Goal: Task Accomplishment & Management: Manage account settings

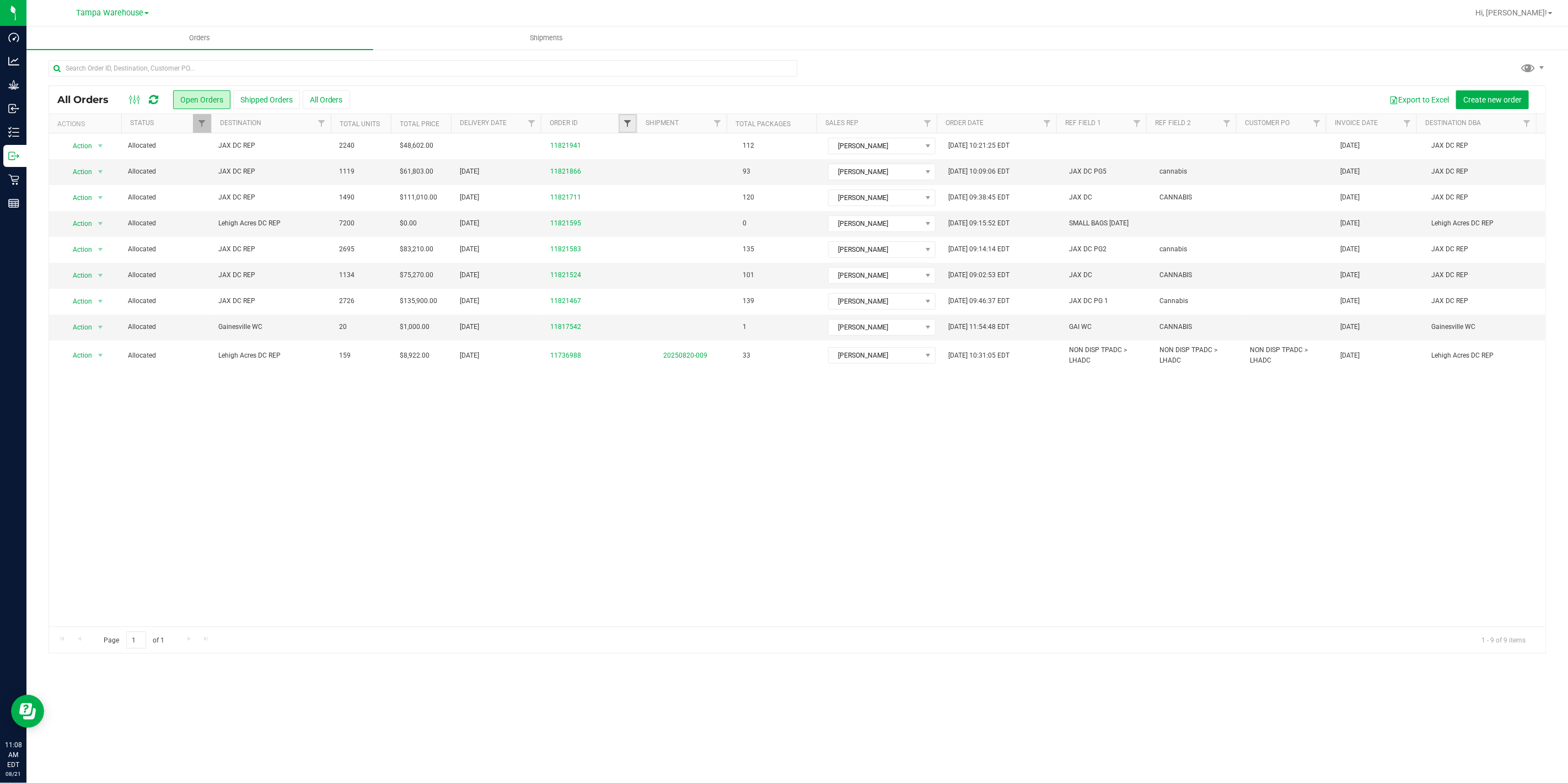
click at [623, 121] on span "Filter" at bounding box center [628, 124] width 9 height 9
type input "1866"
click at [625, 165] on button "Filter" at bounding box center [651, 177] width 53 height 24
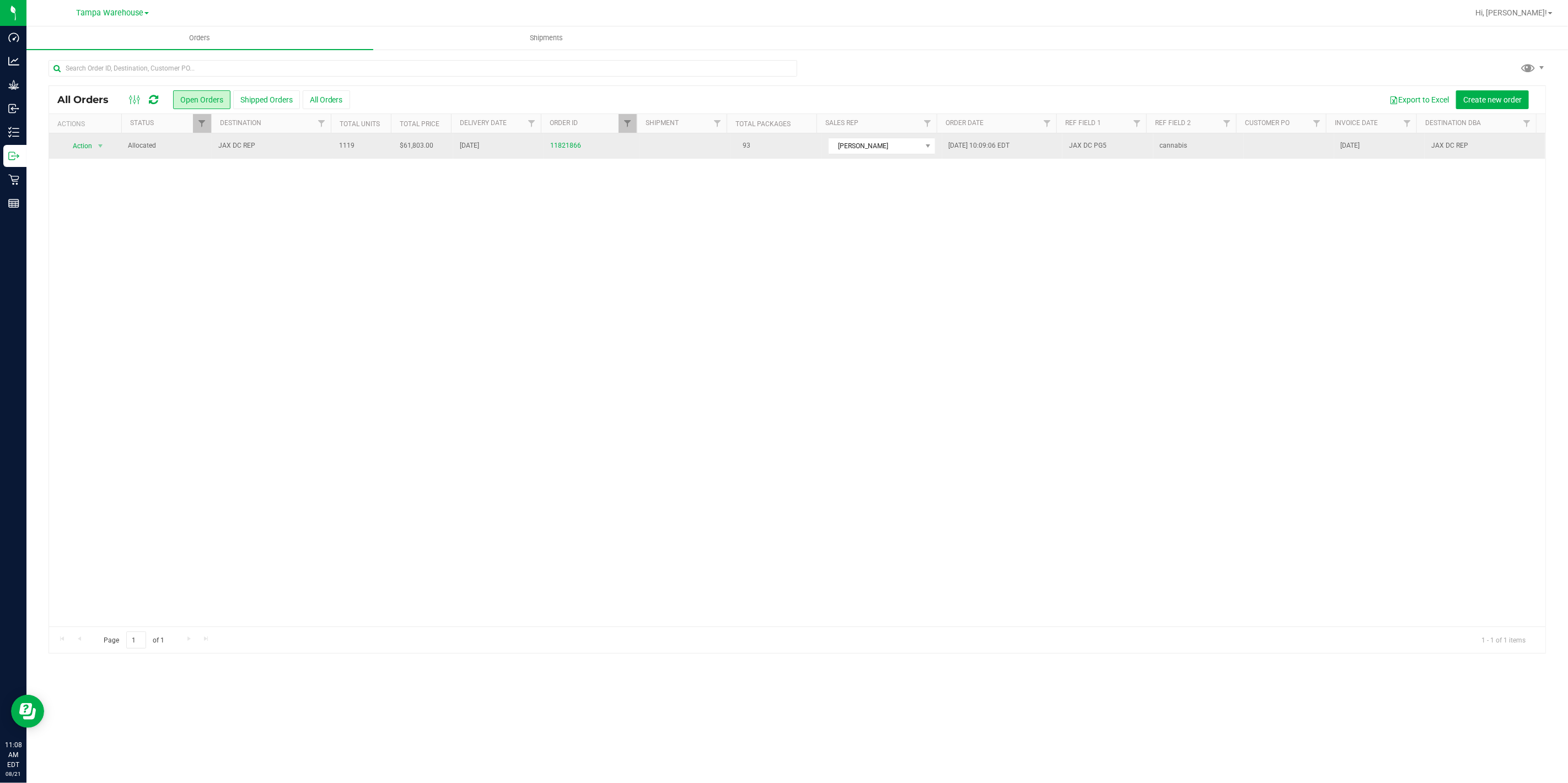
click at [222, 140] on td "JAX DC REP" at bounding box center [272, 146] width 121 height 26
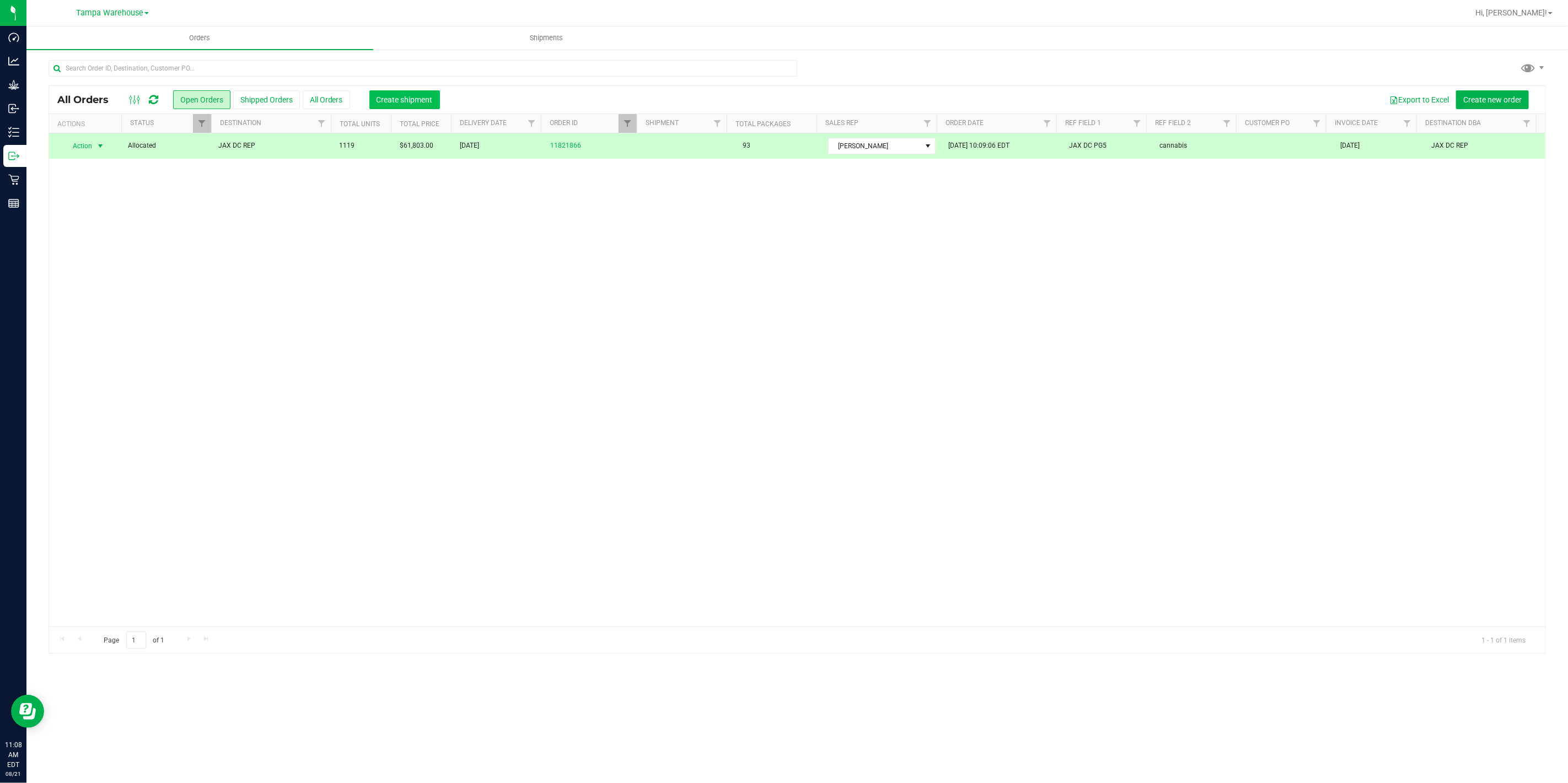
click at [389, 100] on span "Create shipment" at bounding box center [405, 100] width 56 height 9
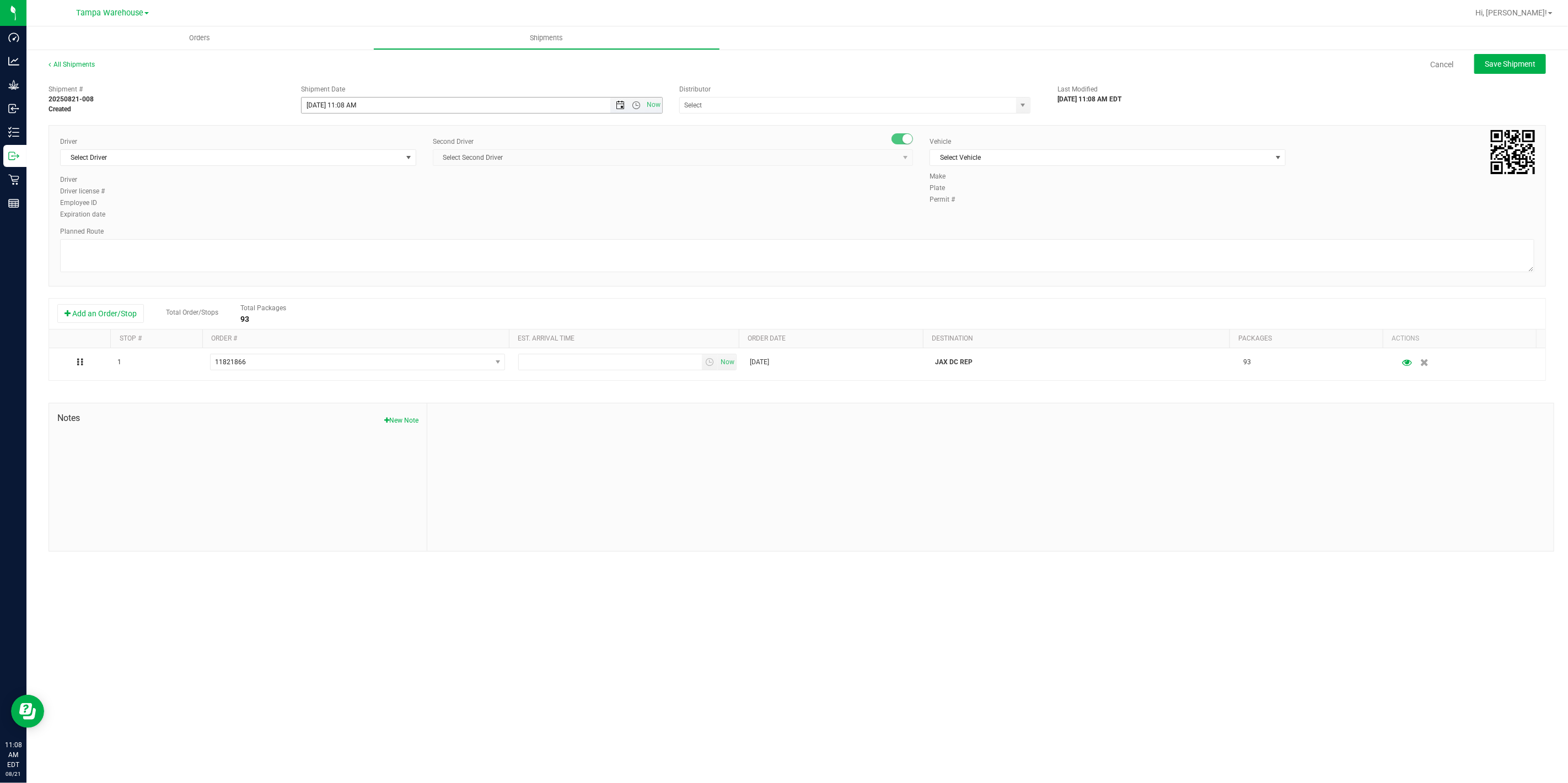
click at [617, 106] on span "Open the date view" at bounding box center [620, 105] width 9 height 9
click at [384, 221] on link "22" at bounding box center [391, 217] width 16 height 17
click at [637, 107] on span "Open the time view" at bounding box center [636, 105] width 9 height 9
click at [392, 185] on li "6:30 AM" at bounding box center [481, 185] width 360 height 14
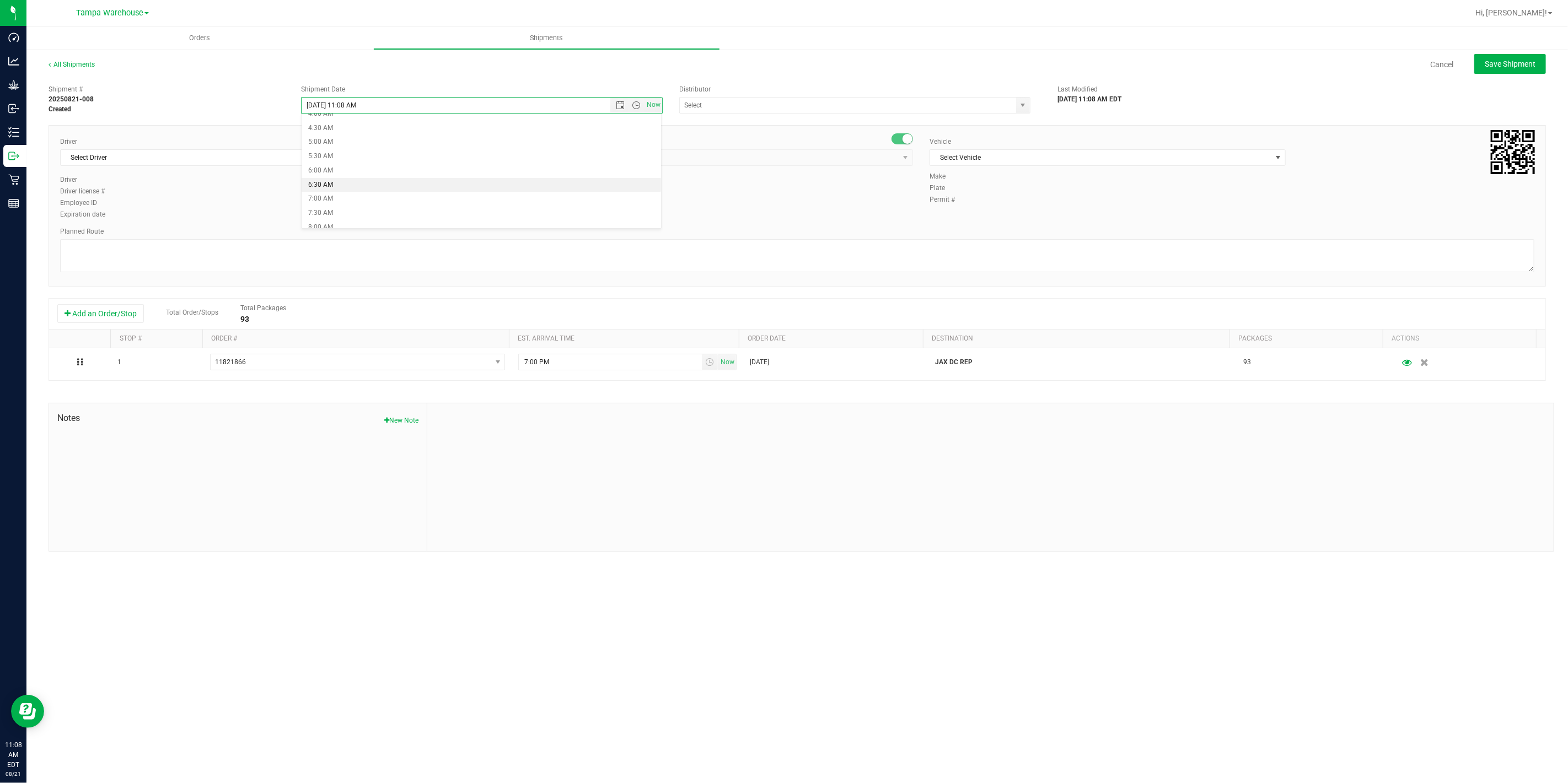
type input "8/22/2025 6:30 AM"
click at [746, 101] on input "text" at bounding box center [842, 105] width 326 height 15
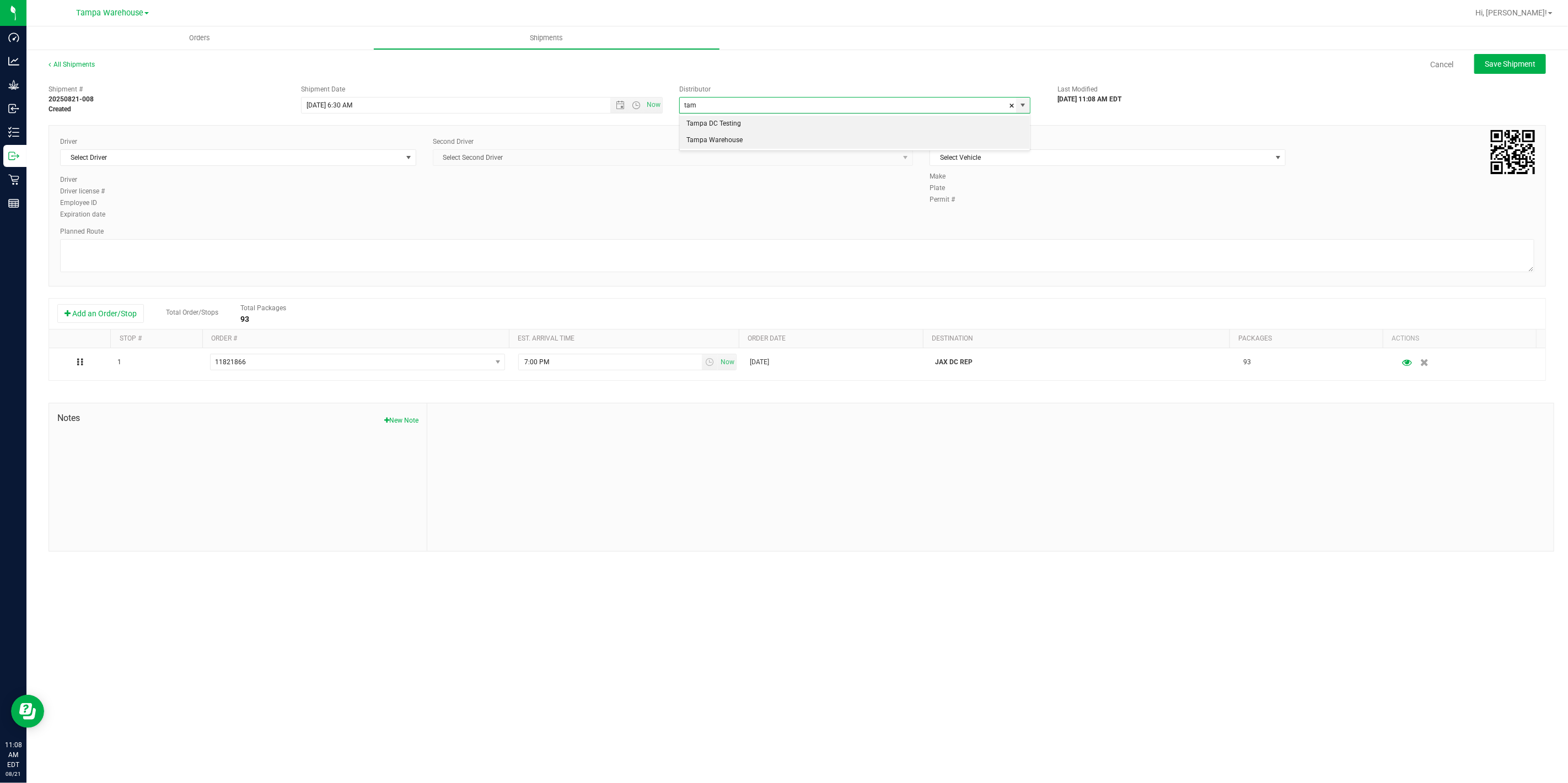
click at [718, 138] on li "Tampa Warehouse" at bounding box center [855, 140] width 350 height 17
type input "Tampa Warehouse"
click at [355, 161] on span "Select Driver" at bounding box center [231, 158] width 341 height 15
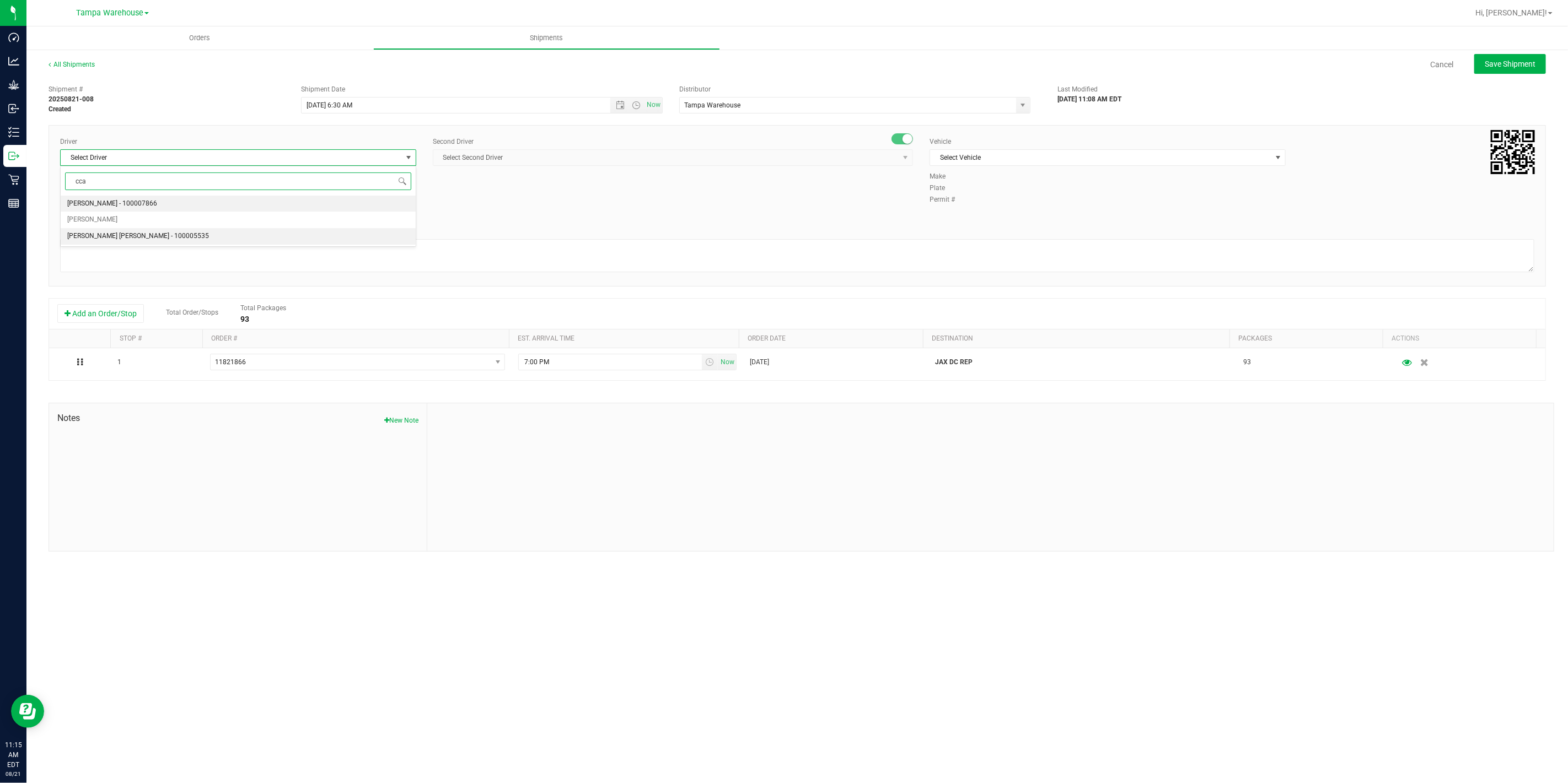
click at [155, 238] on span "Riccardo Young Reyes - 100005535" at bounding box center [138, 236] width 142 height 14
type input "cca"
click at [517, 152] on span "Select Second Driver" at bounding box center [666, 158] width 465 height 15
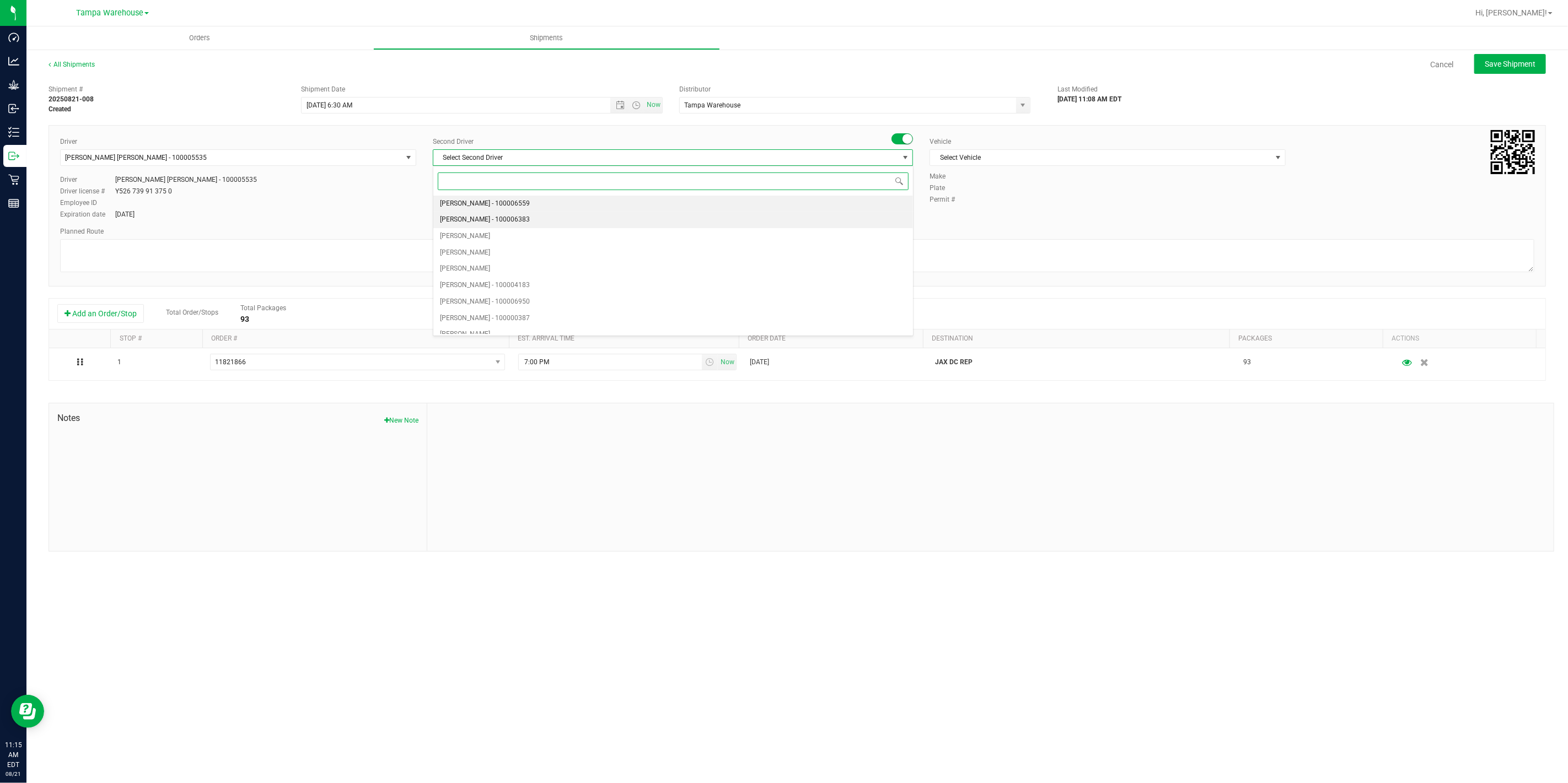
type input "z"
click at [540, 322] on li "Dustin Zonneville - 100007761" at bounding box center [672, 326] width 479 height 17
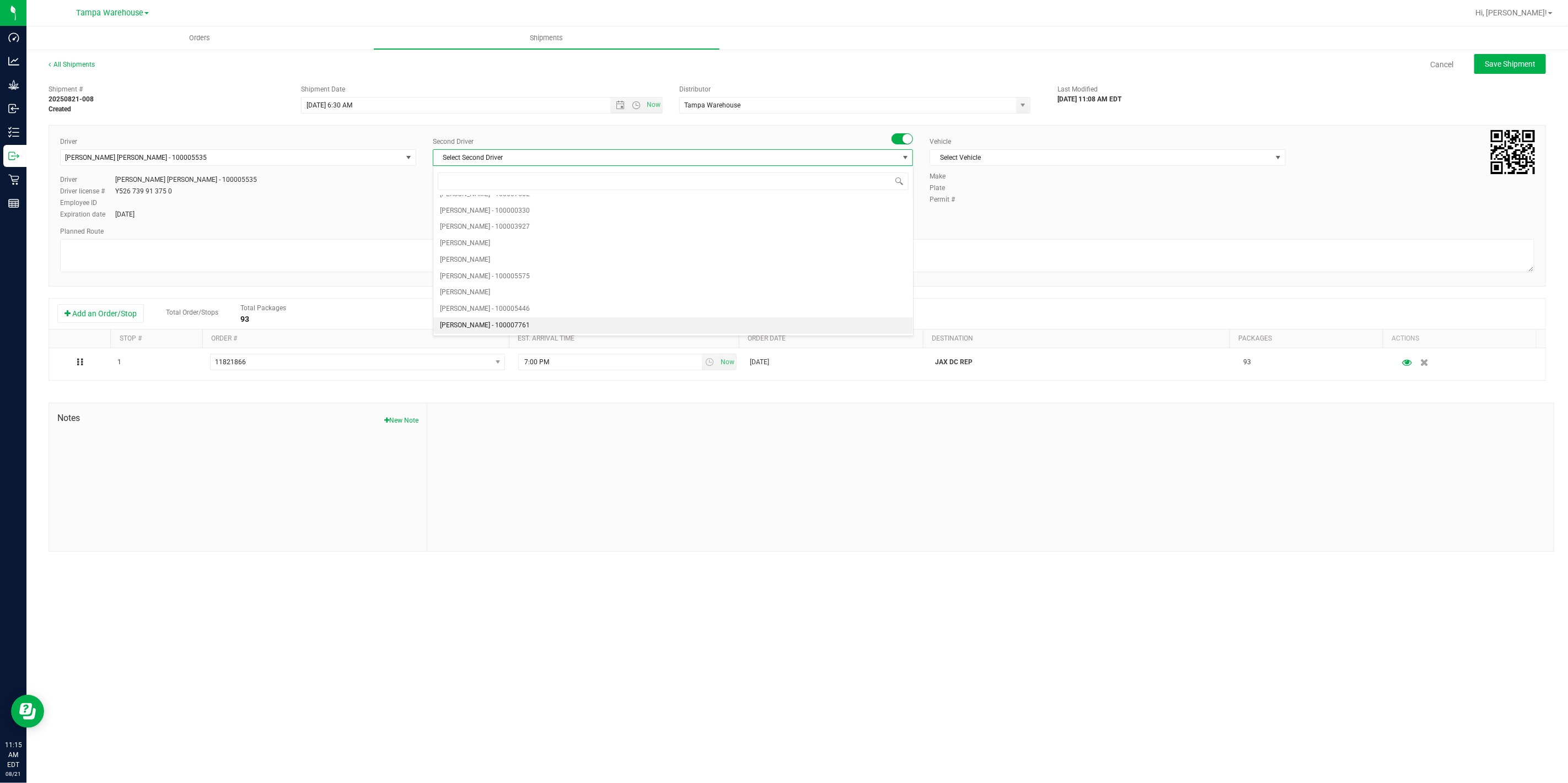
scroll to position [0, 0]
click at [977, 159] on span "Select Vehicle" at bounding box center [1101, 158] width 341 height 15
click at [1015, 218] on li "FL-EXPRESS-01" at bounding box center [1108, 215] width 355 height 17
click at [930, 255] on textarea at bounding box center [797, 256] width 1474 height 33
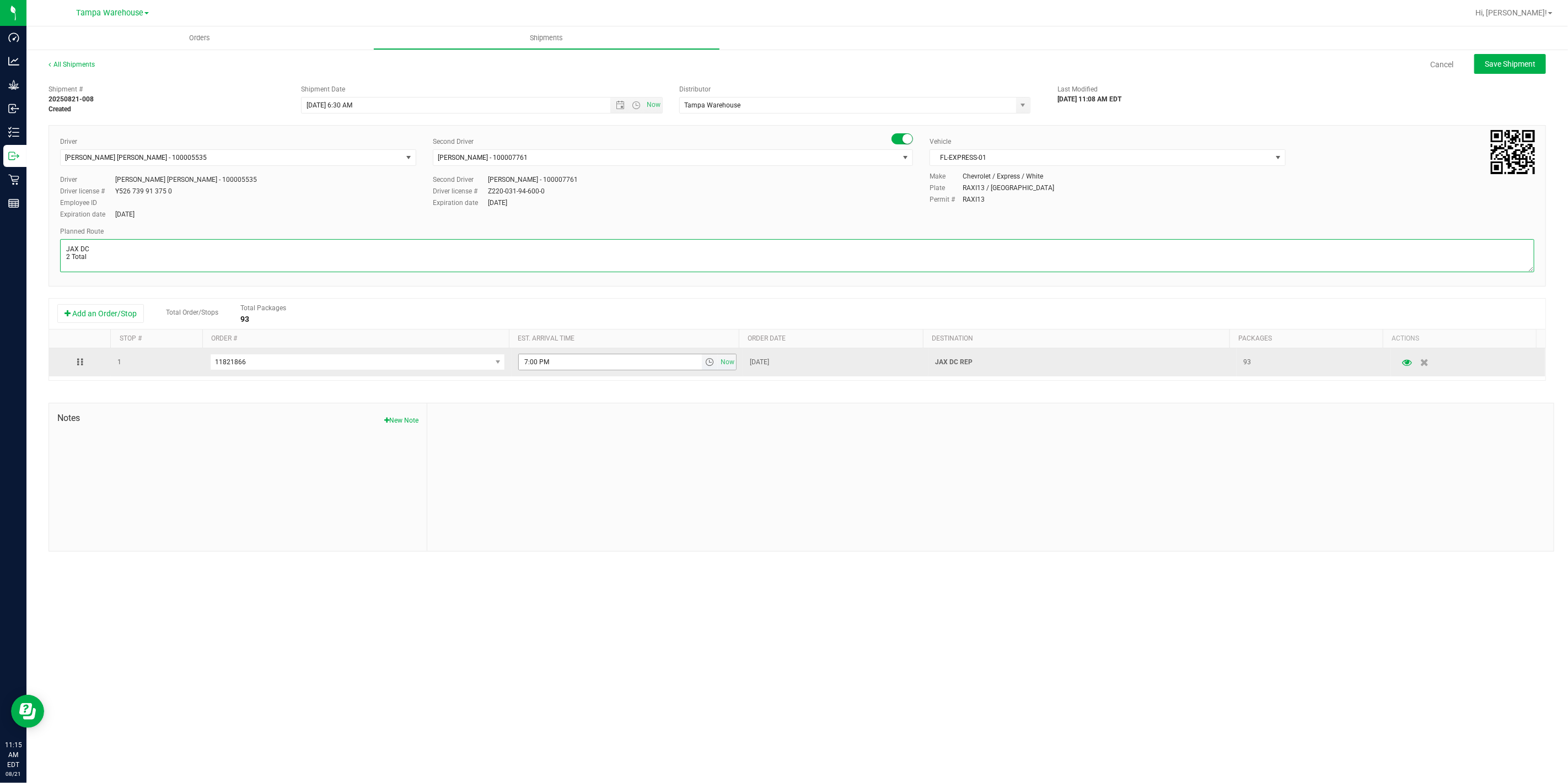
click at [705, 361] on span "select" at bounding box center [710, 362] width 9 height 9
type textarea "JAX DC 2 Total"
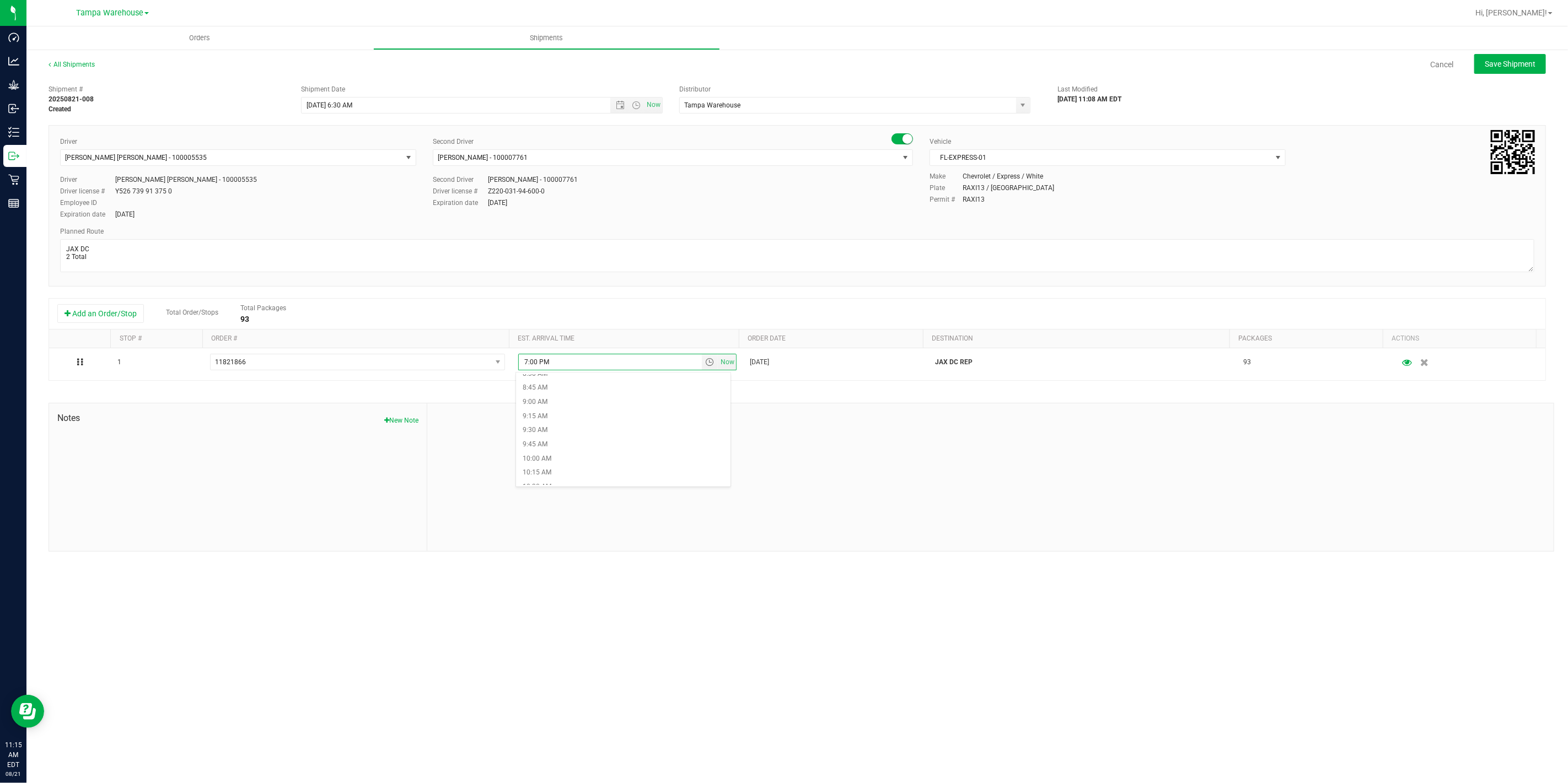
scroll to position [551, 0]
click at [566, 456] on li "11:00 AM" at bounding box center [623, 454] width 214 height 14
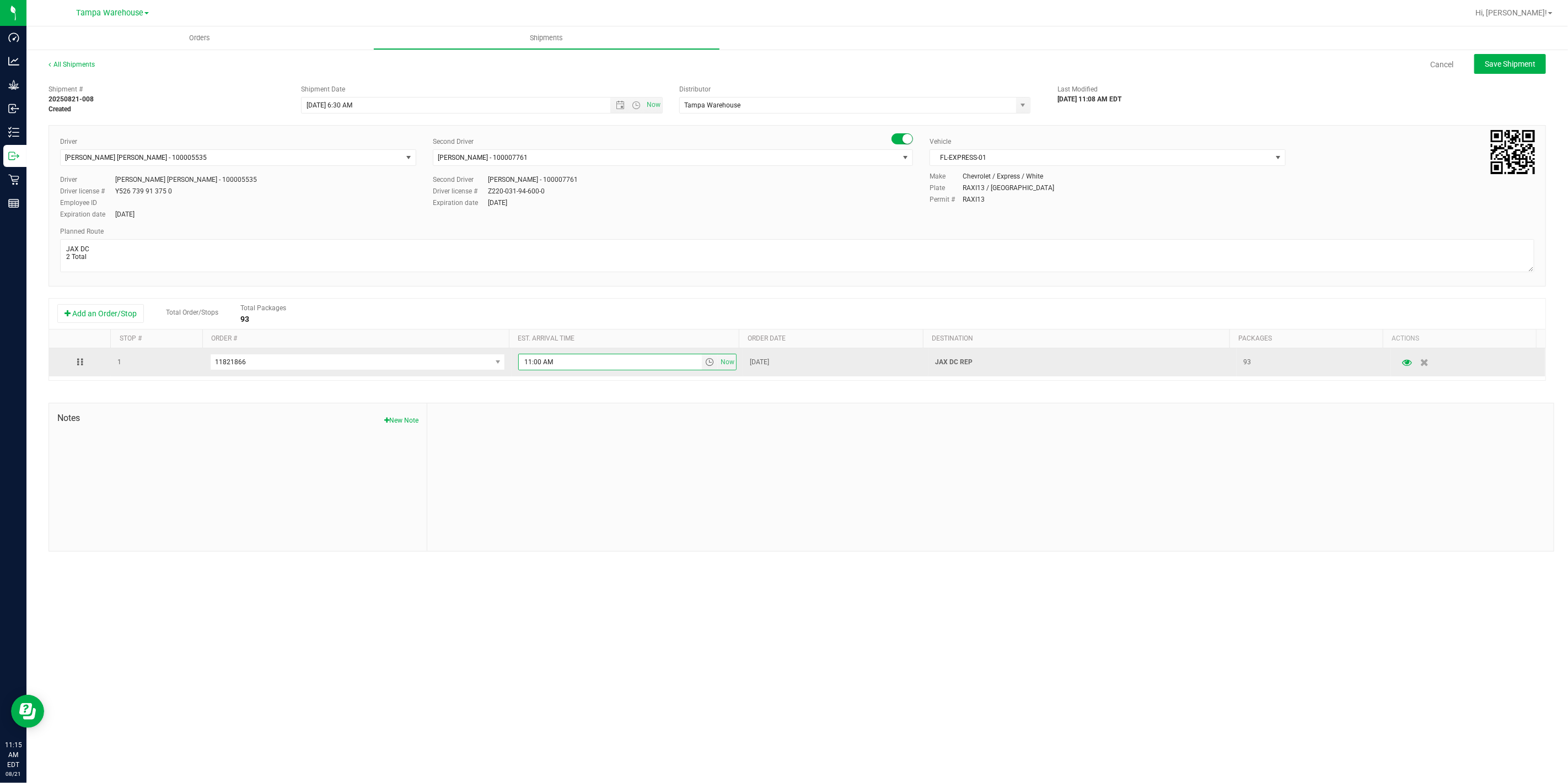
drag, startPoint x: 553, startPoint y: 367, endPoint x: 490, endPoint y: 352, distance: 64.8
click at [492, 354] on tr "1 11821866 11822125 11821992 11821941 11821866 11821467 11821711 11821583 11821…" at bounding box center [797, 362] width 1496 height 28
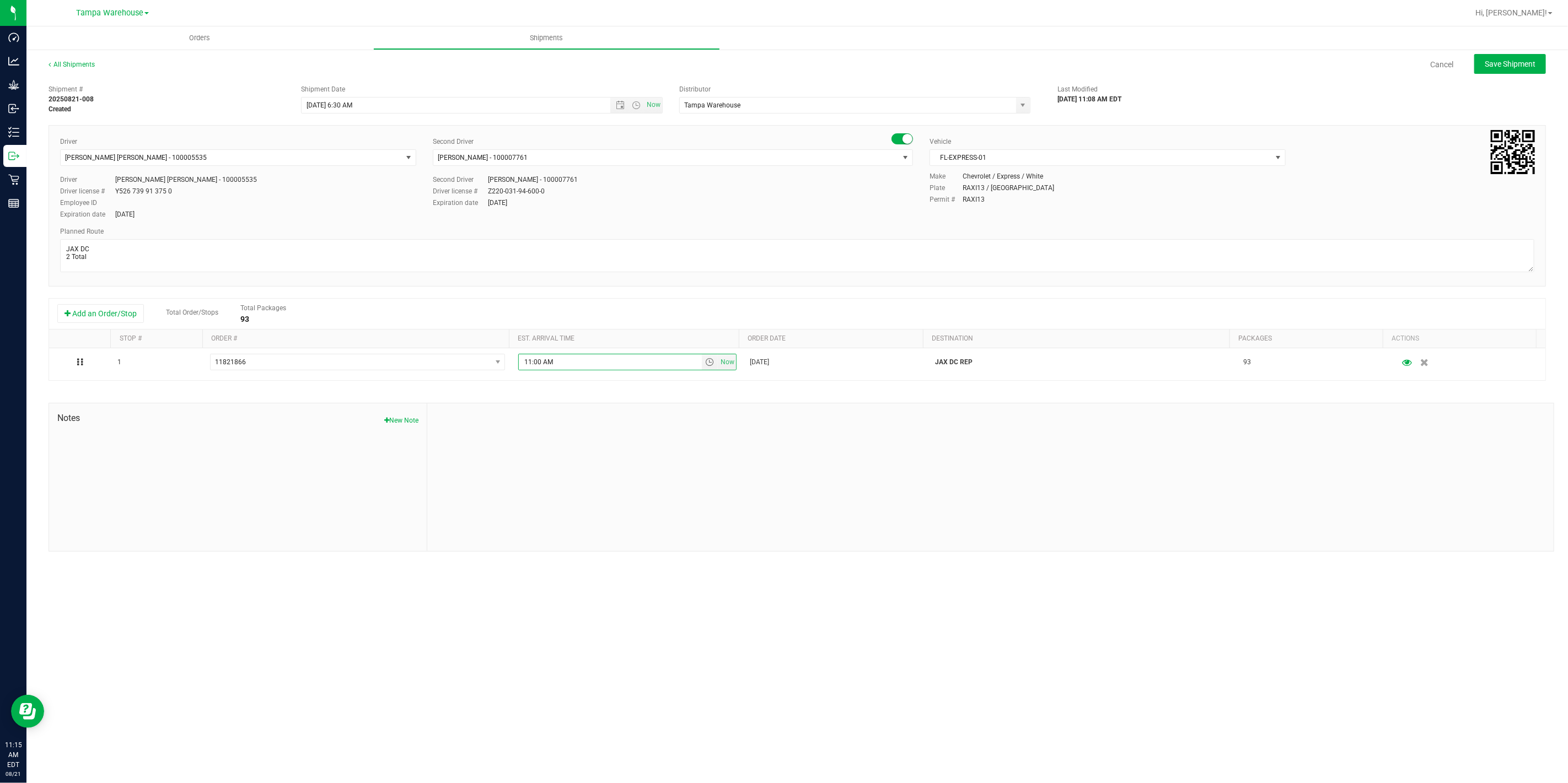
click at [615, 447] on div at bounding box center [990, 477] width 1126 height 147
click at [1503, 67] on span "Save Shipment" at bounding box center [1510, 64] width 51 height 9
type input "8/22/2025 10:30 AM"
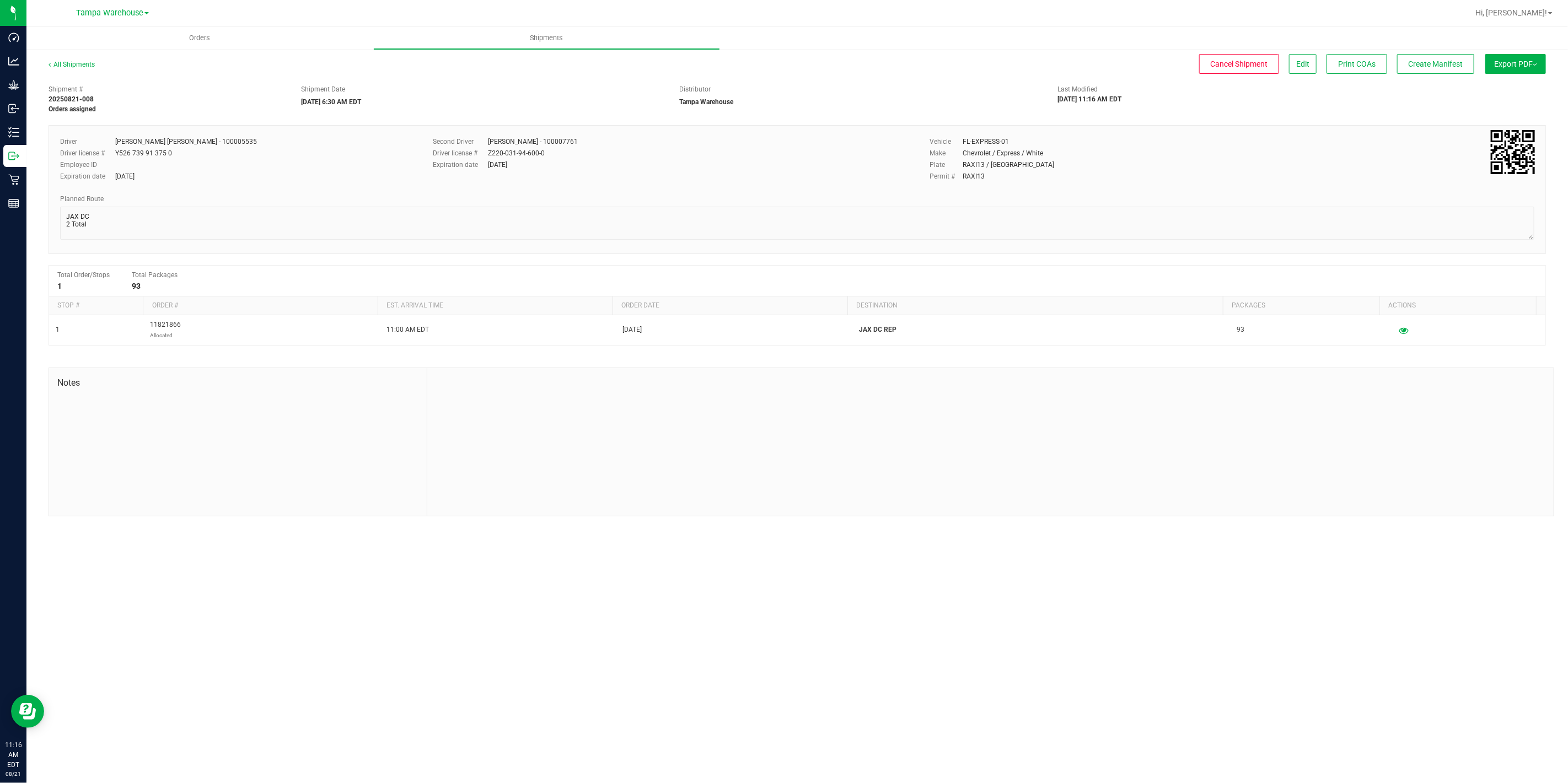
click at [1519, 66] on button "Export PDF" at bounding box center [1515, 63] width 61 height 20
click at [1509, 87] on span "Manifest by Package ID" at bounding box center [1499, 88] width 70 height 8
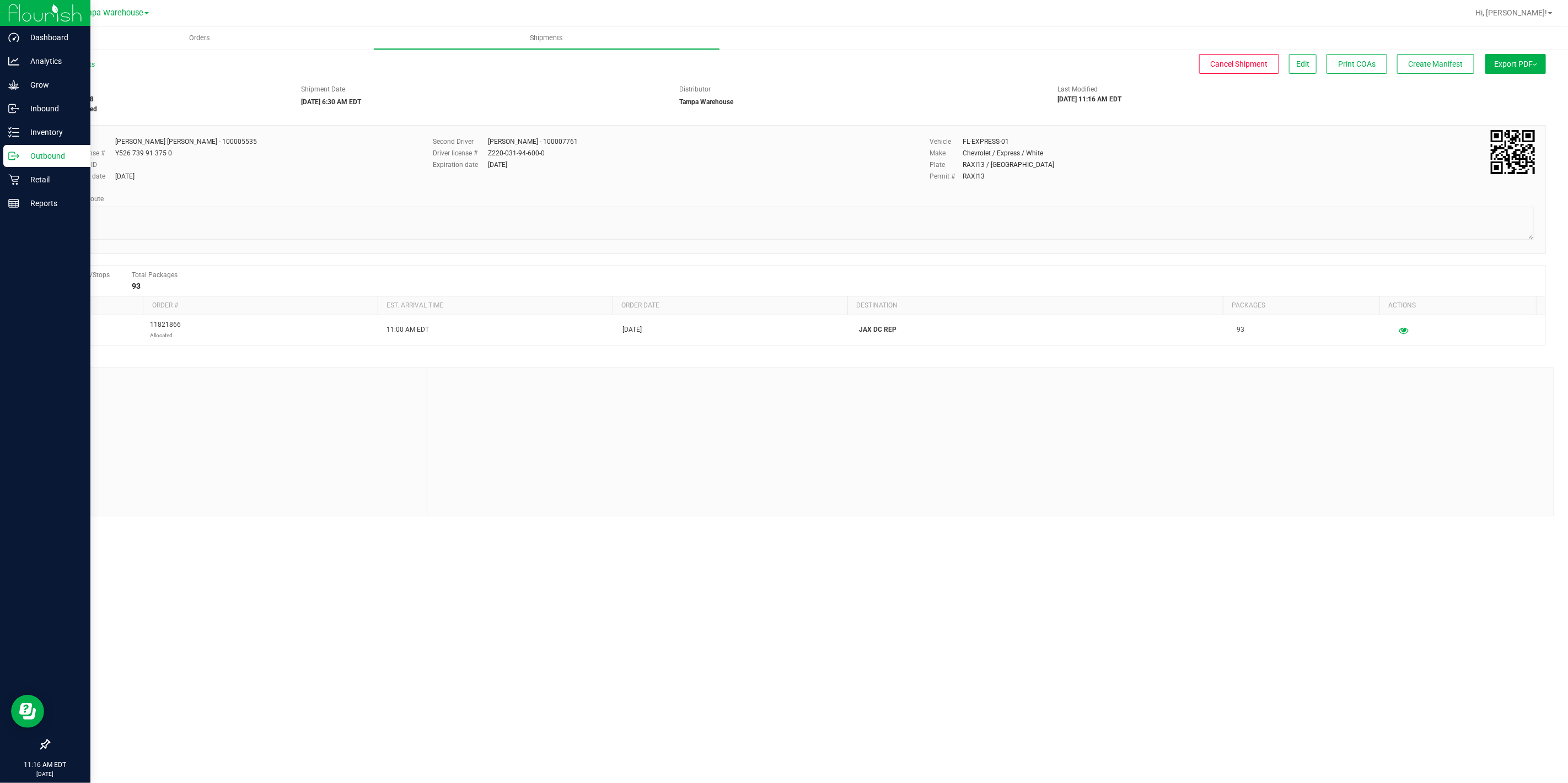
click at [19, 160] on p "Outbound" at bounding box center [52, 156] width 66 height 13
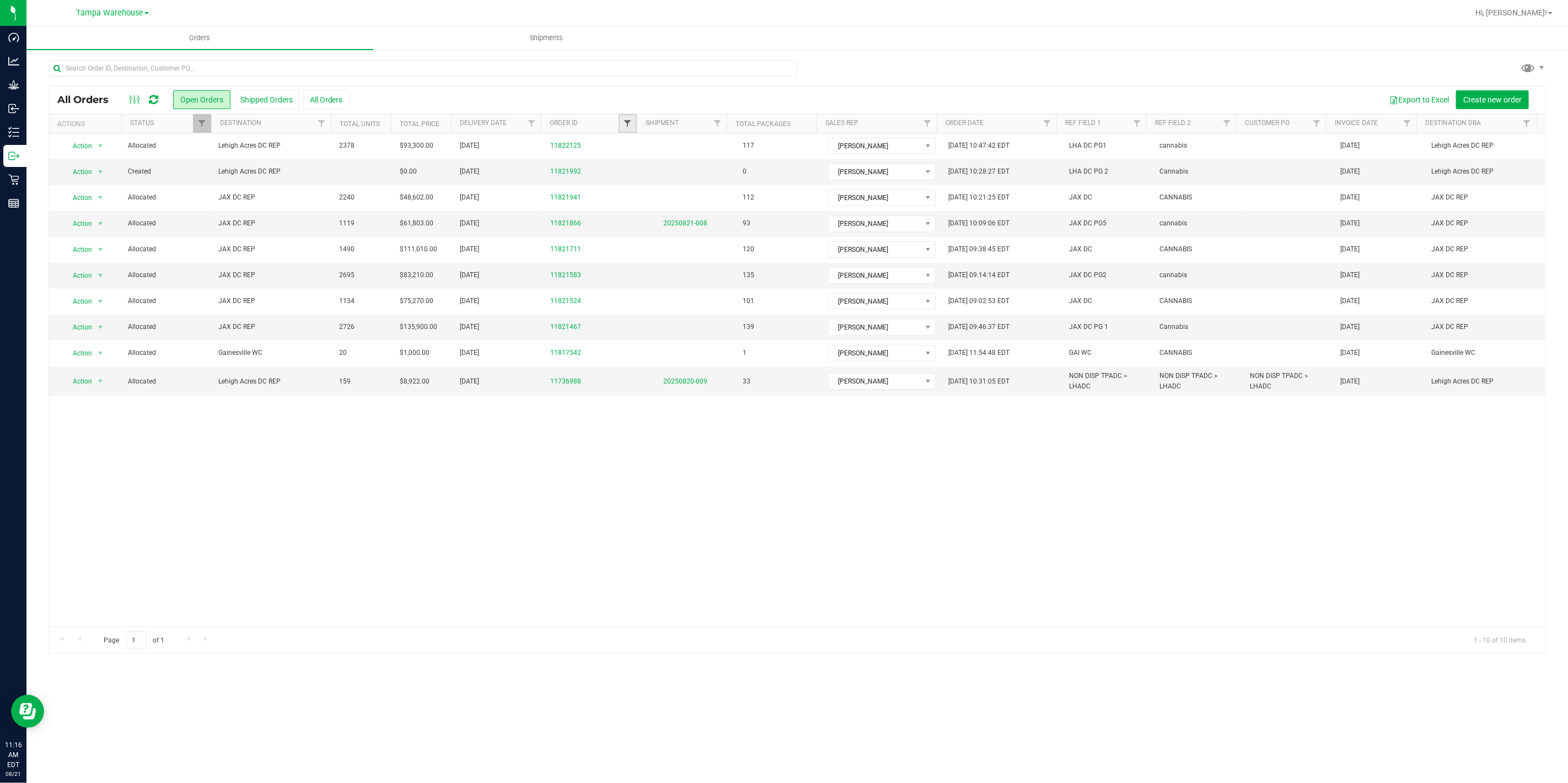
click at [631, 124] on span "Filter" at bounding box center [628, 124] width 9 height 9
type input "1524"
click at [625, 165] on button "Filter" at bounding box center [651, 177] width 53 height 24
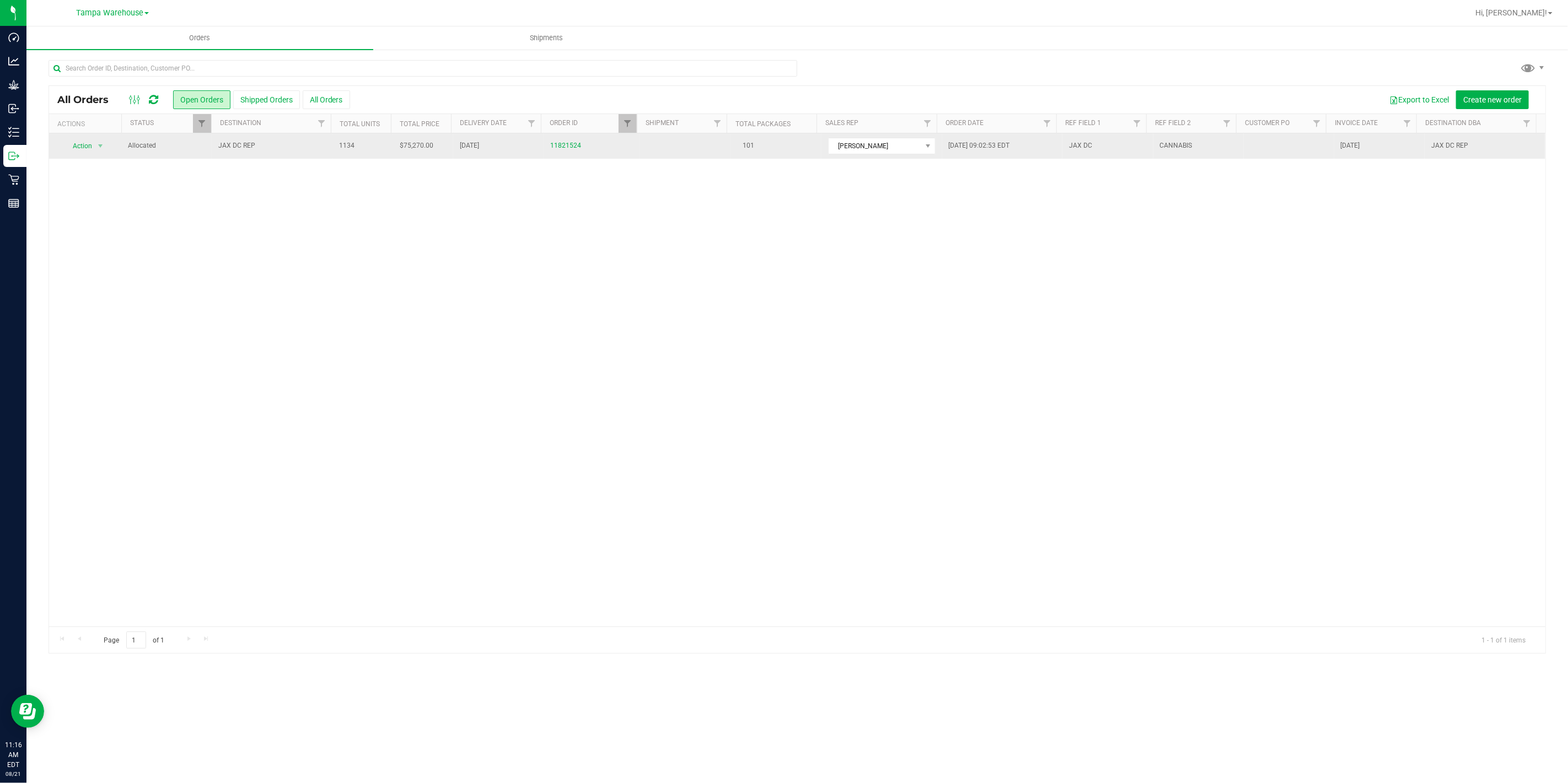
click at [297, 141] on span "JAX DC REP" at bounding box center [272, 145] width 108 height 10
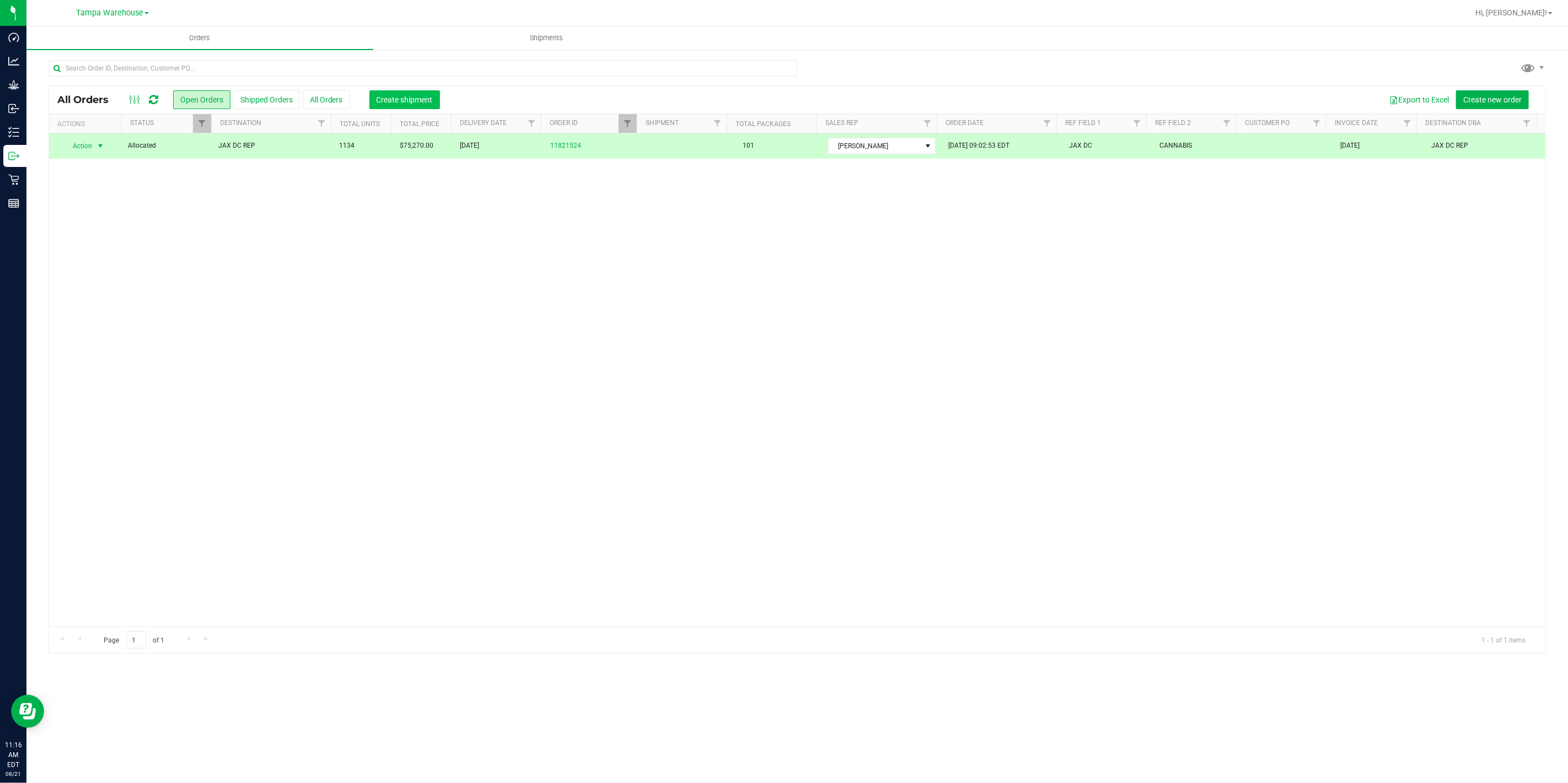
click at [405, 103] on span "Create shipment" at bounding box center [405, 100] width 56 height 9
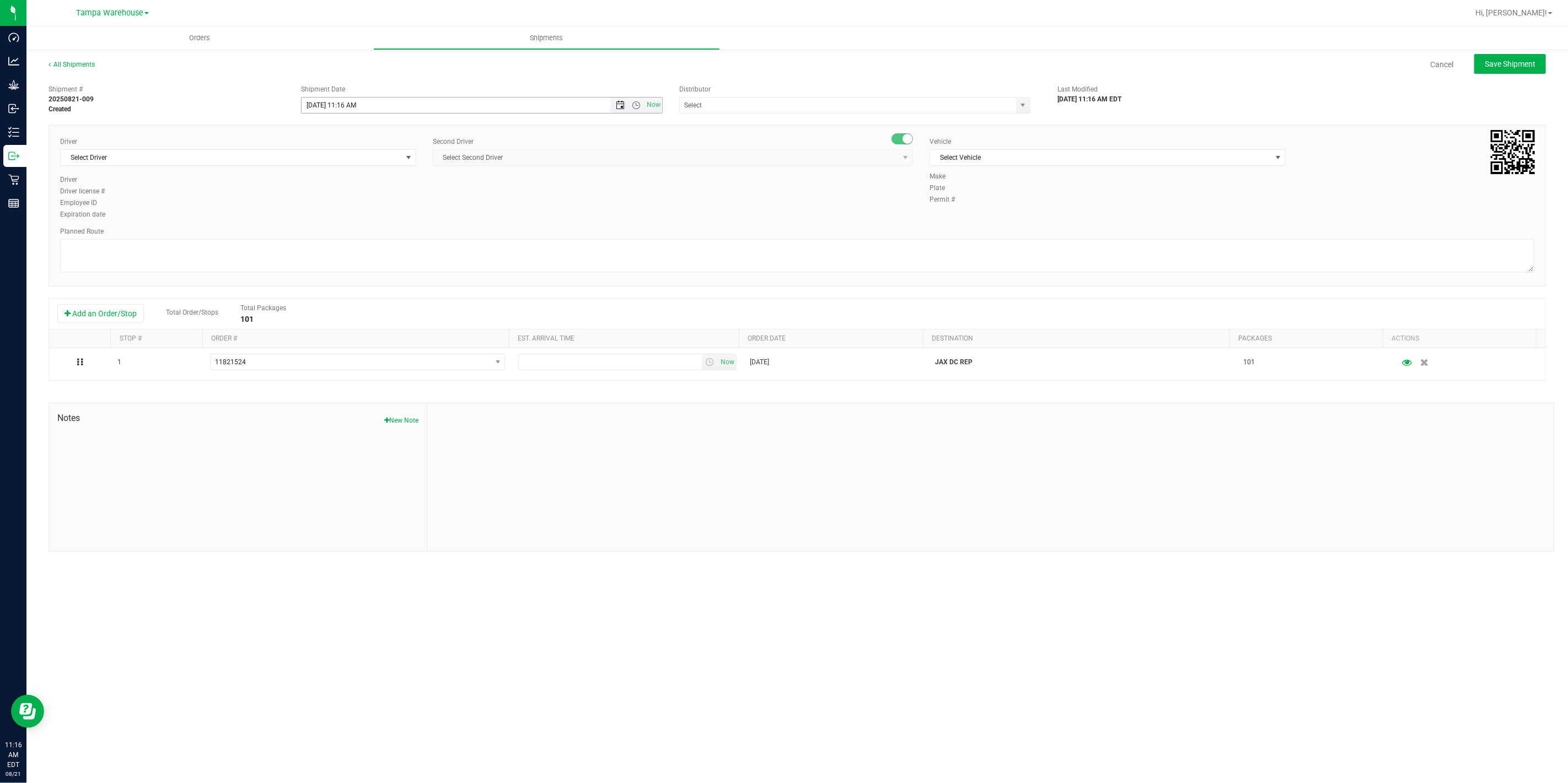
click at [617, 103] on span "Open the date view" at bounding box center [620, 105] width 9 height 9
click at [392, 215] on link "22" at bounding box center [391, 217] width 16 height 17
click at [638, 105] on span "Open the time view" at bounding box center [636, 105] width 9 height 9
click at [337, 183] on li "6:30 AM" at bounding box center [481, 185] width 360 height 14
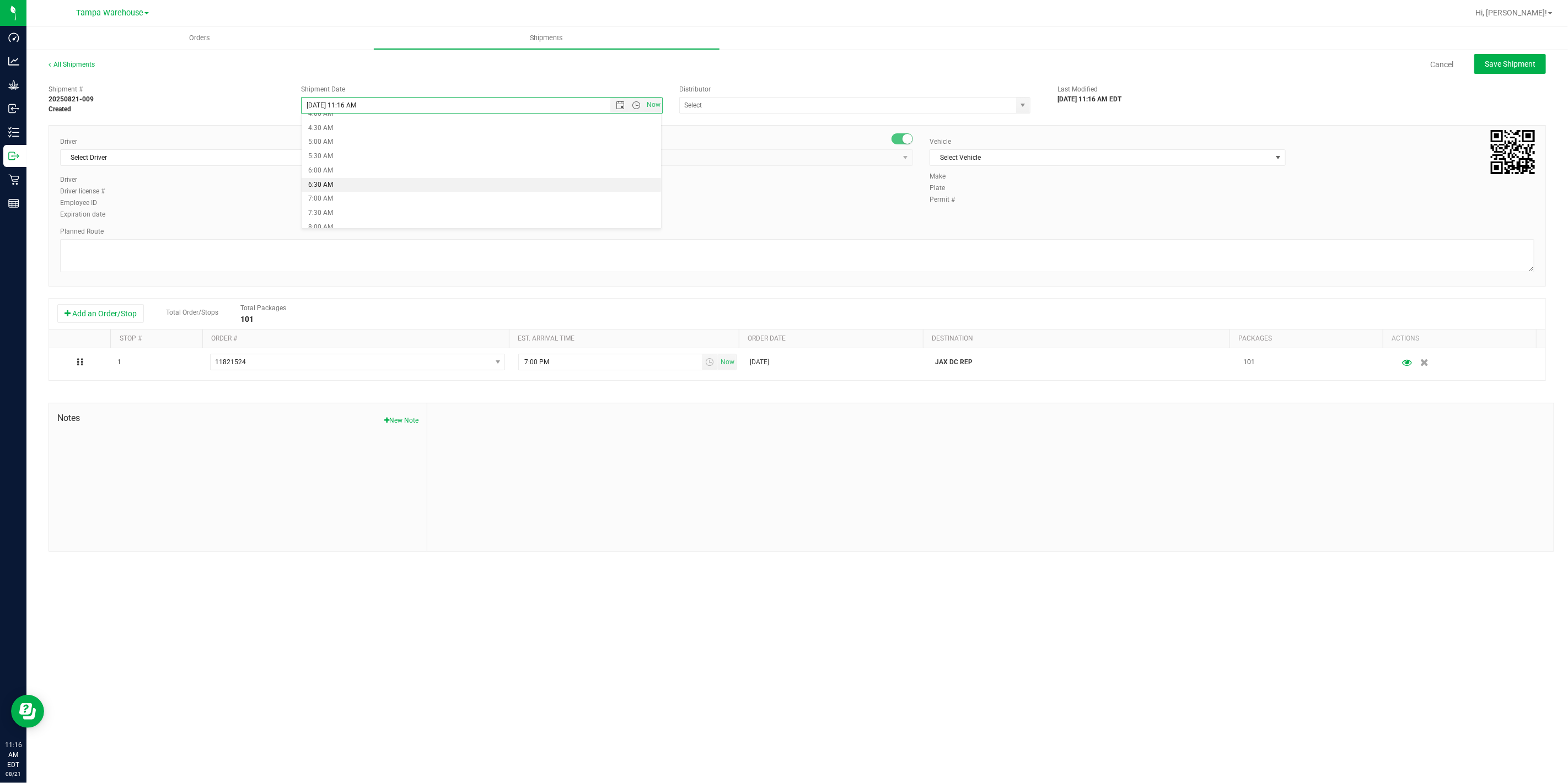
type input "8/22/2025 6:30 AM"
click at [719, 108] on input "text" at bounding box center [842, 105] width 326 height 15
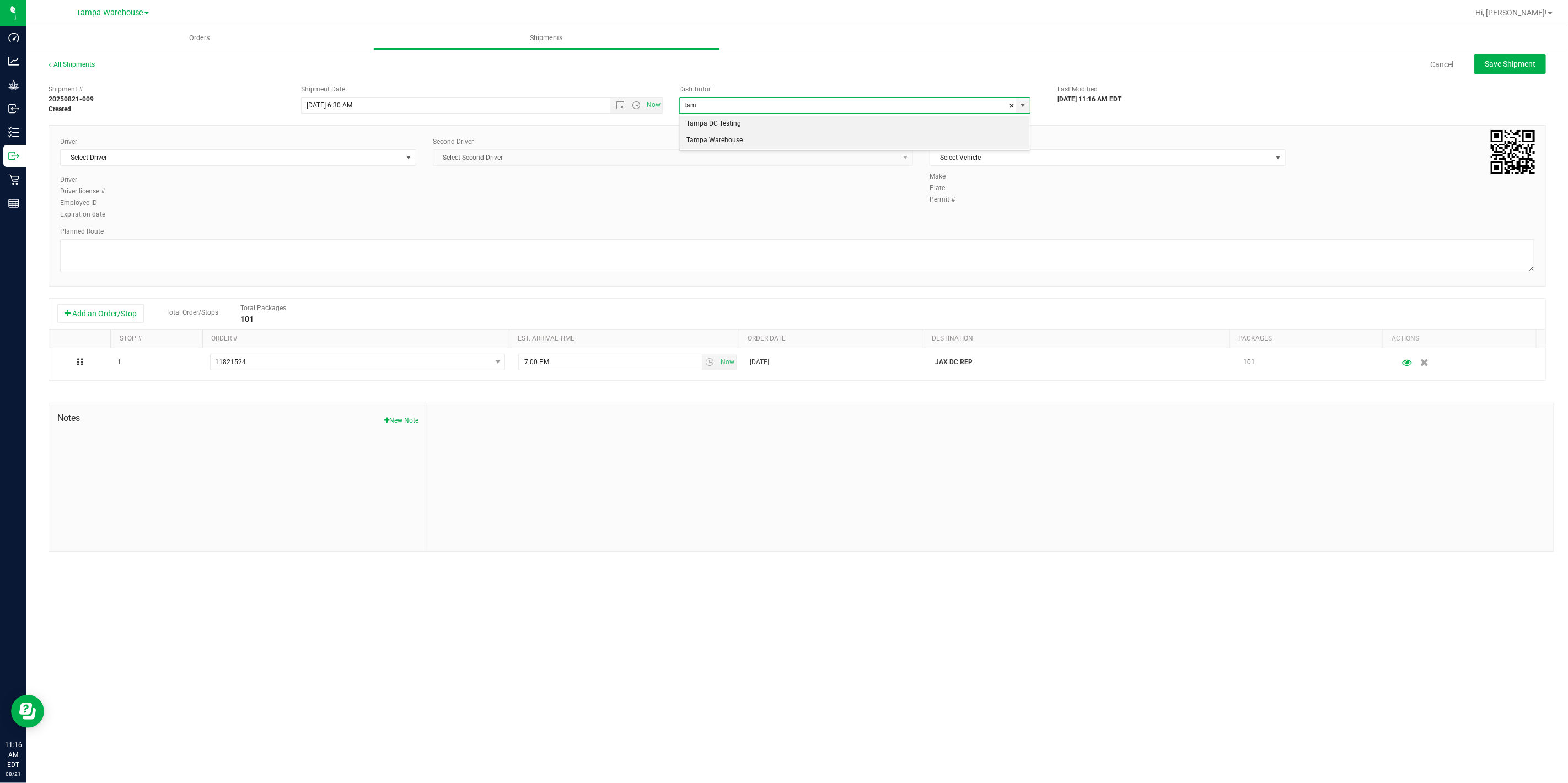
click at [720, 140] on li "Tampa Warehouse" at bounding box center [855, 140] width 350 height 17
type input "Tampa Warehouse"
click at [285, 157] on span "Select Driver" at bounding box center [231, 158] width 341 height 15
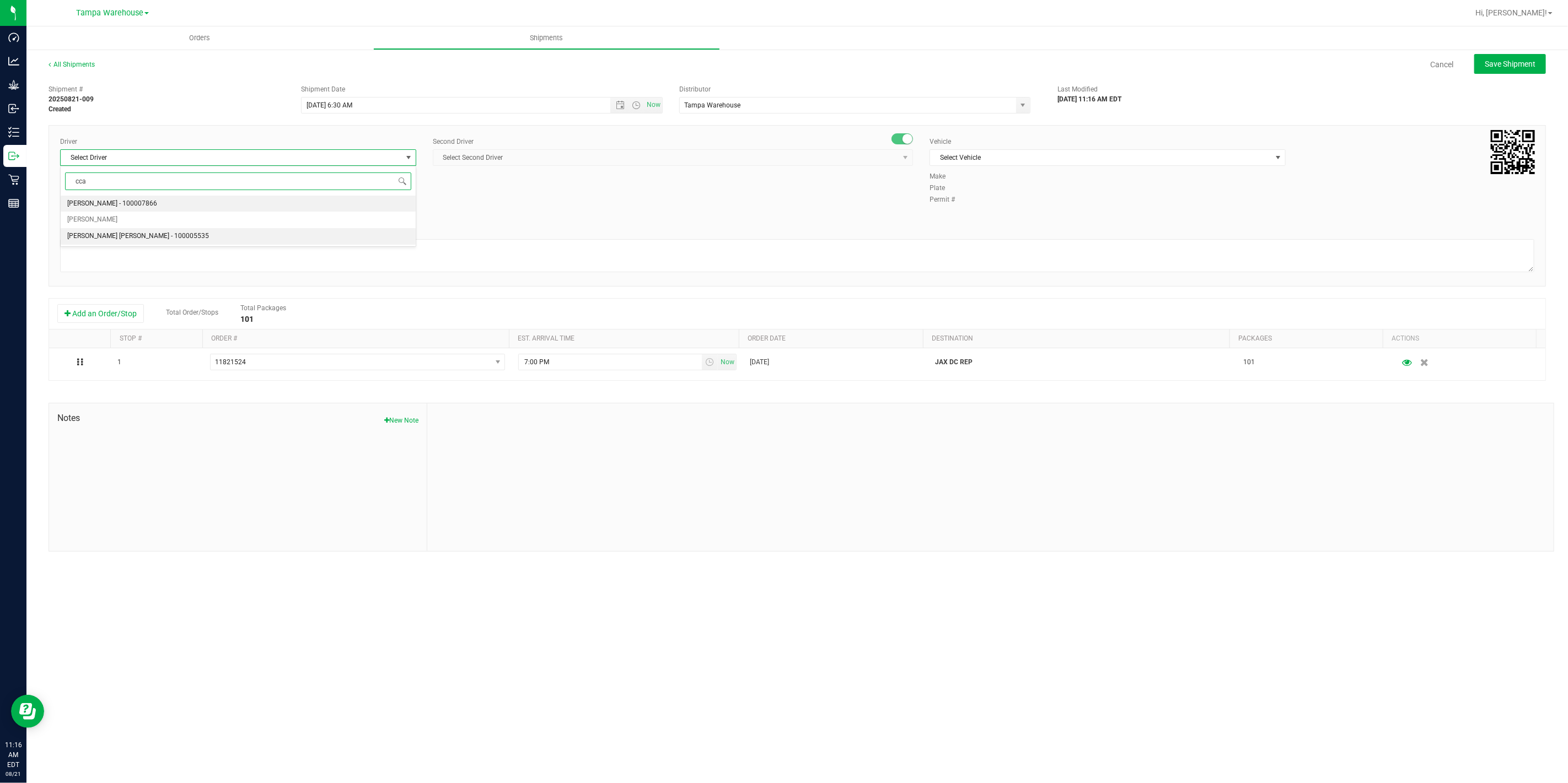
click at [156, 235] on span "Riccardo Young Reyes - 100005535" at bounding box center [138, 236] width 142 height 14
type input "cca"
click at [499, 163] on span "Select Second Driver" at bounding box center [666, 158] width 465 height 15
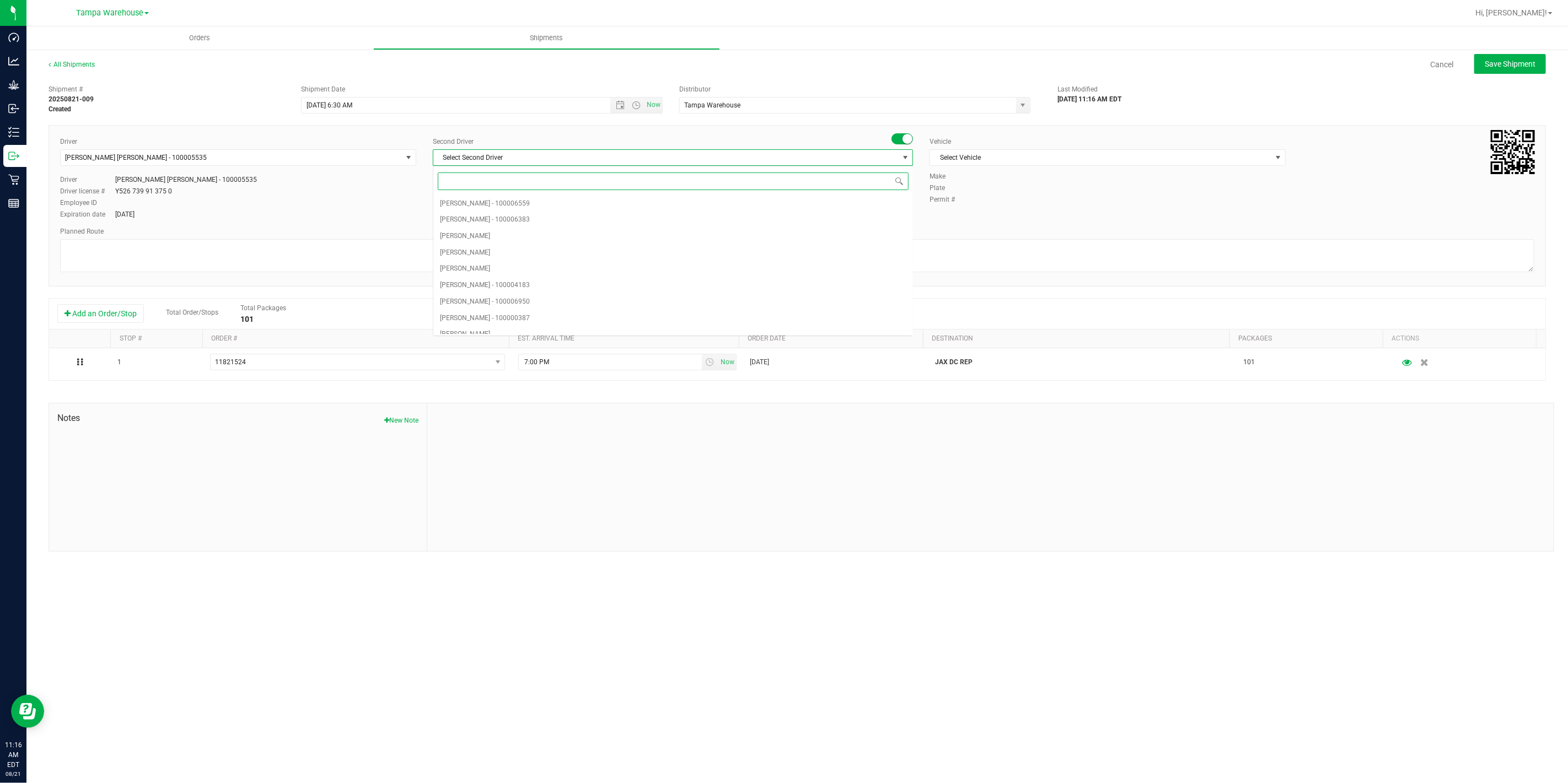
type input "z"
click at [522, 327] on span "Dustin Zonneville - 100007761" at bounding box center [485, 326] width 90 height 14
click at [1095, 156] on span "Select Vehicle" at bounding box center [1101, 158] width 341 height 15
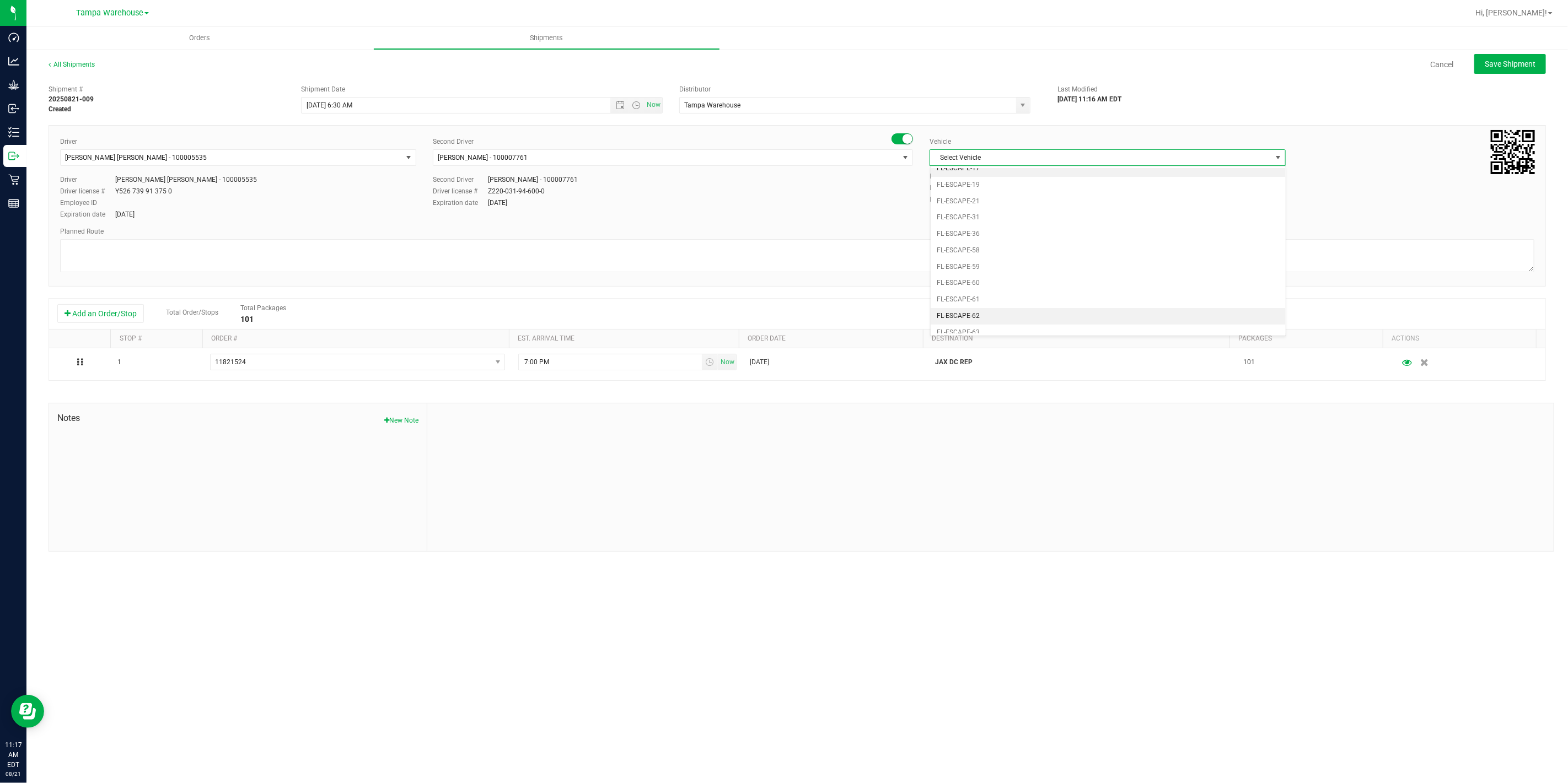
scroll to position [208, 0]
click at [1006, 220] on li "FL-EXPRESS-01" at bounding box center [1108, 215] width 355 height 17
click at [954, 249] on textarea at bounding box center [797, 256] width 1474 height 33
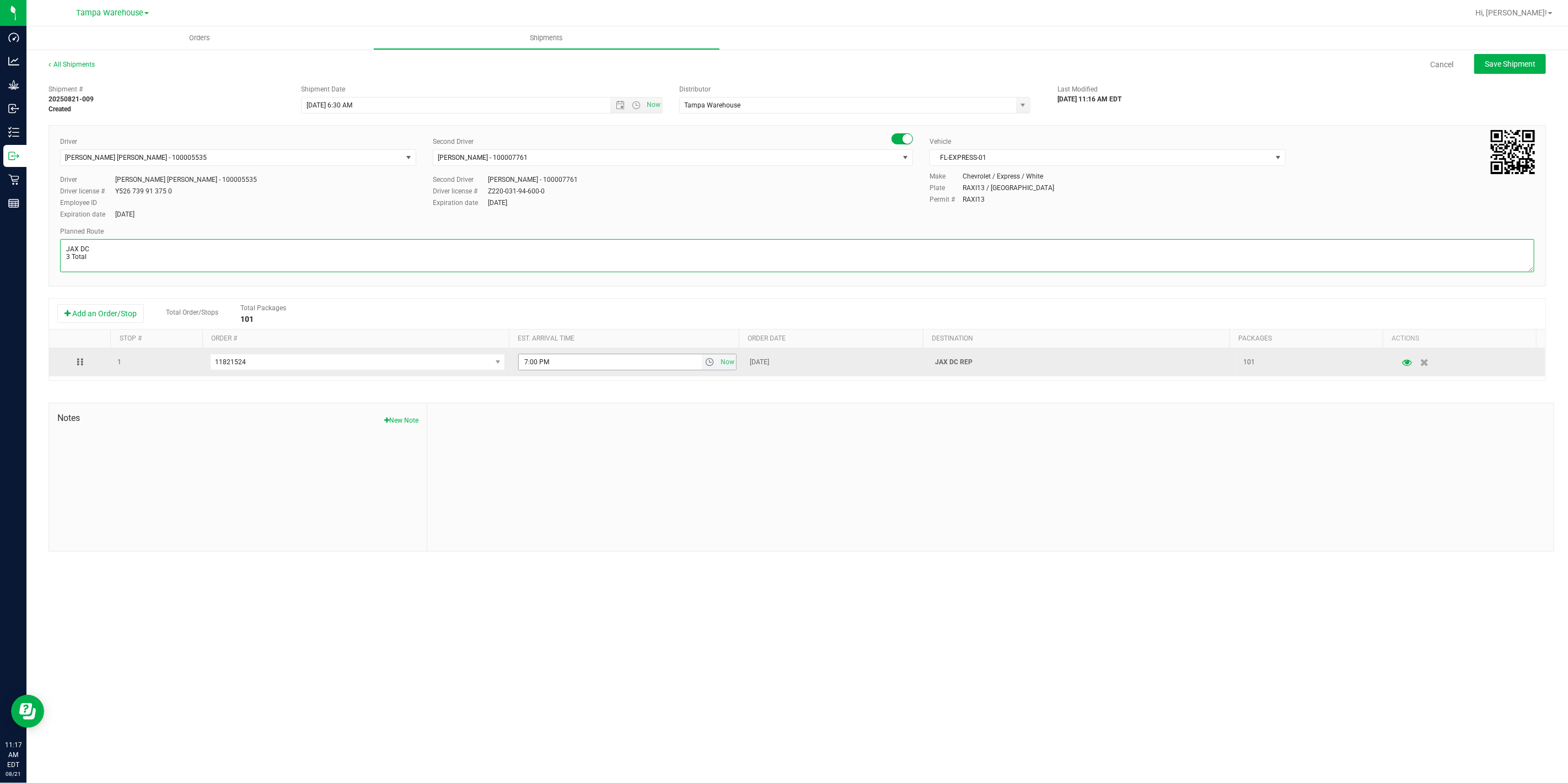
type textarea "JAX DC 3 Total"
drag, startPoint x: 556, startPoint y: 365, endPoint x: 463, endPoint y: 363, distance: 93.0
click at [464, 365] on tr "1 11821524 11822125 11821992 11821941 11821467 11821711 11821583 11821524 11817…" at bounding box center [797, 362] width 1496 height 28
paste input "11:00 A"
type input "11:00 AM"
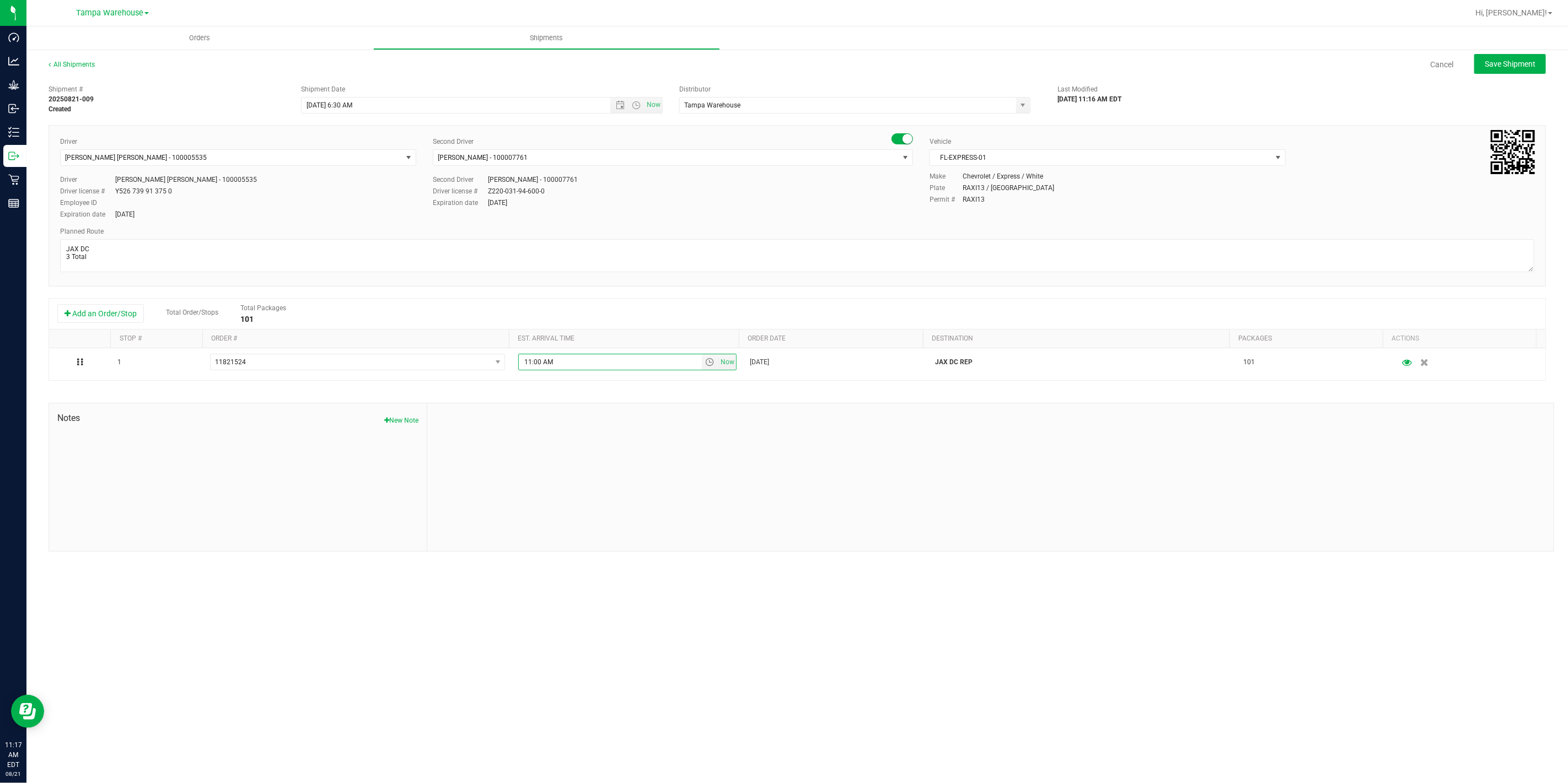
click at [586, 412] on div at bounding box center [990, 477] width 1126 height 147
click at [1496, 67] on span "Save Shipment" at bounding box center [1510, 64] width 51 height 9
type input "8/22/2025 10:30 AM"
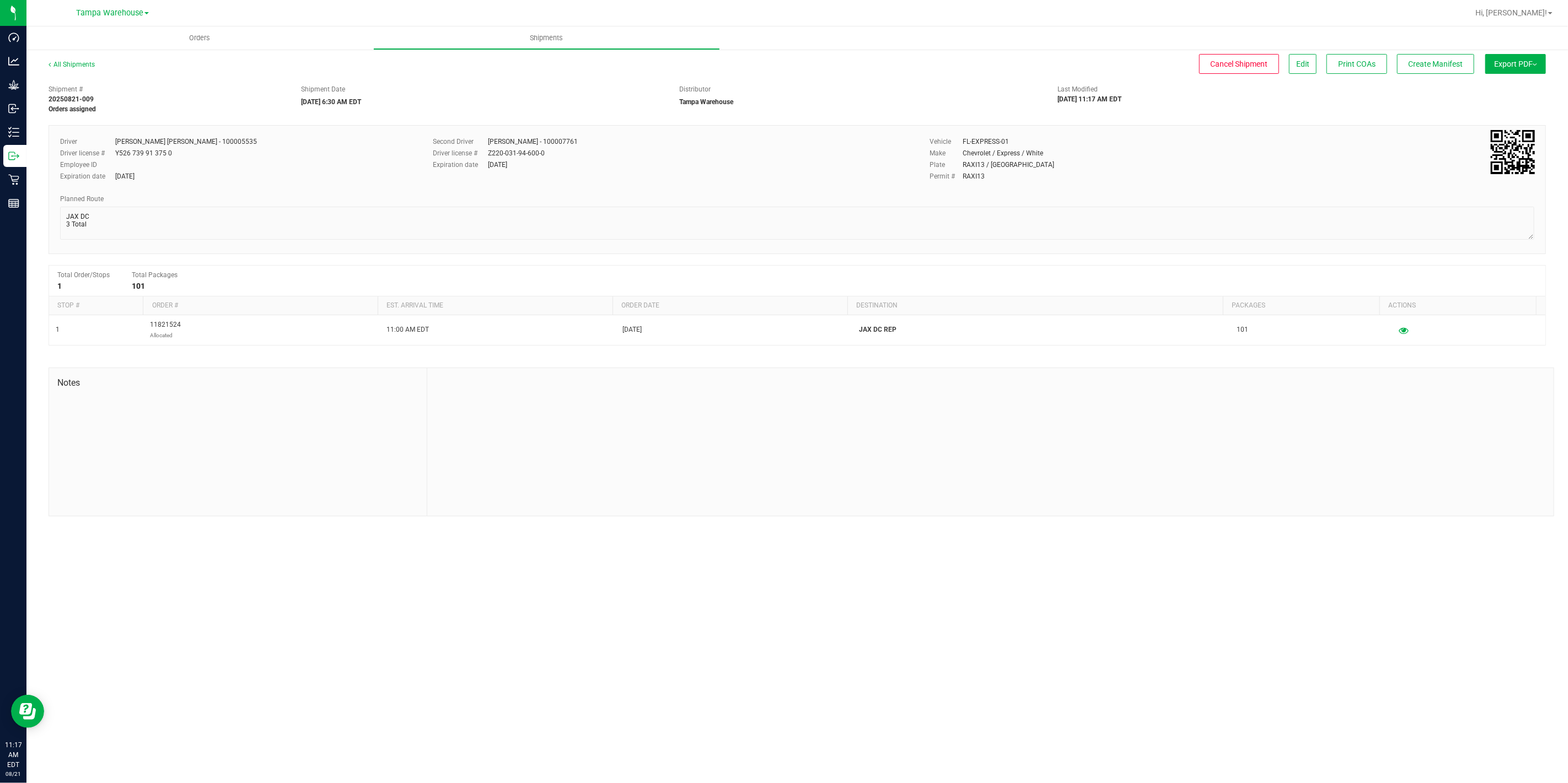
click at [1496, 67] on button "Export PDF" at bounding box center [1515, 63] width 61 height 20
click at [1501, 86] on span "Manifest by Package ID" at bounding box center [1499, 88] width 70 height 8
click at [15, 153] on icon at bounding box center [13, 156] width 11 height 11
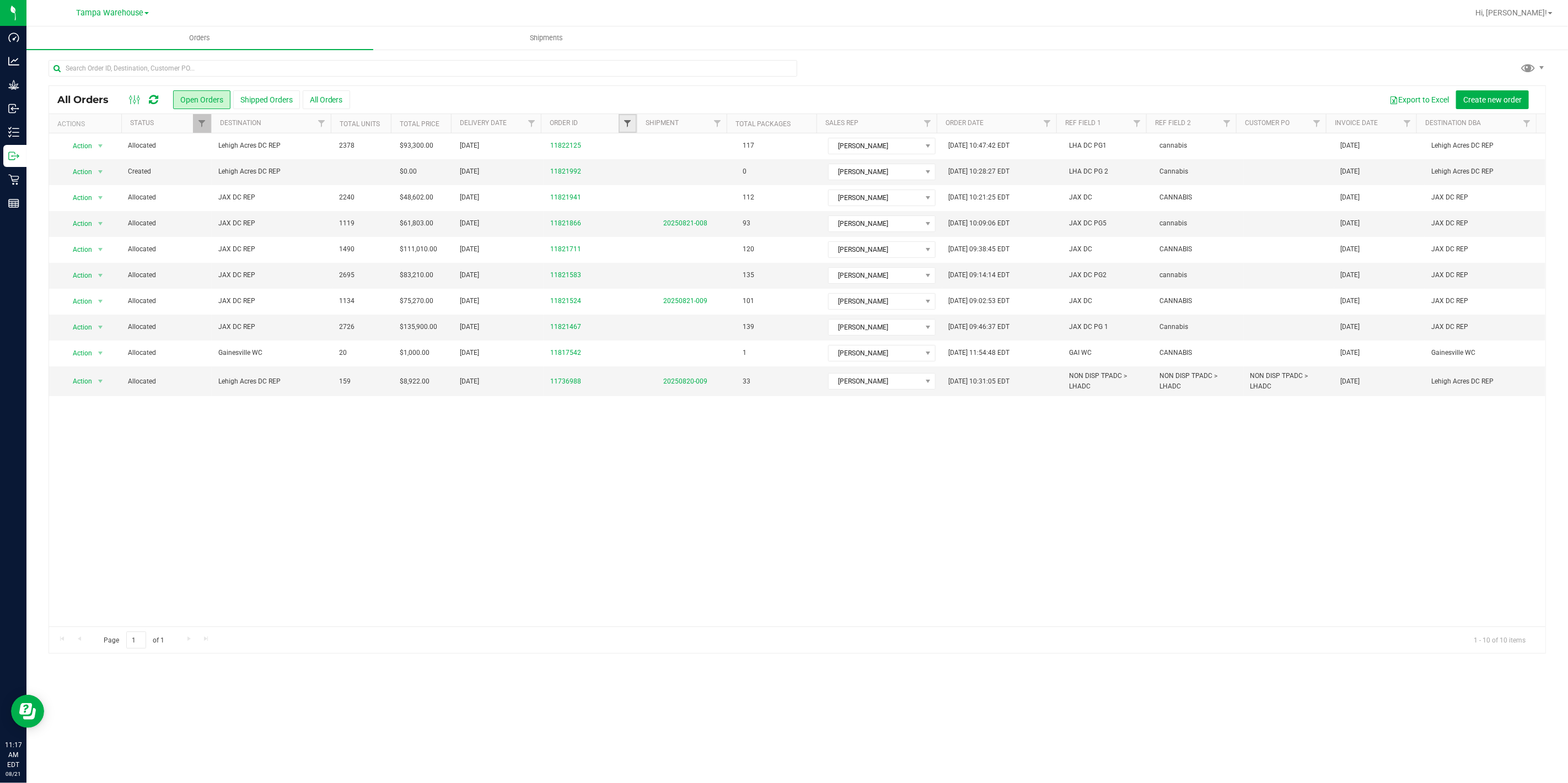
click at [628, 122] on span "Filter" at bounding box center [628, 124] width 9 height 9
type input "1711"
click at [647, 178] on button "Filter" at bounding box center [651, 177] width 53 height 24
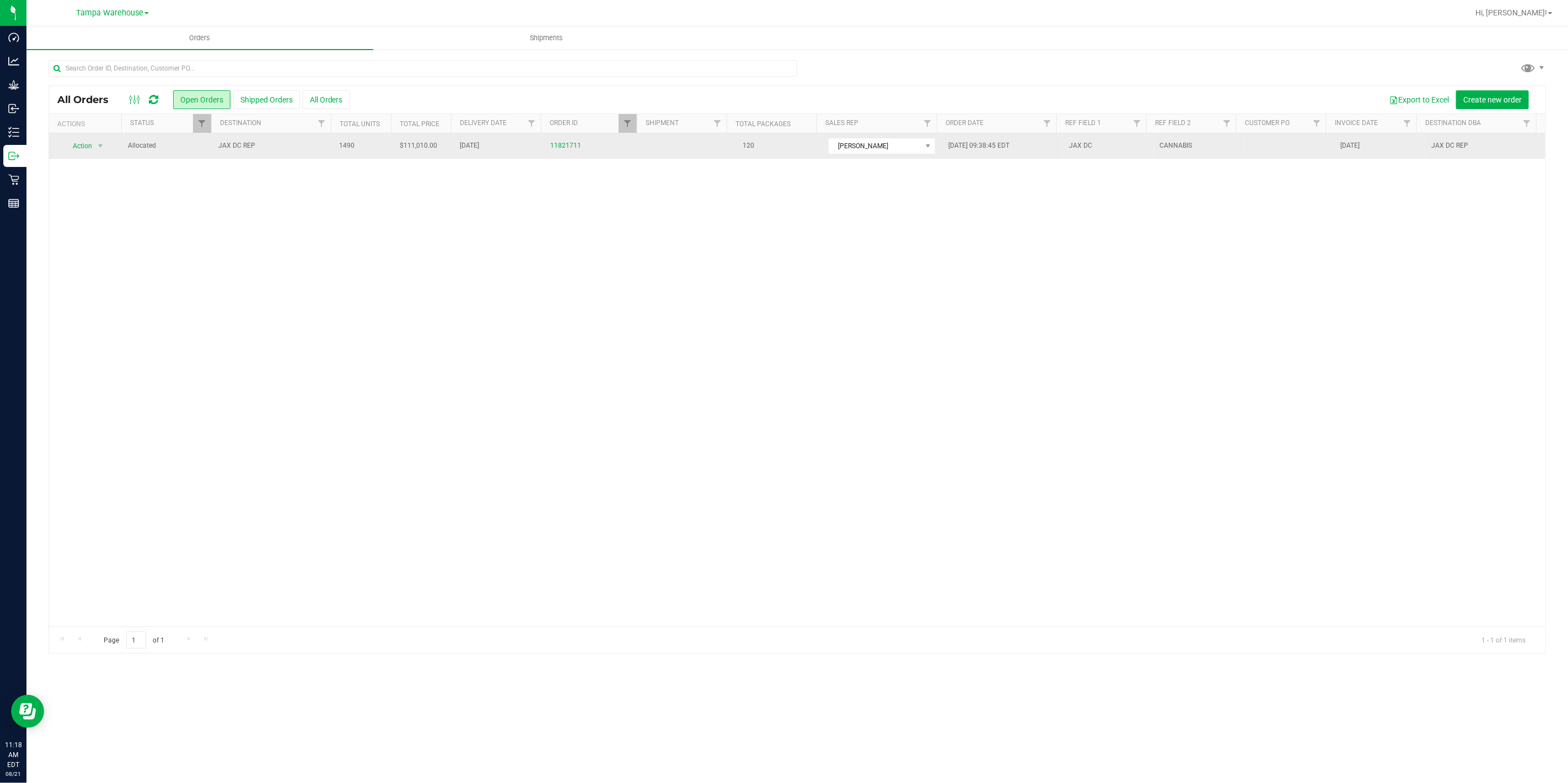
click at [262, 147] on span "JAX DC REP" at bounding box center [272, 145] width 108 height 10
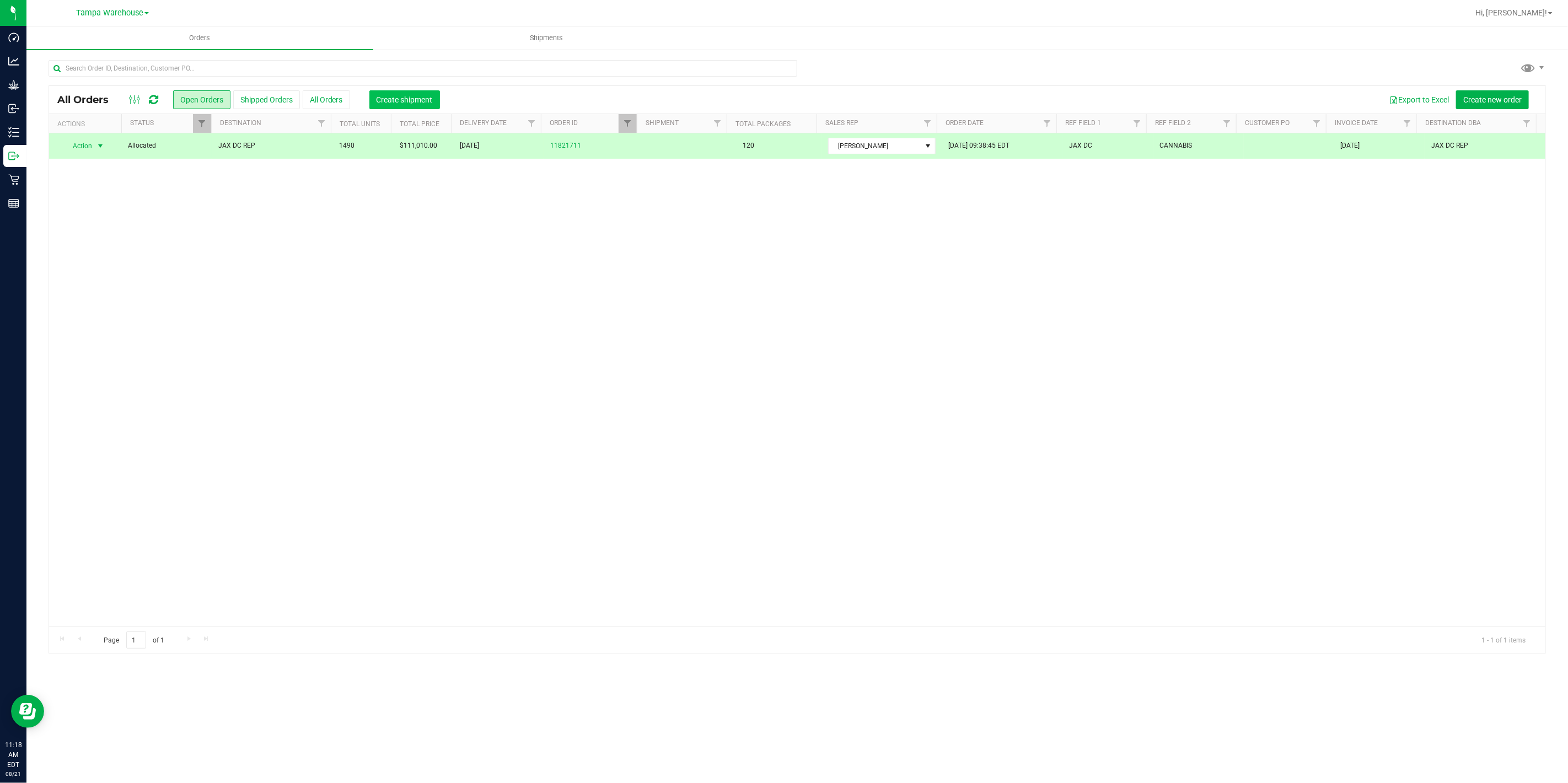
click at [405, 92] on button "Create shipment" at bounding box center [405, 99] width 71 height 19
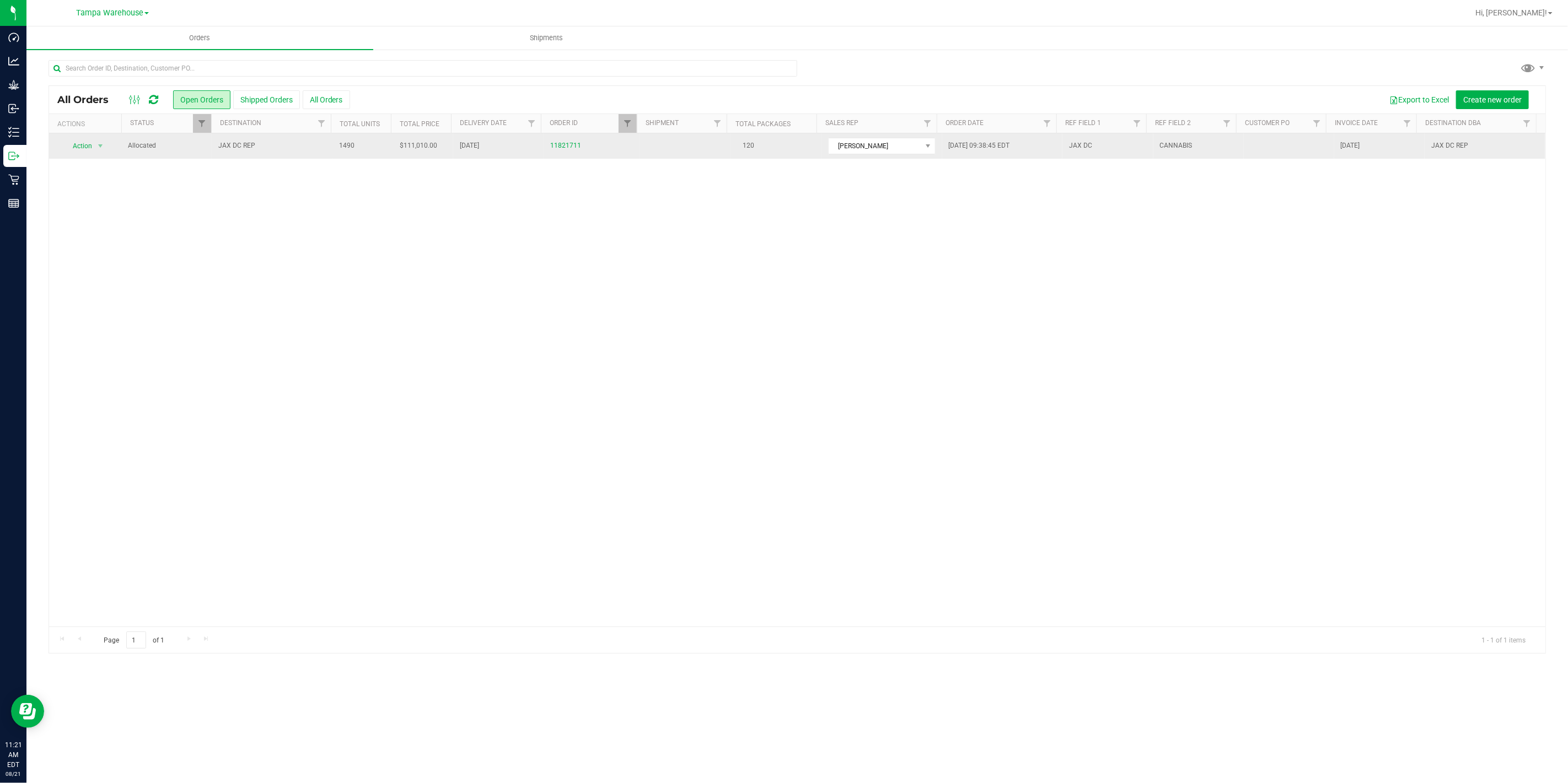
click at [313, 147] on span "JAX DC REP" at bounding box center [272, 145] width 108 height 10
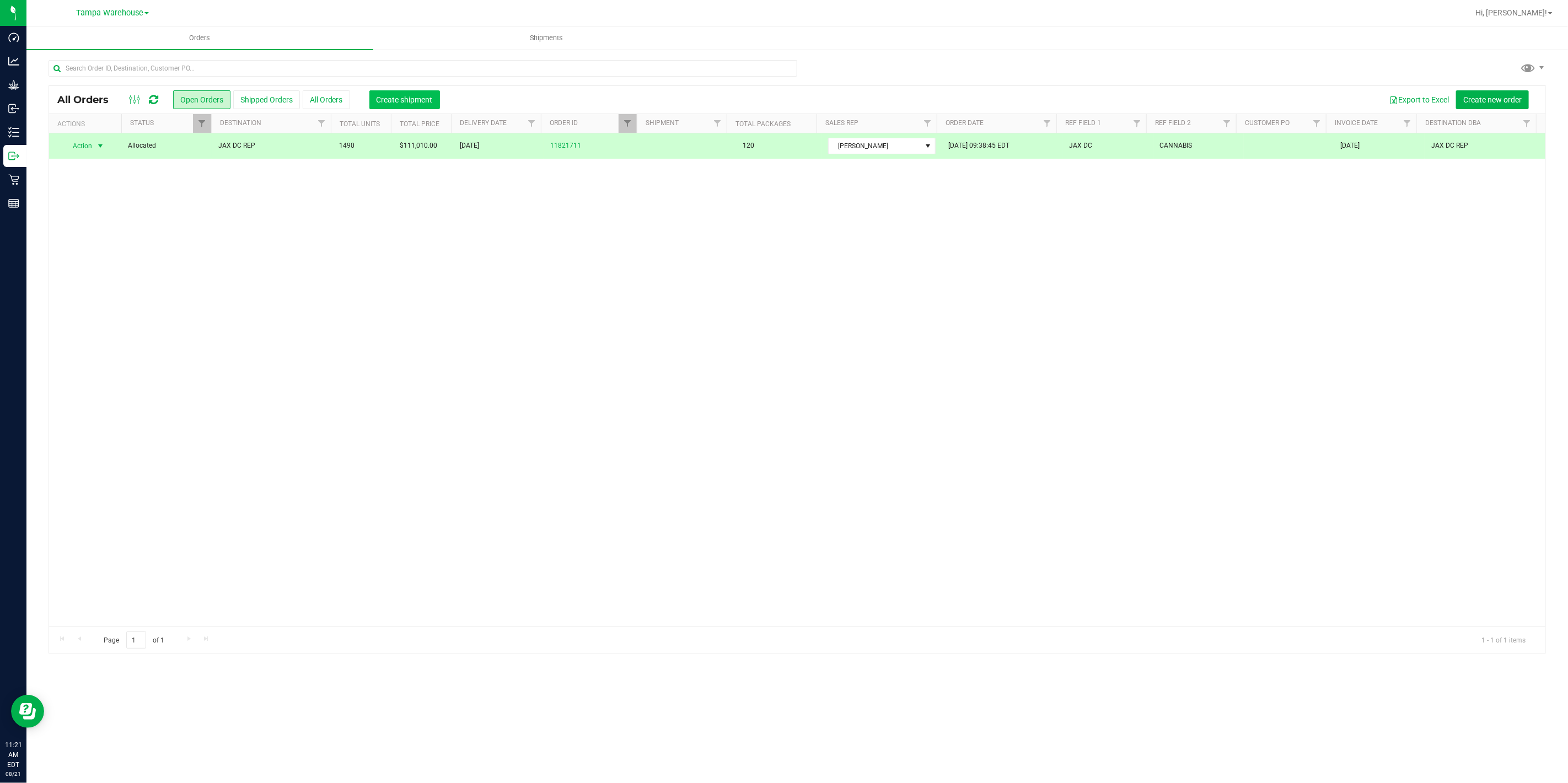
click at [380, 106] on button "Create shipment" at bounding box center [405, 99] width 71 height 19
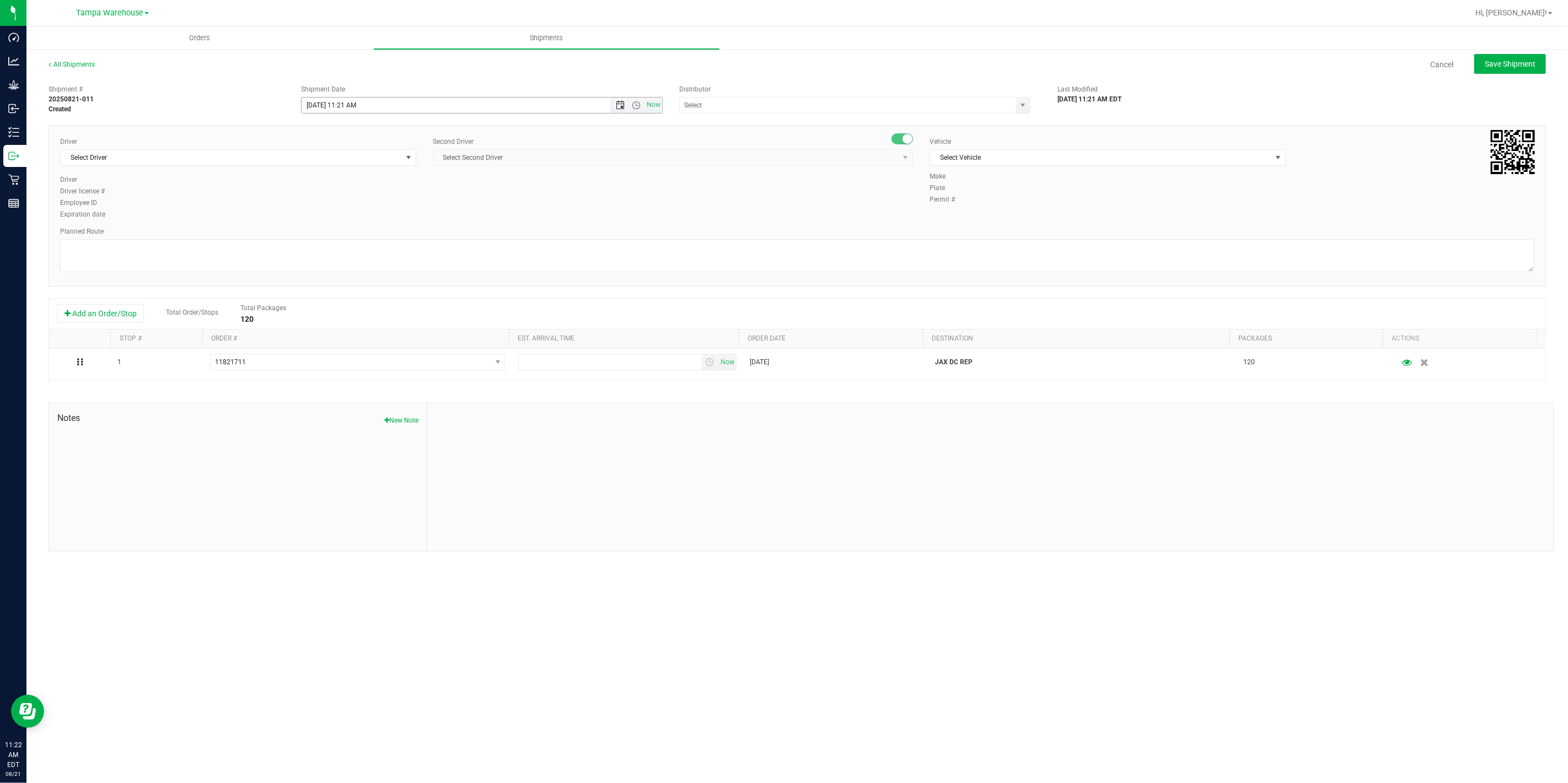
click at [620, 104] on span "Open the date view" at bounding box center [620, 105] width 9 height 9
click at [393, 217] on link "22" at bounding box center [391, 217] width 16 height 17
click at [638, 104] on span "Open the time view" at bounding box center [636, 105] width 9 height 9
click at [333, 183] on li "6:30 AM" at bounding box center [481, 185] width 360 height 14
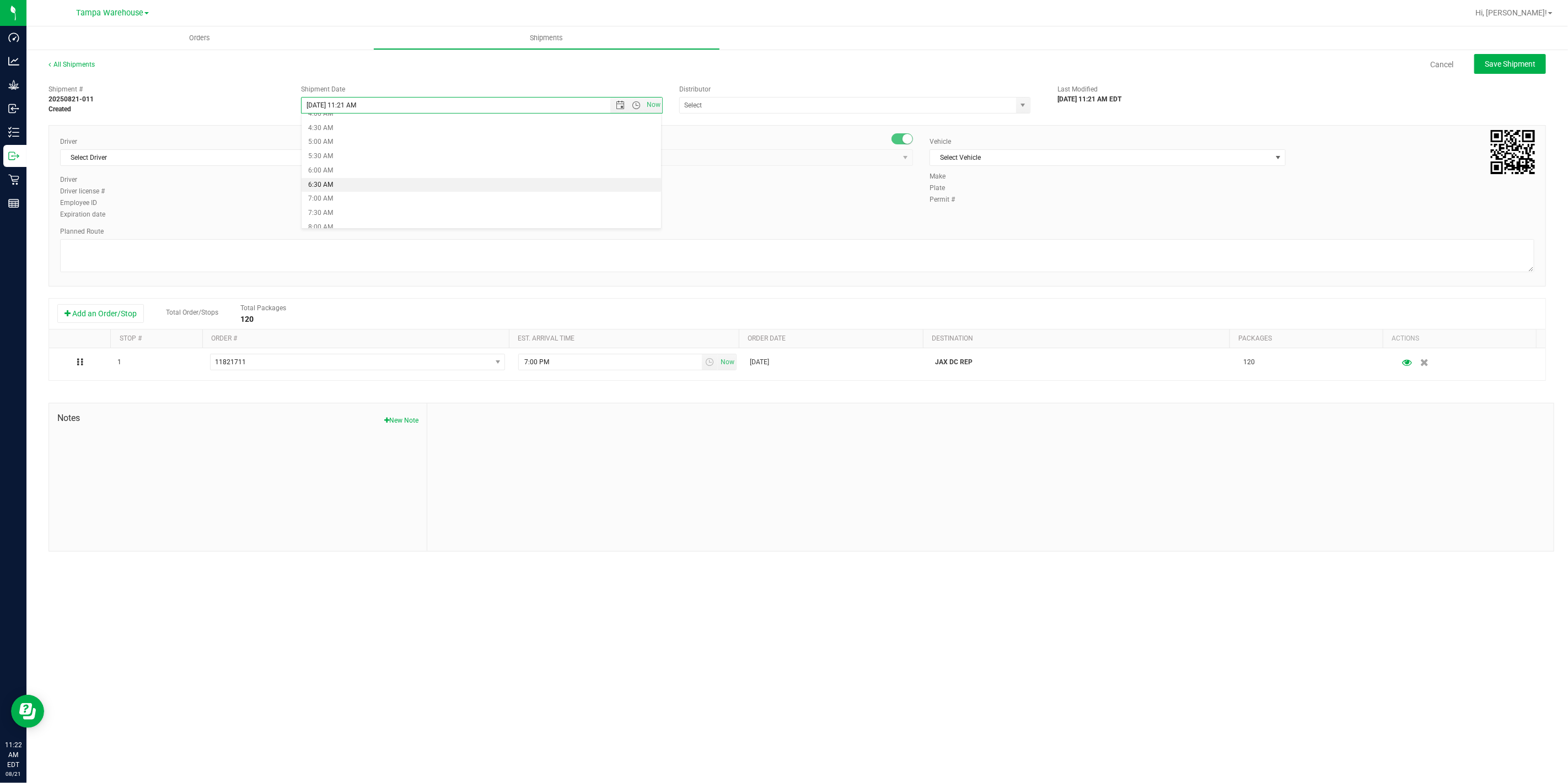
type input "8/22/2025 6:30 AM"
click at [708, 108] on input "text" at bounding box center [842, 105] width 326 height 15
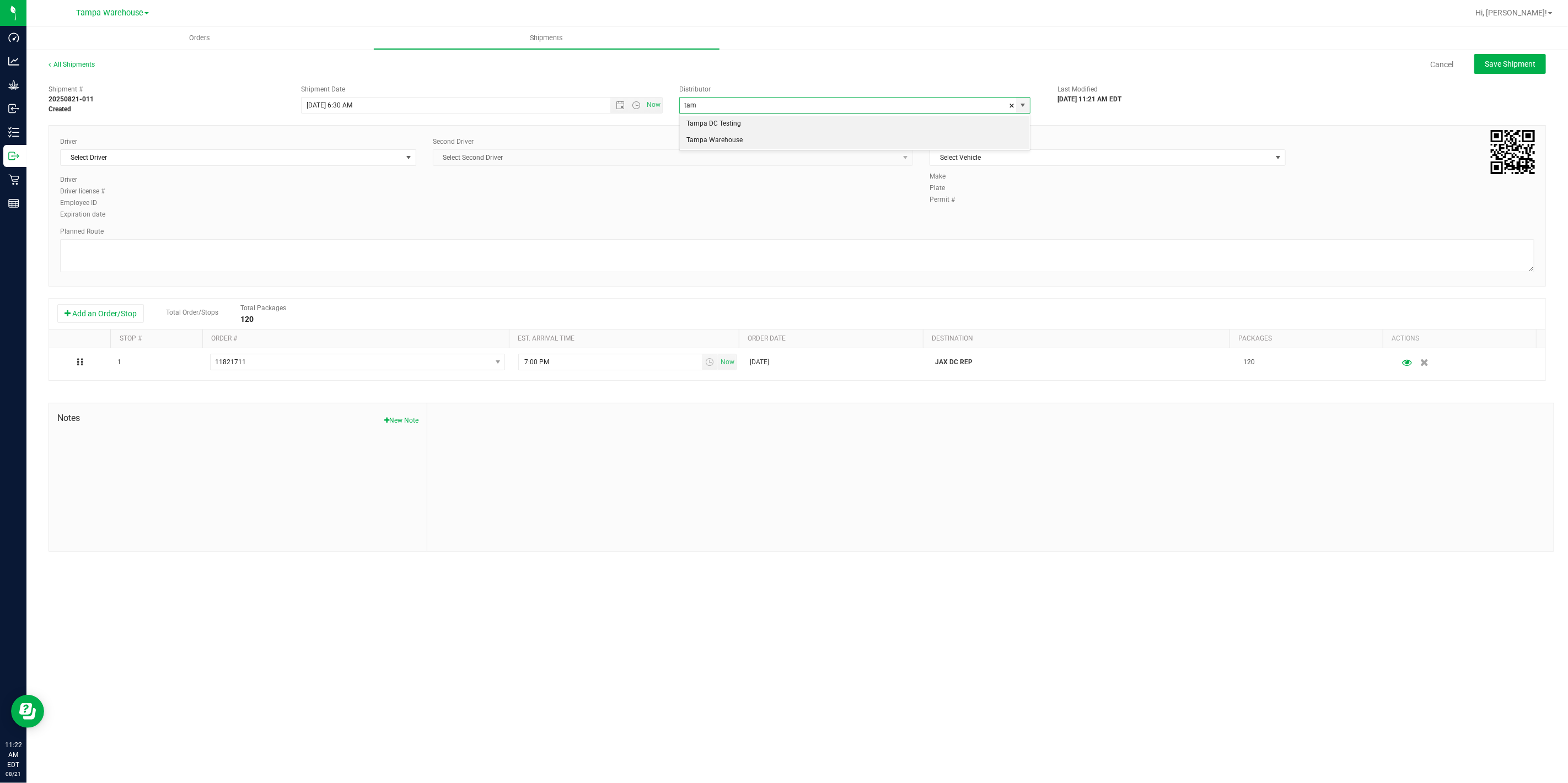
click at [718, 136] on li "Tampa Warehouse" at bounding box center [855, 140] width 350 height 17
type input "Tampa Warehouse"
click at [221, 160] on span "Select Driver" at bounding box center [231, 158] width 341 height 15
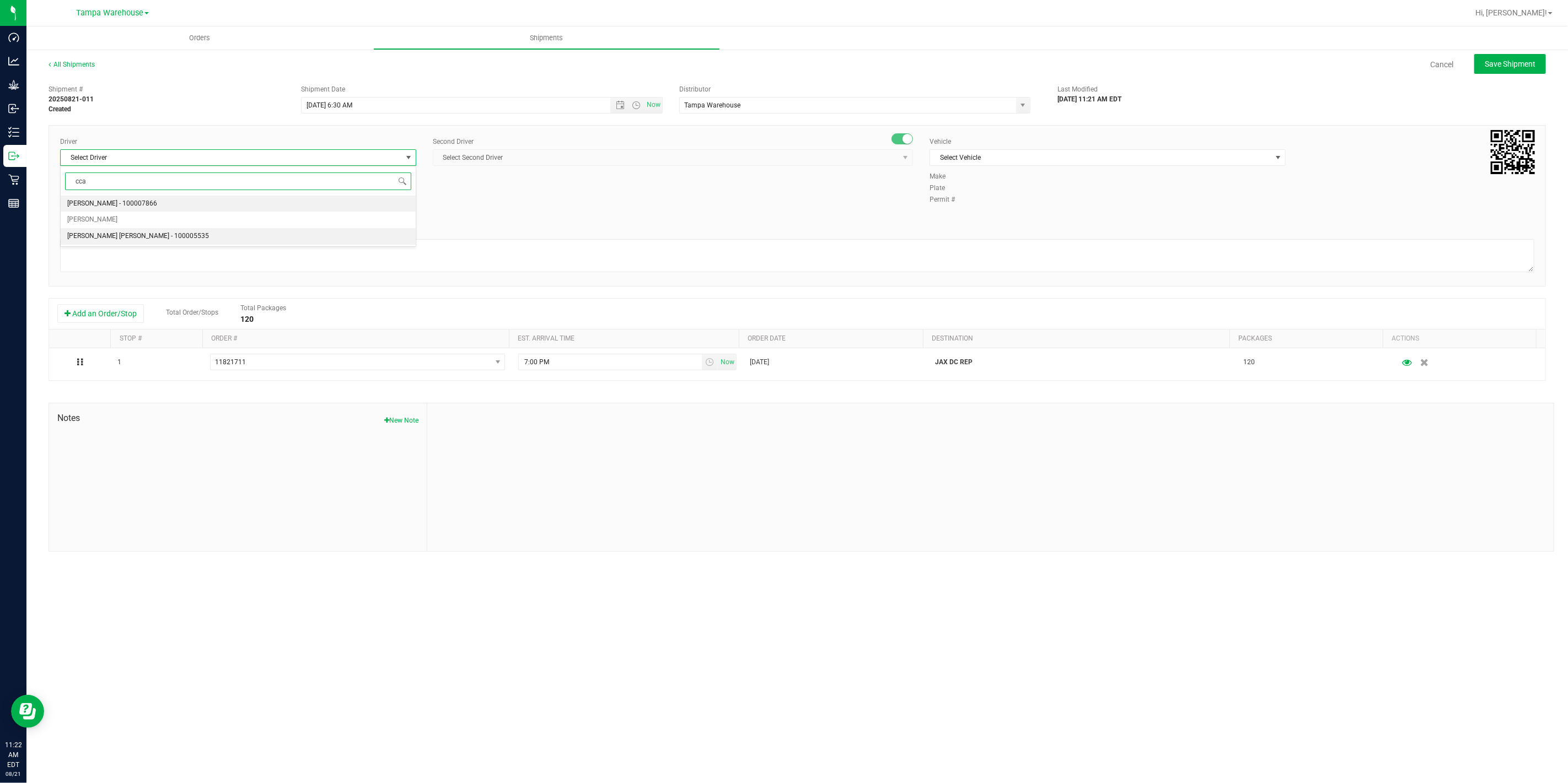
click at [108, 234] on span "Riccardo Young Reyes - 100005535" at bounding box center [138, 236] width 142 height 14
type input "cca"
click at [573, 155] on span "Select Second Driver" at bounding box center [666, 158] width 465 height 15
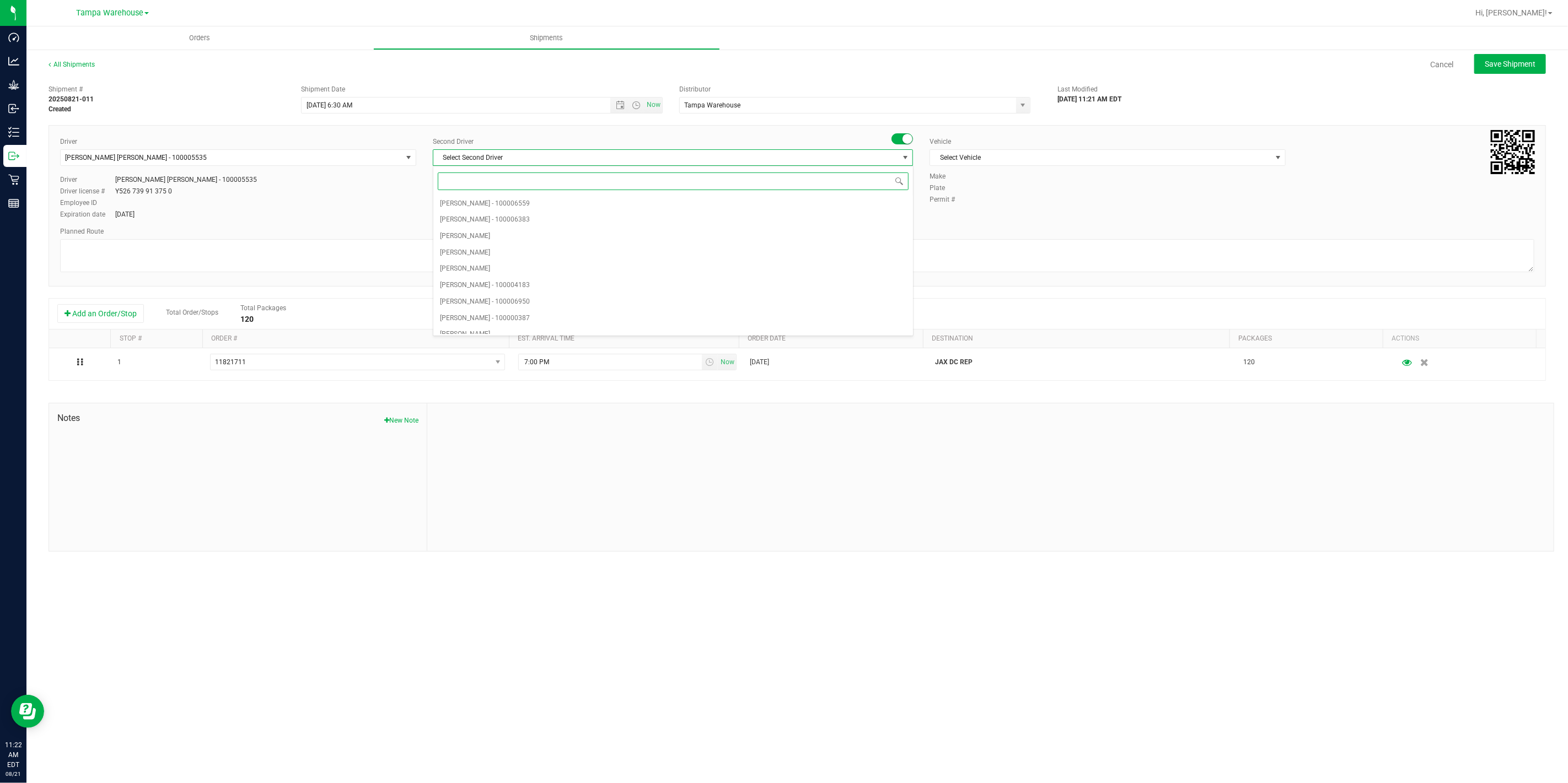
type input "z"
click at [497, 323] on span "Dustin Zonneville - 100007761" at bounding box center [485, 326] width 90 height 14
click at [1029, 158] on span "Select Vehicle" at bounding box center [1101, 158] width 341 height 15
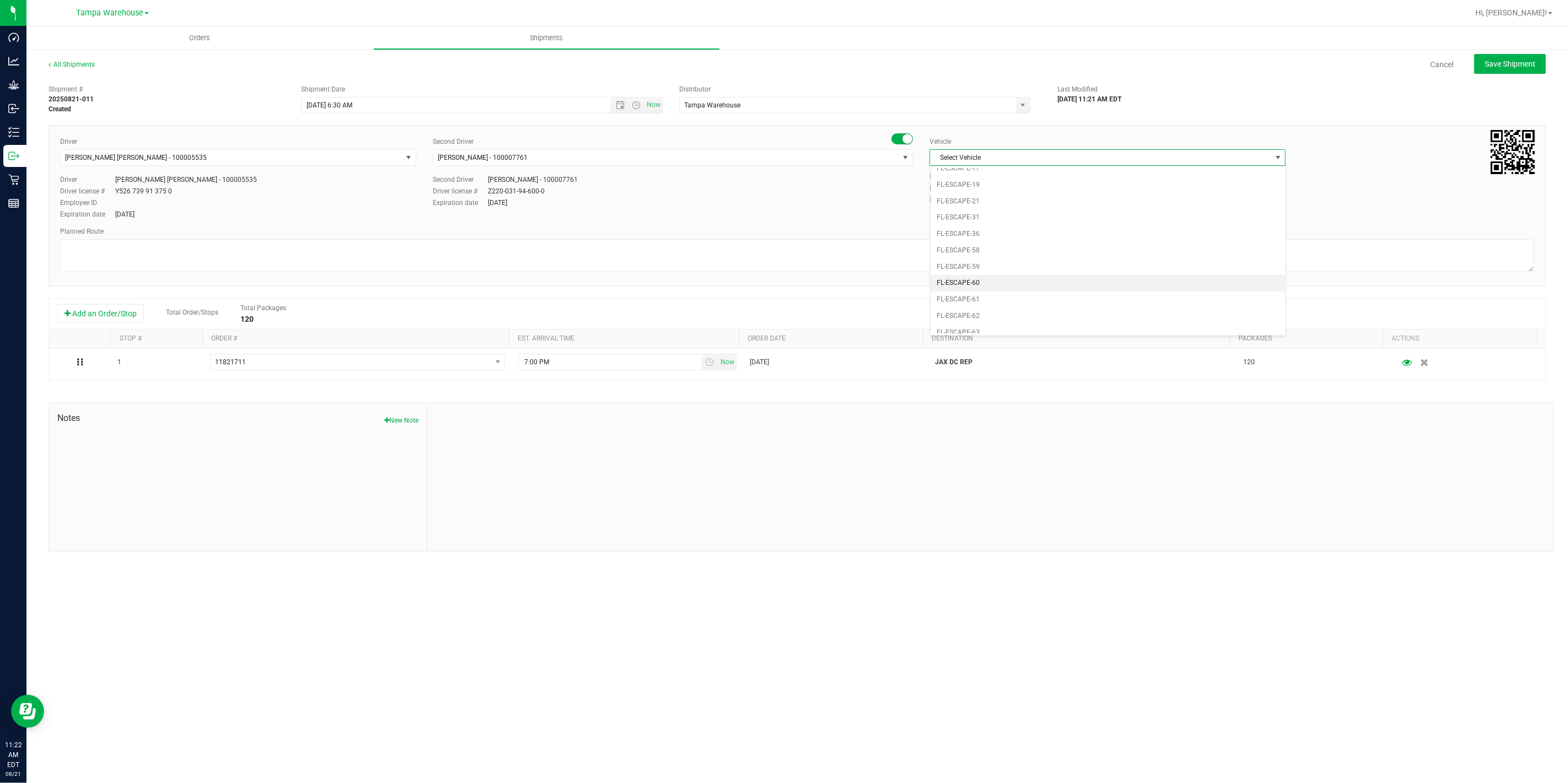
scroll to position [147, 0]
click at [1009, 276] on li "FL-EXPRESS-01" at bounding box center [1108, 276] width 355 height 17
click at [969, 249] on textarea at bounding box center [797, 256] width 1474 height 33
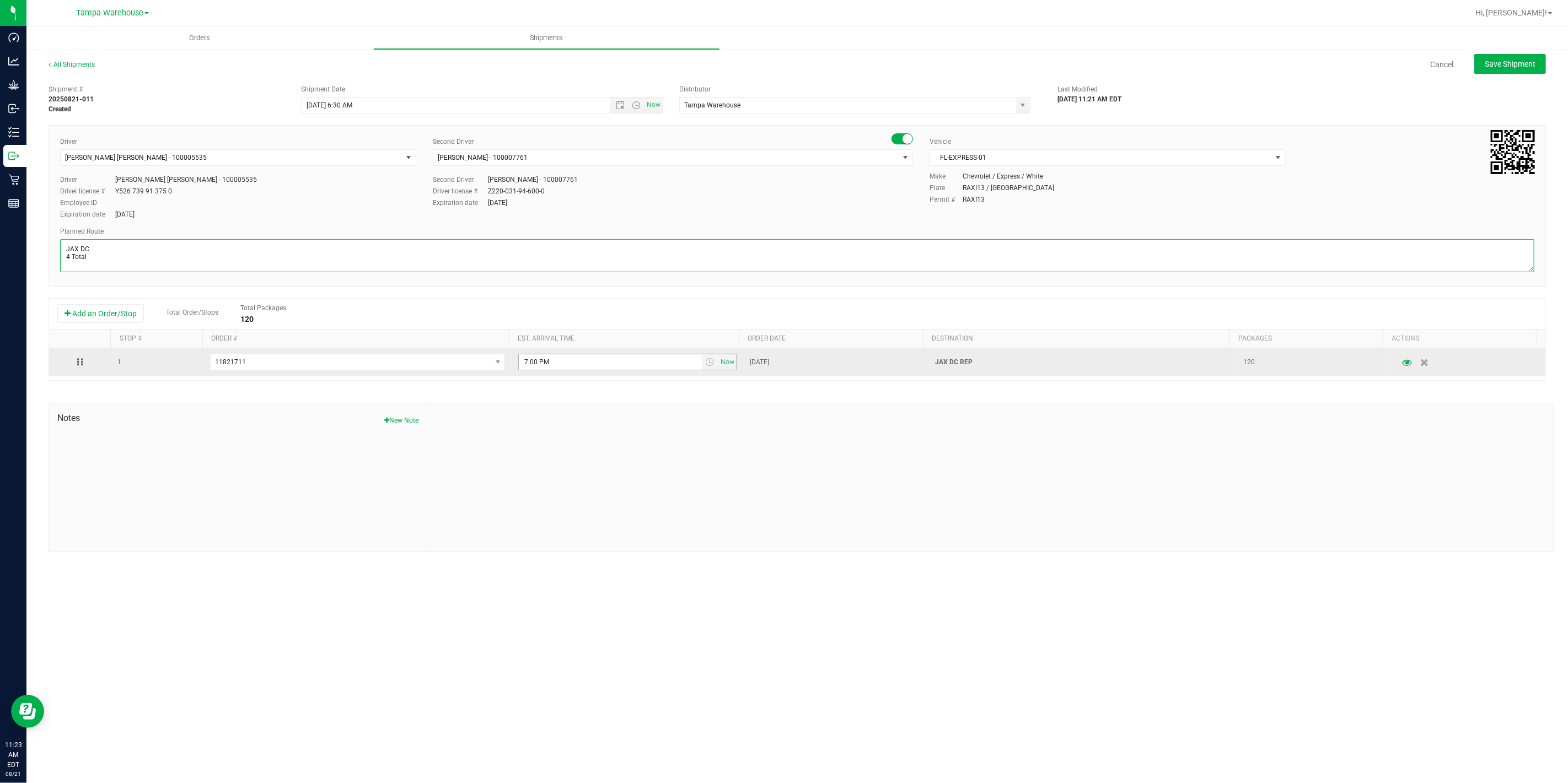
type textarea "JAX DC 4 Total"
drag, startPoint x: 567, startPoint y: 367, endPoint x: 466, endPoint y: 364, distance: 101.0
click at [466, 364] on tr "1 11821711 11822125 11821992 11821941 11821467 11821711 11821583 11817542 7:00 …" at bounding box center [797, 362] width 1496 height 28
paste input "11:00 A"
type input "11:00 AM"
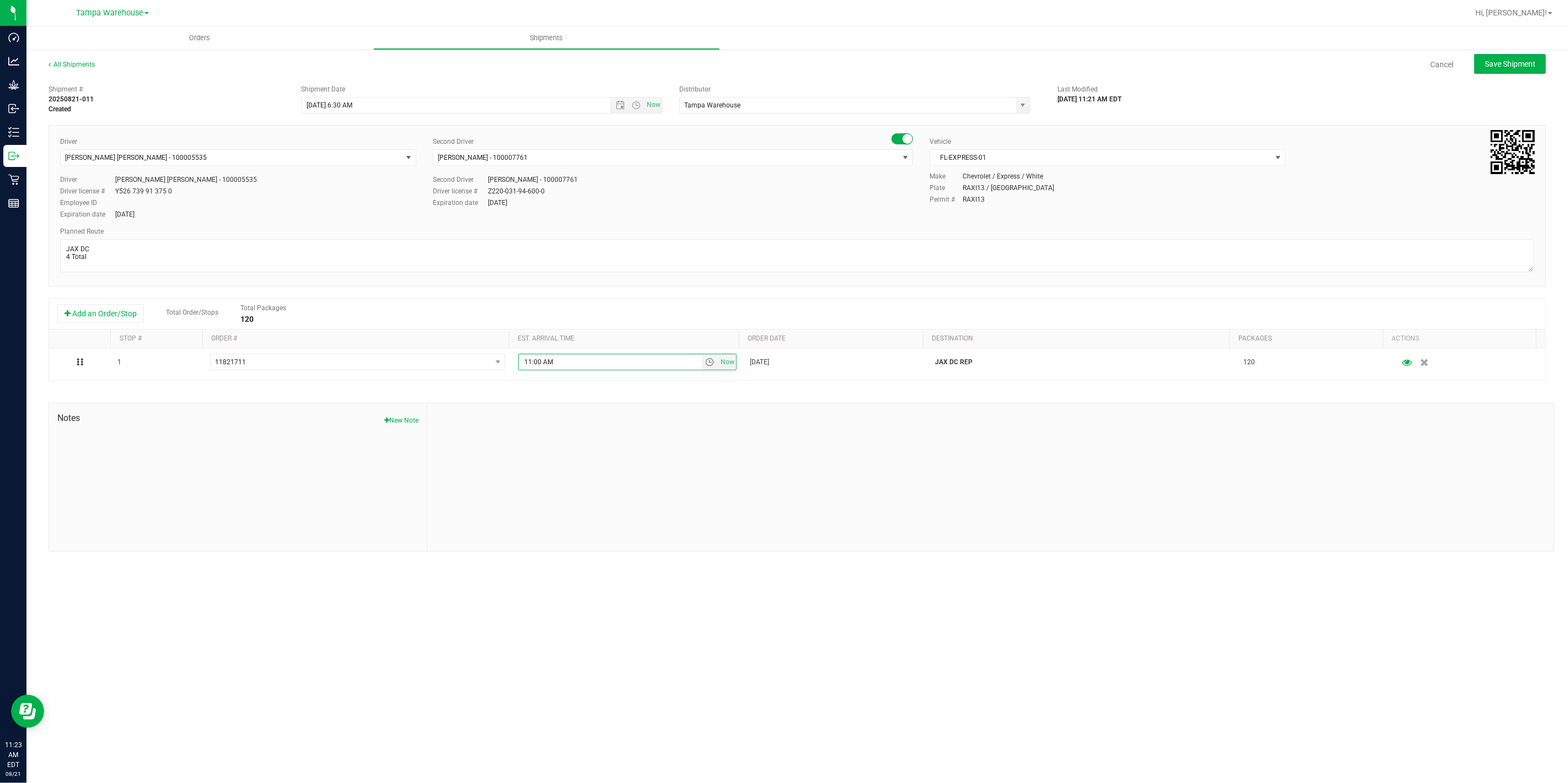
click at [591, 440] on div at bounding box center [990, 477] width 1126 height 147
click at [1513, 67] on span "Save Shipment" at bounding box center [1510, 64] width 51 height 9
type input "8/22/2025 10:30 AM"
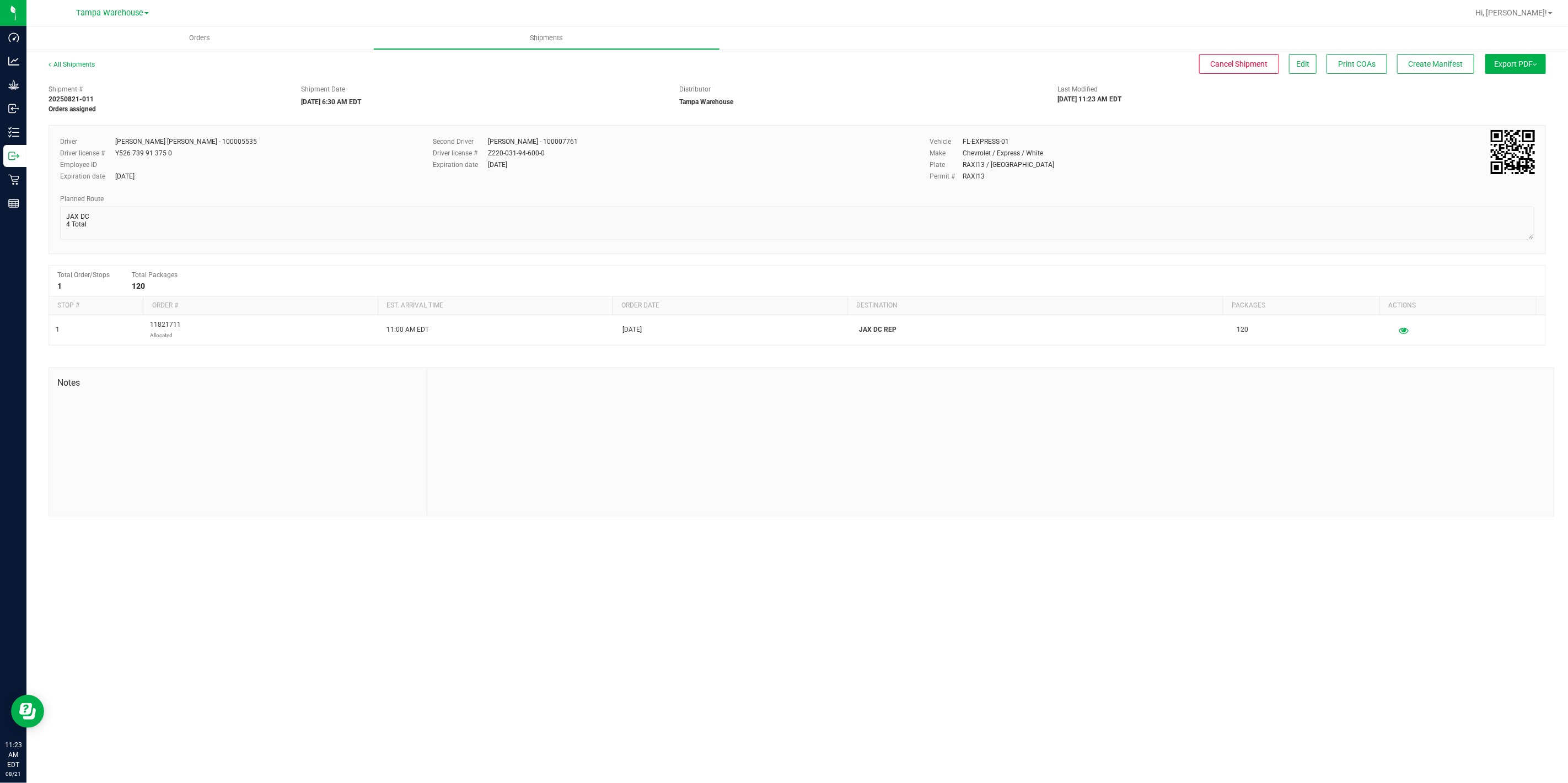
click at [1513, 67] on button "Export PDF" at bounding box center [1515, 63] width 61 height 20
click at [1517, 88] on span "Manifest by Package ID" at bounding box center [1499, 88] width 70 height 8
click at [6, 155] on div "Outbound" at bounding box center [15, 156] width 23 height 22
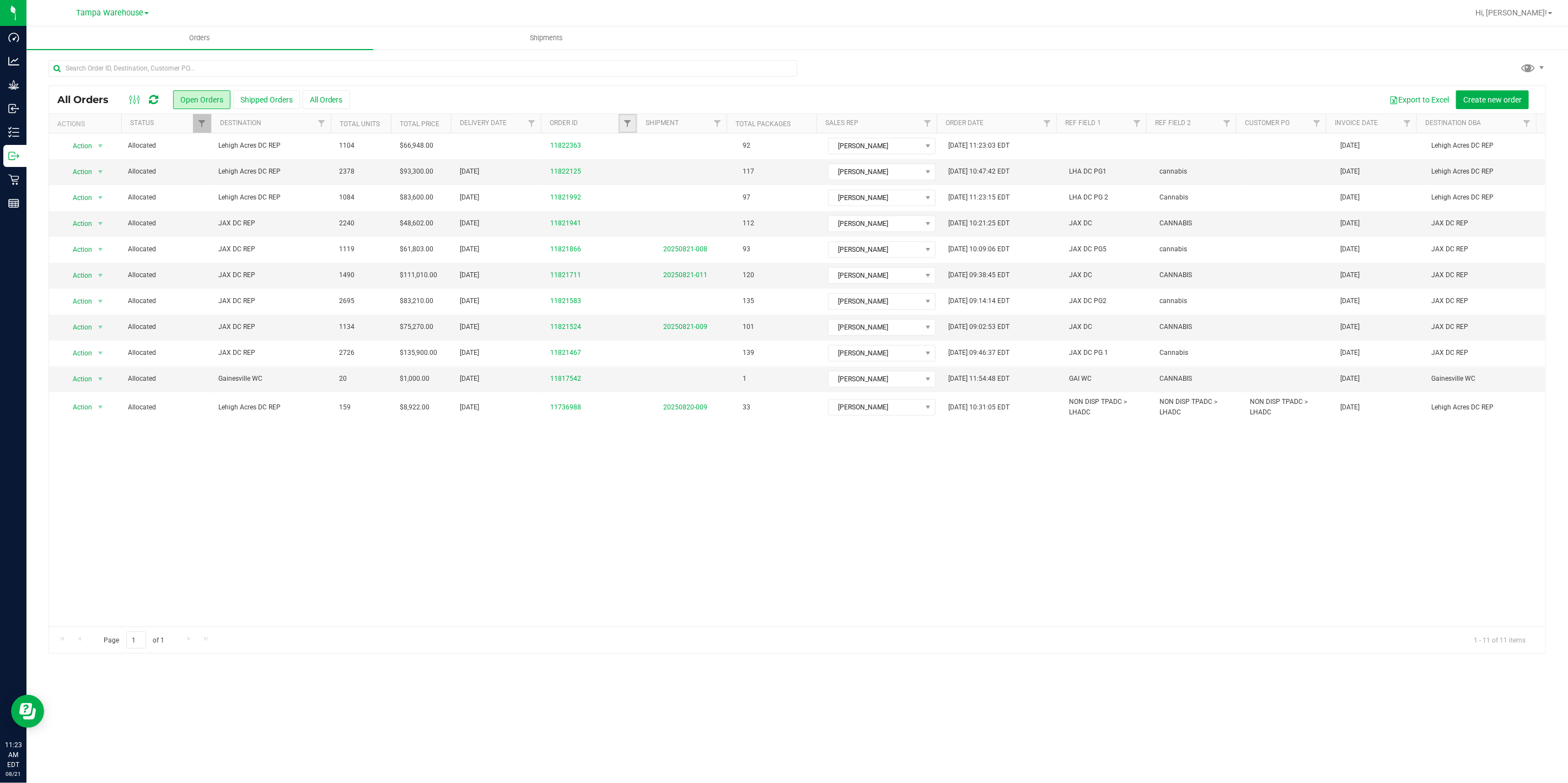
click at [621, 128] on link "Filter" at bounding box center [628, 123] width 18 height 19
type input "1941"
click at [625, 165] on button "Filter" at bounding box center [651, 177] width 53 height 24
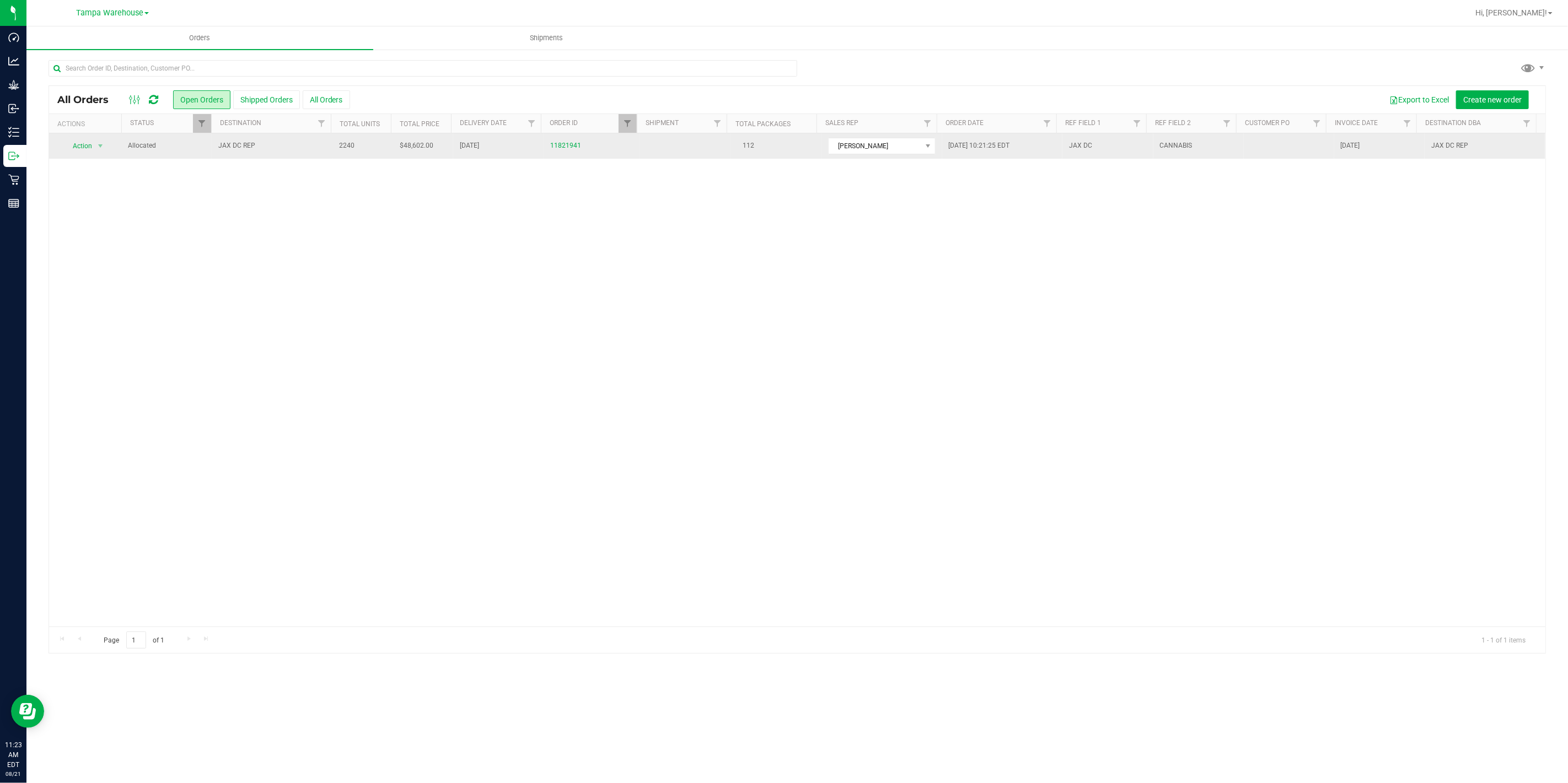
click at [319, 142] on span "JAX DC REP" at bounding box center [272, 145] width 108 height 10
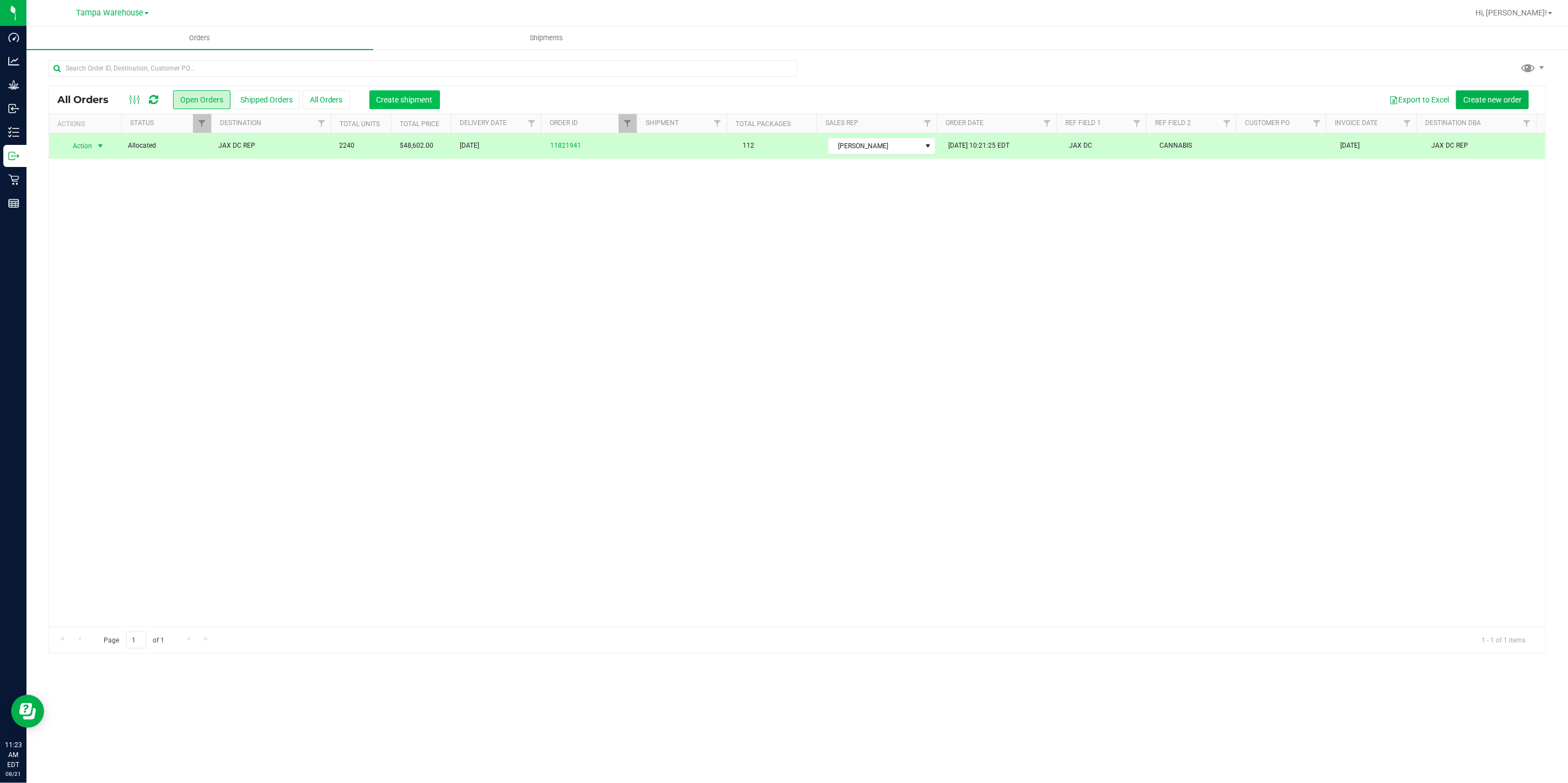
click at [403, 96] on span "Create shipment" at bounding box center [405, 100] width 56 height 9
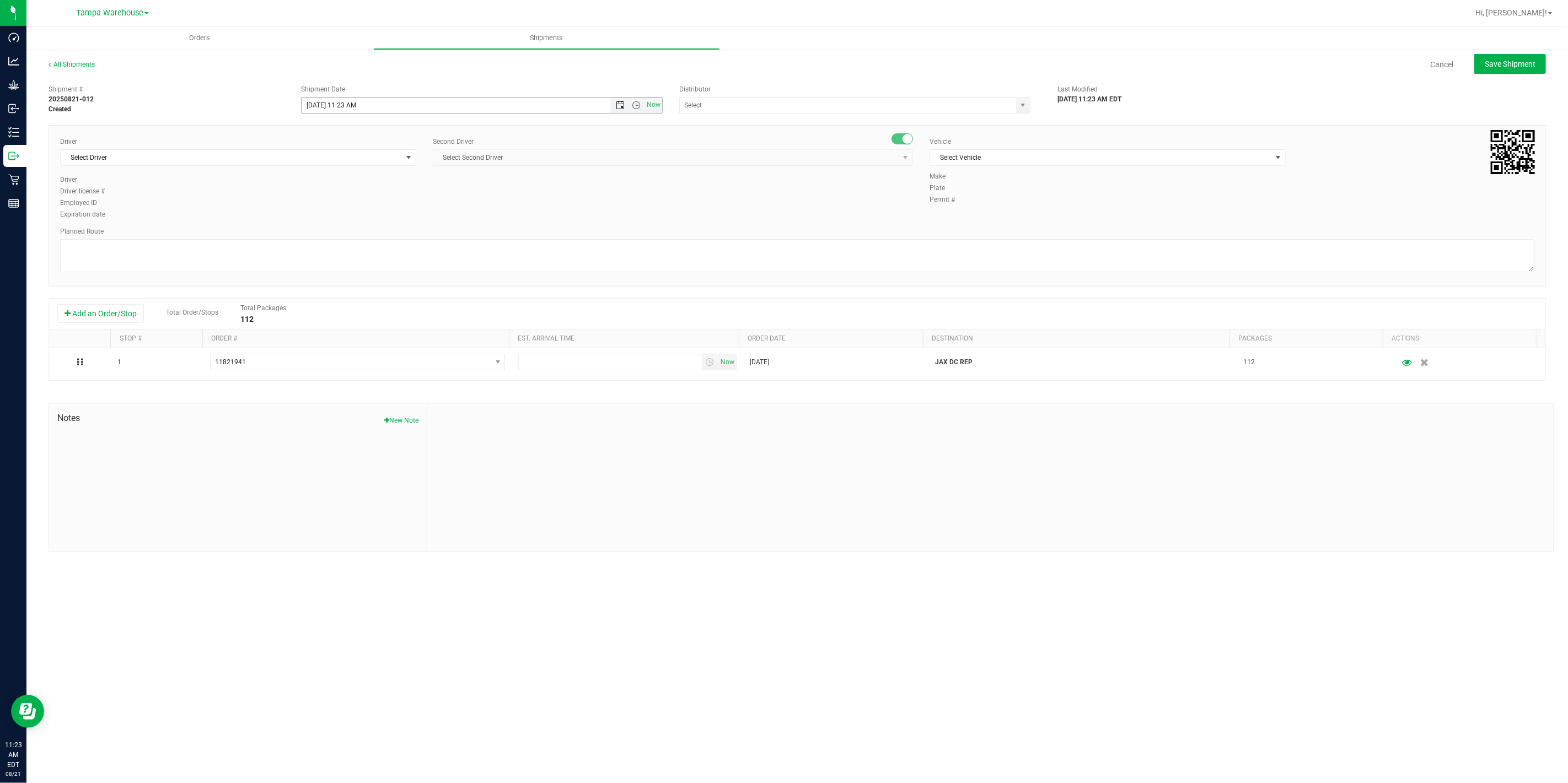
click at [618, 107] on span "Open the date view" at bounding box center [620, 105] width 9 height 9
click at [390, 218] on link "22" at bounding box center [391, 217] width 16 height 17
drag, startPoint x: 637, startPoint y: 102, endPoint x: 615, endPoint y: 121, distance: 29.1
click at [636, 101] on span "Open the time view" at bounding box center [636, 105] width 9 height 9
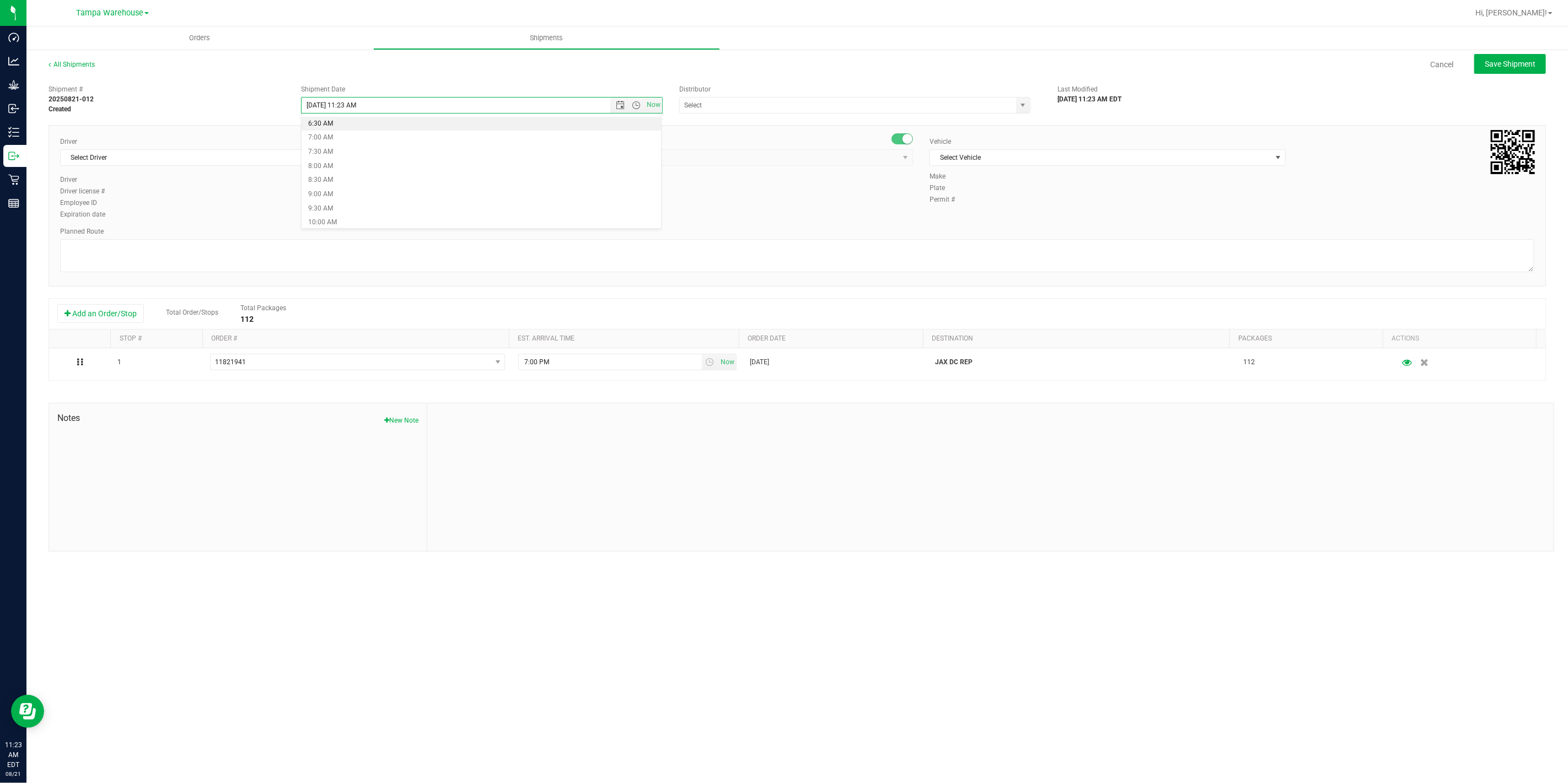
click at [320, 124] on li "6:30 AM" at bounding box center [481, 124] width 360 height 14
type input "8/22/2025 6:30 AM"
click at [760, 109] on input "text" at bounding box center [842, 105] width 326 height 15
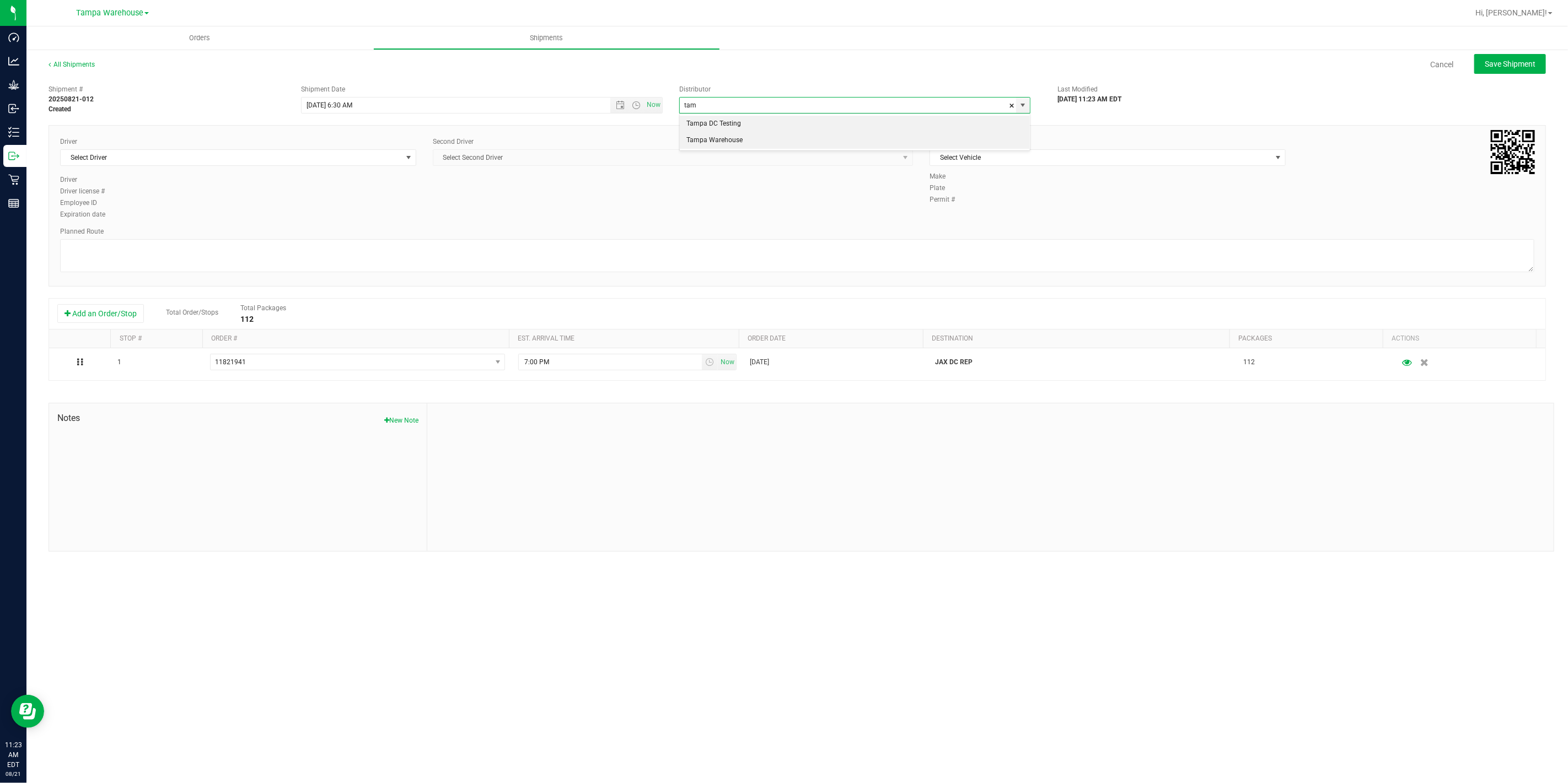
click at [748, 144] on li "Tampa Warehouse" at bounding box center [855, 140] width 350 height 17
type input "Tampa Warehouse"
click at [228, 163] on span "Select Driver" at bounding box center [231, 158] width 341 height 15
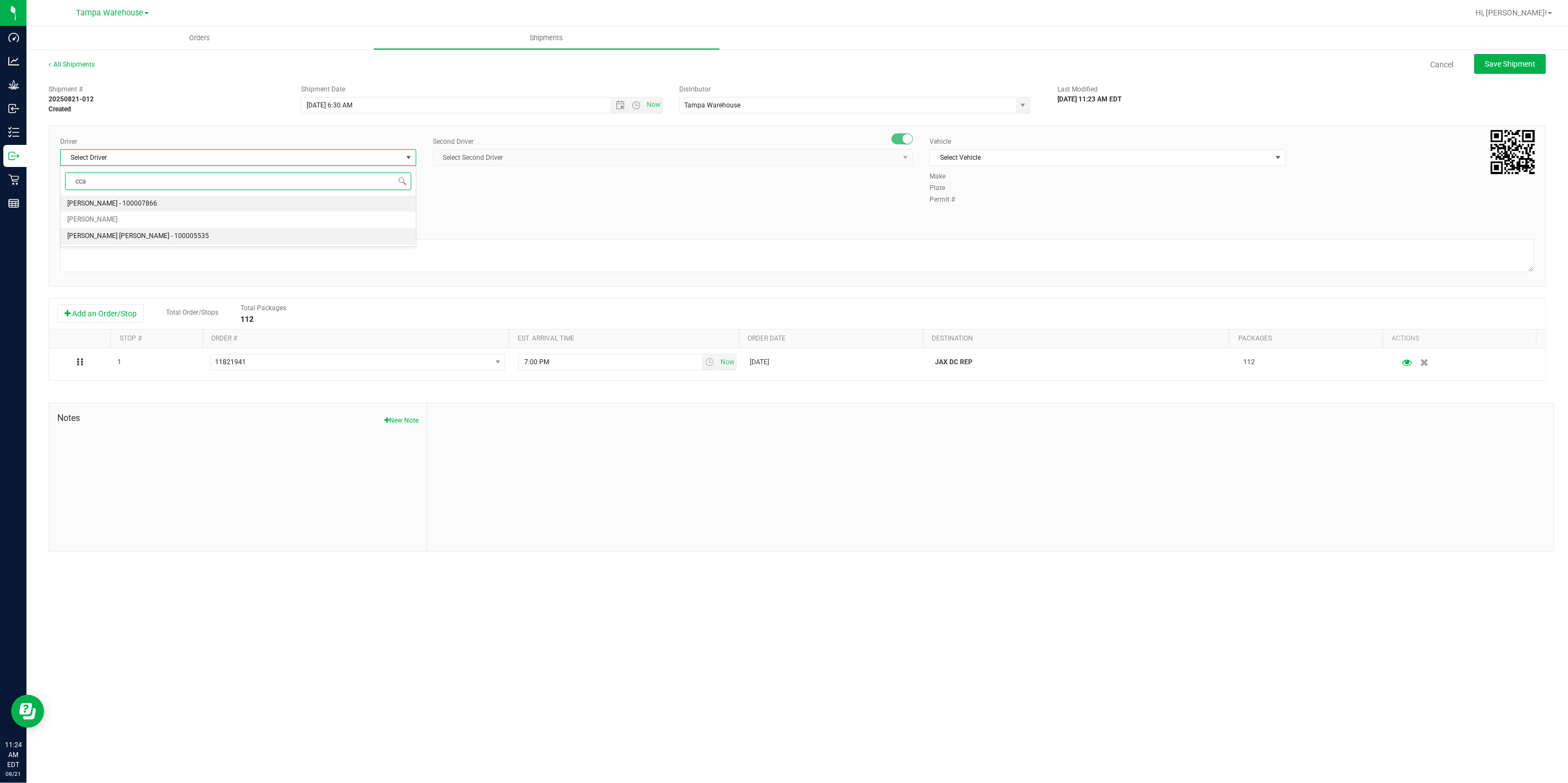
click at [111, 234] on span "Riccardo Young Reyes - 100005535" at bounding box center [138, 236] width 142 height 14
type input "cca"
click at [538, 162] on span "Select Second Driver" at bounding box center [666, 158] width 465 height 15
click at [576, 157] on span "Select Second Driver" at bounding box center [666, 158] width 465 height 15
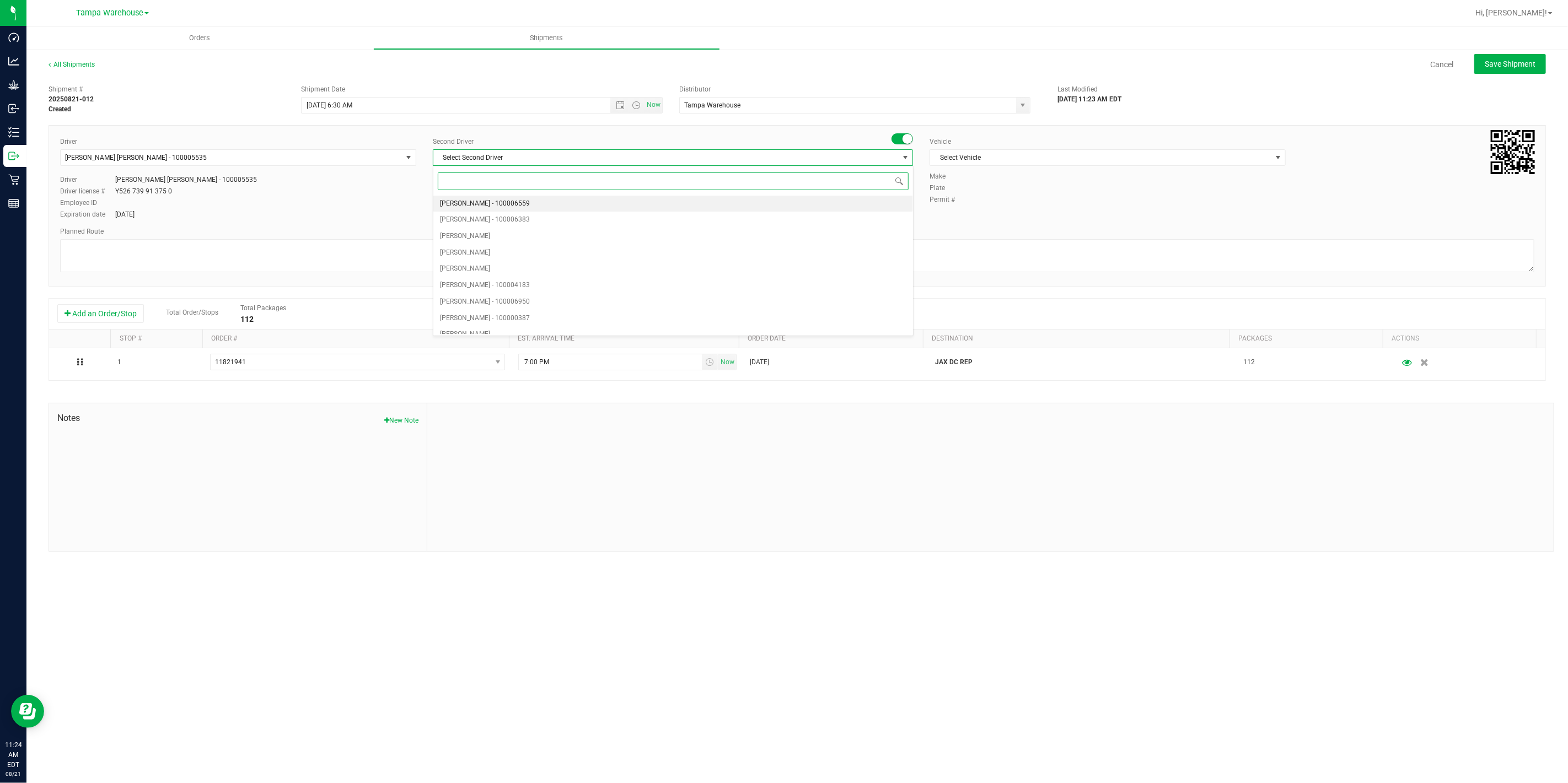
type input "z"
click at [515, 320] on span "Dustin Zonneville - 100007761" at bounding box center [485, 326] width 90 height 14
click at [1052, 159] on span "Select Vehicle" at bounding box center [1101, 158] width 341 height 15
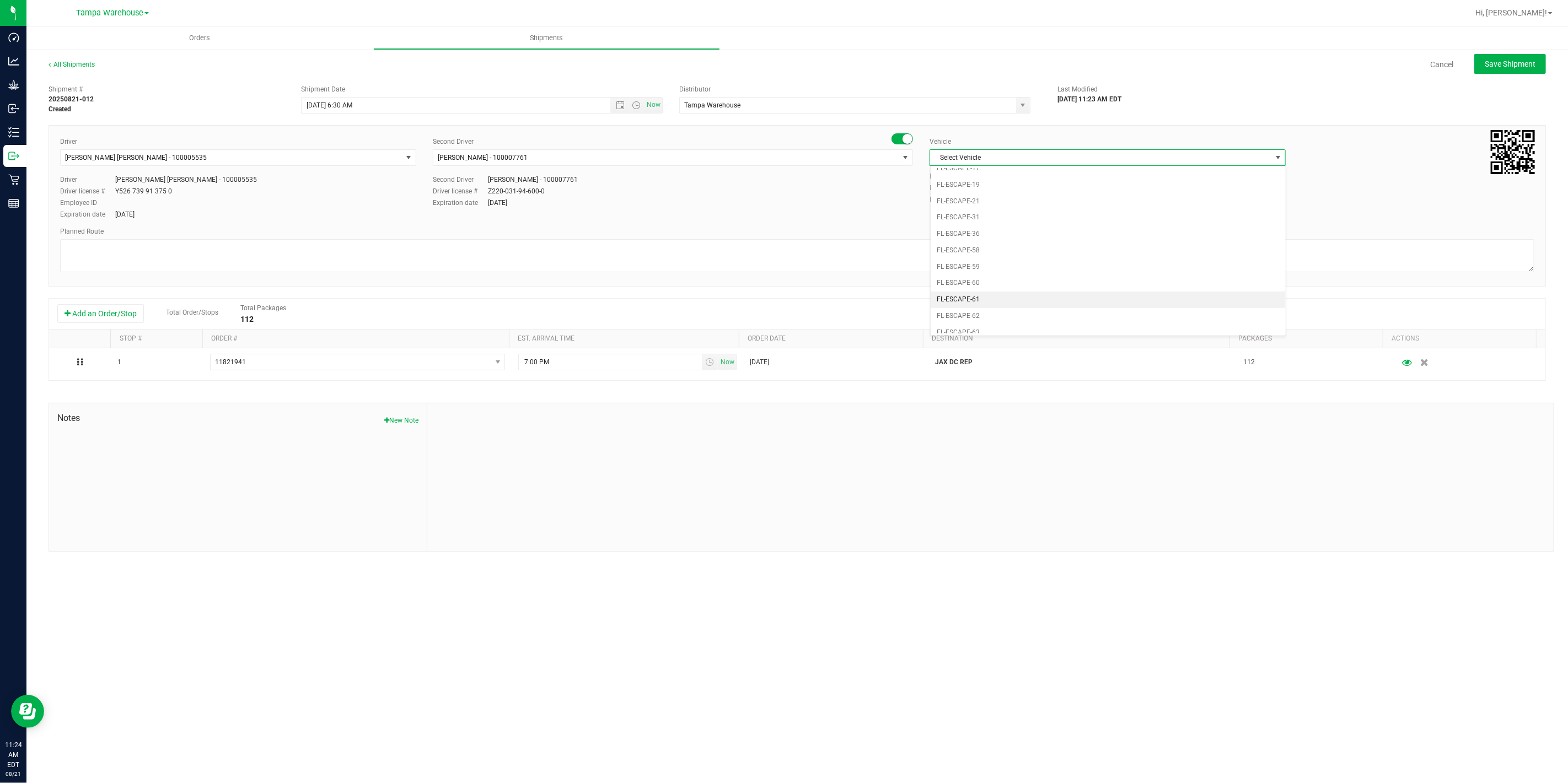
scroll to position [208, 0]
click at [1003, 216] on li "FL-EXPRESS-01" at bounding box center [1108, 215] width 355 height 17
click at [954, 251] on textarea at bounding box center [797, 256] width 1474 height 33
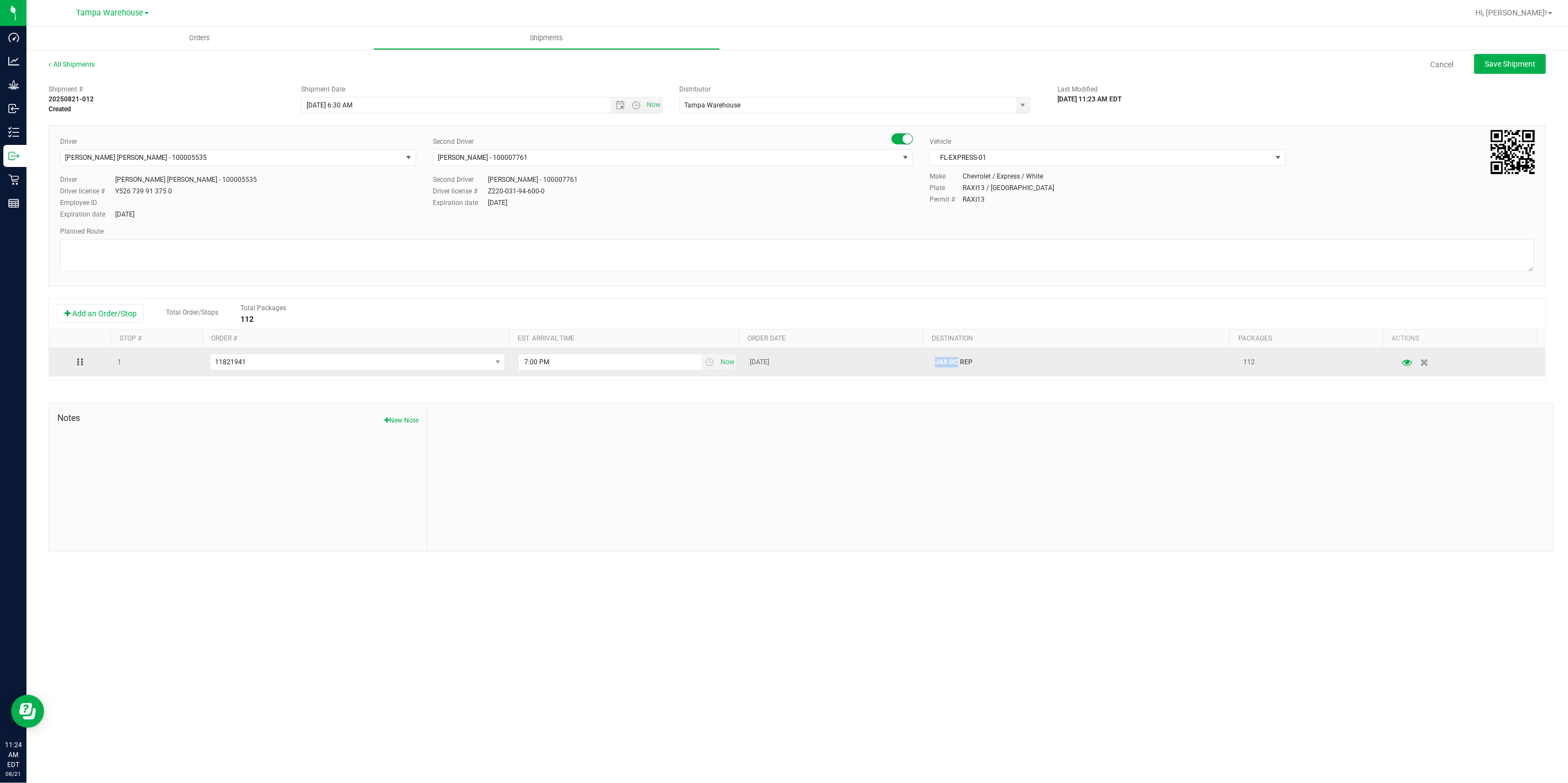
drag, startPoint x: 950, startPoint y: 364, endPoint x: 930, endPoint y: 361, distance: 20.2
click at [935, 361] on p "JAX DC REP" at bounding box center [1082, 362] width 296 height 10
copy p "JAX DC"
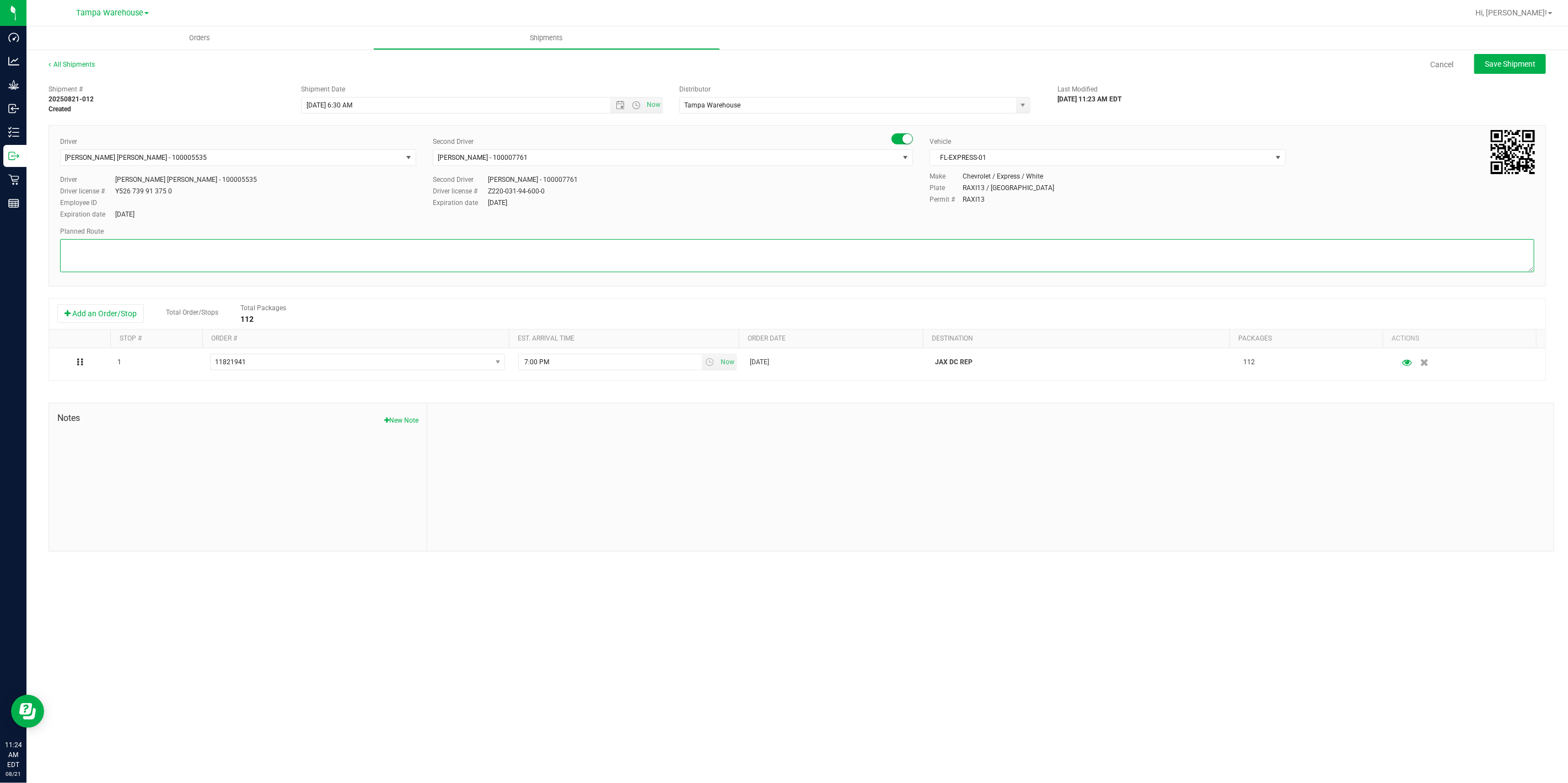
click at [635, 242] on textarea at bounding box center [797, 256] width 1474 height 33
paste textarea "JAX DC"
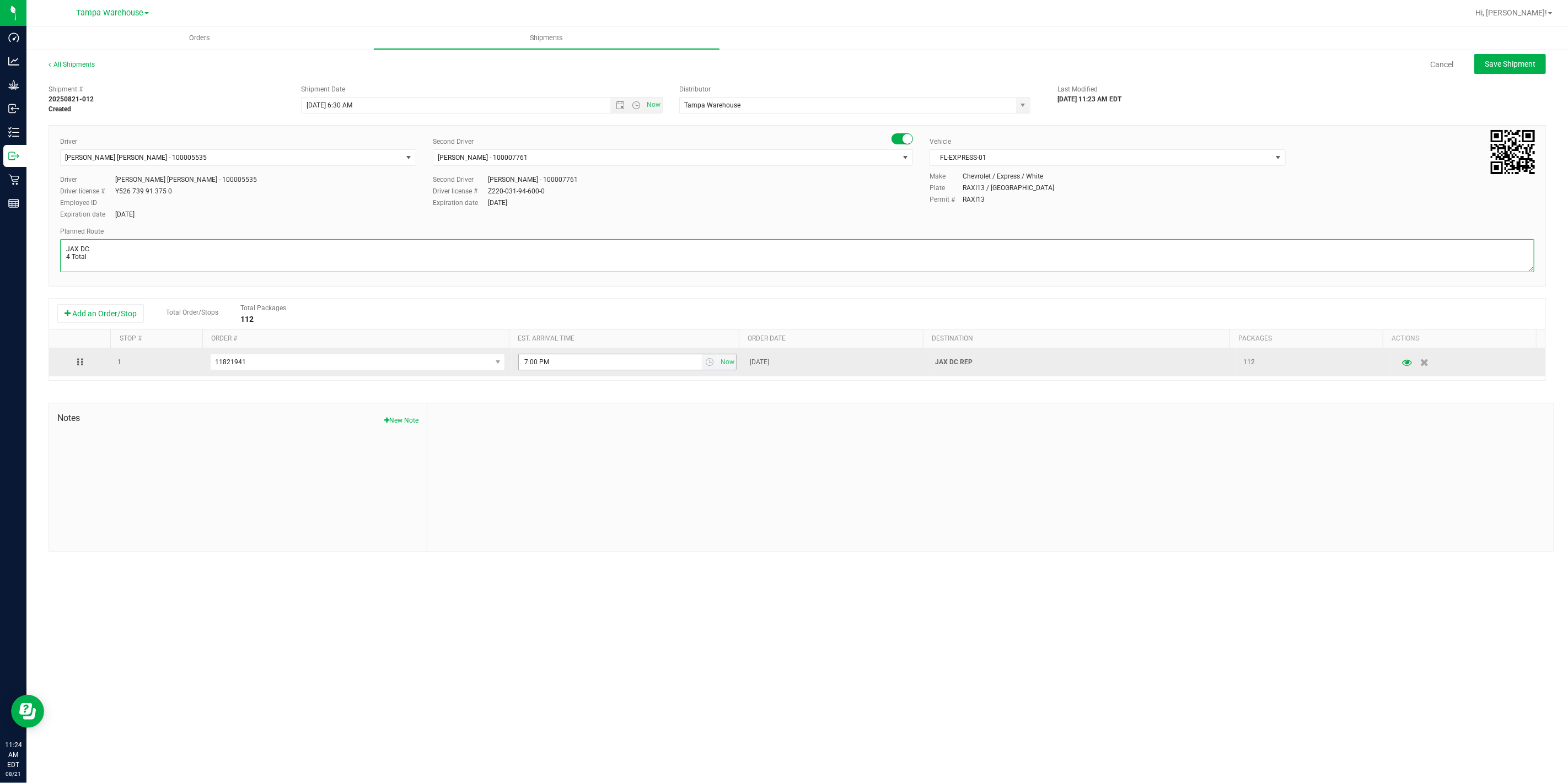
type textarea "JAX DC 4 Total"
drag, startPoint x: 568, startPoint y: 358, endPoint x: 475, endPoint y: 360, distance: 93.0
click at [478, 360] on tr "1 11821941 11821992 11822363 11822125 11821941 11821467 11821583 11817542 7:00 …" at bounding box center [797, 362] width 1496 height 28
paste input "JAX DC"
type input "JAX DC"
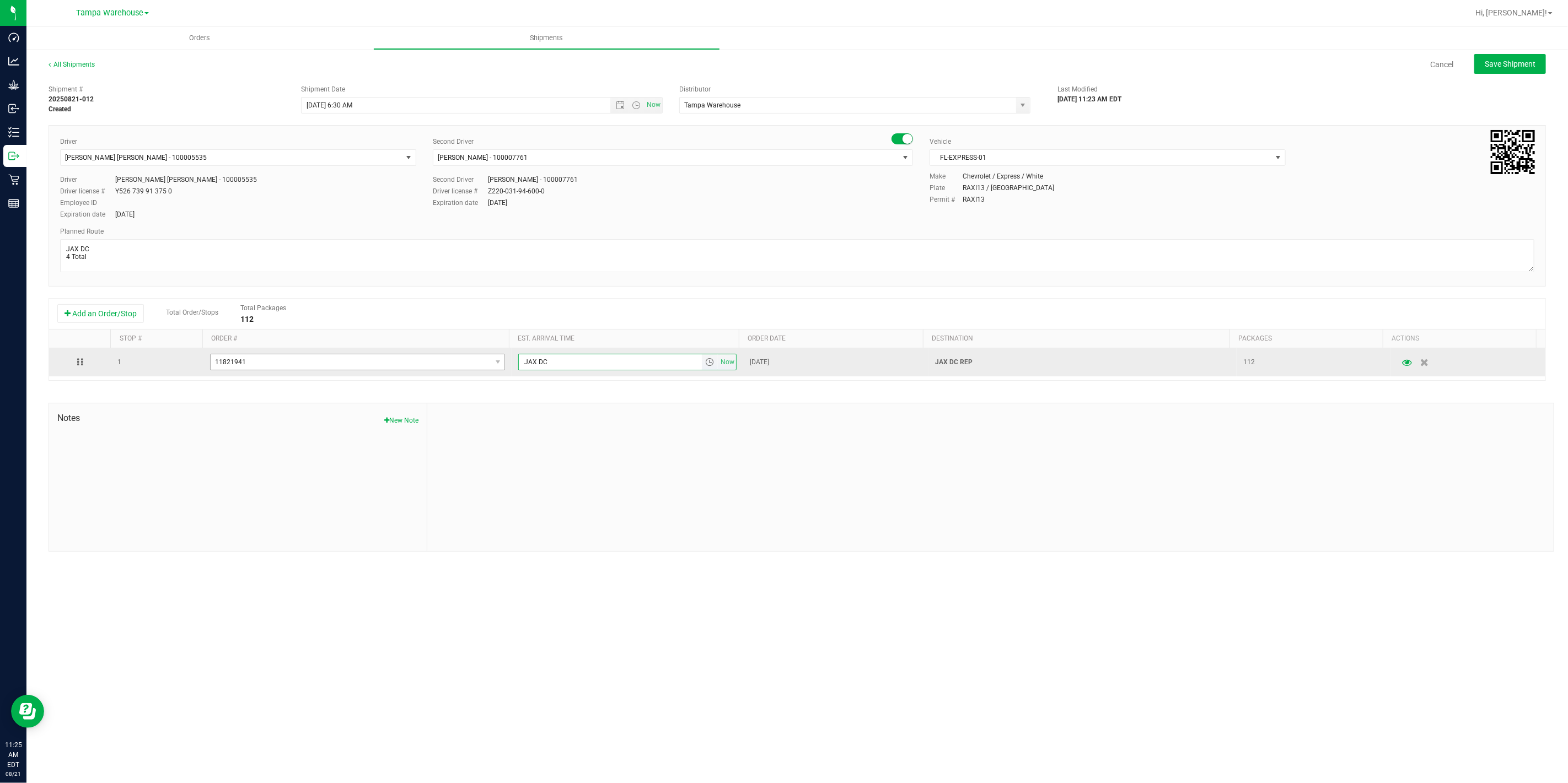
drag, startPoint x: 547, startPoint y: 367, endPoint x: 481, endPoint y: 362, distance: 66.2
click at [481, 362] on tr "1 11821941 11821992 11822363 11822125 11821941 11821467 11821583 11817542 JAX D…" at bounding box center [797, 362] width 1496 height 28
click at [705, 361] on span "select" at bounding box center [710, 362] width 9 height 9
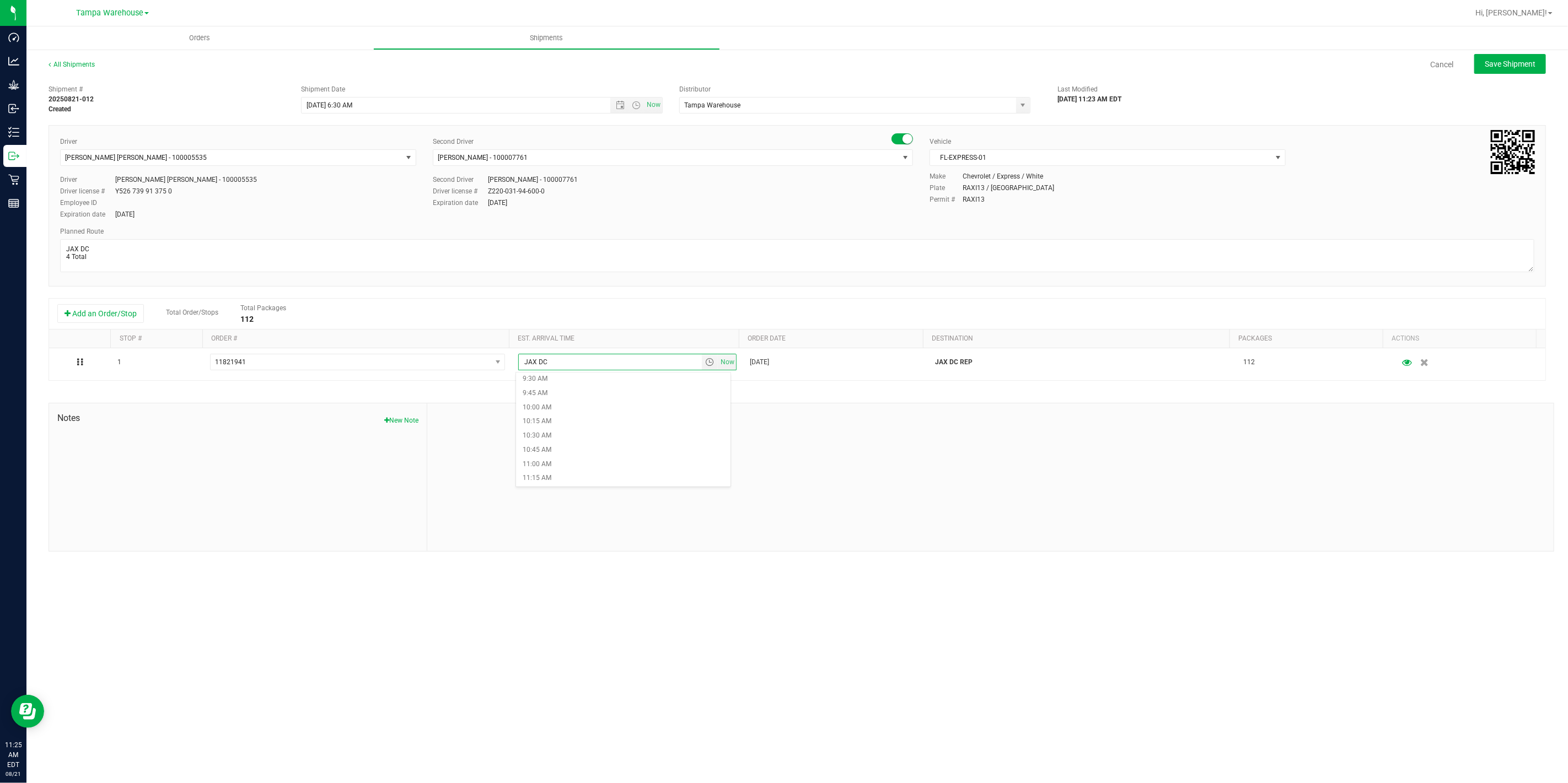
scroll to position [551, 0]
click at [569, 452] on li "11:00 AM" at bounding box center [623, 454] width 214 height 14
click at [588, 410] on div at bounding box center [990, 477] width 1126 height 147
click at [1497, 65] on span "Save Shipment" at bounding box center [1510, 64] width 51 height 9
type input "8/22/2025 10:30 AM"
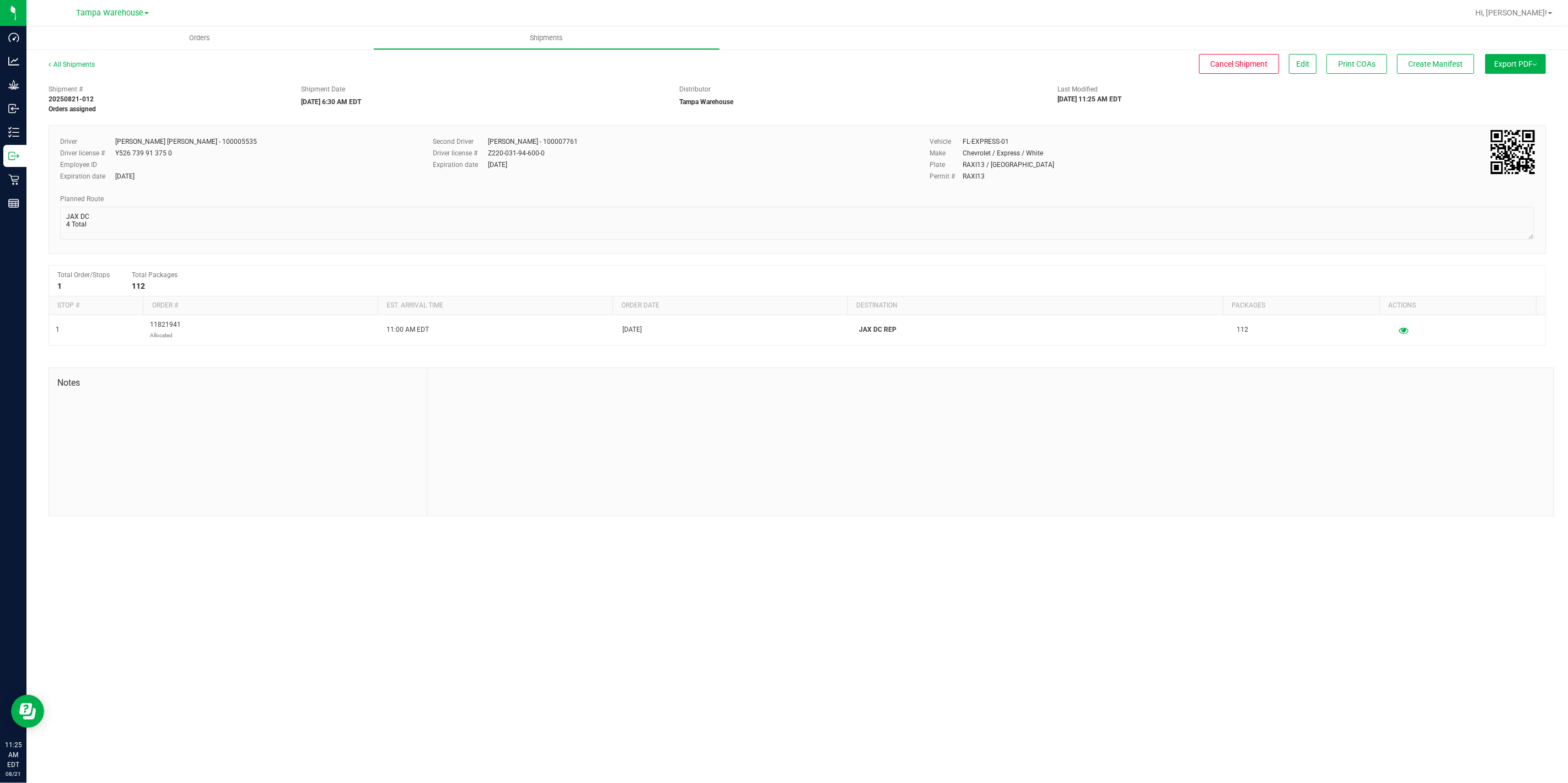
click at [713, 381] on div at bounding box center [990, 441] width 1126 height 147
click at [1520, 61] on button "Export PDF" at bounding box center [1515, 63] width 61 height 20
click at [1497, 83] on li "Manifest by Package ID" at bounding box center [1512, 88] width 112 height 17
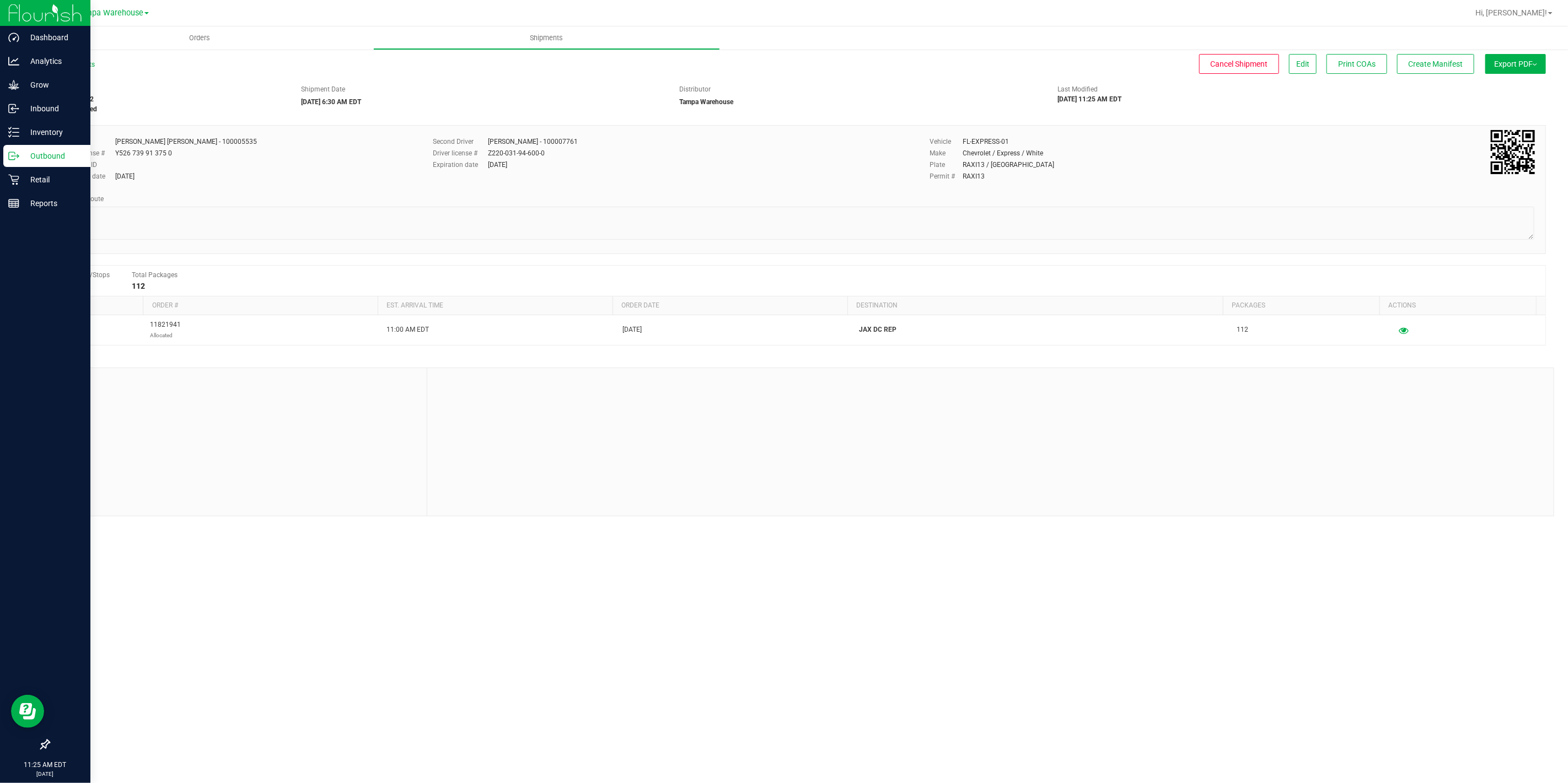
click at [17, 153] on icon at bounding box center [13, 156] width 11 height 11
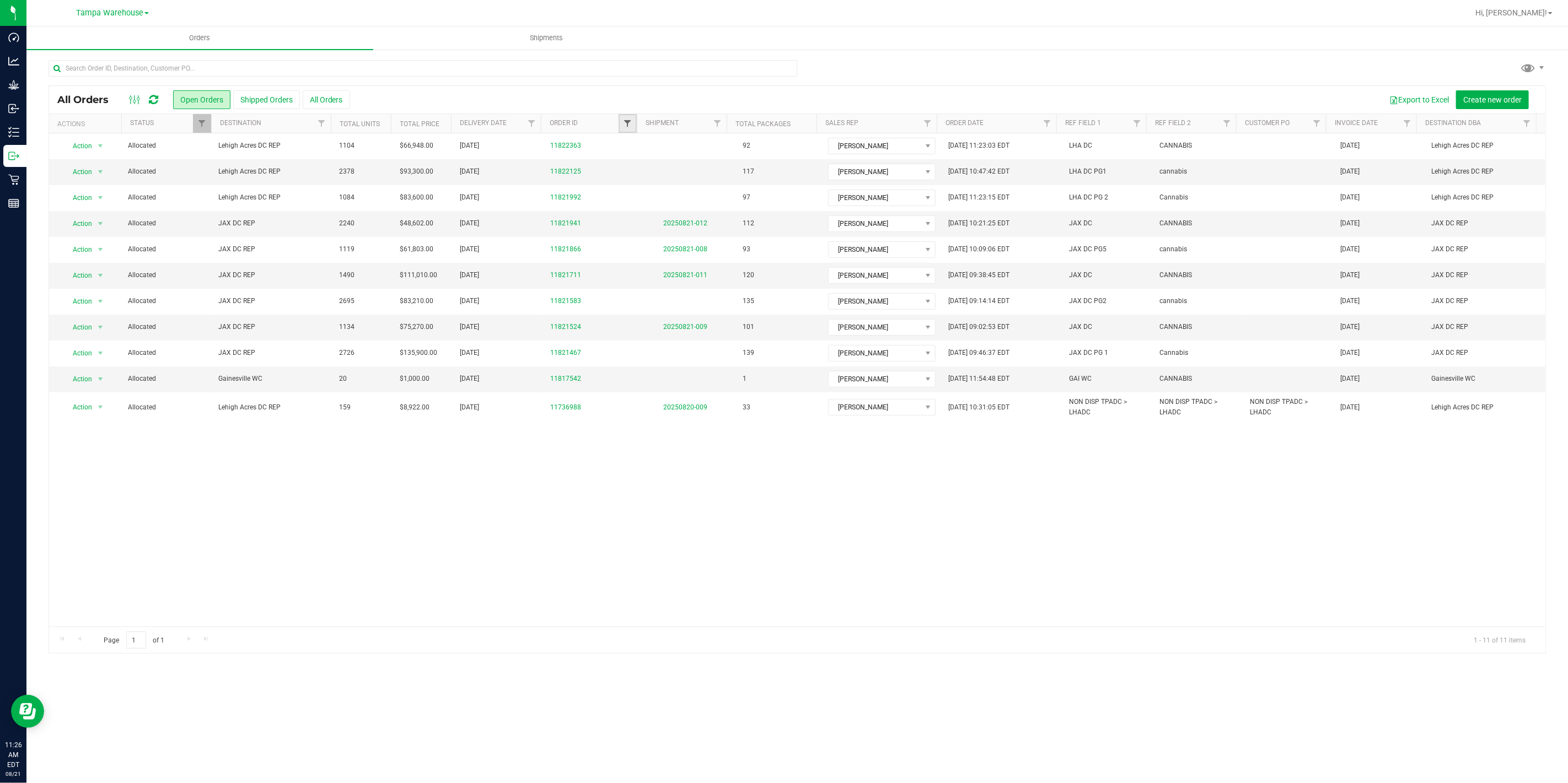
click at [630, 124] on span "Filter" at bounding box center [628, 124] width 9 height 9
type input "1467"
click at [640, 173] on button "Filter" at bounding box center [651, 177] width 53 height 24
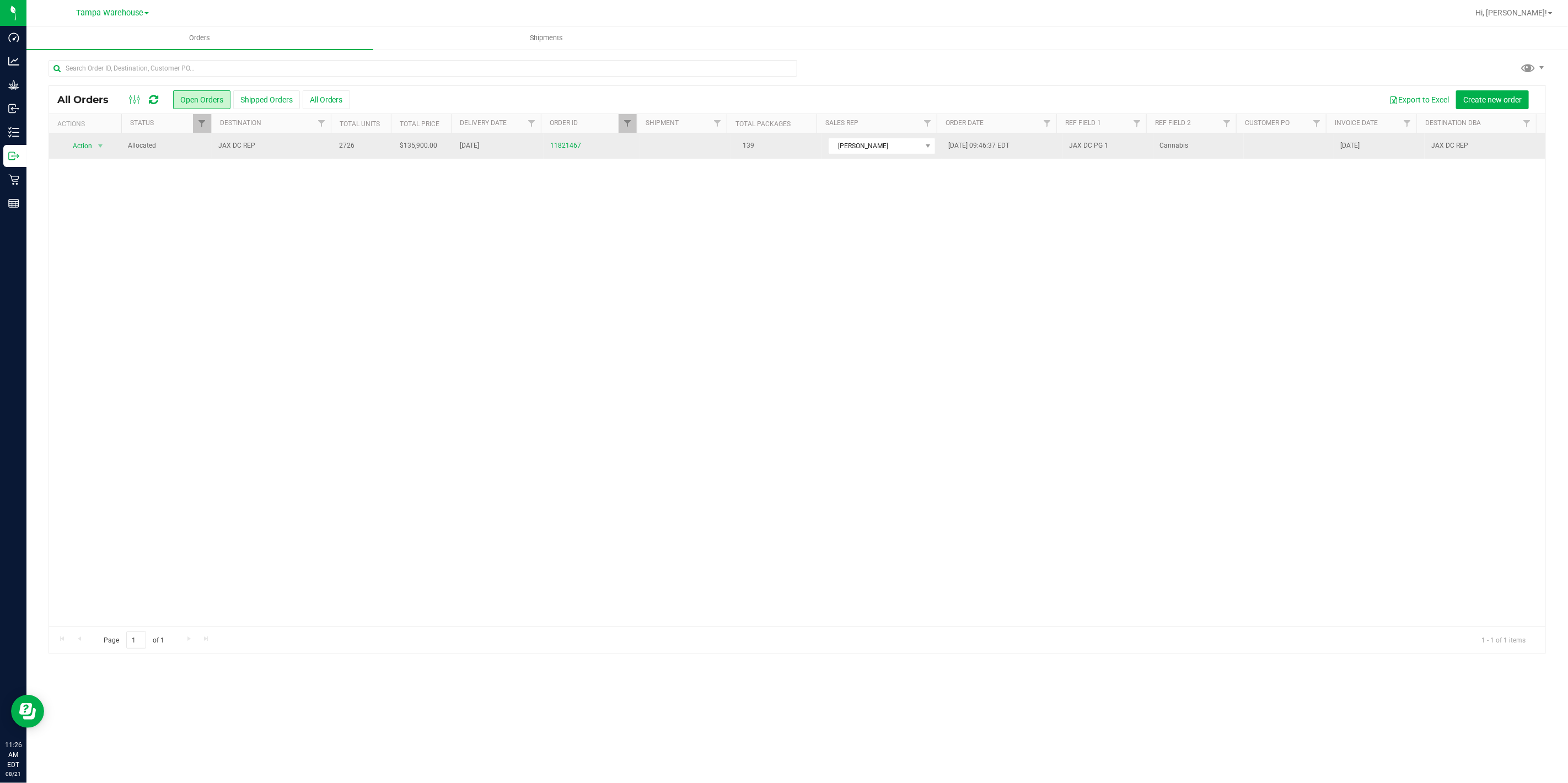
click at [283, 147] on span "JAX DC REP" at bounding box center [272, 145] width 108 height 10
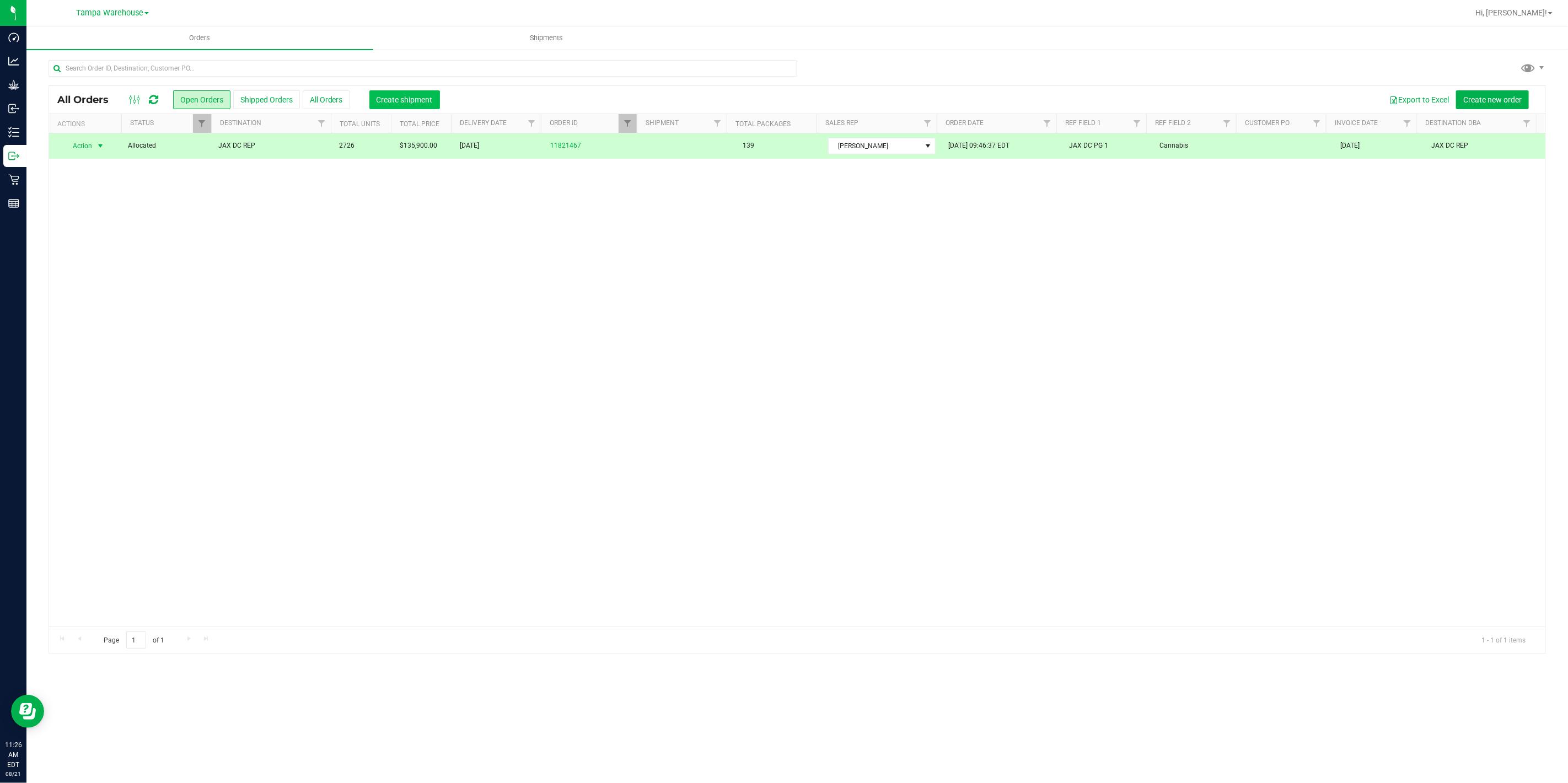
click at [385, 97] on span "Create shipment" at bounding box center [405, 100] width 56 height 9
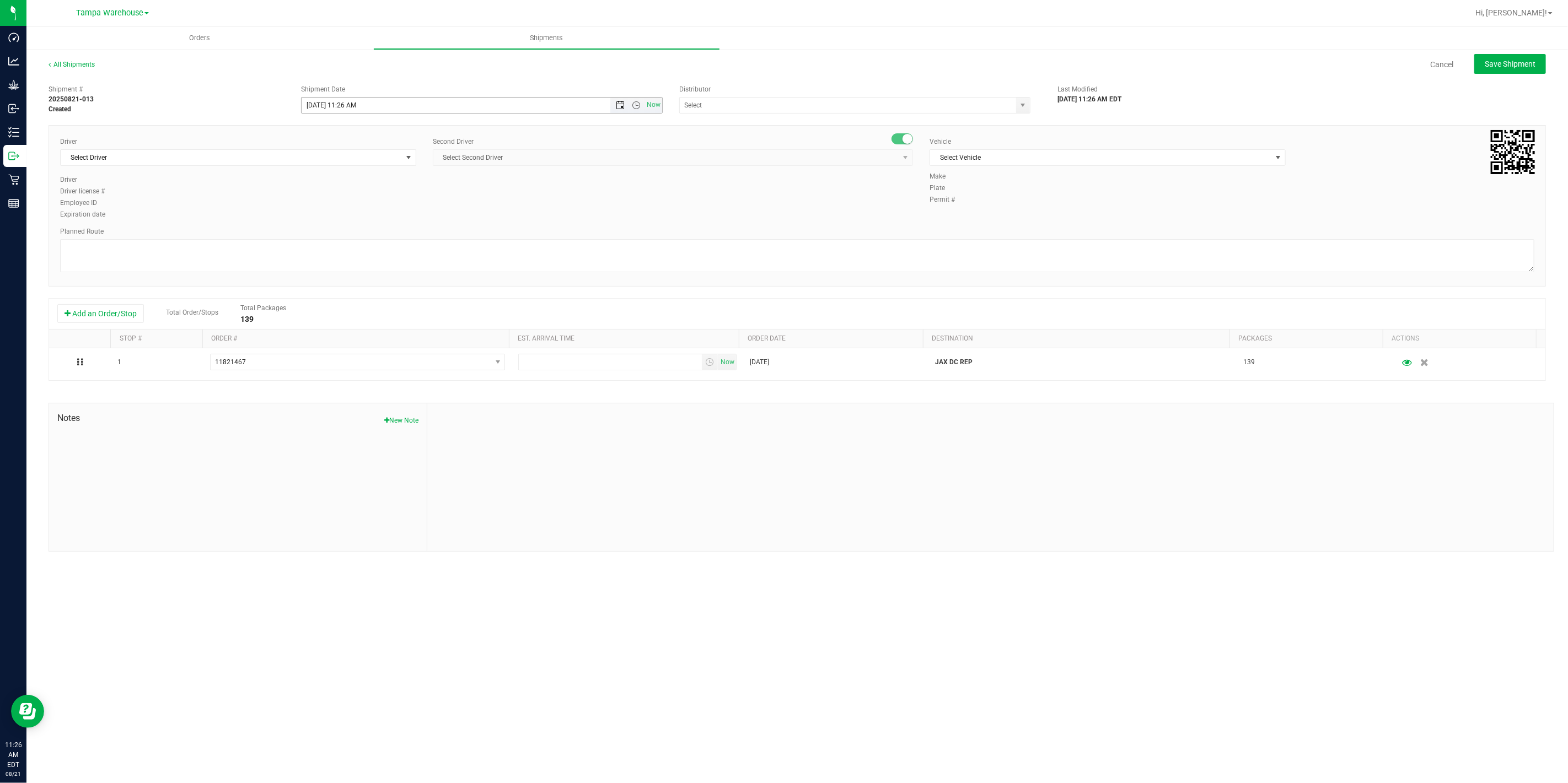
click at [617, 106] on span "Open the date view" at bounding box center [620, 105] width 9 height 9
click at [392, 222] on link "22" at bounding box center [391, 217] width 16 height 17
click at [637, 107] on span "Open the time view" at bounding box center [636, 105] width 9 height 9
click at [352, 185] on li "6:30 AM" at bounding box center [481, 185] width 360 height 14
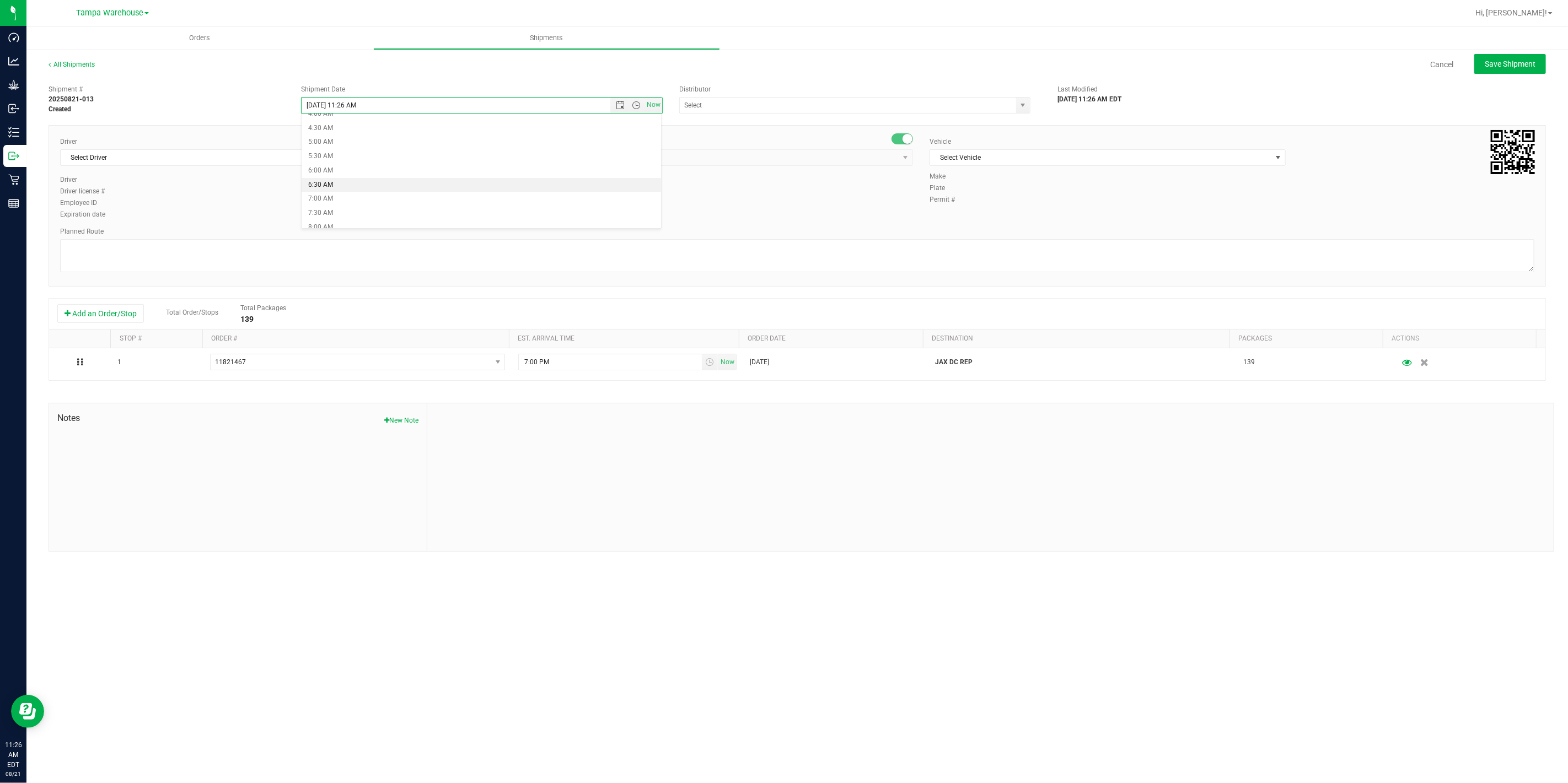
type input "8/22/2025 6:30 AM"
click at [741, 108] on input "text" at bounding box center [842, 105] width 326 height 15
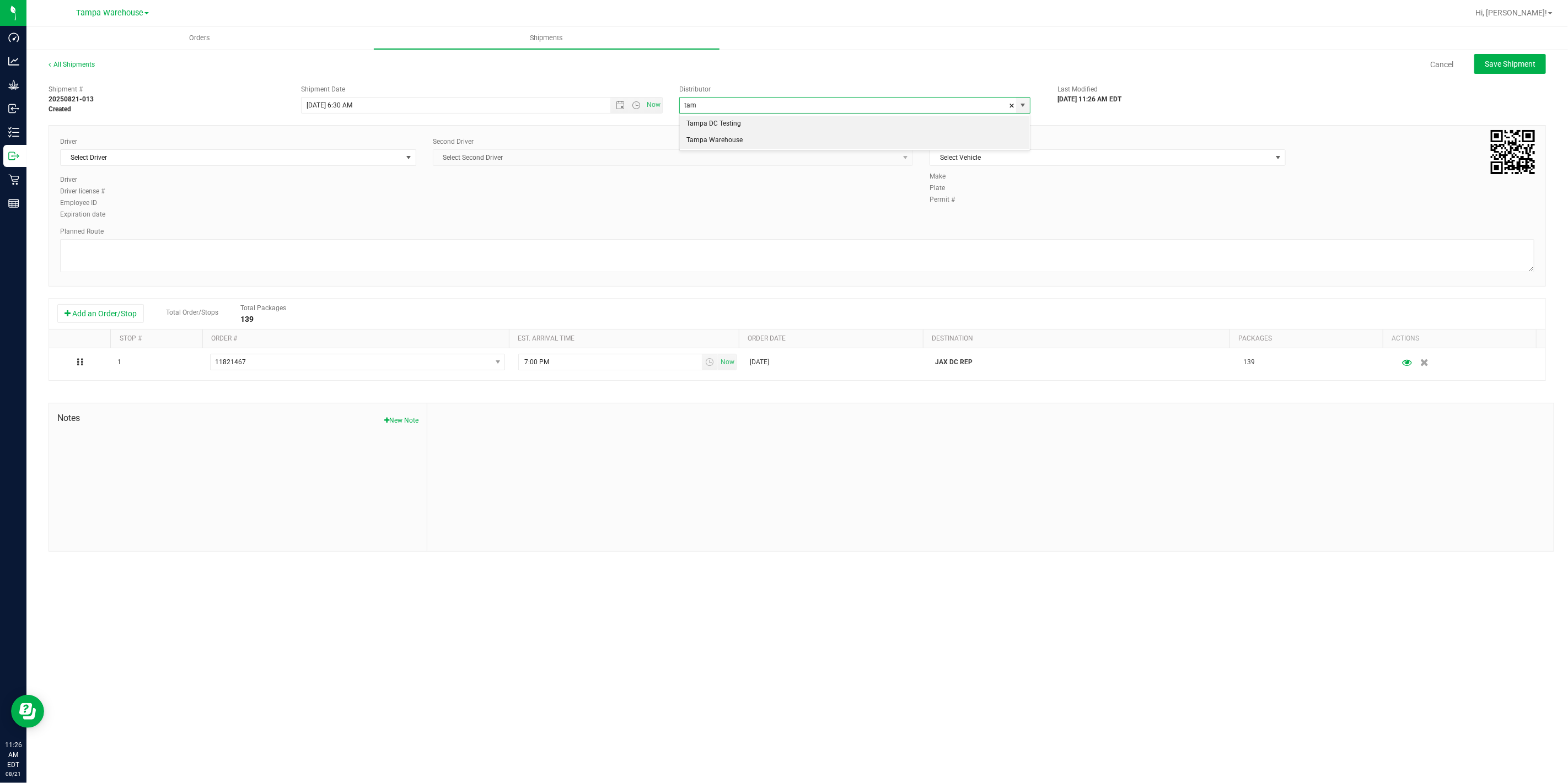
click at [713, 138] on li "Tampa Warehouse" at bounding box center [855, 140] width 350 height 17
type input "Tampa Warehouse"
click at [265, 158] on span "Select Driver" at bounding box center [231, 158] width 341 height 15
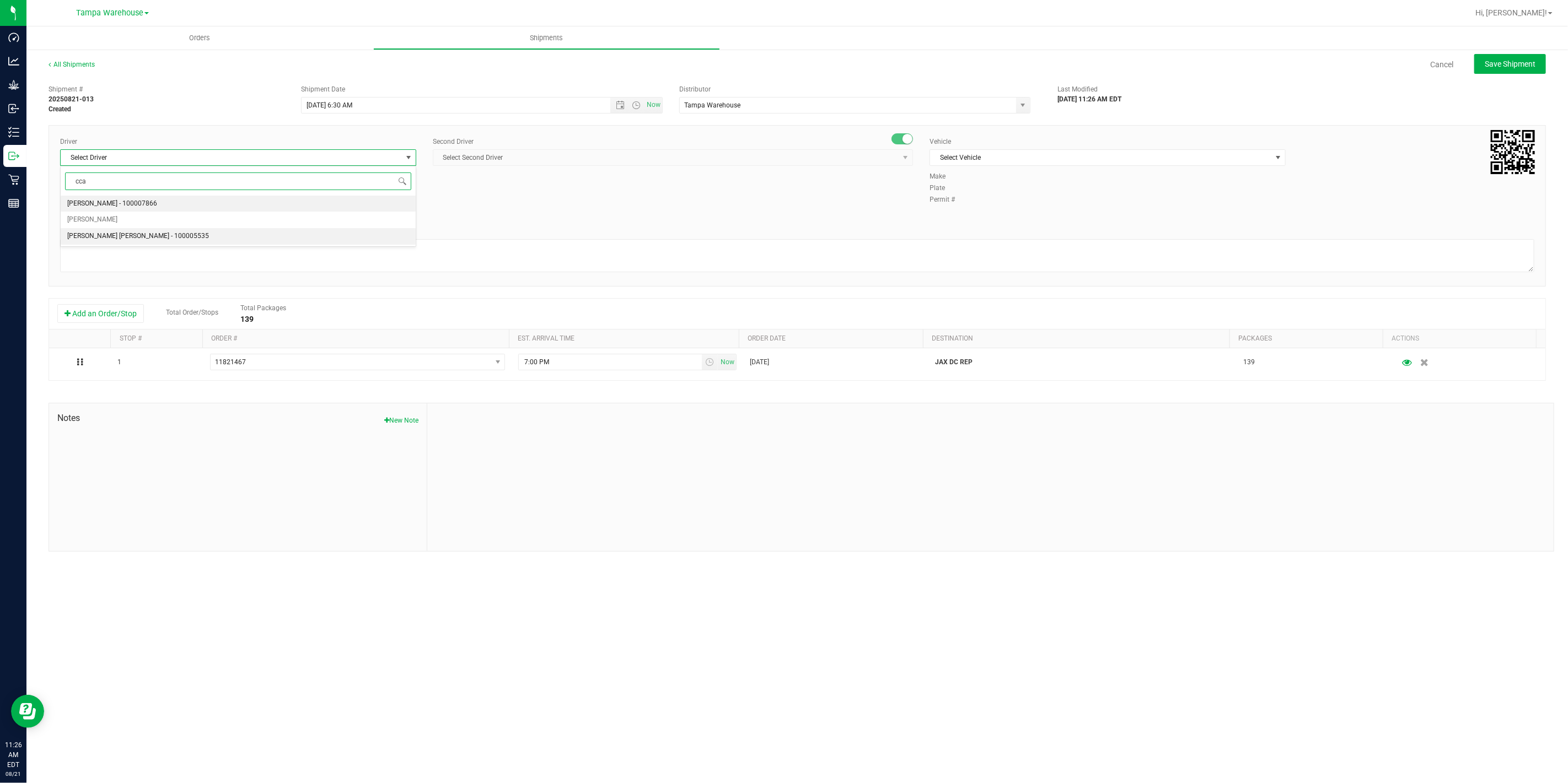
click at [115, 232] on span "Riccardo Young Reyes - 100005535" at bounding box center [138, 236] width 142 height 14
type input "cca"
click at [500, 163] on span "Select Second Driver" at bounding box center [666, 158] width 465 height 15
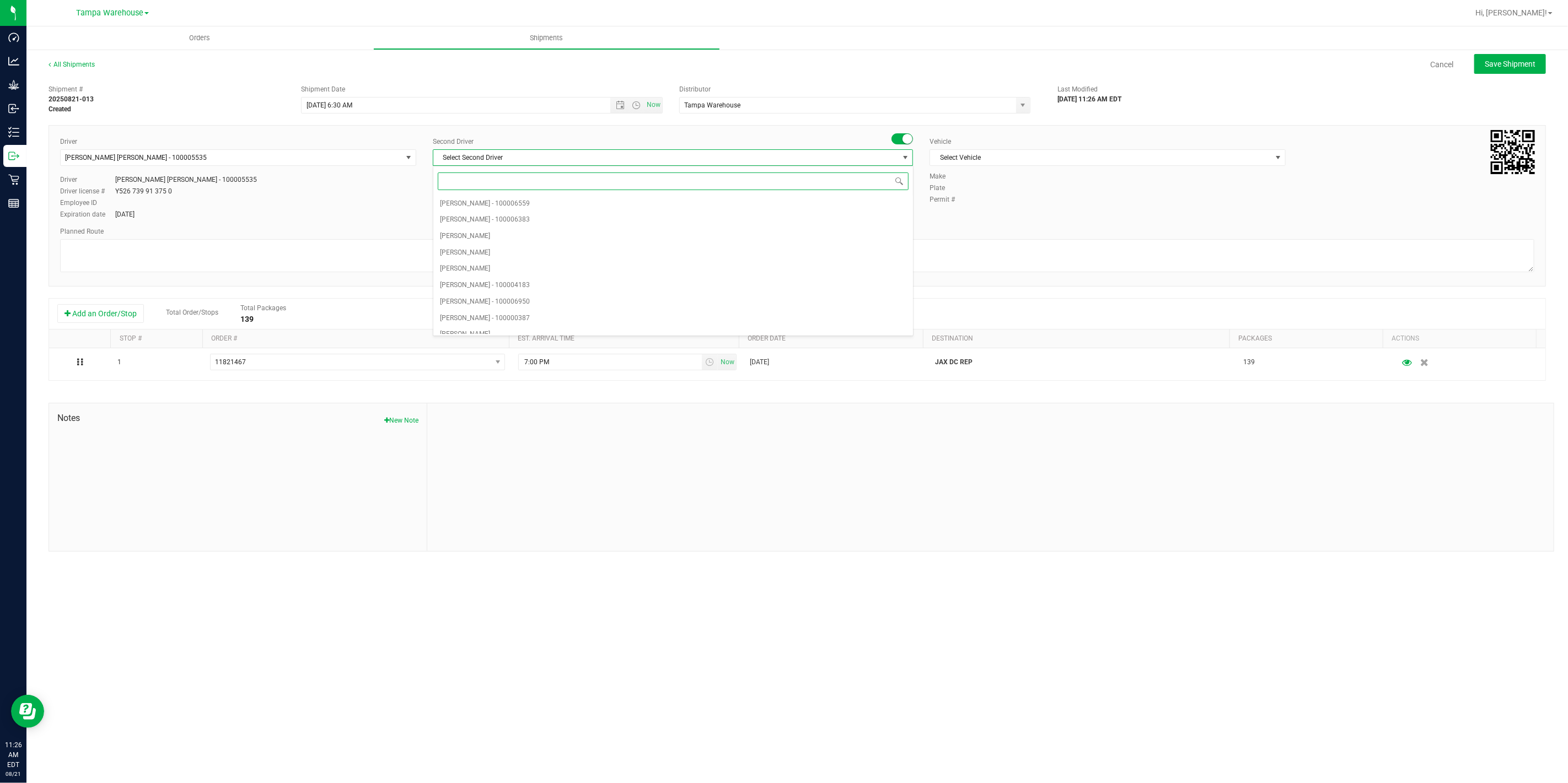
type input "z"
click at [476, 331] on span "Dustin Zonneville - 100007761" at bounding box center [485, 326] width 90 height 14
click at [1108, 160] on span "Select Vehicle" at bounding box center [1101, 158] width 341 height 15
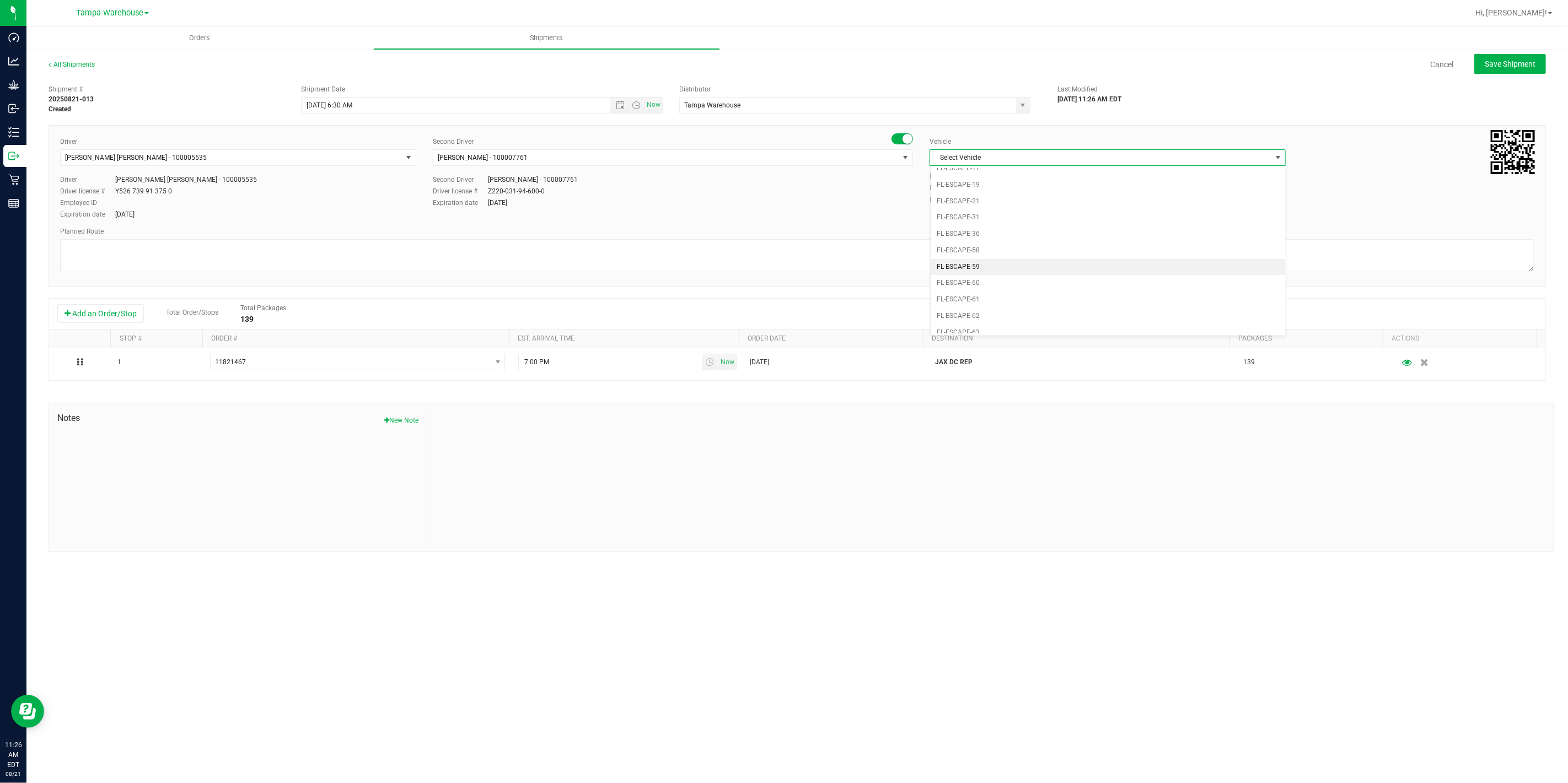
scroll to position [147, 0]
click at [1015, 279] on li "FL-EXPRESS-01" at bounding box center [1108, 275] width 355 height 17
click at [962, 252] on textarea at bounding box center [797, 256] width 1474 height 33
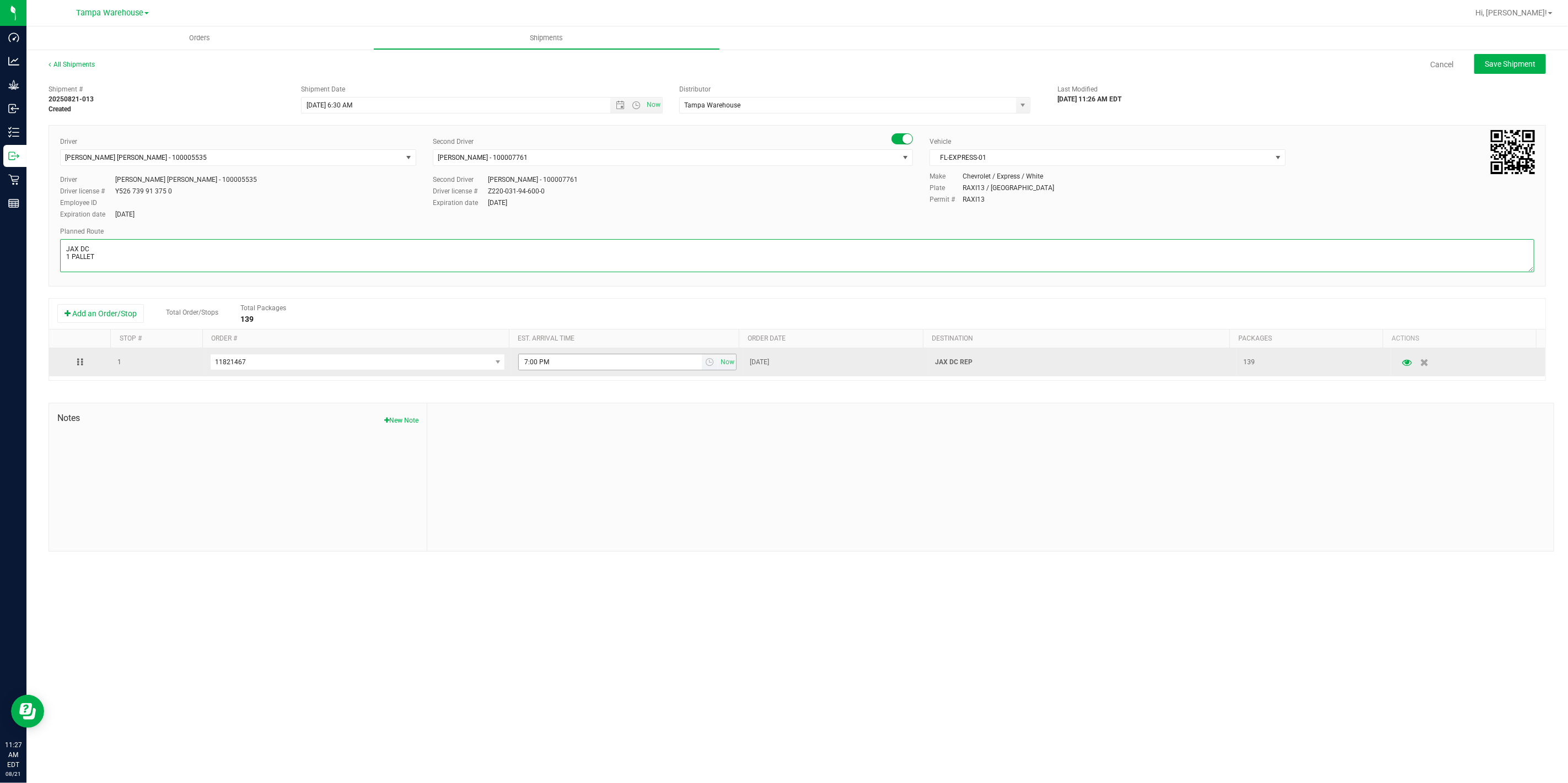
type textarea "JAX DC 1 PALLET"
drag, startPoint x: 559, startPoint y: 367, endPoint x: 448, endPoint y: 364, distance: 111.0
click at [450, 365] on tr "1 11821467 11821992 11822363 11822125 11821467 11821583 11817542 7:00 PM Now Au…" at bounding box center [797, 362] width 1496 height 28
paste input "JAX DC"
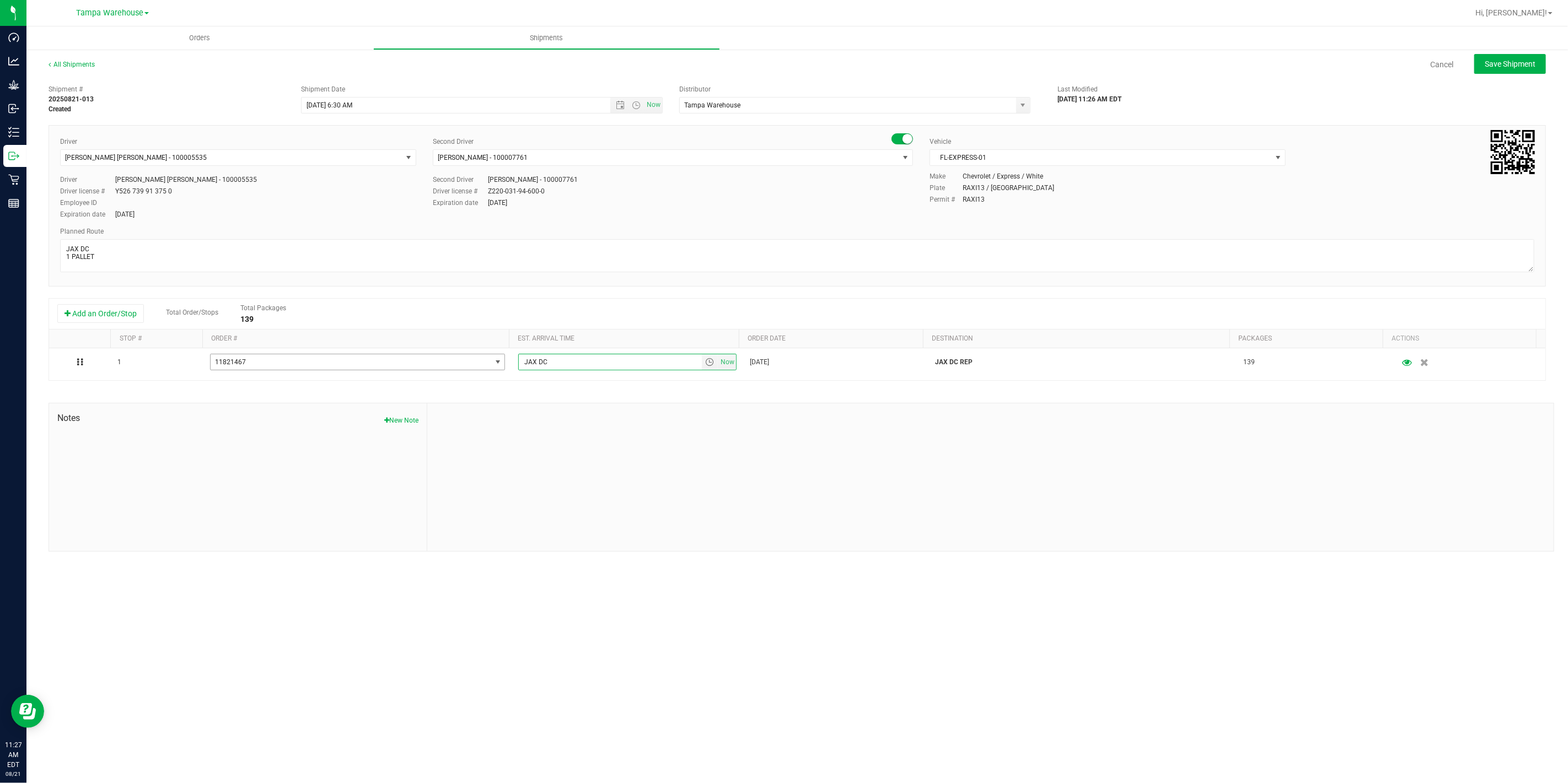
type input "JAX DC"
click at [599, 406] on div at bounding box center [990, 477] width 1126 height 147
click at [1513, 62] on span "Save Shipment" at bounding box center [1510, 64] width 51 height 9
type input "8/22/2025 10:30 AM"
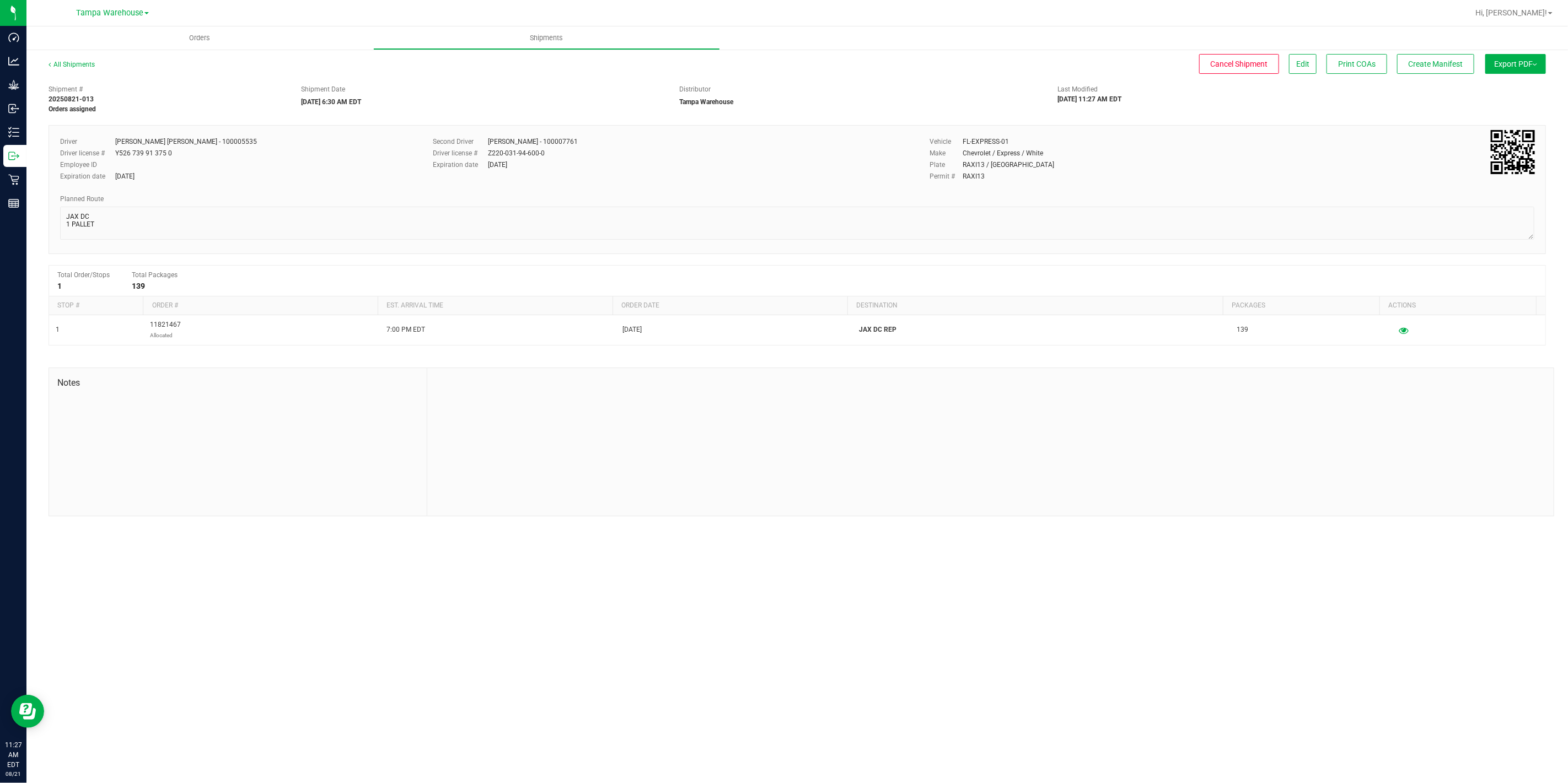
click at [1513, 62] on button "Export PDF" at bounding box center [1515, 63] width 61 height 20
click at [1510, 88] on span "Manifest by Package ID" at bounding box center [1499, 88] width 70 height 8
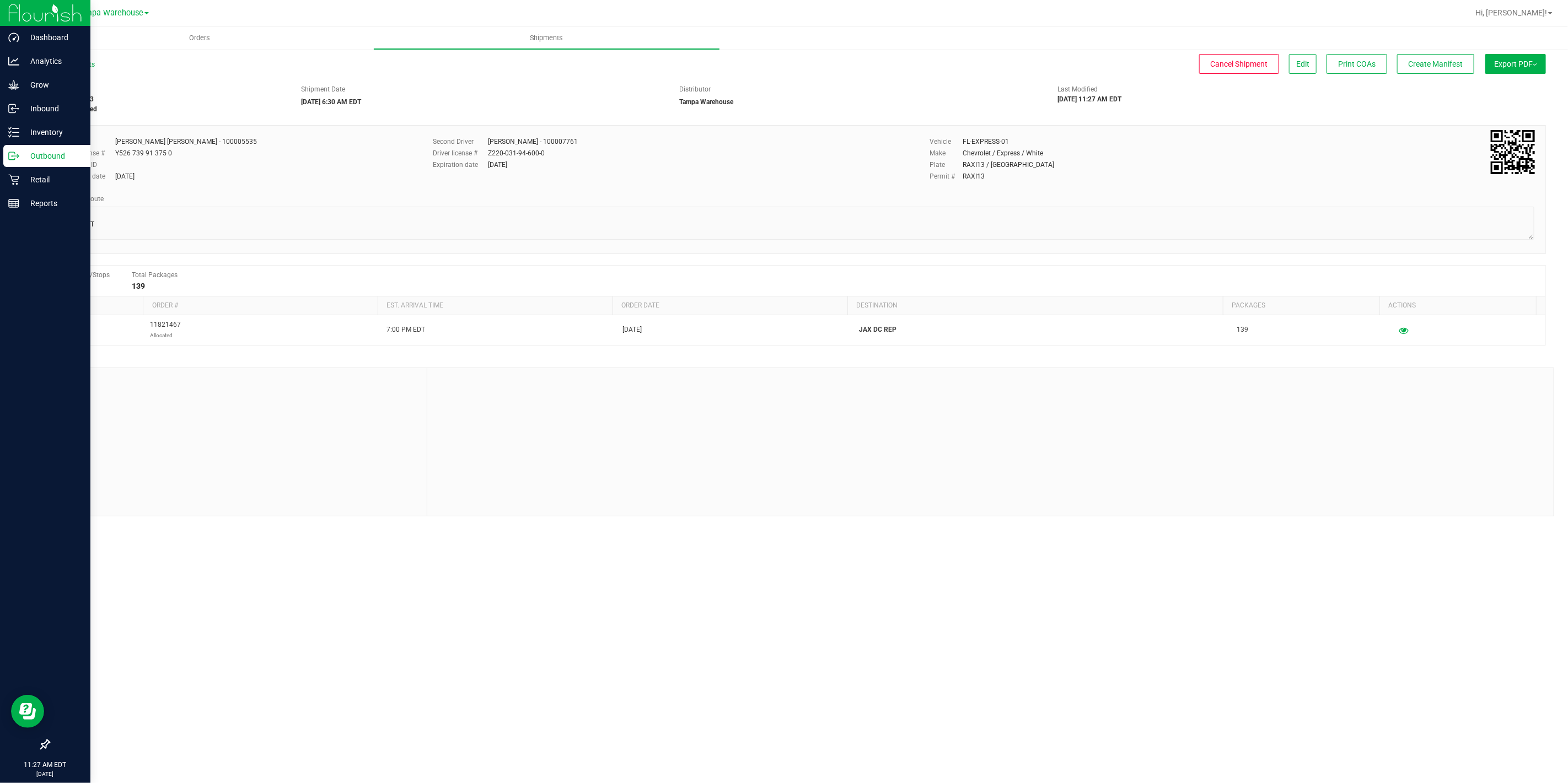
click at [15, 151] on icon at bounding box center [13, 156] width 11 height 11
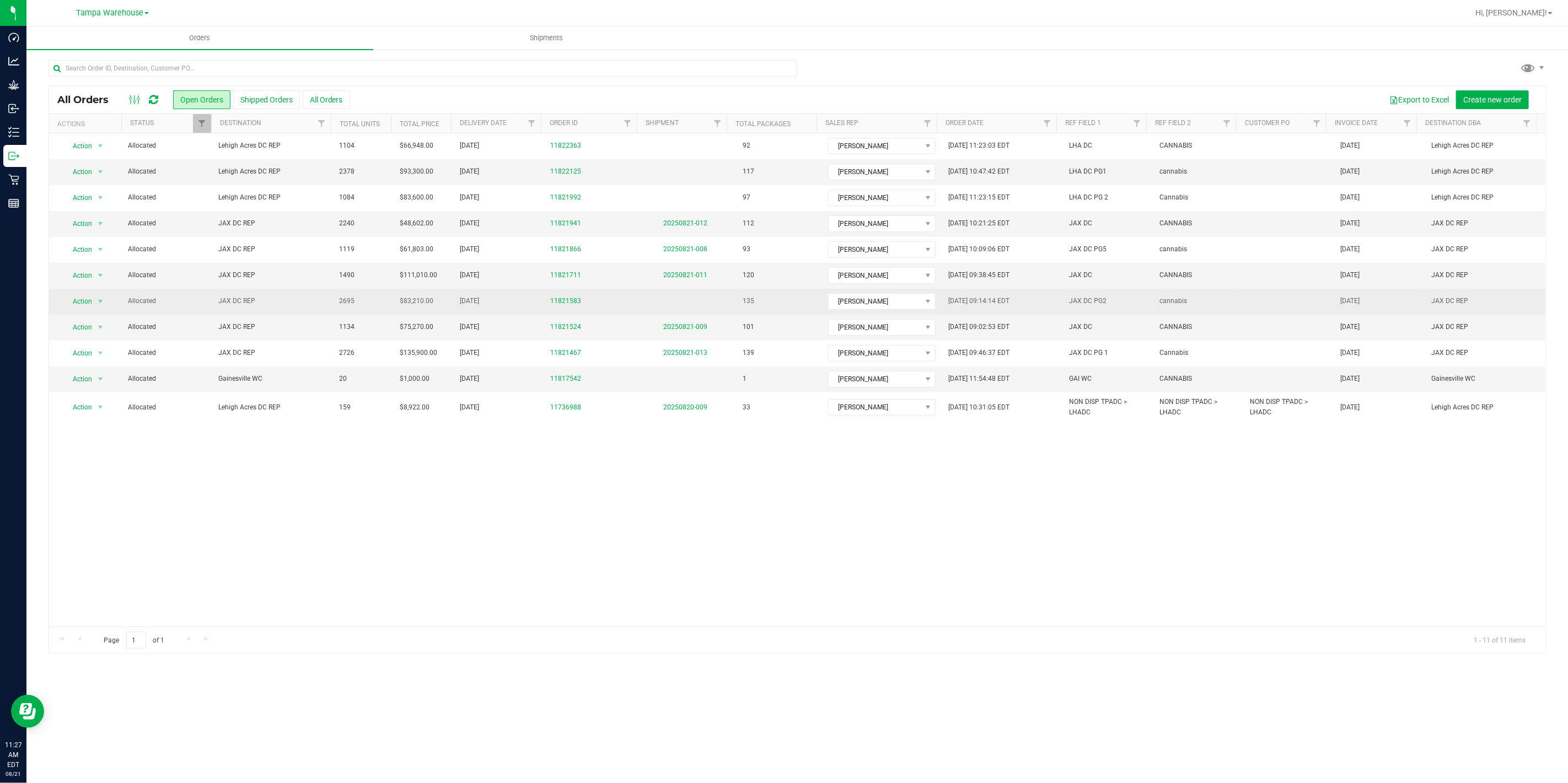
click at [293, 301] on span "JAX DC REP" at bounding box center [272, 301] width 108 height 10
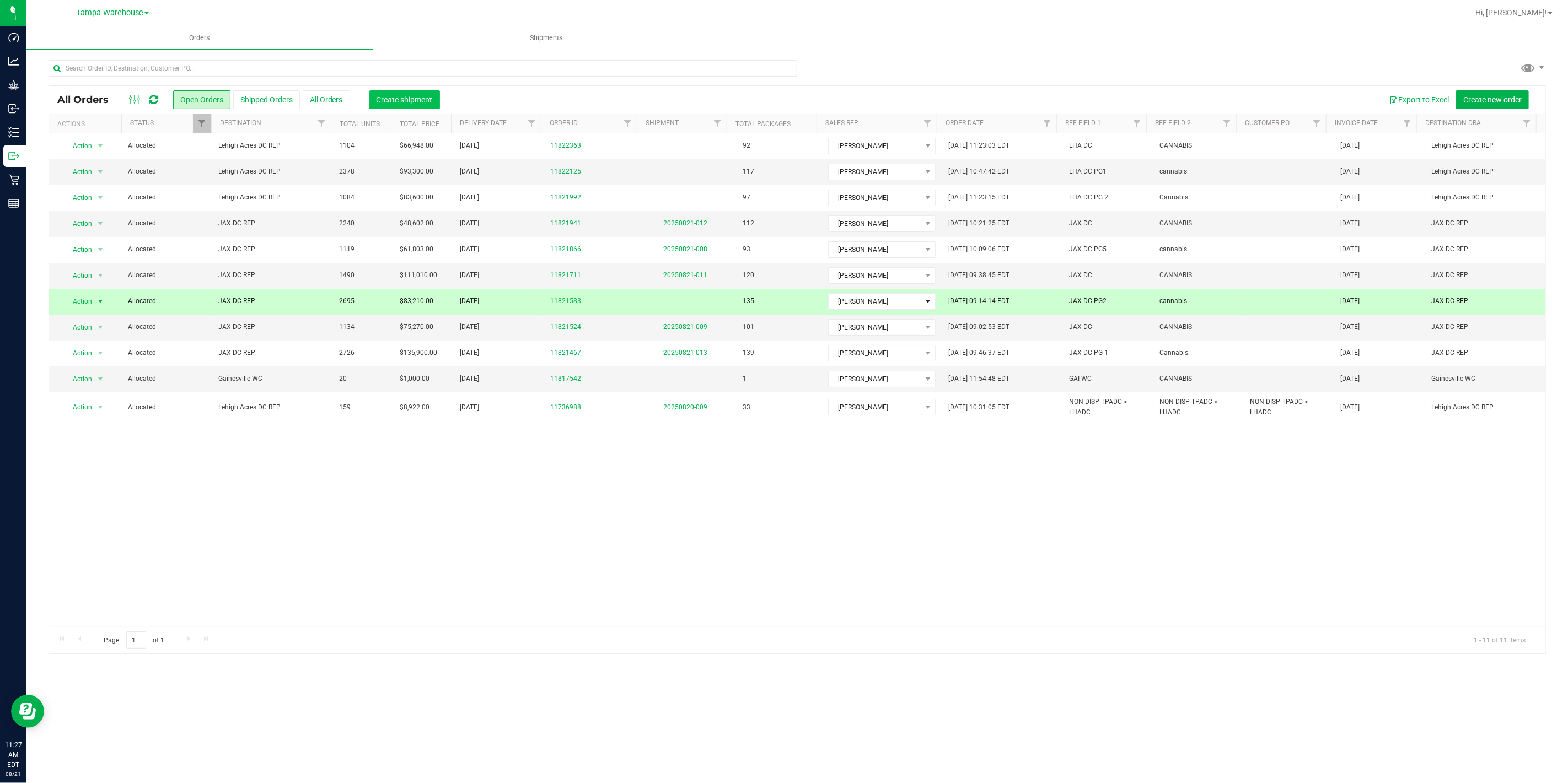
click at [414, 106] on button "Create shipment" at bounding box center [405, 99] width 71 height 19
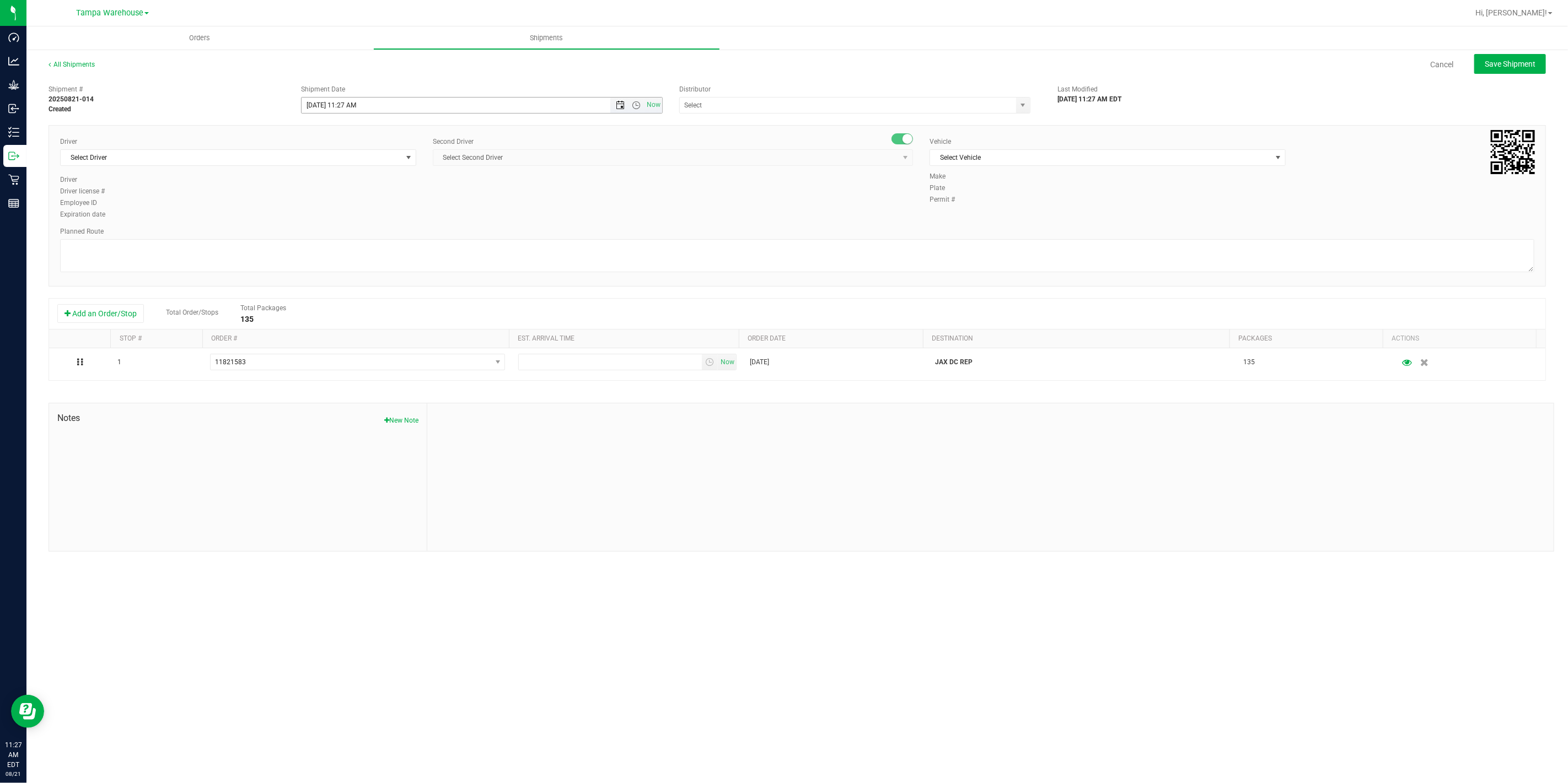
click at [620, 107] on span "Open the date view" at bounding box center [620, 105] width 9 height 9
click at [396, 217] on link "22" at bounding box center [391, 217] width 16 height 17
click at [635, 103] on span "Open the time view" at bounding box center [636, 105] width 9 height 9
click at [367, 179] on li "6:30 AM" at bounding box center [481, 185] width 360 height 14
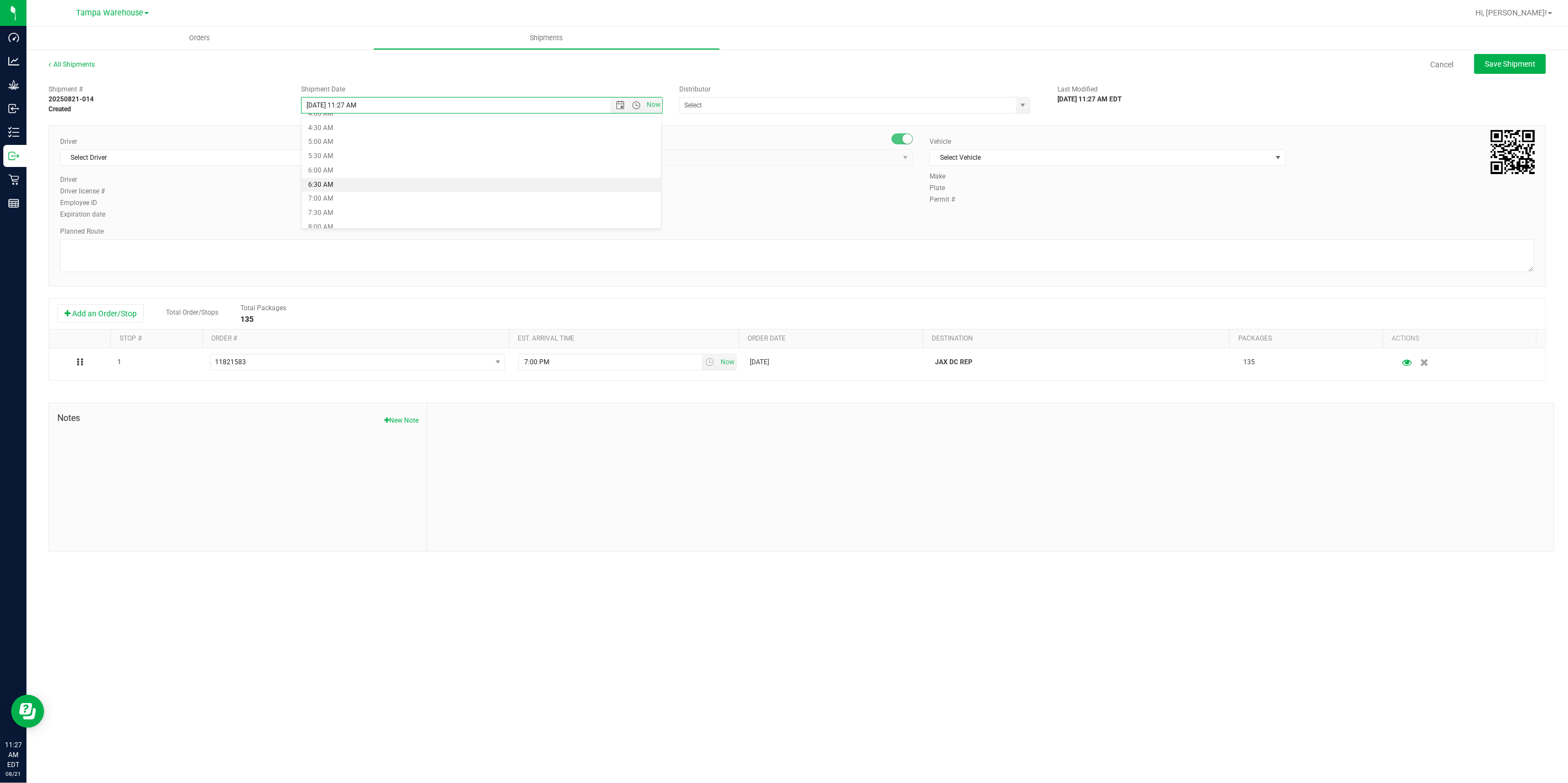
type input "8/22/2025 6:30 AM"
click at [702, 101] on input "text" at bounding box center [842, 105] width 326 height 15
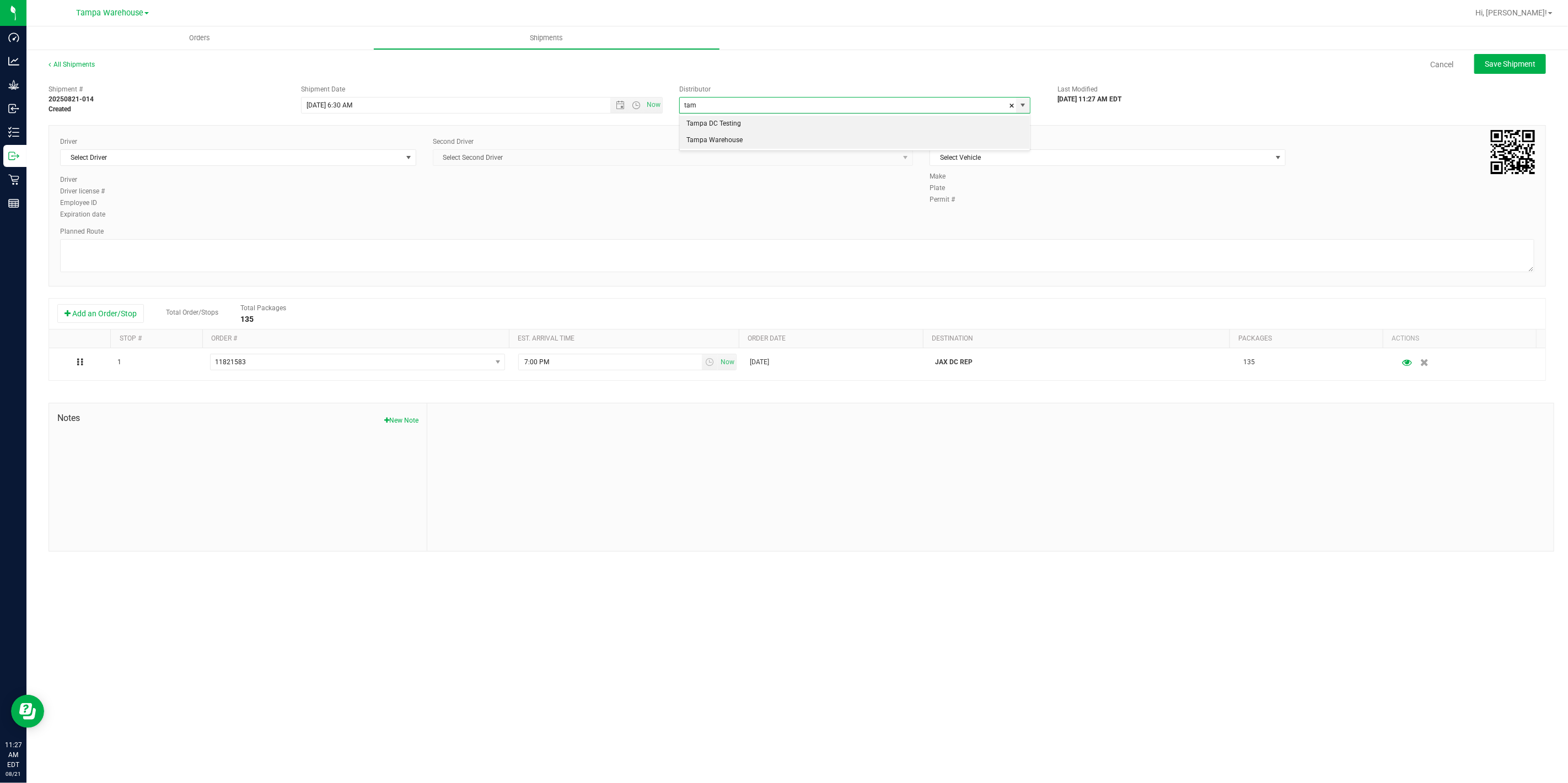
click at [711, 141] on li "Tampa Warehouse" at bounding box center [855, 140] width 350 height 17
type input "Tampa Warehouse"
click at [311, 163] on span "Select Driver" at bounding box center [231, 158] width 341 height 15
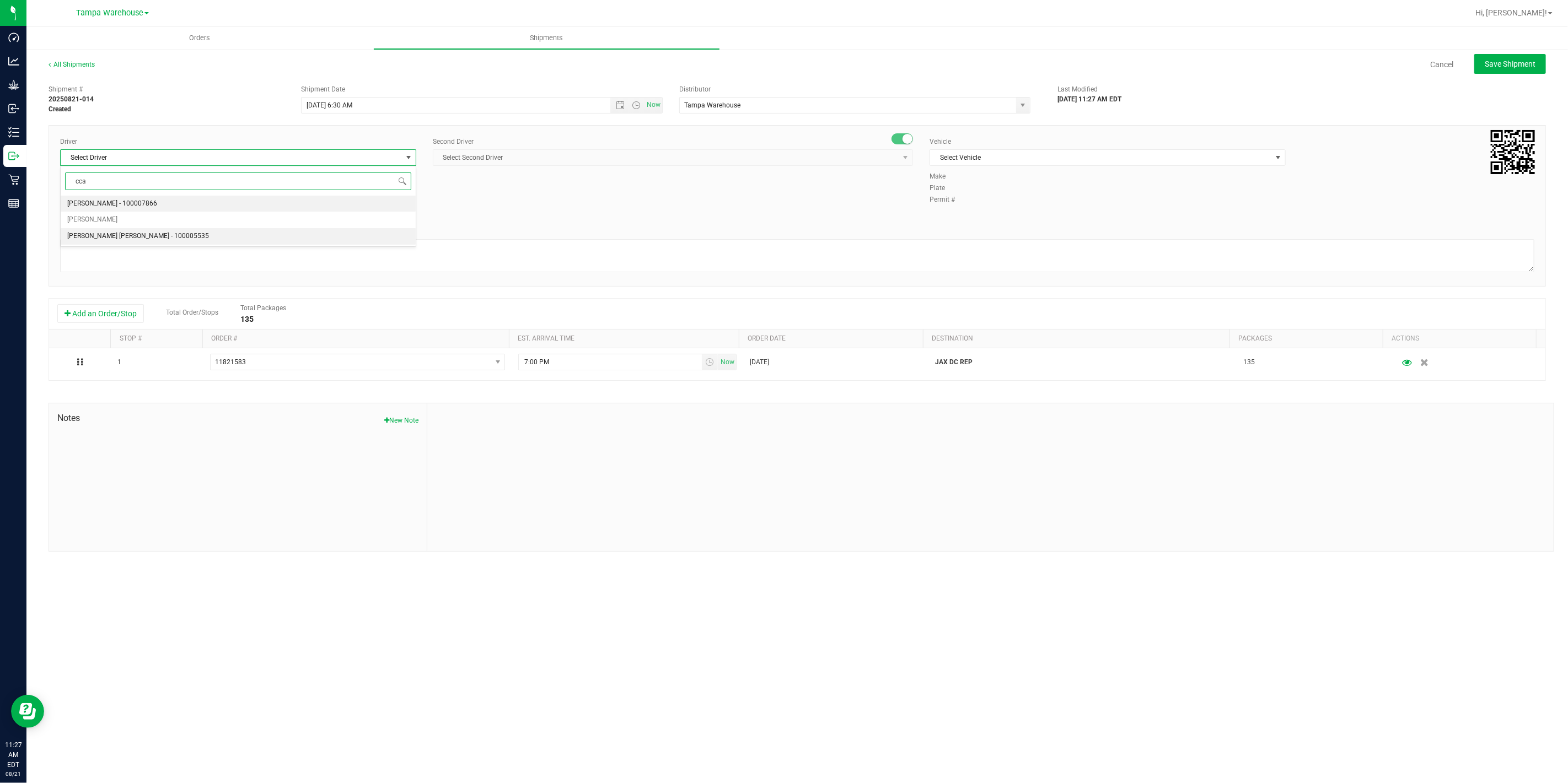
click at [122, 233] on span "Riccardo Young Reyes - 100005535" at bounding box center [138, 236] width 142 height 14
type input "cca"
click at [531, 152] on span "Select Second Driver" at bounding box center [666, 158] width 465 height 15
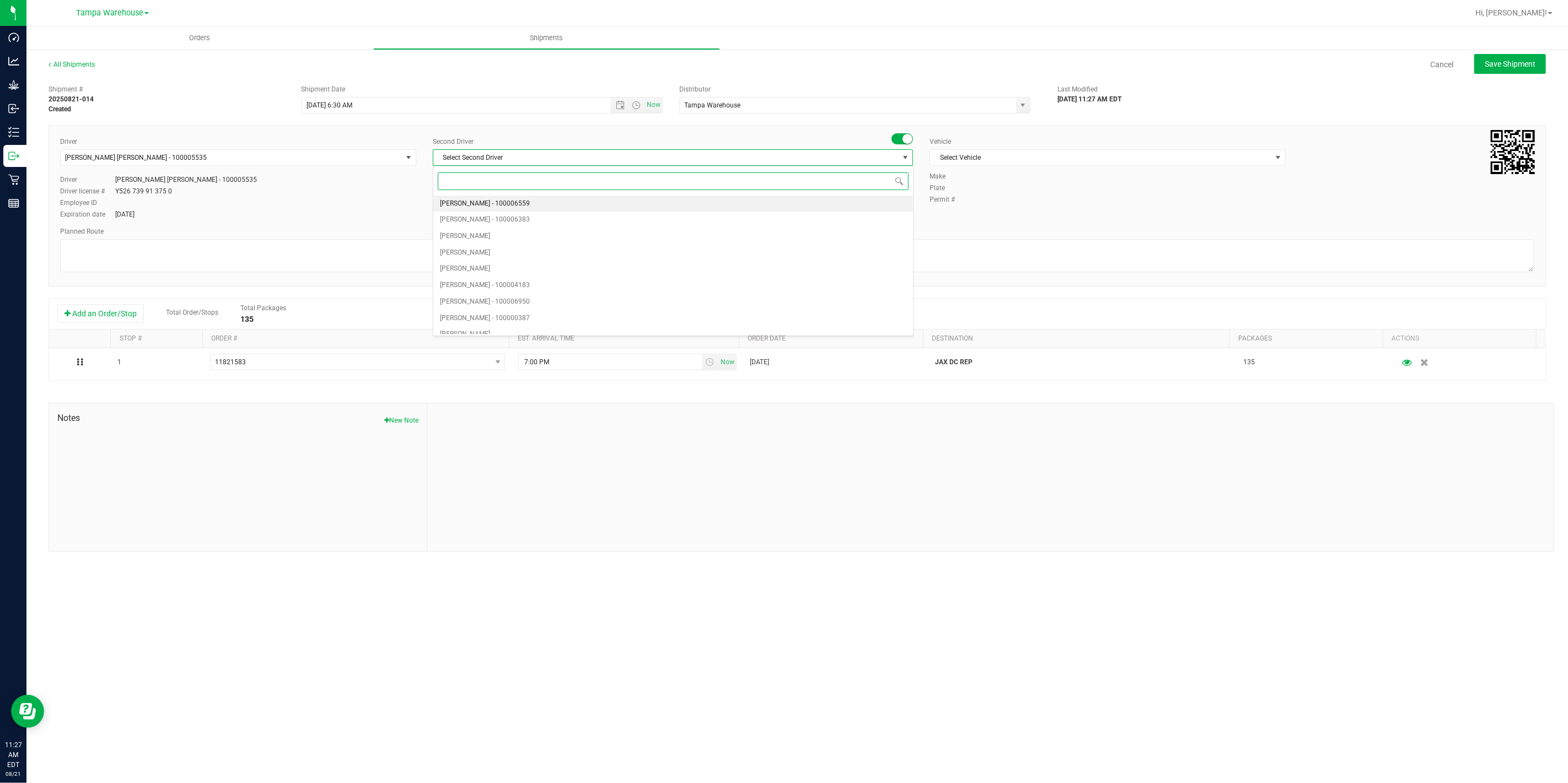
type input "z"
click at [565, 325] on li "Dustin Zonneville - 100007761" at bounding box center [672, 326] width 479 height 17
click at [1021, 156] on span "Select Vehicle" at bounding box center [1101, 158] width 341 height 15
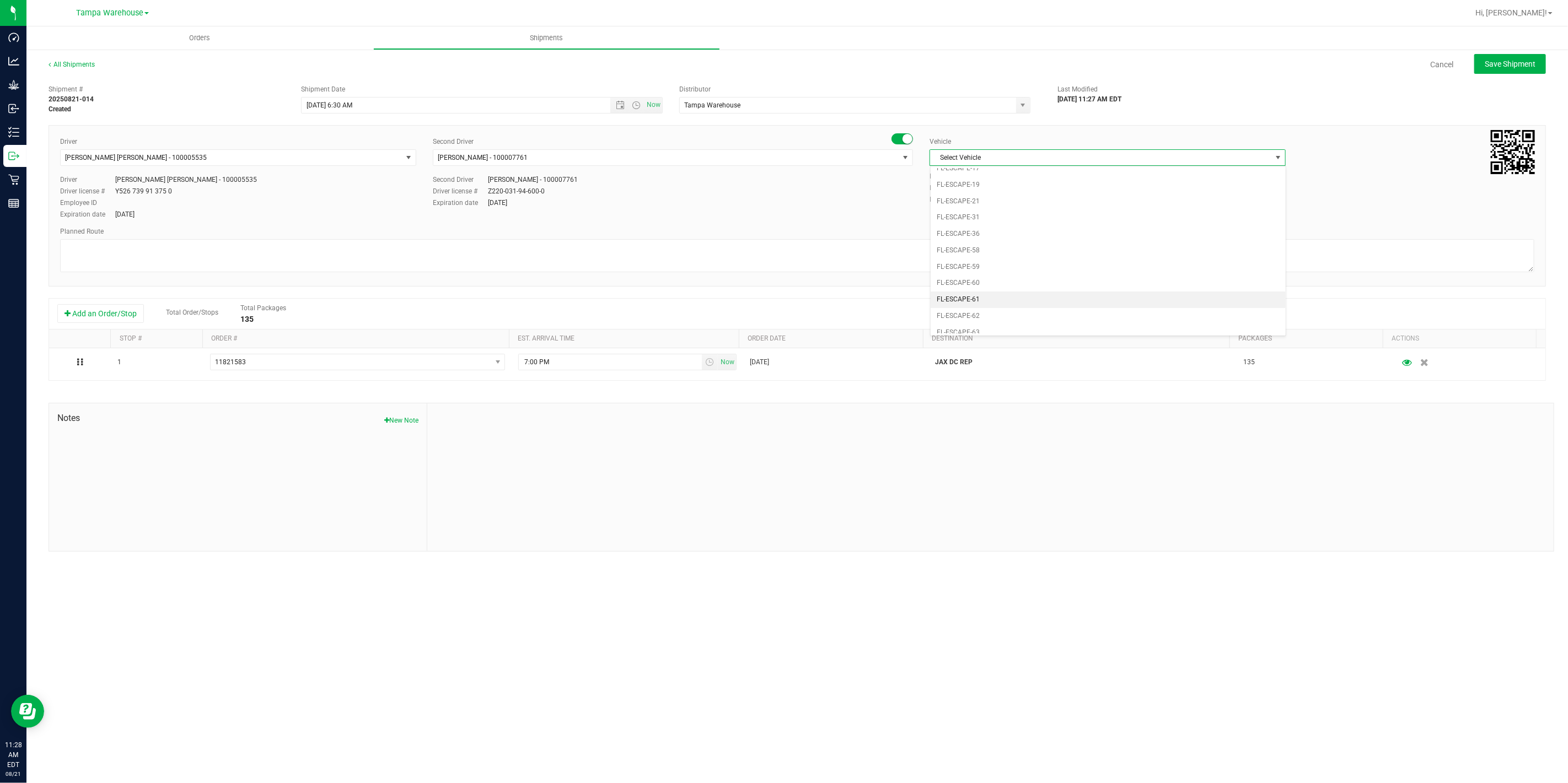
scroll to position [208, 0]
click at [995, 218] on li "FL-EXPRESS-01" at bounding box center [1108, 215] width 355 height 17
click at [899, 243] on textarea at bounding box center [797, 256] width 1474 height 33
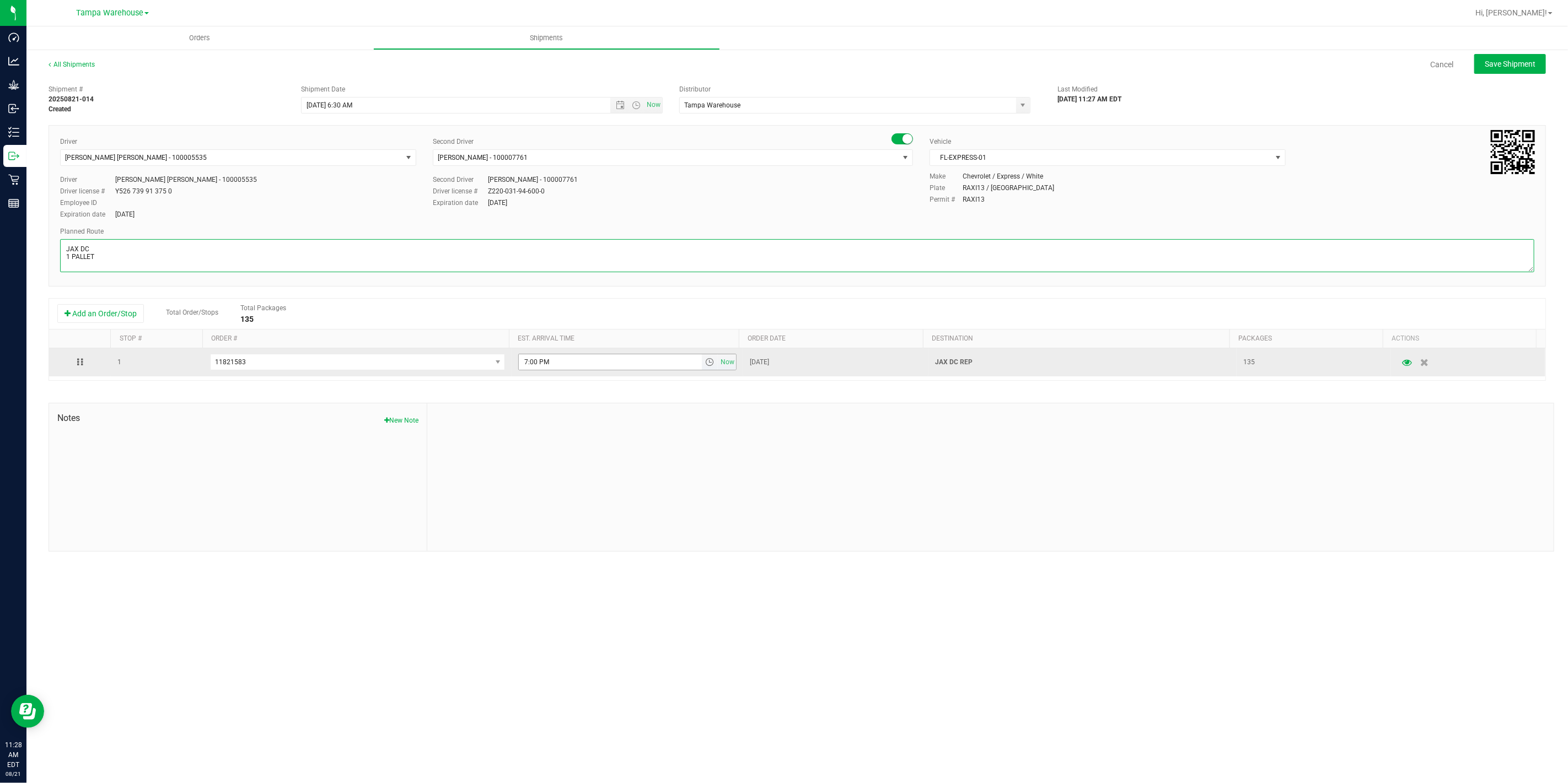
type textarea "JAX DC 1 PALLET"
drag, startPoint x: 614, startPoint y: 369, endPoint x: 419, endPoint y: 366, distance: 195.0
click at [422, 368] on tr "1 11821583 11821992 11822363 11822125 11821583 11817542 7:00 PM Now Aug 21, 202…" at bounding box center [797, 362] width 1496 height 28
paste input "JAX DC"
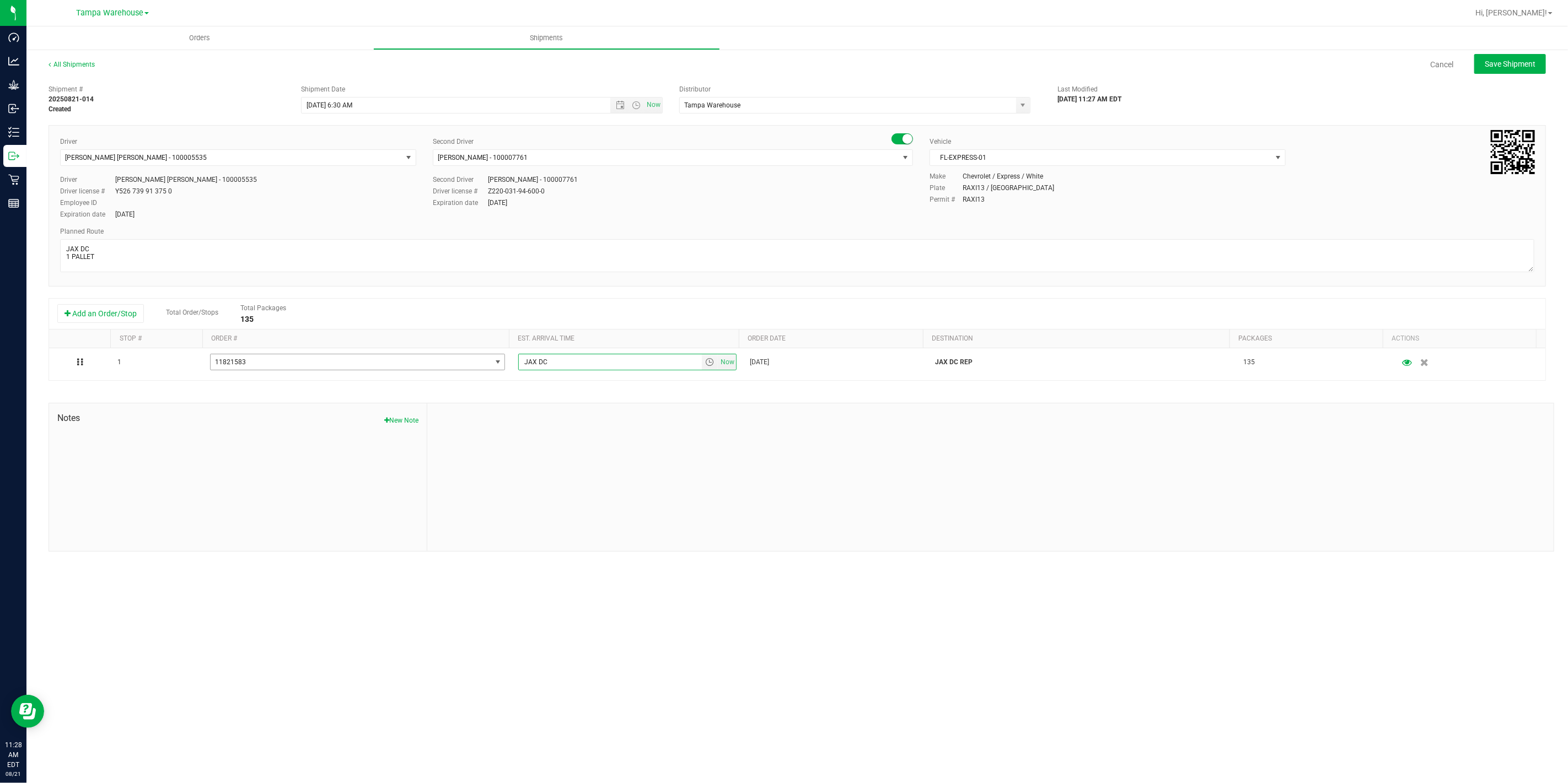
type input "JAX DC"
click at [641, 450] on div at bounding box center [990, 477] width 1126 height 147
click at [1523, 67] on span "Save Shipment" at bounding box center [1510, 64] width 51 height 9
type input "8/22/2025 10:30 AM"
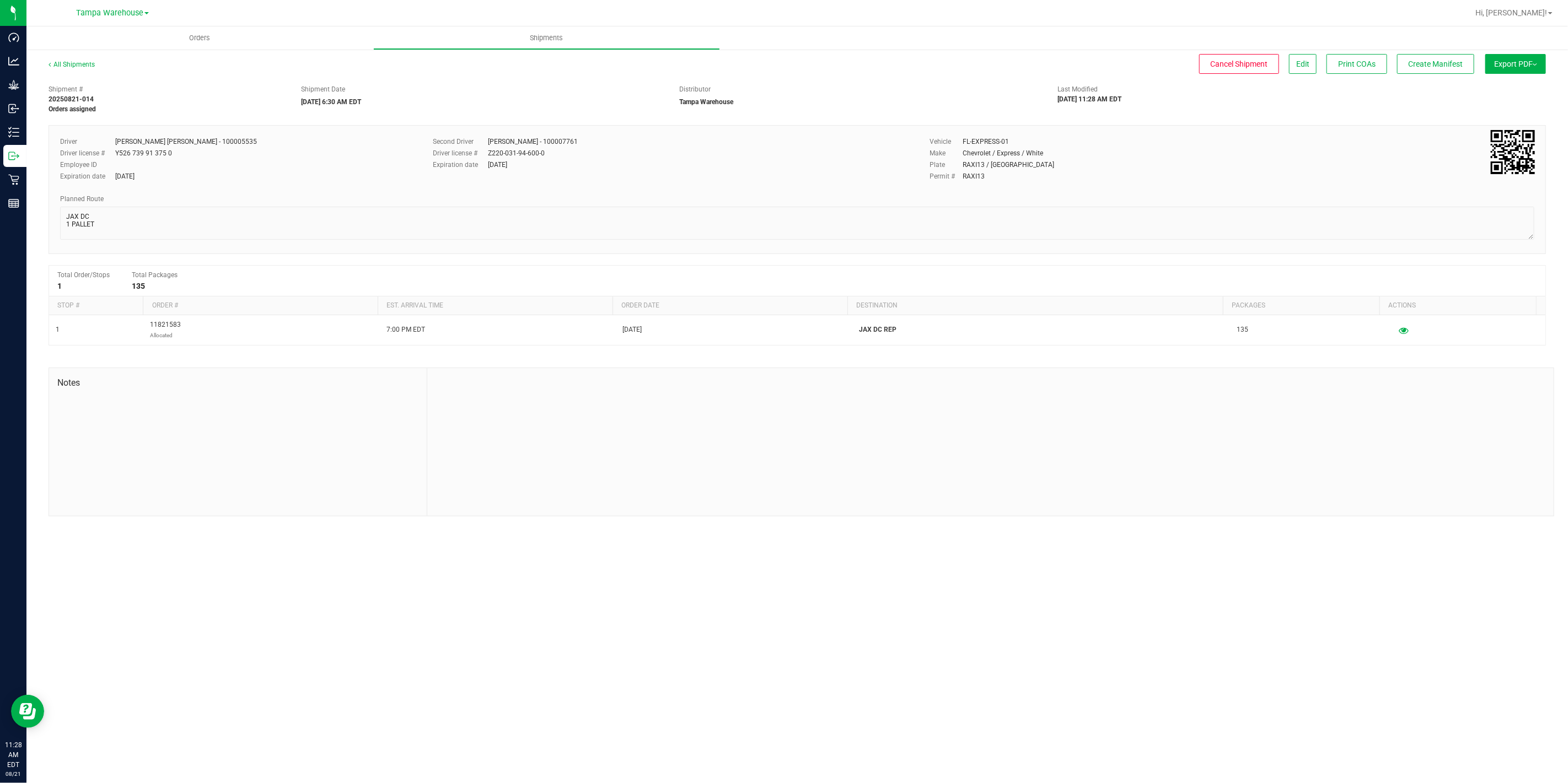
click at [1523, 67] on button "Export PDF" at bounding box center [1515, 63] width 61 height 20
click at [1528, 85] on span "Manifest by Package ID" at bounding box center [1499, 88] width 70 height 8
click at [13, 152] on icon at bounding box center [13, 156] width 11 height 11
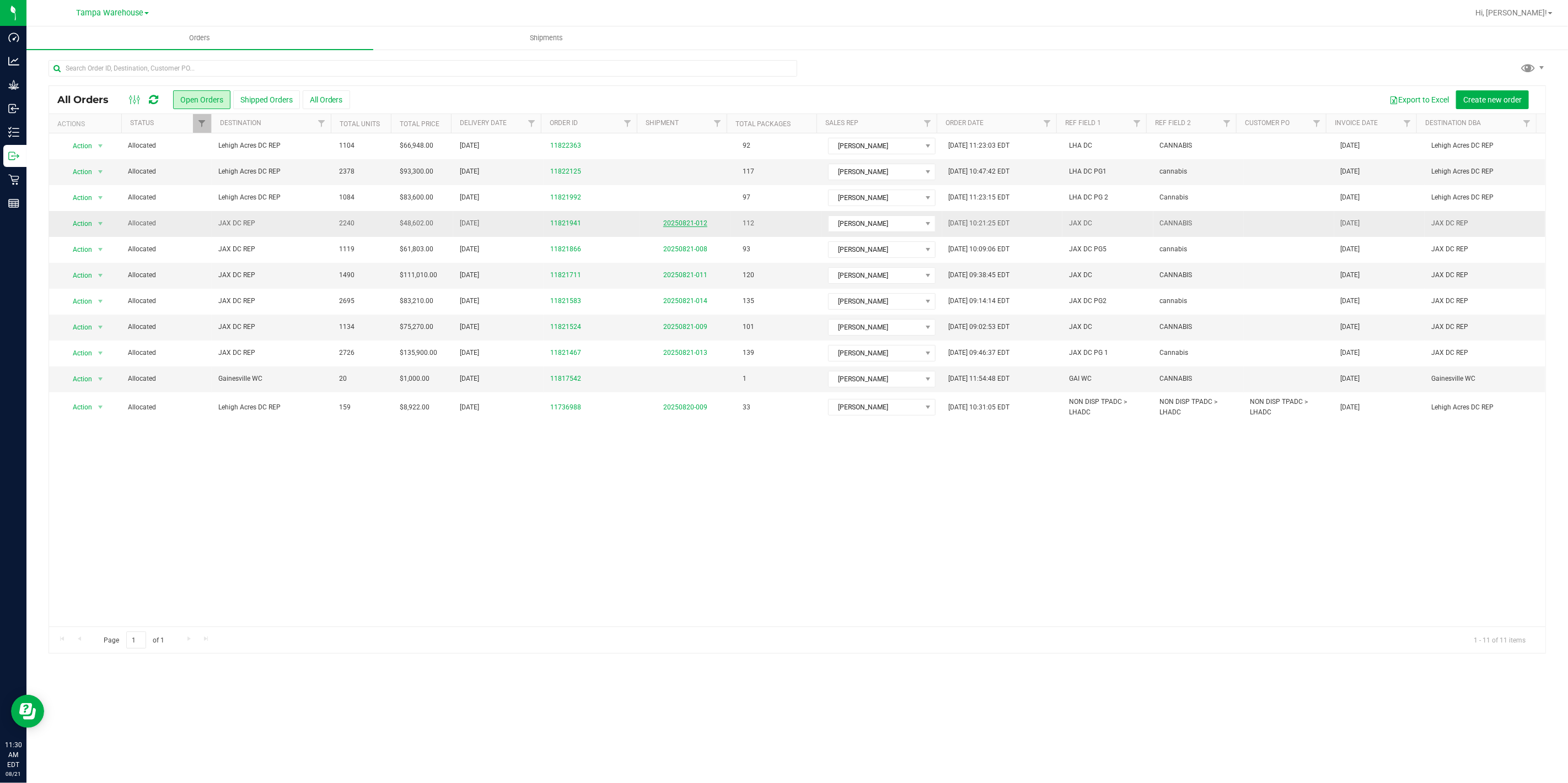
click at [685, 221] on link "20250821-012" at bounding box center [685, 223] width 44 height 8
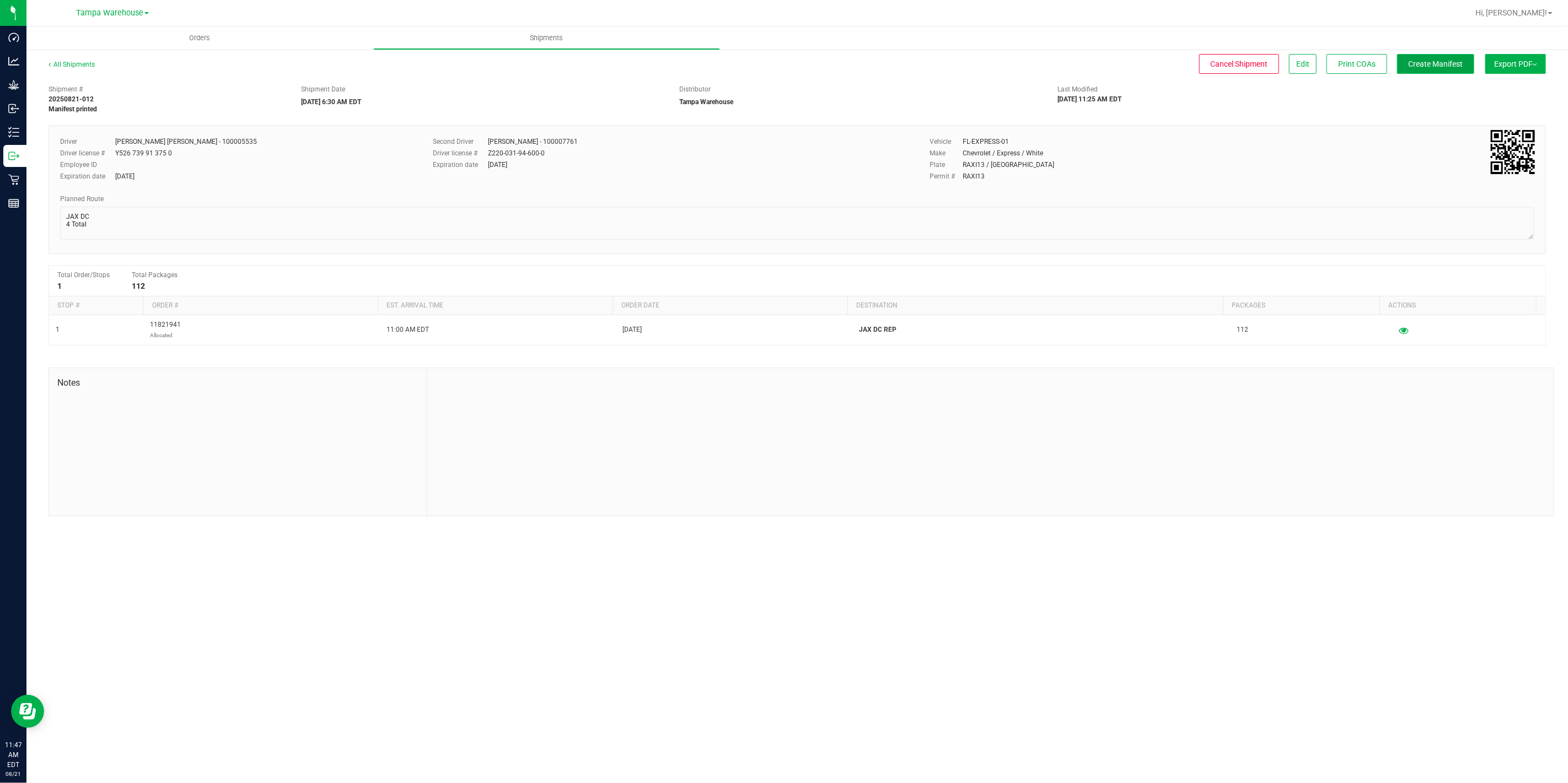
click at [1462, 66] on span "Create Manifest" at bounding box center [1435, 64] width 54 height 9
click at [1462, 66] on button "Ship Transfer" at bounding box center [1439, 63] width 72 height 20
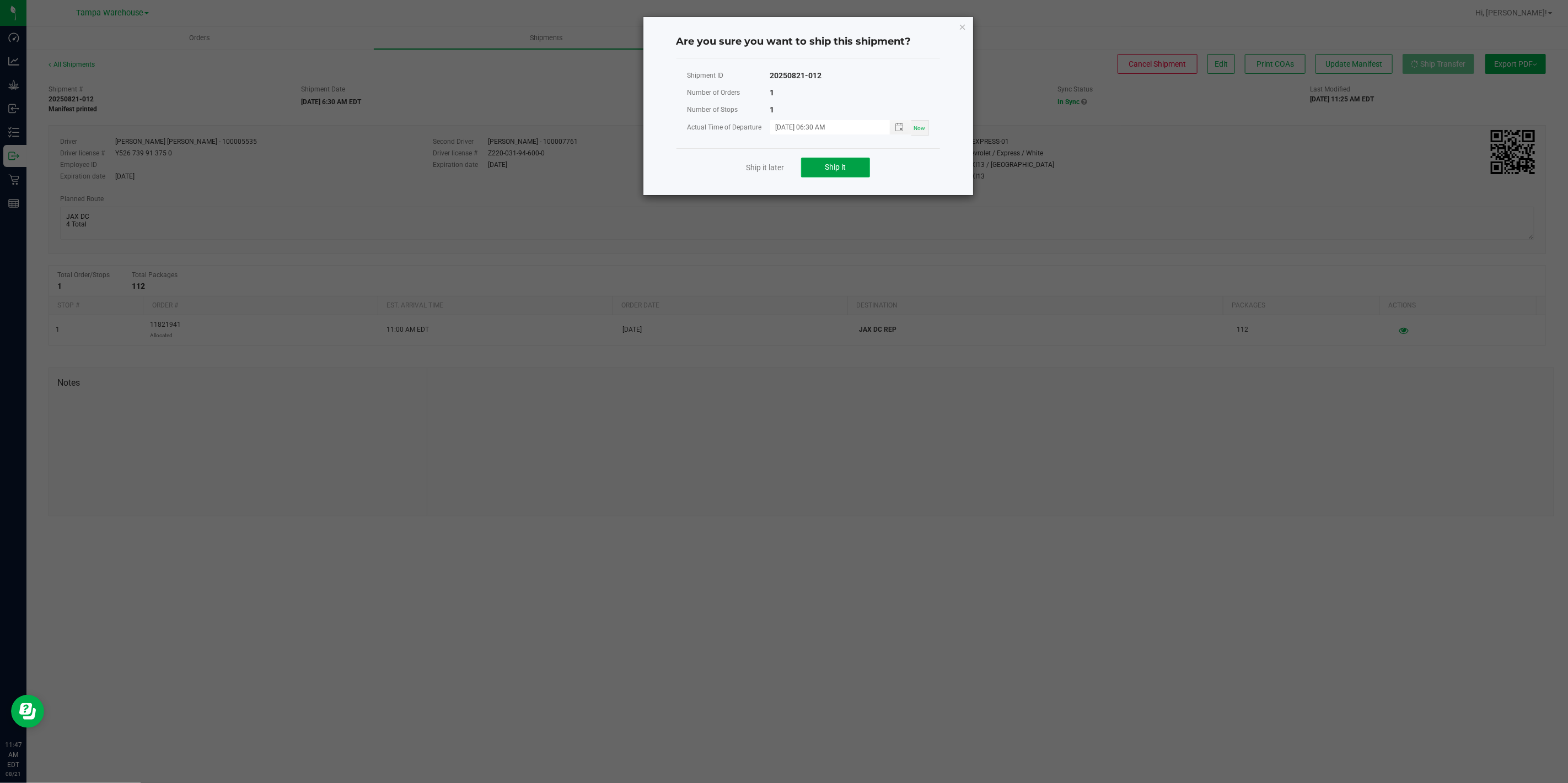
click at [856, 166] on button "Ship it" at bounding box center [835, 167] width 69 height 20
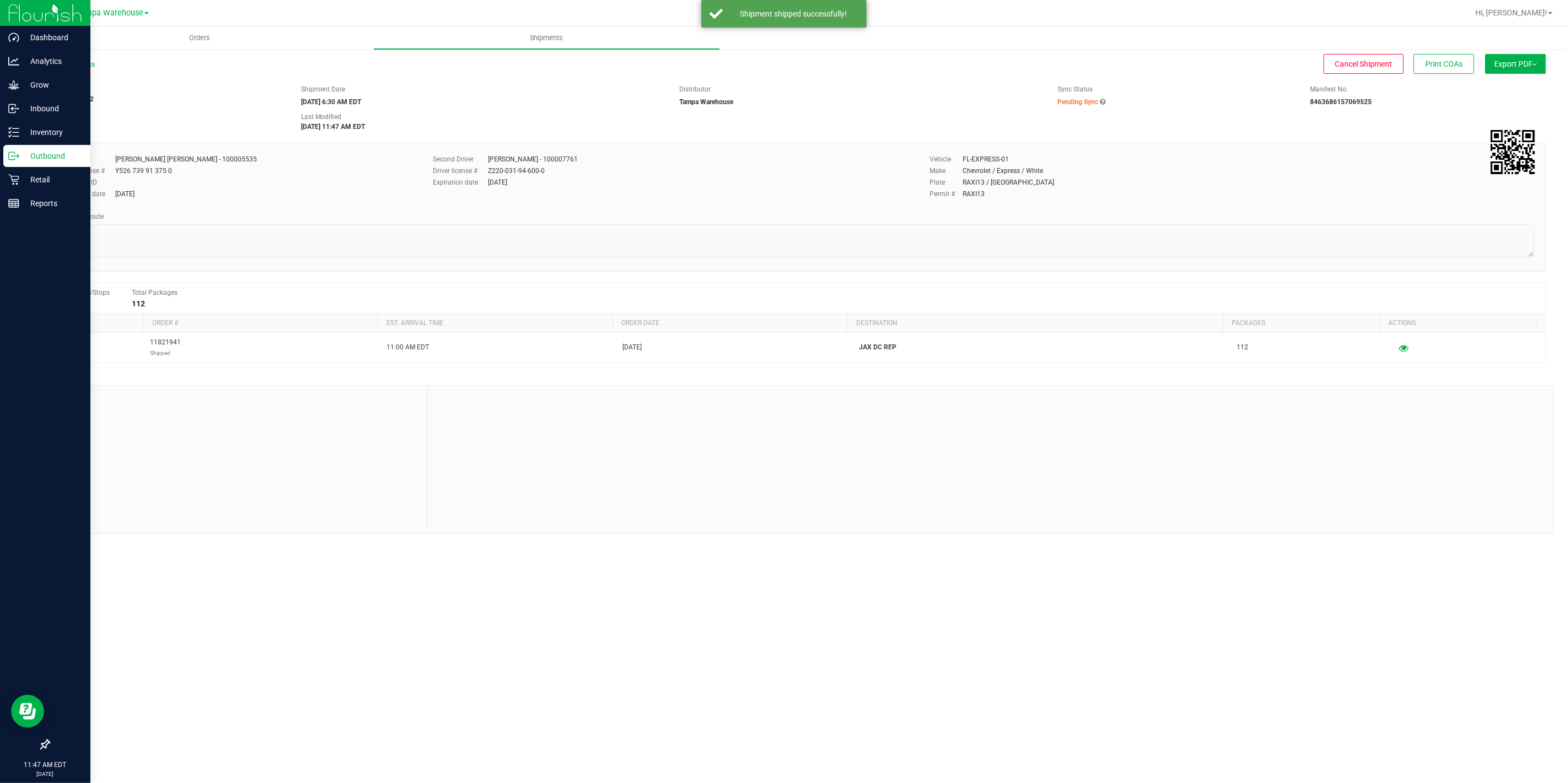
click at [12, 153] on icon at bounding box center [13, 156] width 11 height 11
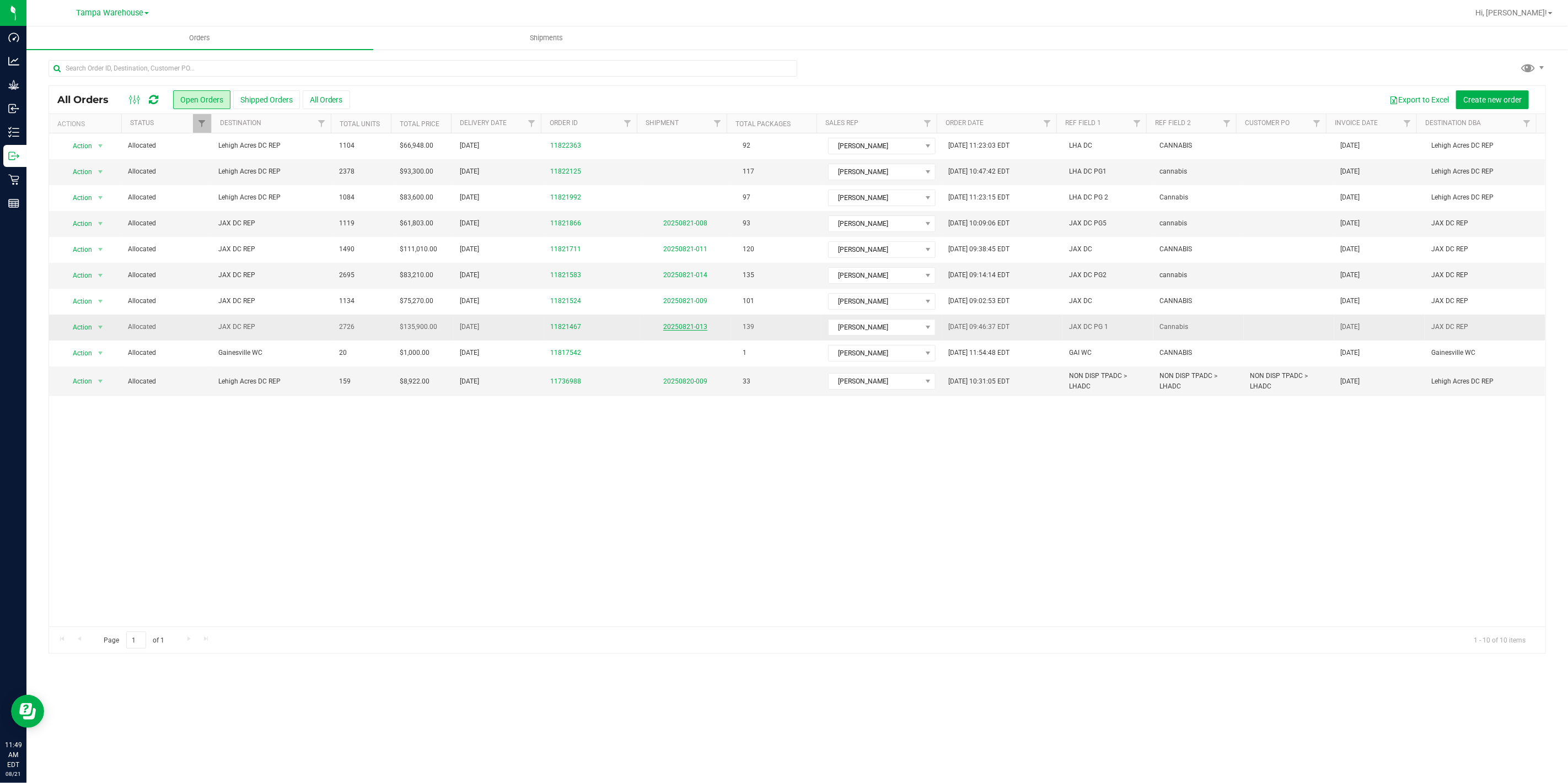
click at [687, 329] on link "20250821-013" at bounding box center [685, 327] width 44 height 8
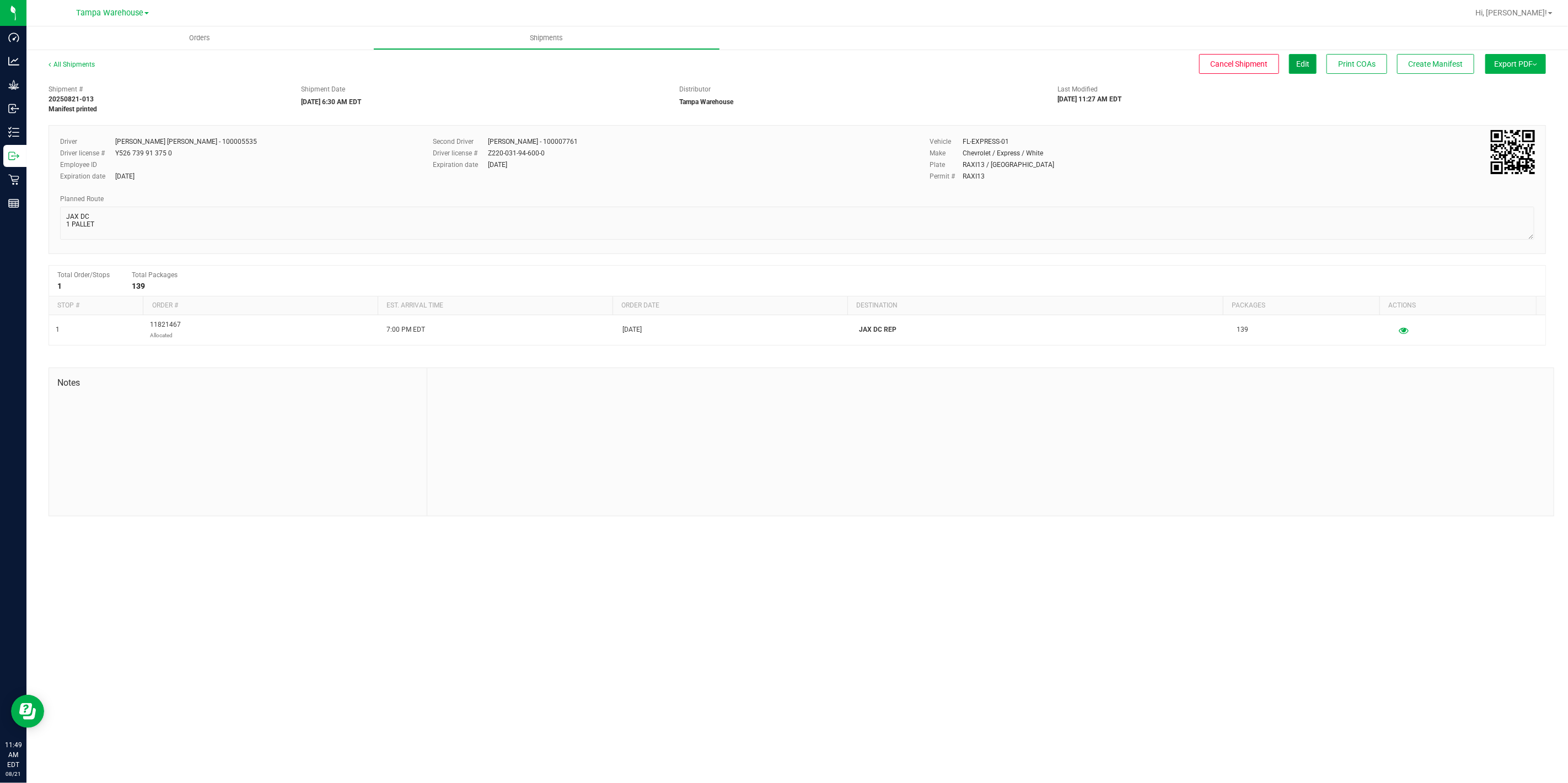
click at [1296, 60] on span "Edit" at bounding box center [1303, 64] width 13 height 9
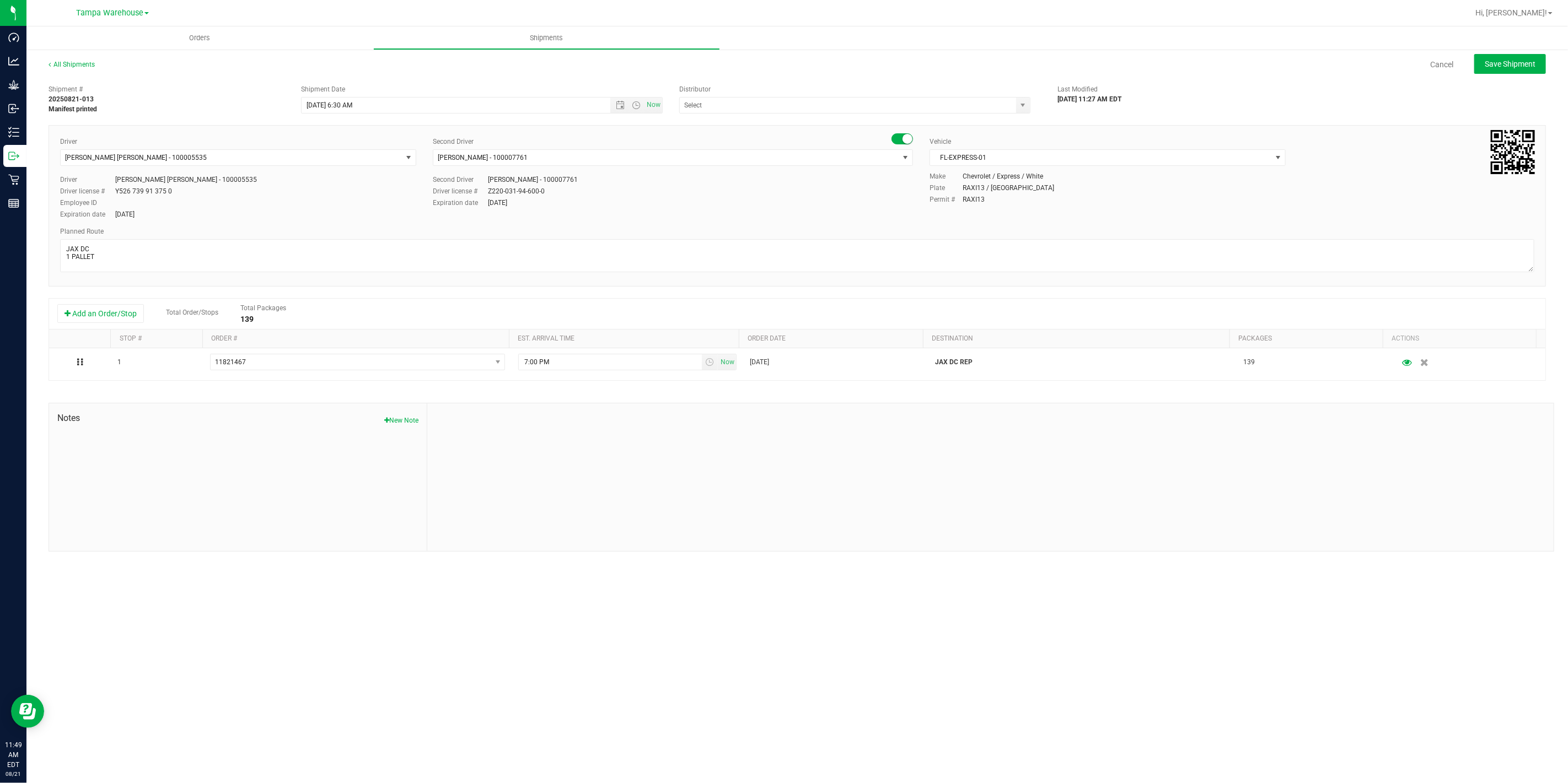
type input "Tampa Warehouse"
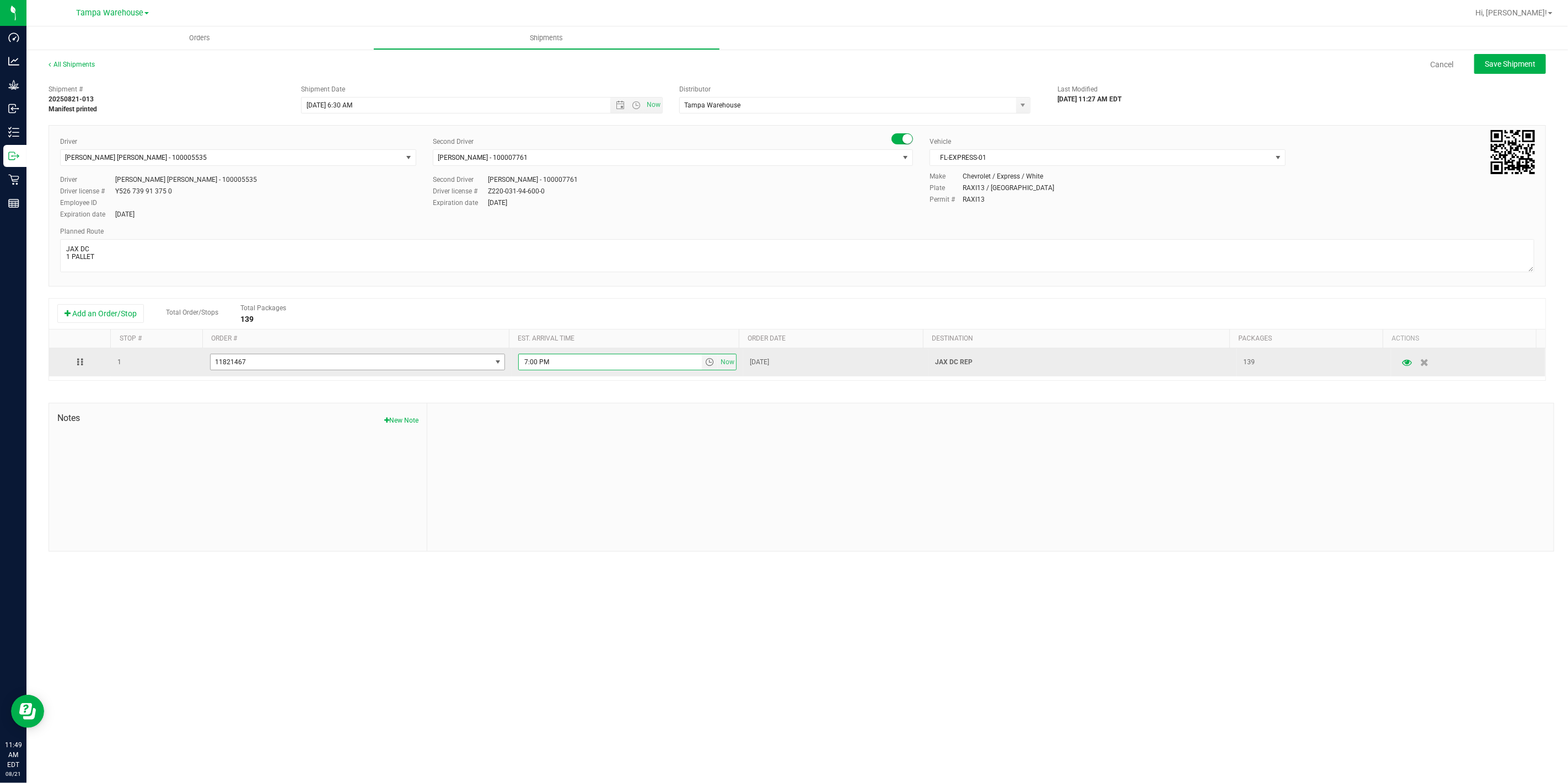
drag, startPoint x: 555, startPoint y: 362, endPoint x: 465, endPoint y: 364, distance: 90.0
click at [465, 364] on tr "1 11821467 11821992 11822363 11822125 11821467 11817542 7:00 PM Now Aug 21, 202…" at bounding box center [797, 362] width 1496 height 28
paste input "JAX DC"
drag, startPoint x: 563, startPoint y: 368, endPoint x: 480, endPoint y: 359, distance: 83.5
click at [480, 359] on tr "1 11821467 11821992 11822363 11822125 11821467 11817542 JAX DC Now Aug 21, 2025…" at bounding box center [797, 362] width 1496 height 28
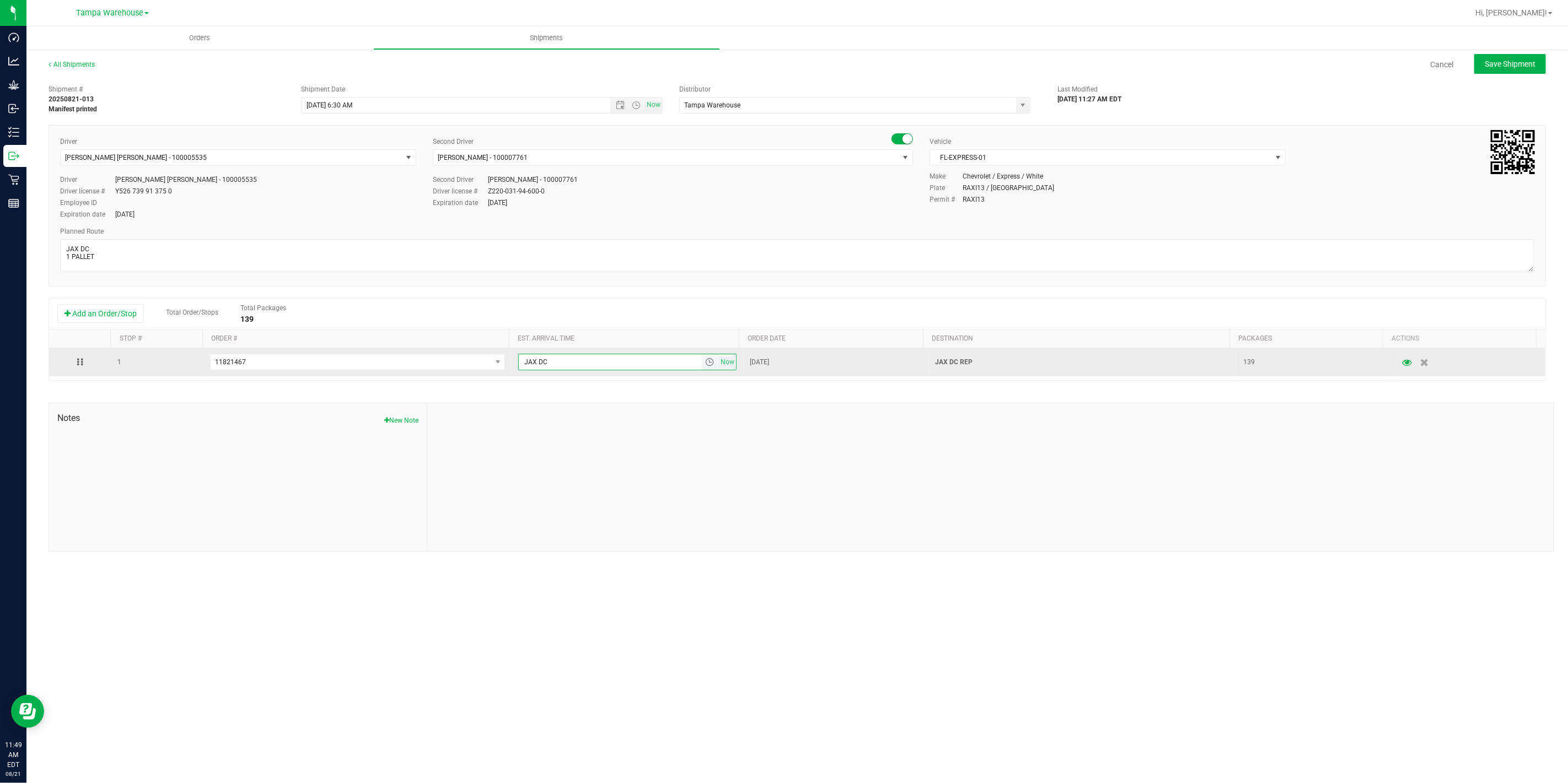
click at [706, 362] on span "select" at bounding box center [710, 362] width 9 height 9
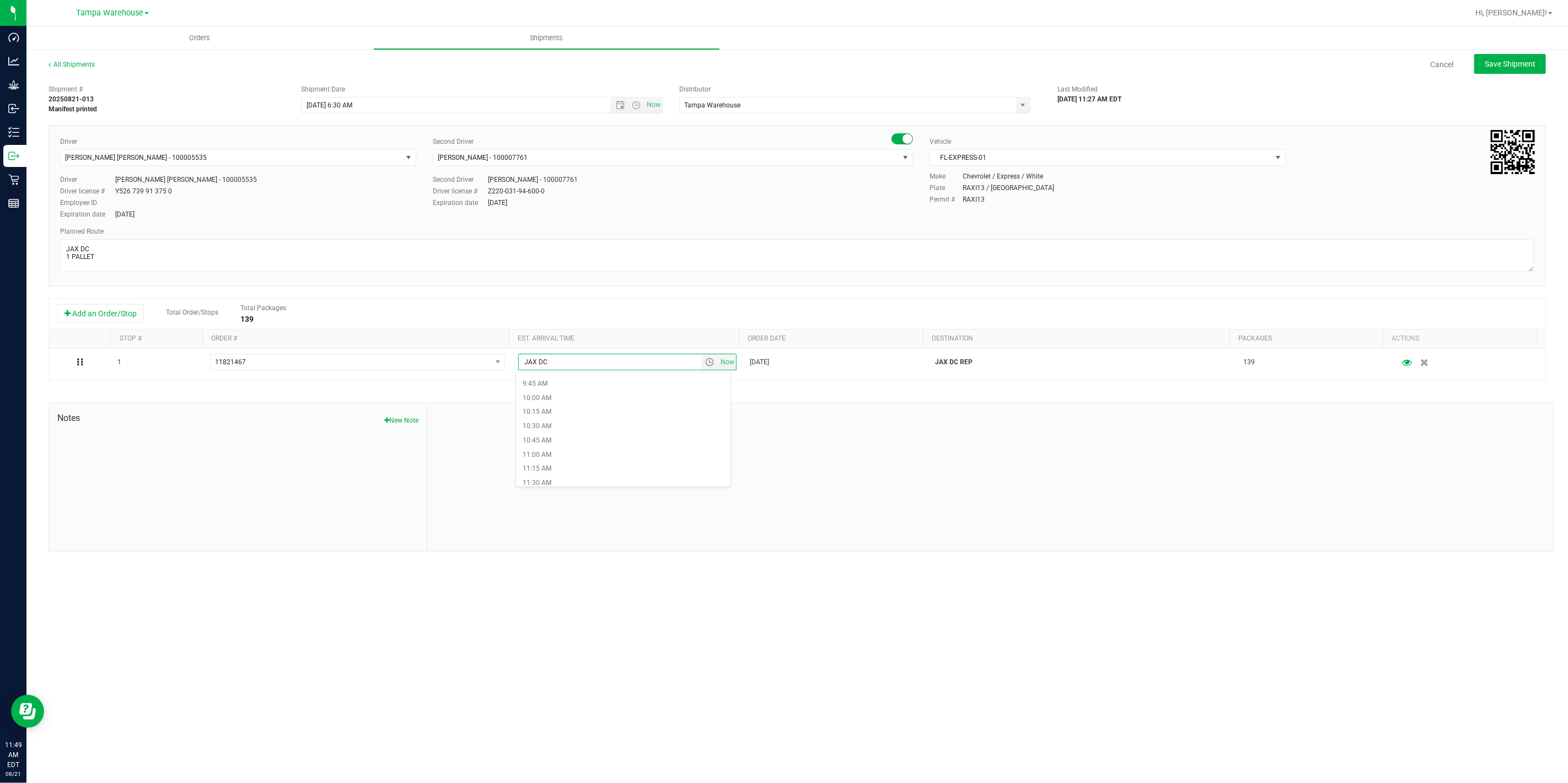
scroll to position [551, 0]
click at [584, 452] on li "11:00 AM" at bounding box center [623, 454] width 214 height 14
type input "11:00 AM"
click at [584, 452] on div at bounding box center [990, 477] width 1126 height 147
click at [1521, 68] on span "Save Shipment" at bounding box center [1510, 64] width 51 height 9
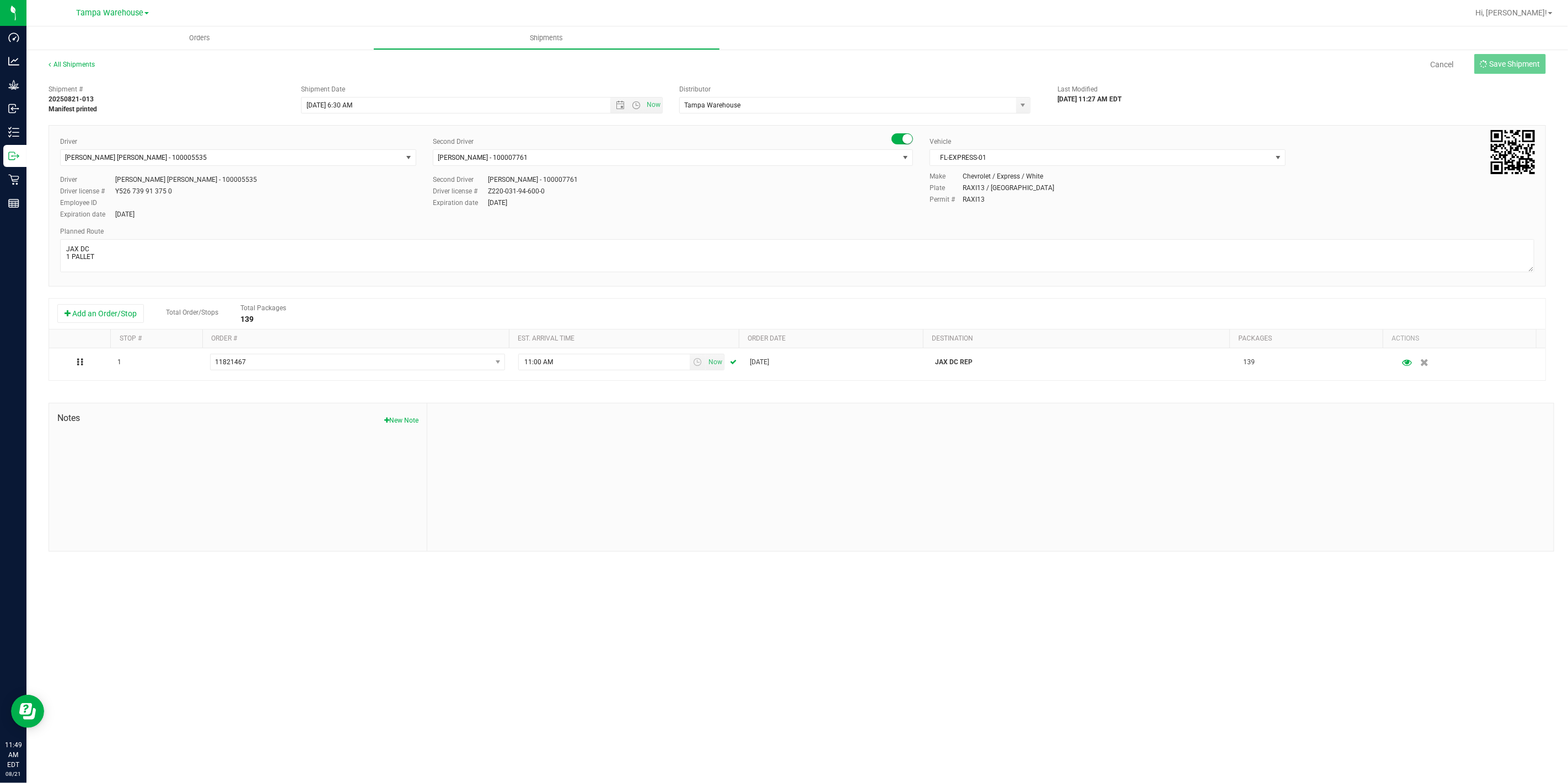
type input "8/22/2025 10:30 AM"
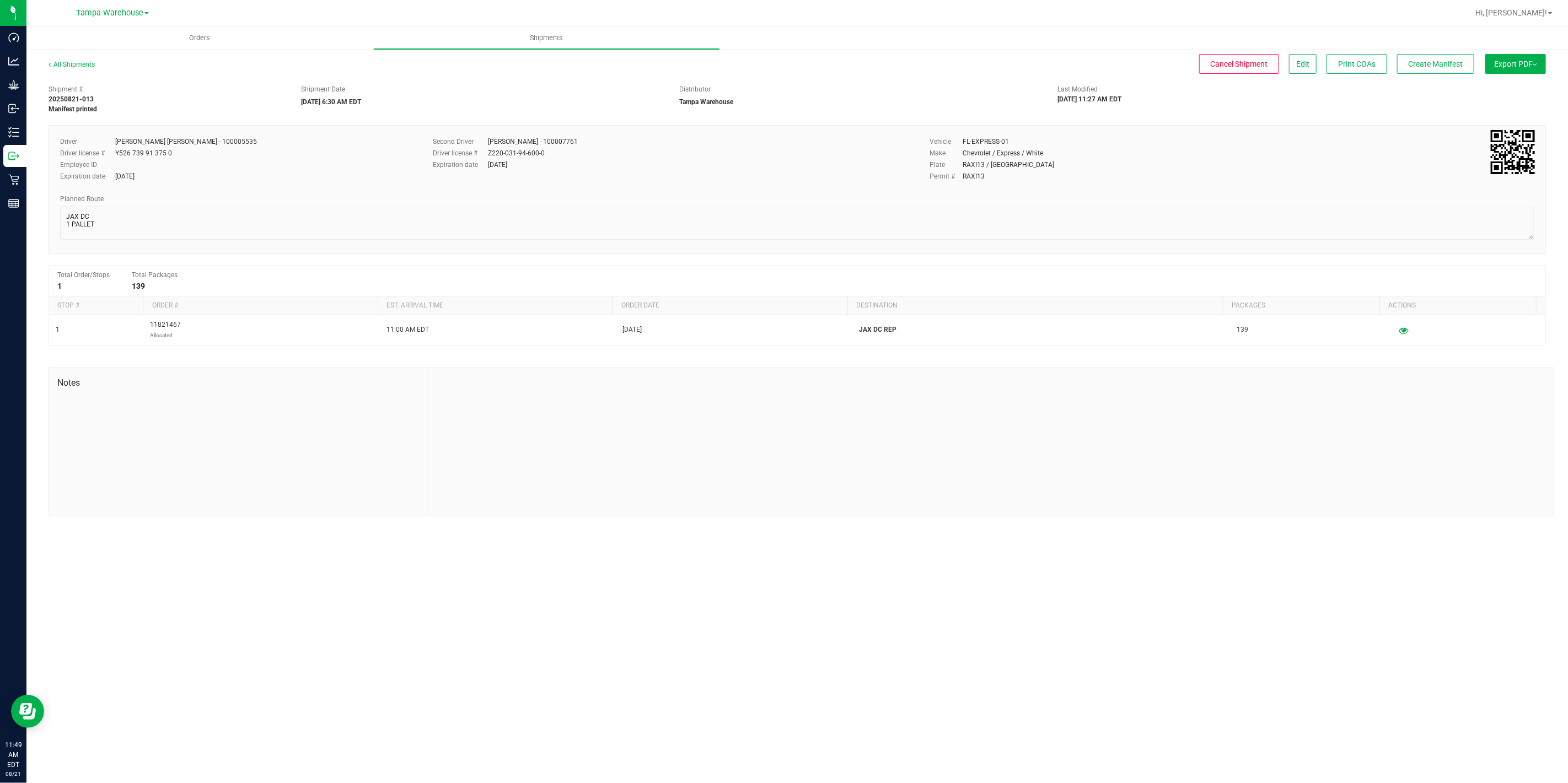
click at [1521, 68] on button "Export PDF" at bounding box center [1515, 63] width 61 height 20
click at [1508, 83] on li "Manifest by Package ID" at bounding box center [1512, 88] width 112 height 17
click at [1440, 67] on span "Create Manifest" at bounding box center [1435, 64] width 54 height 9
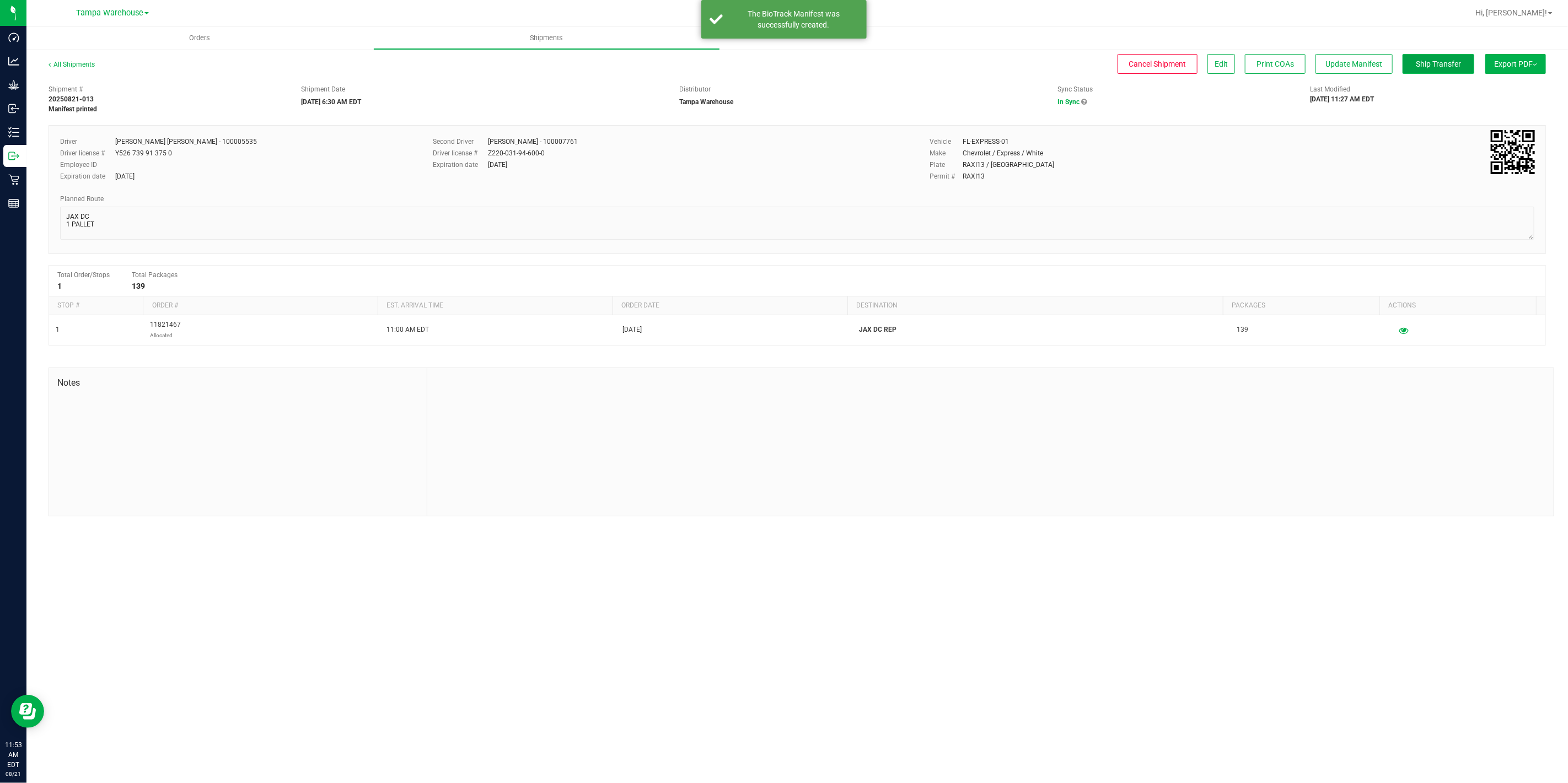
click at [1432, 65] on span "Ship Transfer" at bounding box center [1438, 64] width 46 height 9
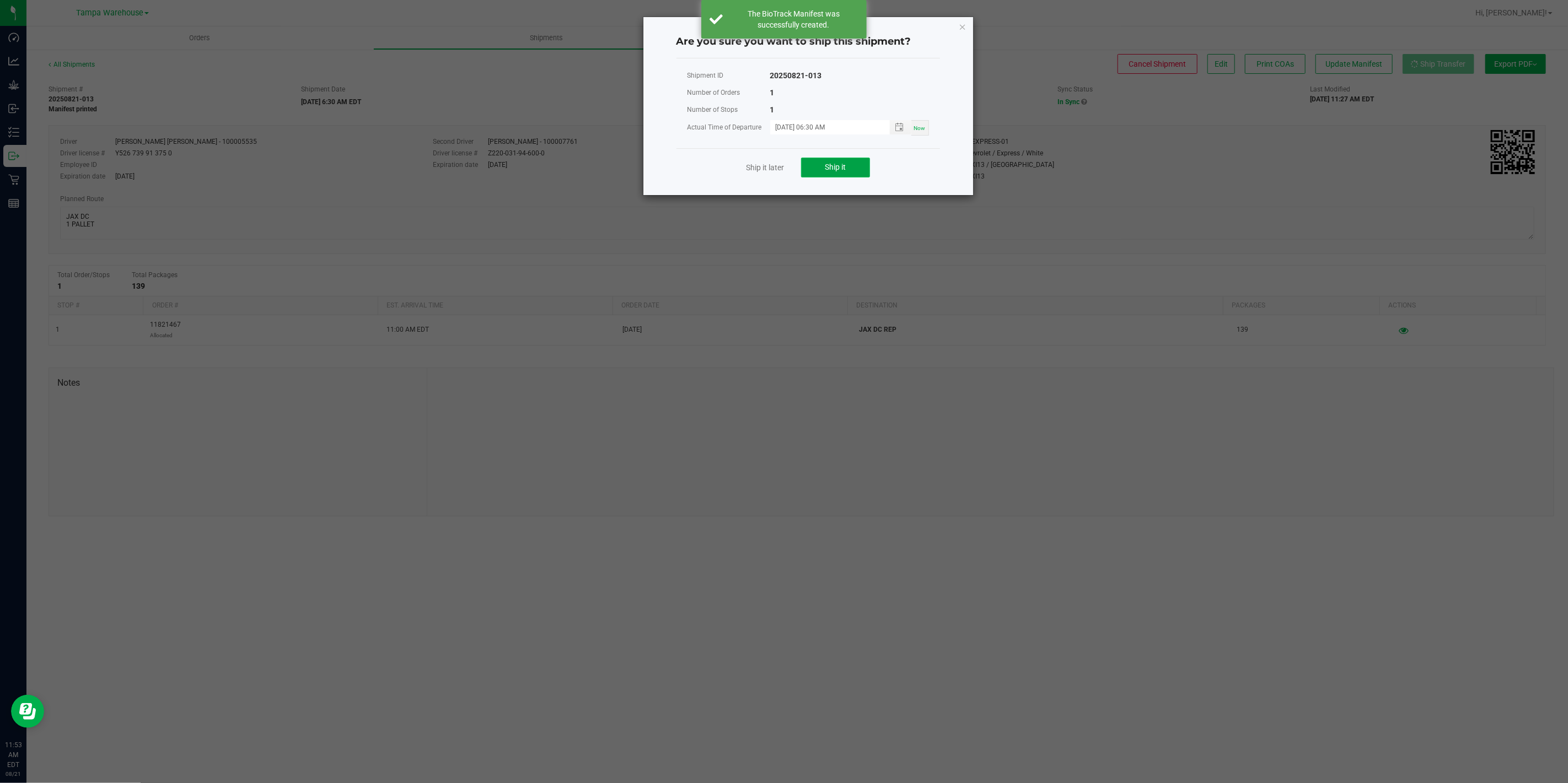
click at [838, 165] on span "Ship it" at bounding box center [835, 167] width 21 height 9
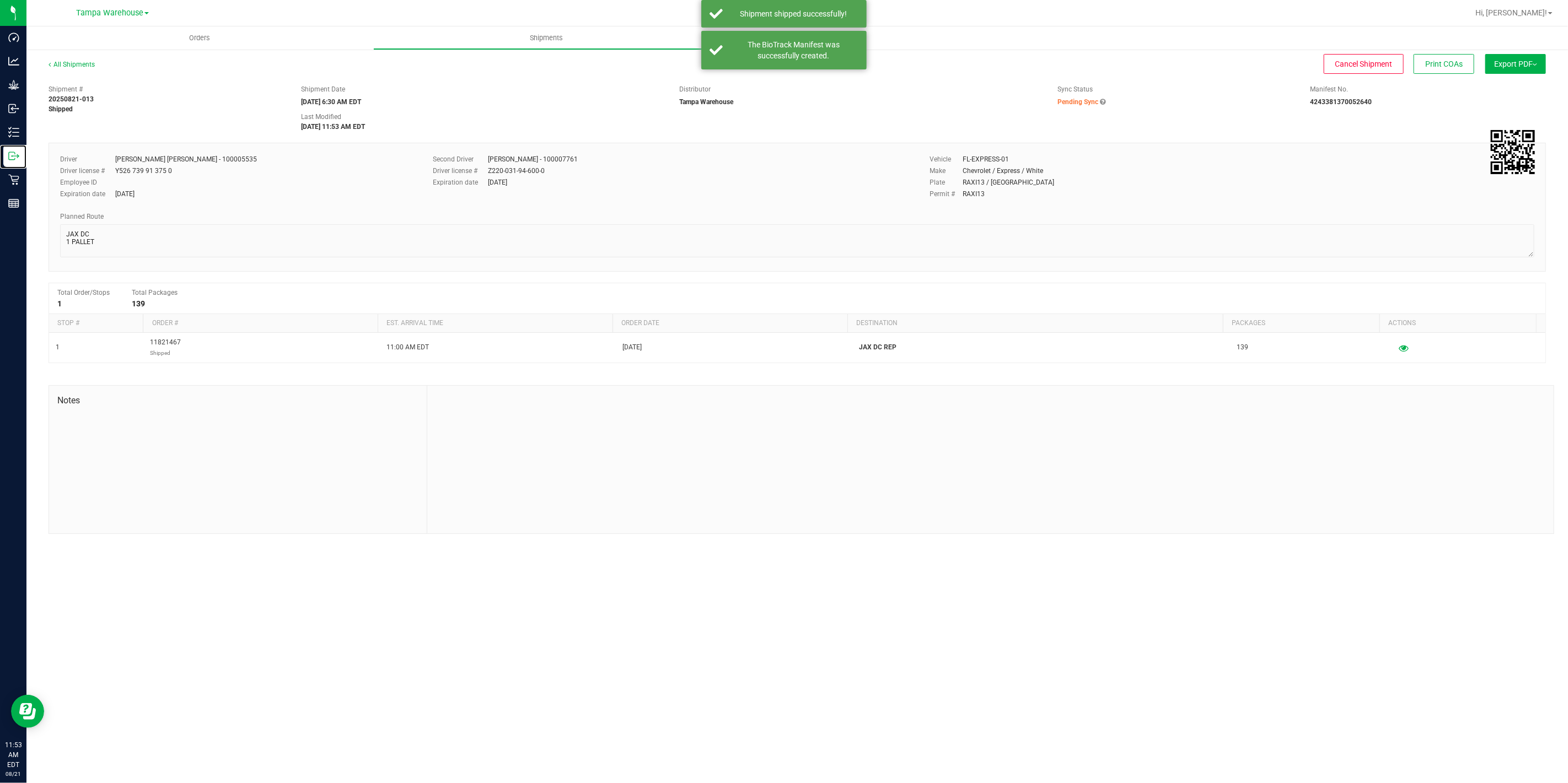
click at [18, 153] on icon at bounding box center [13, 156] width 11 height 11
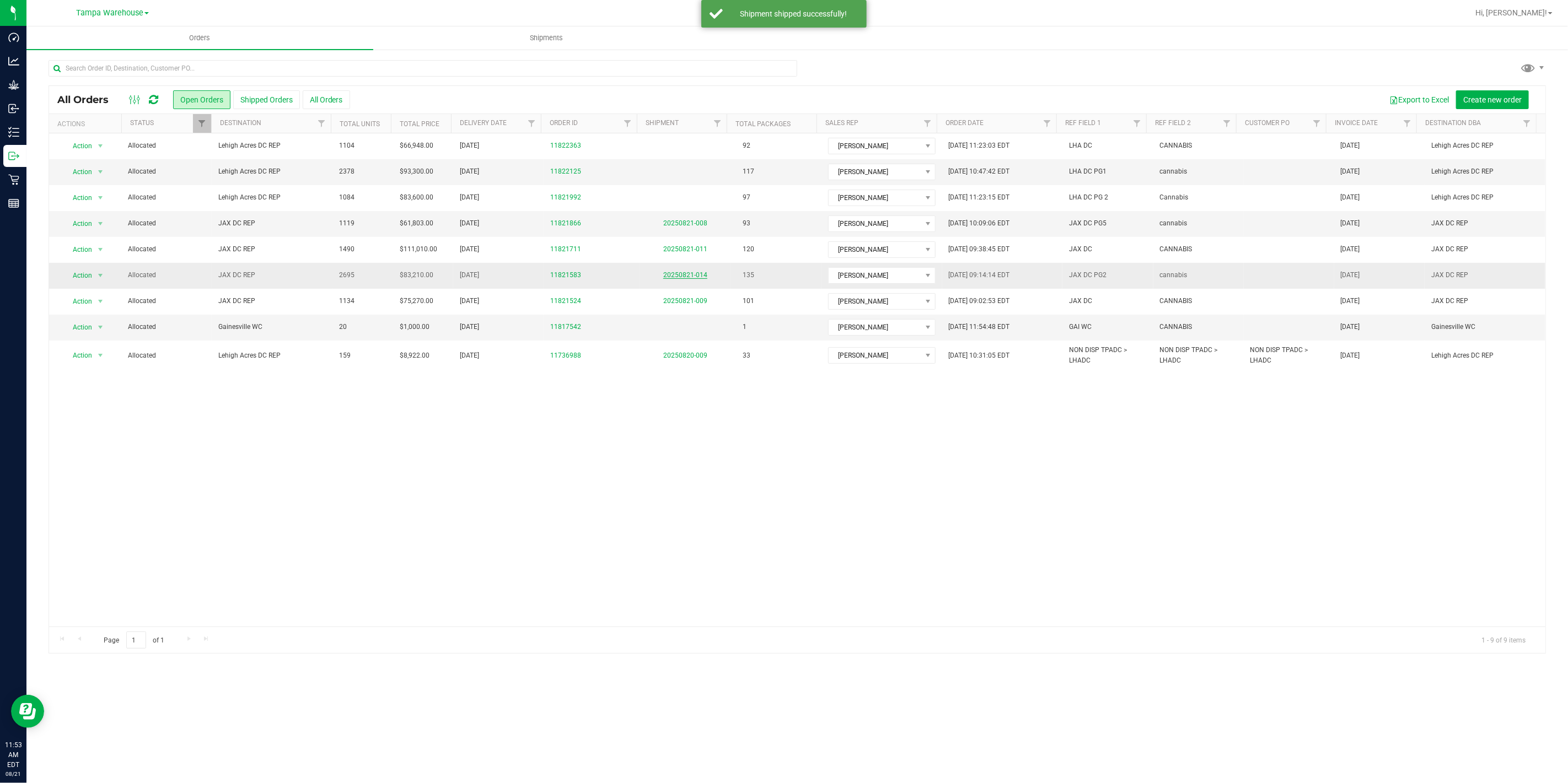
click at [671, 274] on link "20250821-014" at bounding box center [685, 275] width 44 height 8
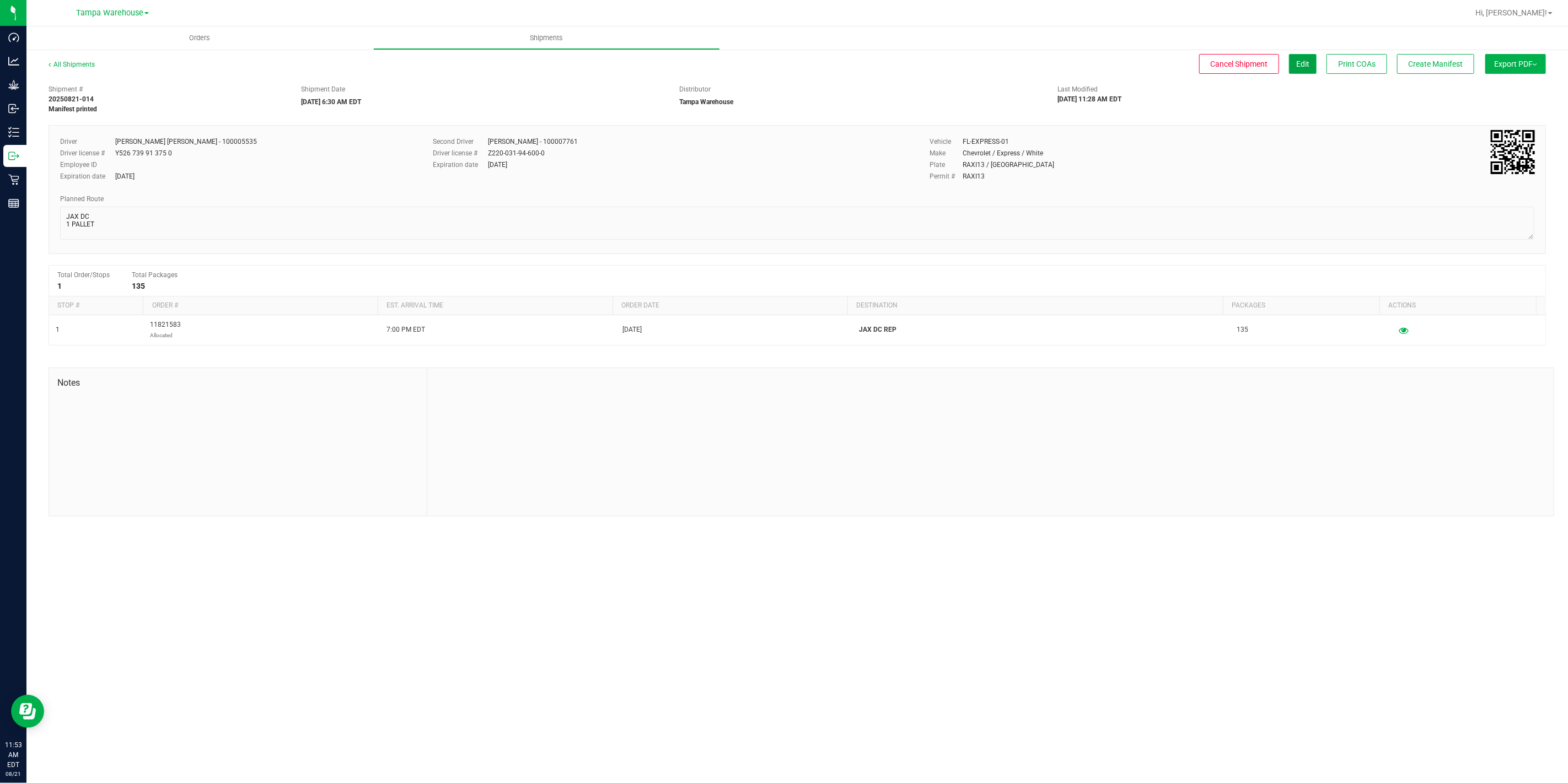
click at [1305, 60] on span "Edit" at bounding box center [1303, 64] width 13 height 9
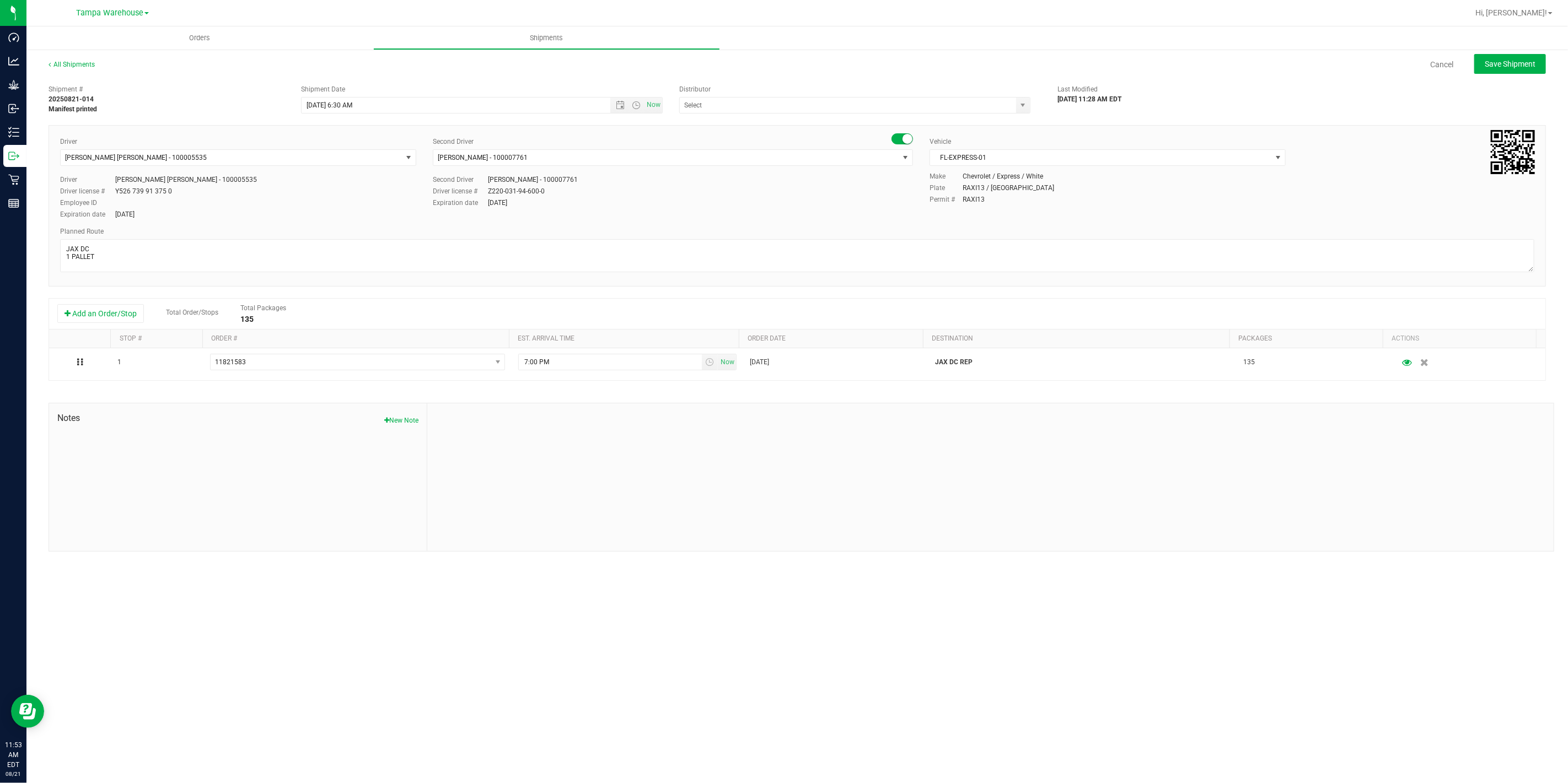
type input "Tampa Warehouse"
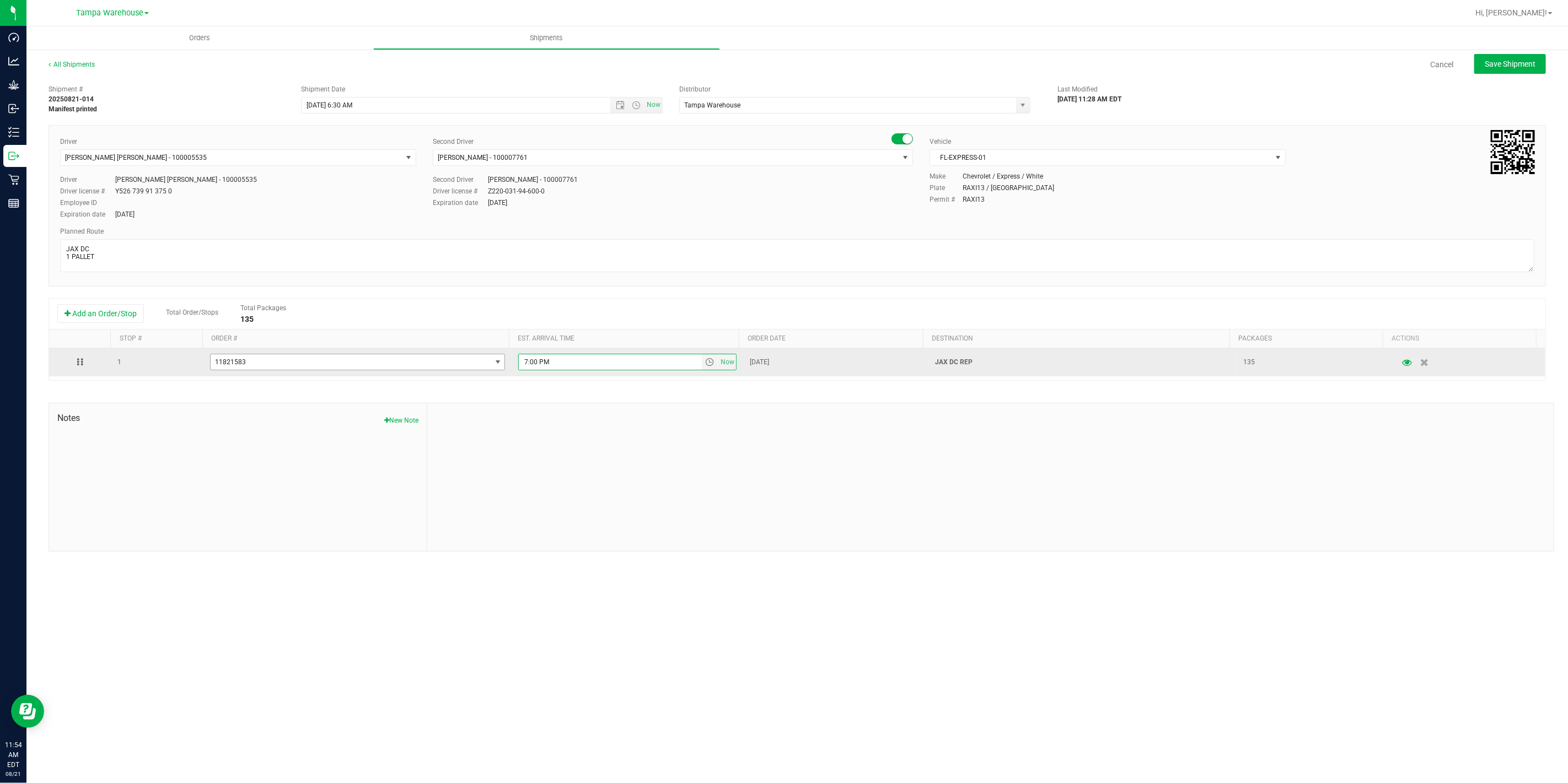
drag, startPoint x: 501, startPoint y: 363, endPoint x: 463, endPoint y: 363, distance: 38.0
click at [463, 363] on tr "1 11821583 11821992 11822363 11822125 11821583 11817542 7:00 PM Now Aug 21, 202…" at bounding box center [797, 362] width 1496 height 28
paste input "JAX DC"
click at [705, 367] on span "select" at bounding box center [710, 362] width 9 height 9
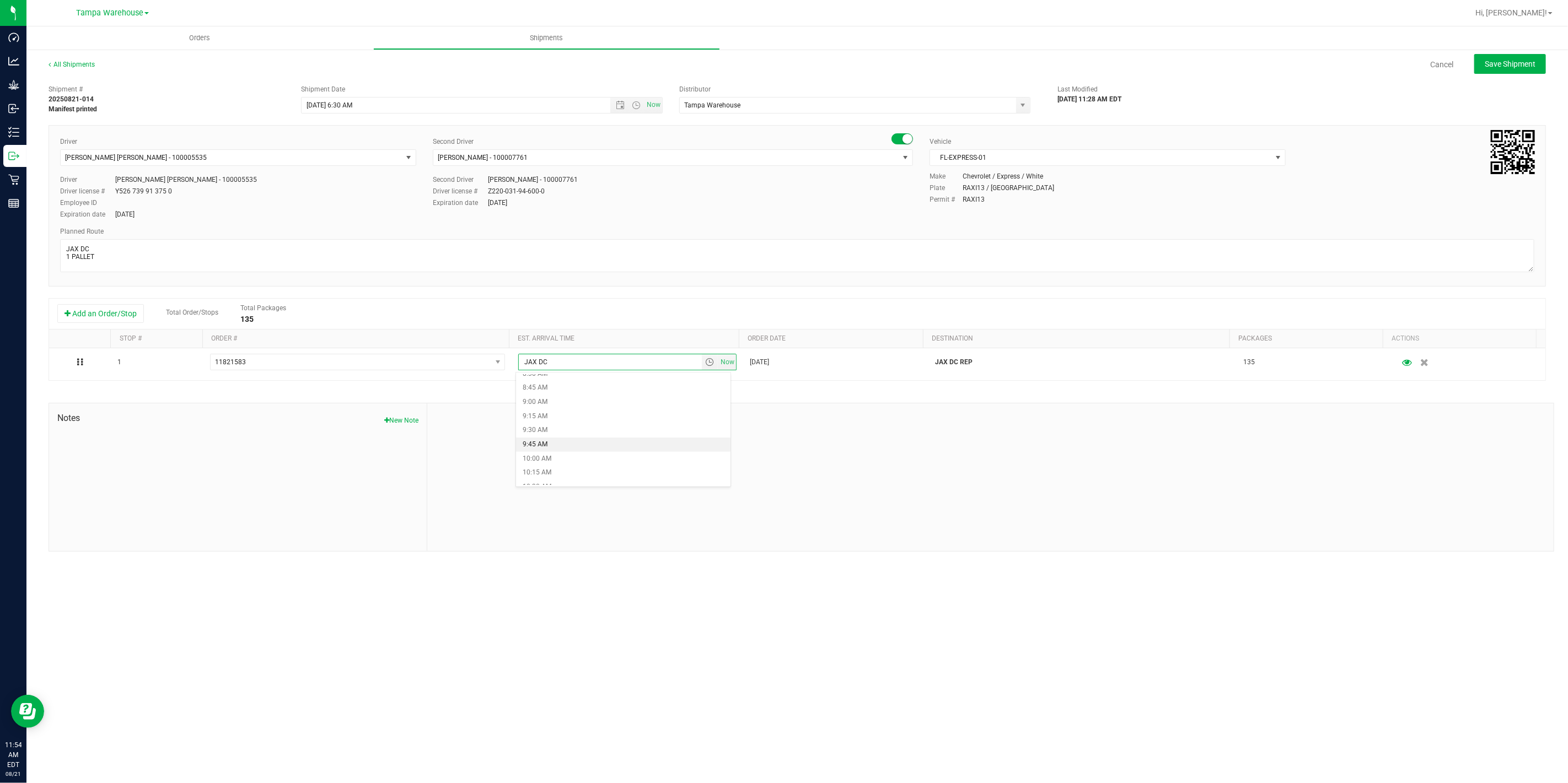
scroll to position [551, 0]
click at [561, 454] on li "11:00 AM" at bounding box center [623, 454] width 214 height 14
type input "11:00 AM"
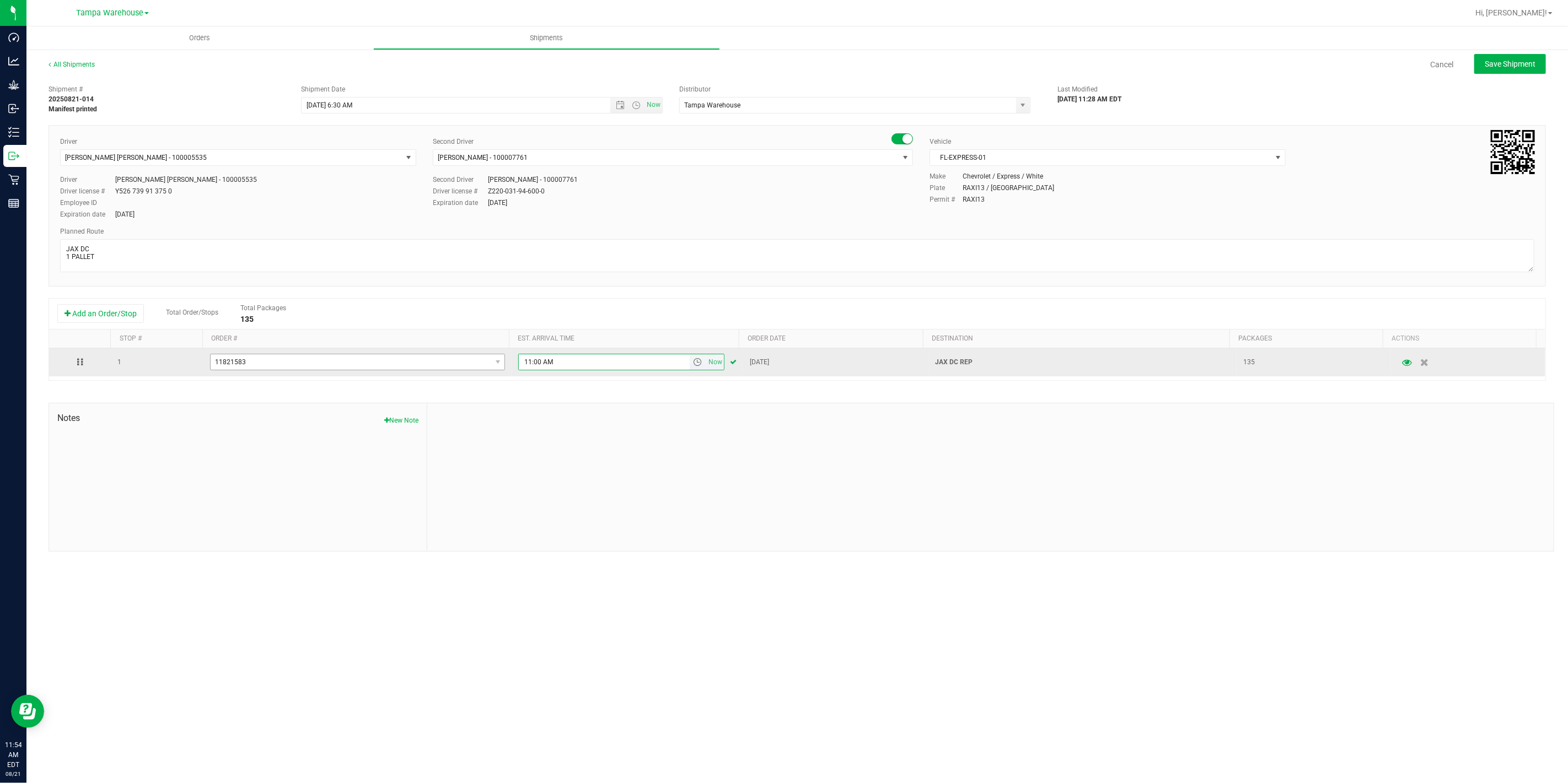
drag, startPoint x: 553, startPoint y: 362, endPoint x: 494, endPoint y: 356, distance: 59.3
click at [494, 356] on tr "1 11821583 11821992 11822363 11822125 11821583 11817542 11:00 AM Now Aug 21, 20…" at bounding box center [797, 362] width 1496 height 28
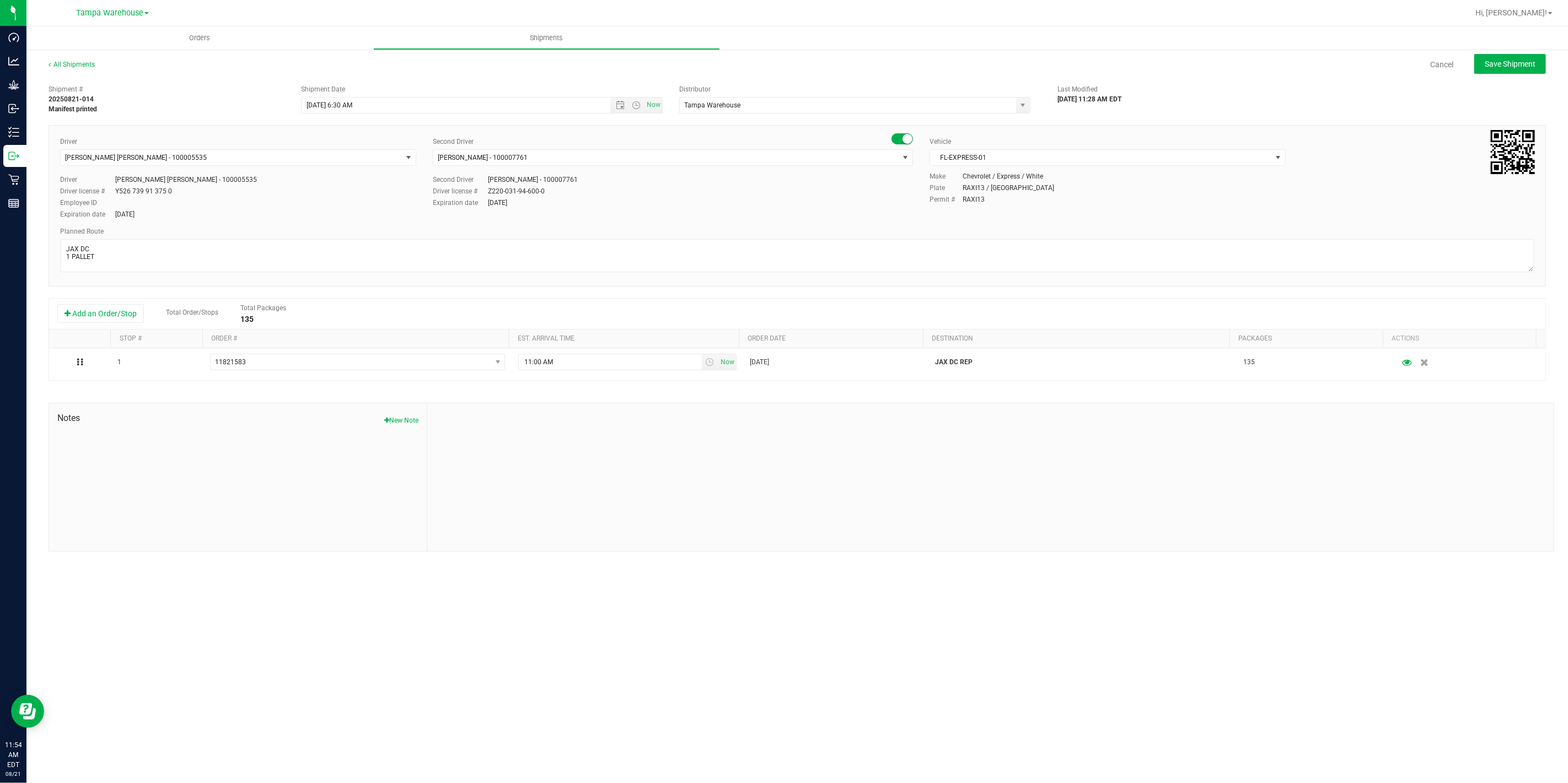
click at [827, 459] on div at bounding box center [990, 477] width 1126 height 147
click at [1513, 64] on span "Save Shipment" at bounding box center [1510, 64] width 51 height 9
type input "8/22/2025 10:30 AM"
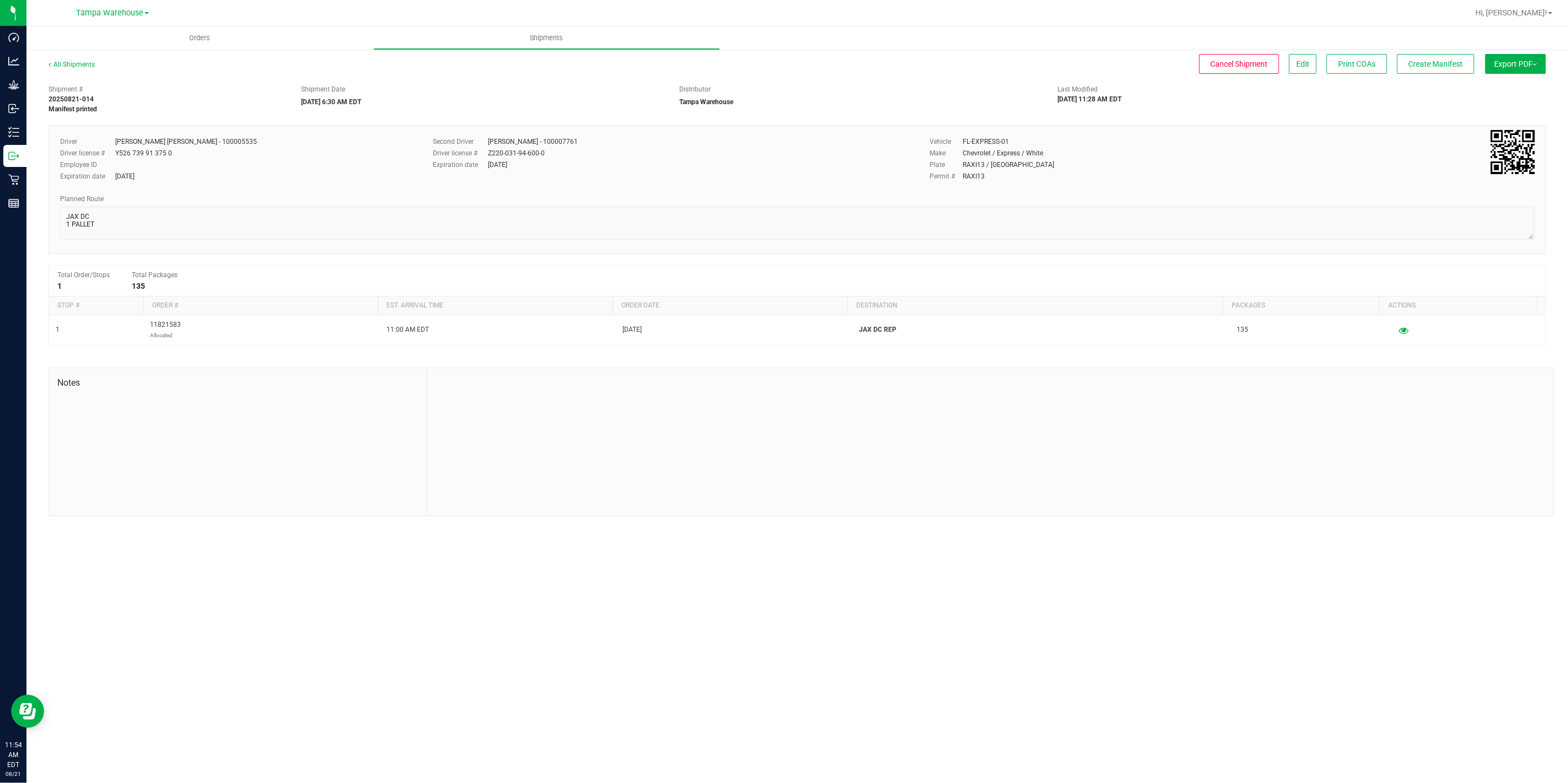
click at [1513, 64] on button "Export PDF" at bounding box center [1515, 63] width 61 height 20
click at [1505, 83] on li "Manifest by Package ID" at bounding box center [1512, 88] width 112 height 17
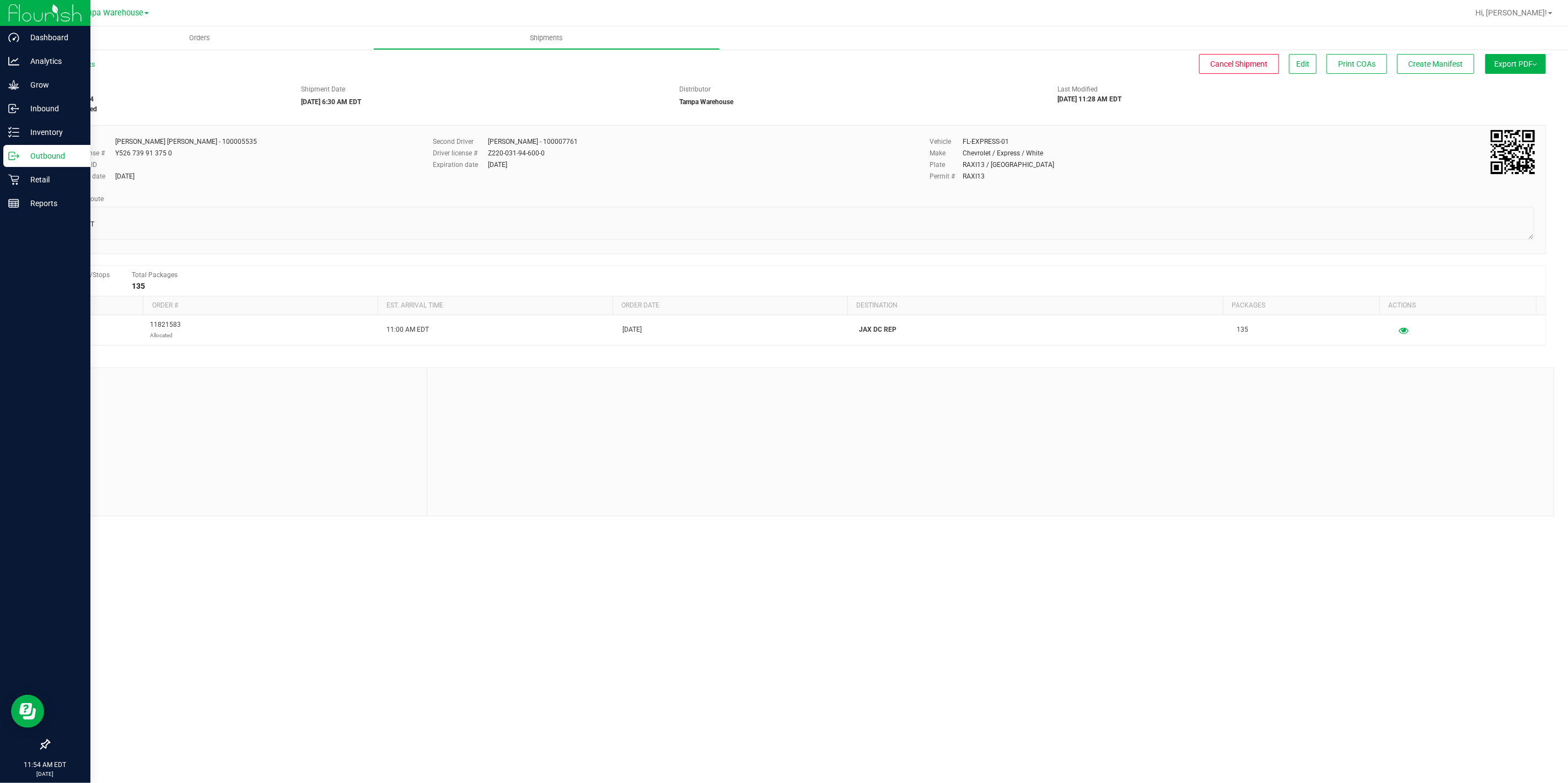
click at [21, 156] on p "Outbound" at bounding box center [52, 156] width 66 height 13
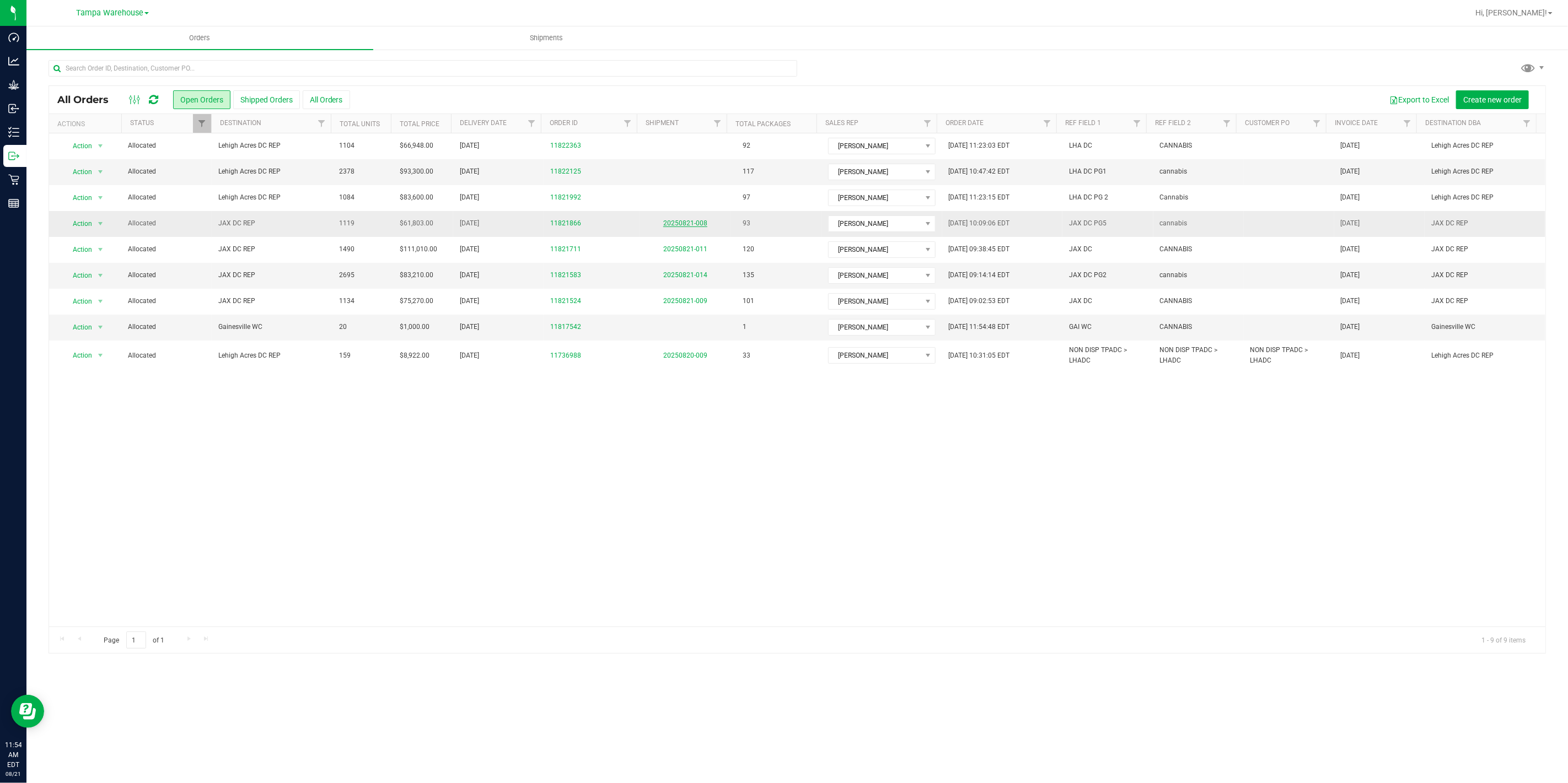
click at [690, 221] on link "20250821-008" at bounding box center [685, 223] width 44 height 8
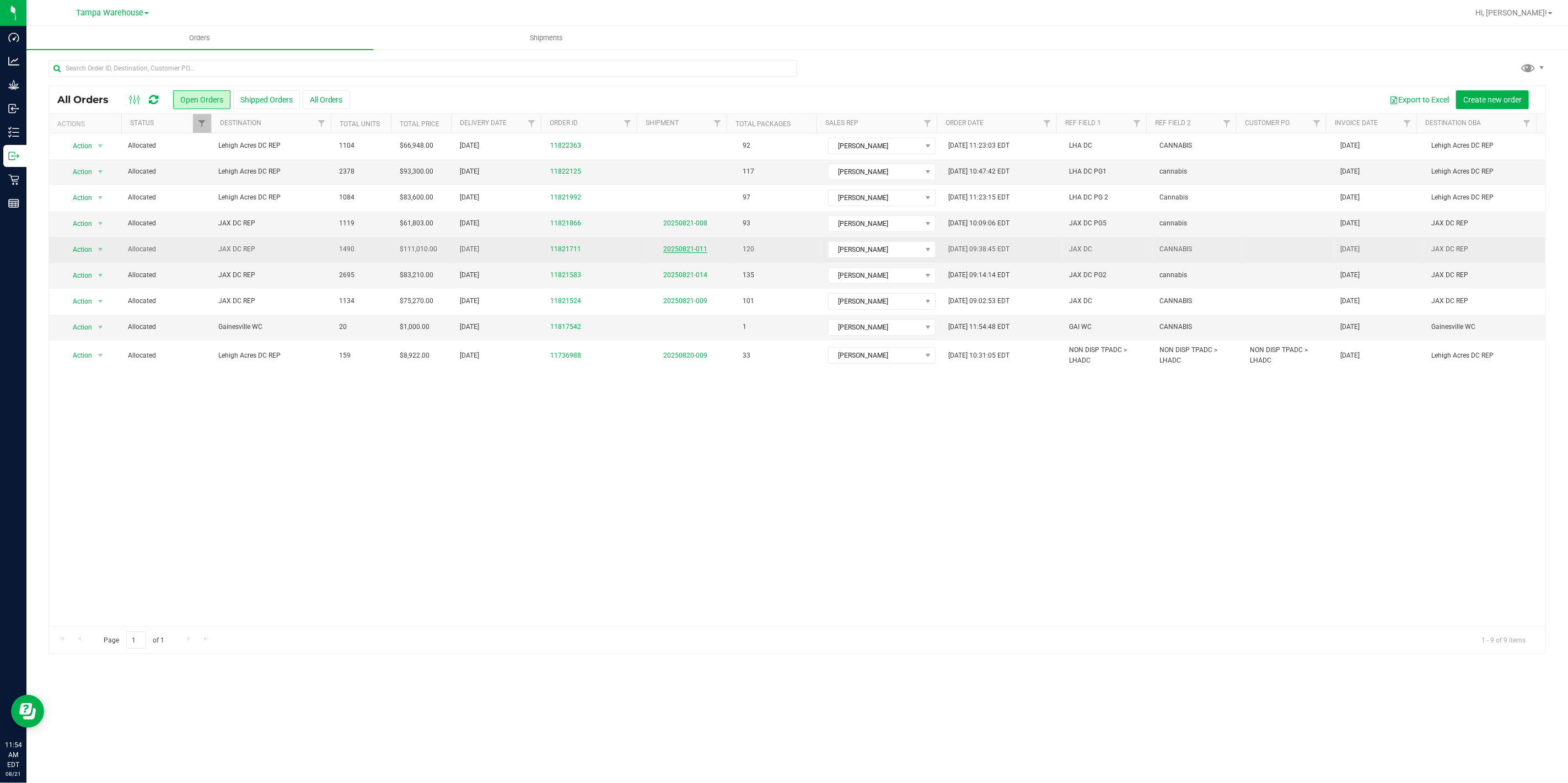
click at [683, 250] on link "20250821-011" at bounding box center [685, 249] width 44 height 8
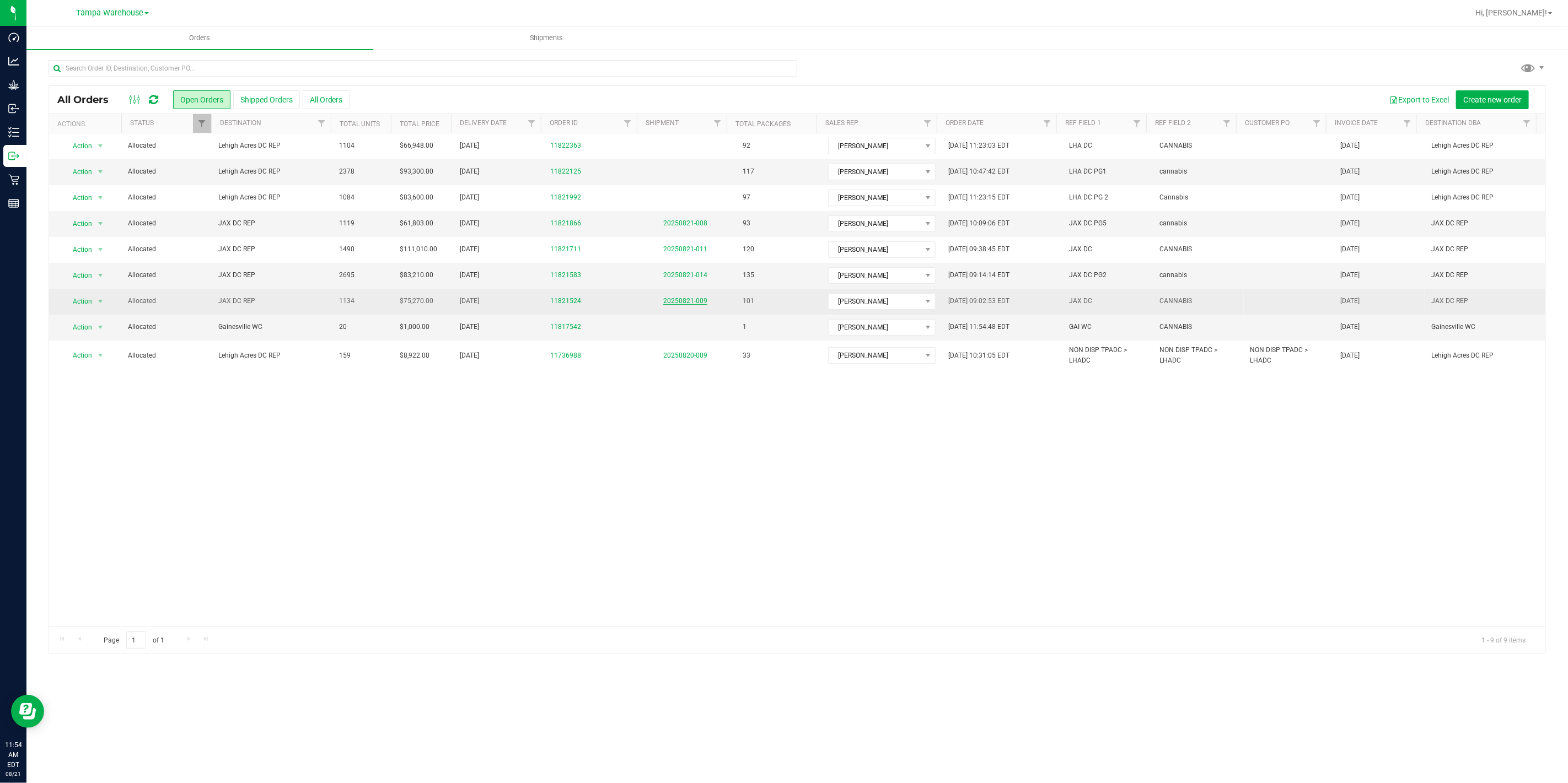
click at [694, 299] on link "20250821-009" at bounding box center [685, 301] width 44 height 8
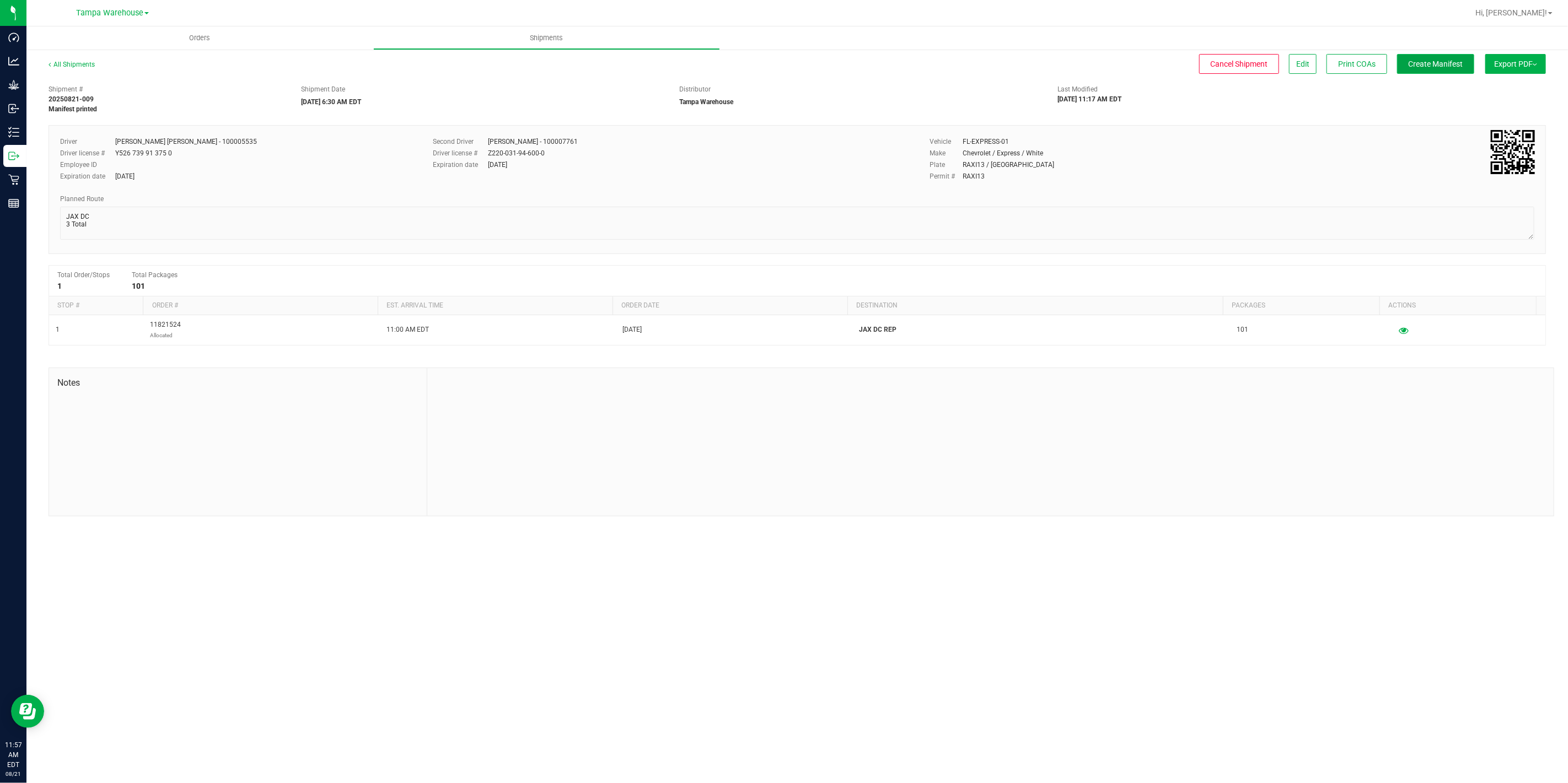
click at [1422, 67] on span "Create Manifest" at bounding box center [1435, 64] width 54 height 9
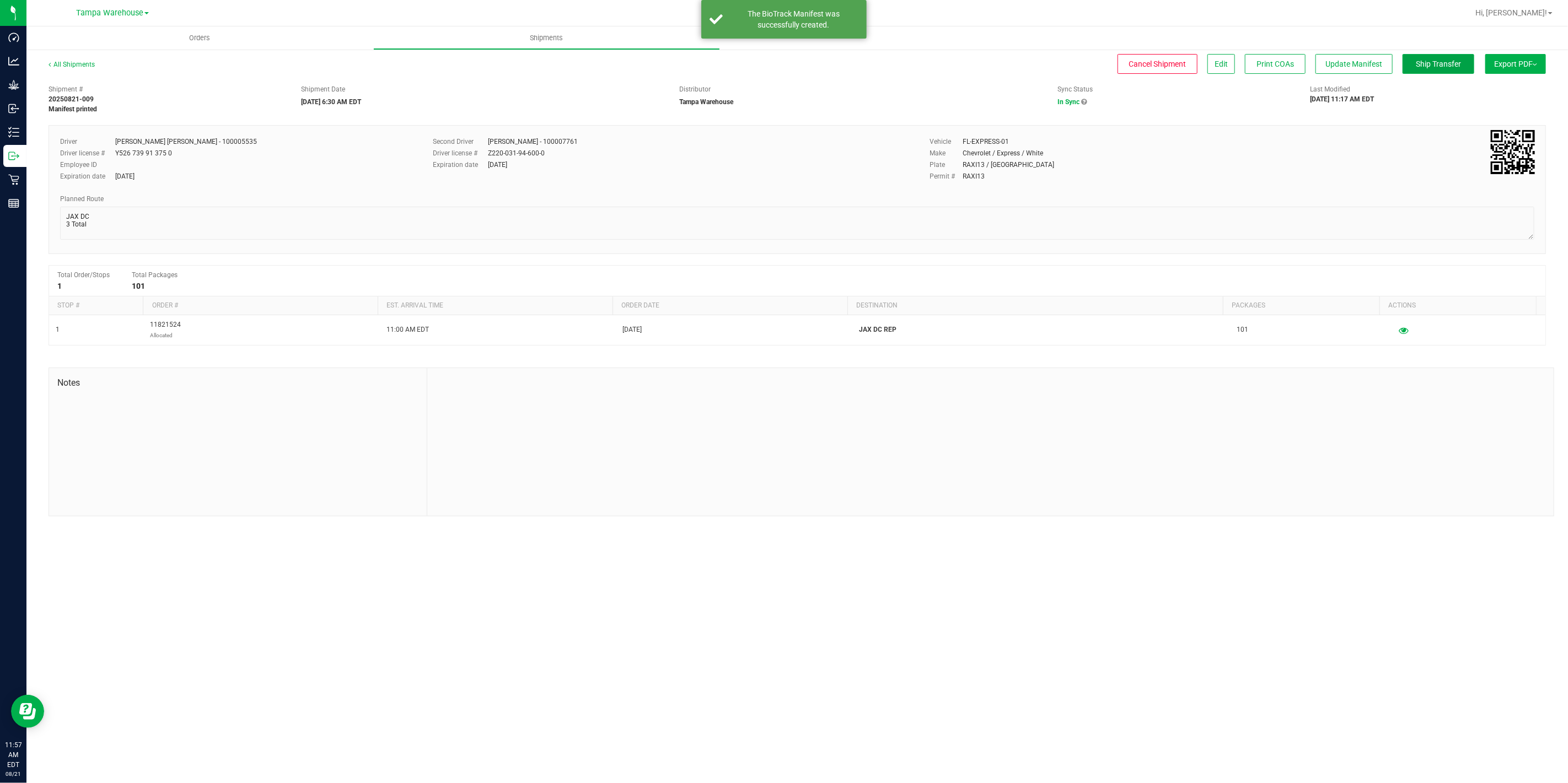
click at [1422, 67] on span "Ship Transfer" at bounding box center [1438, 64] width 46 height 9
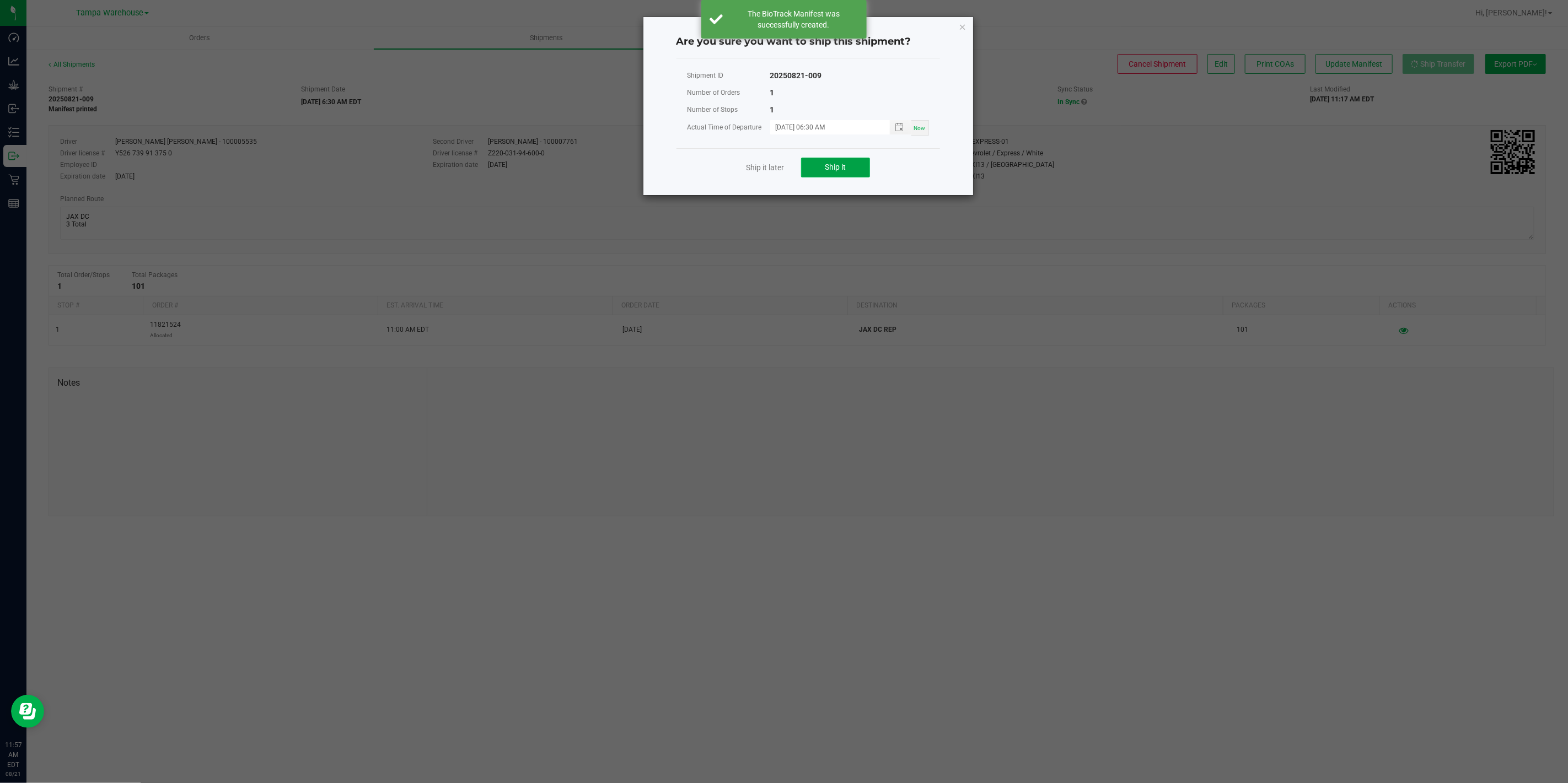
click at [852, 169] on button "Ship it" at bounding box center [835, 167] width 69 height 20
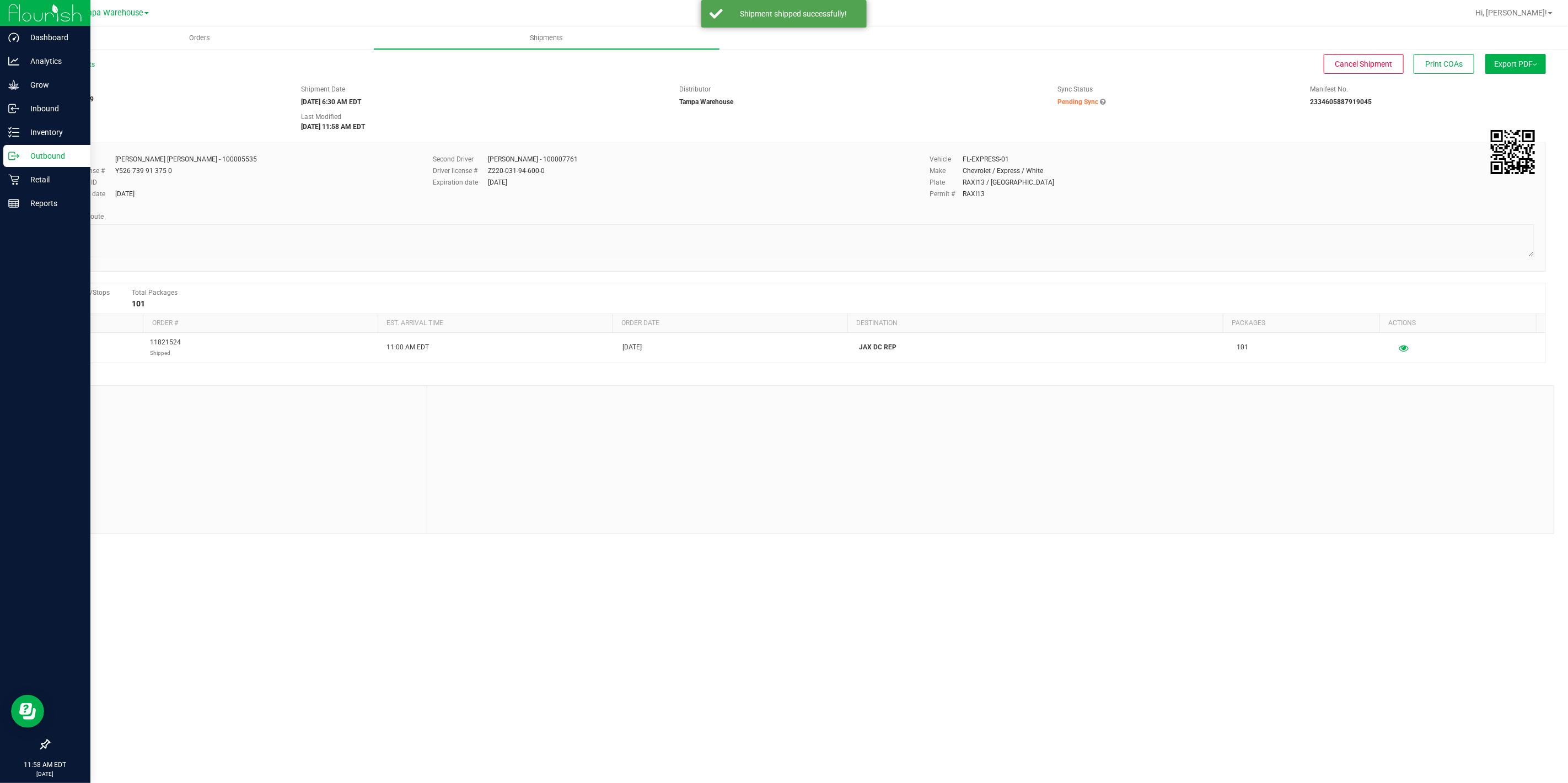
click at [8, 160] on icon at bounding box center [13, 156] width 11 height 11
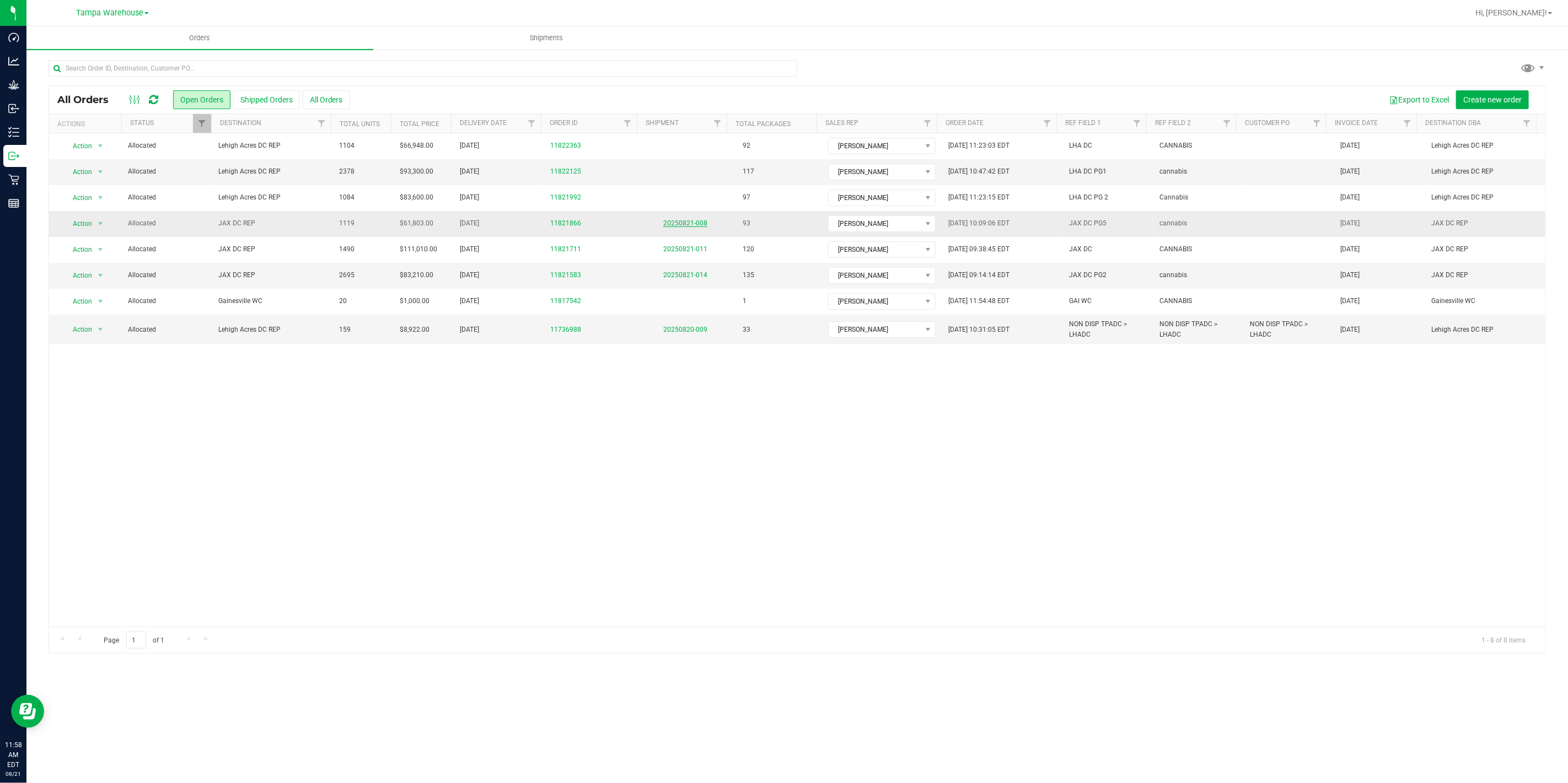
click at [667, 227] on link "20250821-008" at bounding box center [685, 223] width 44 height 8
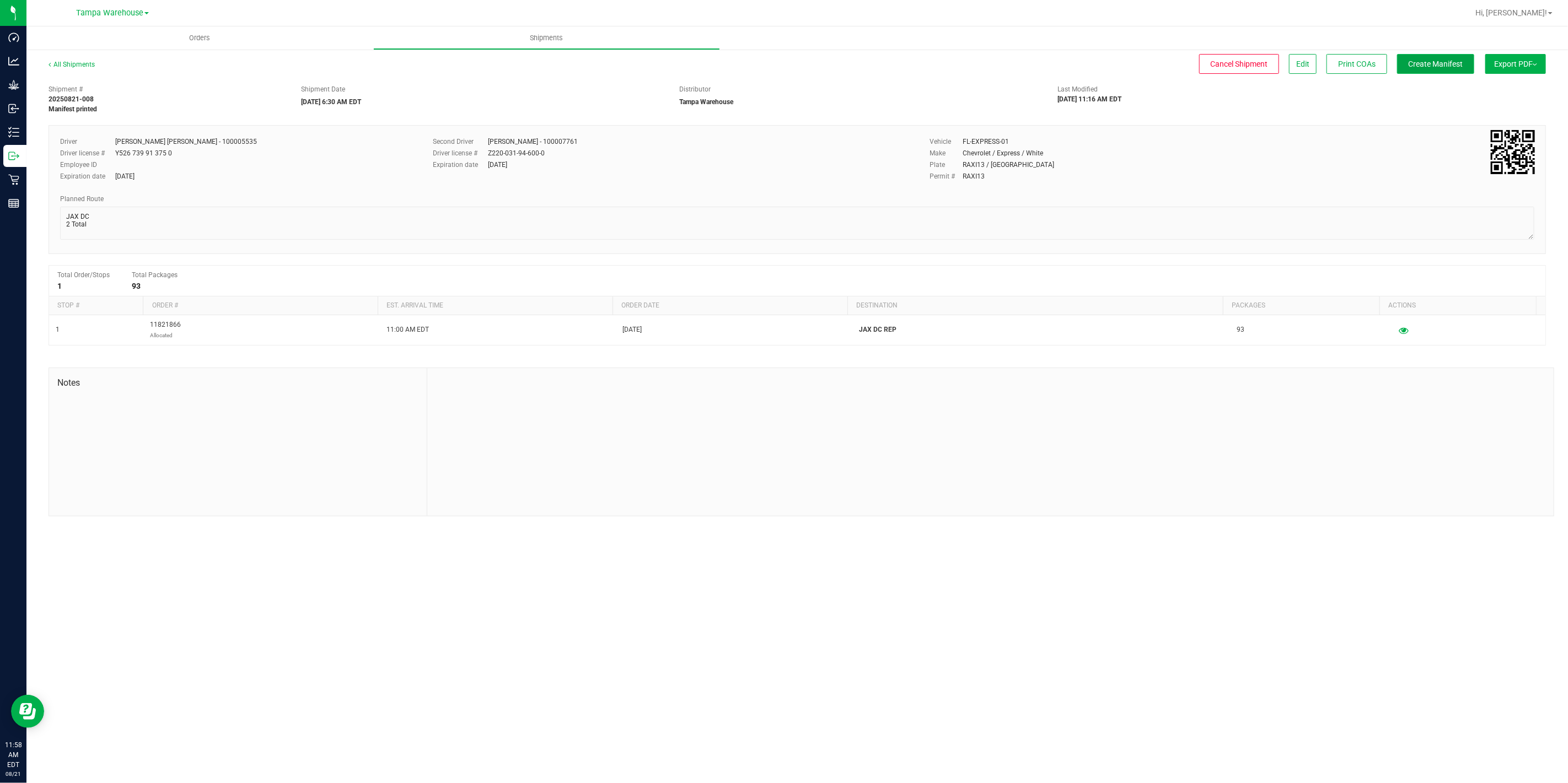
click at [1420, 68] on span "Create Manifest" at bounding box center [1435, 64] width 54 height 9
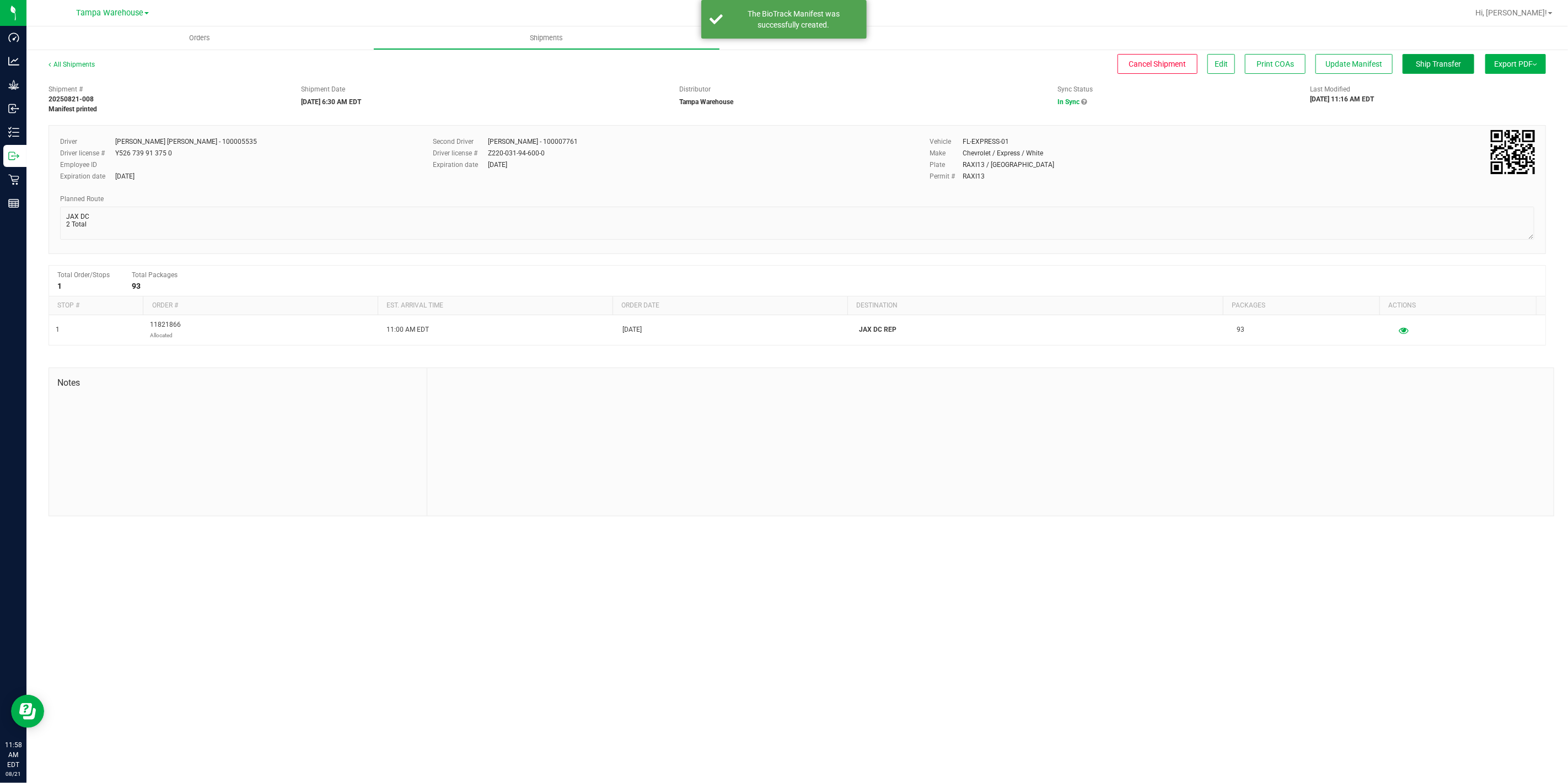
click at [1420, 68] on span "Ship Transfer" at bounding box center [1438, 64] width 46 height 9
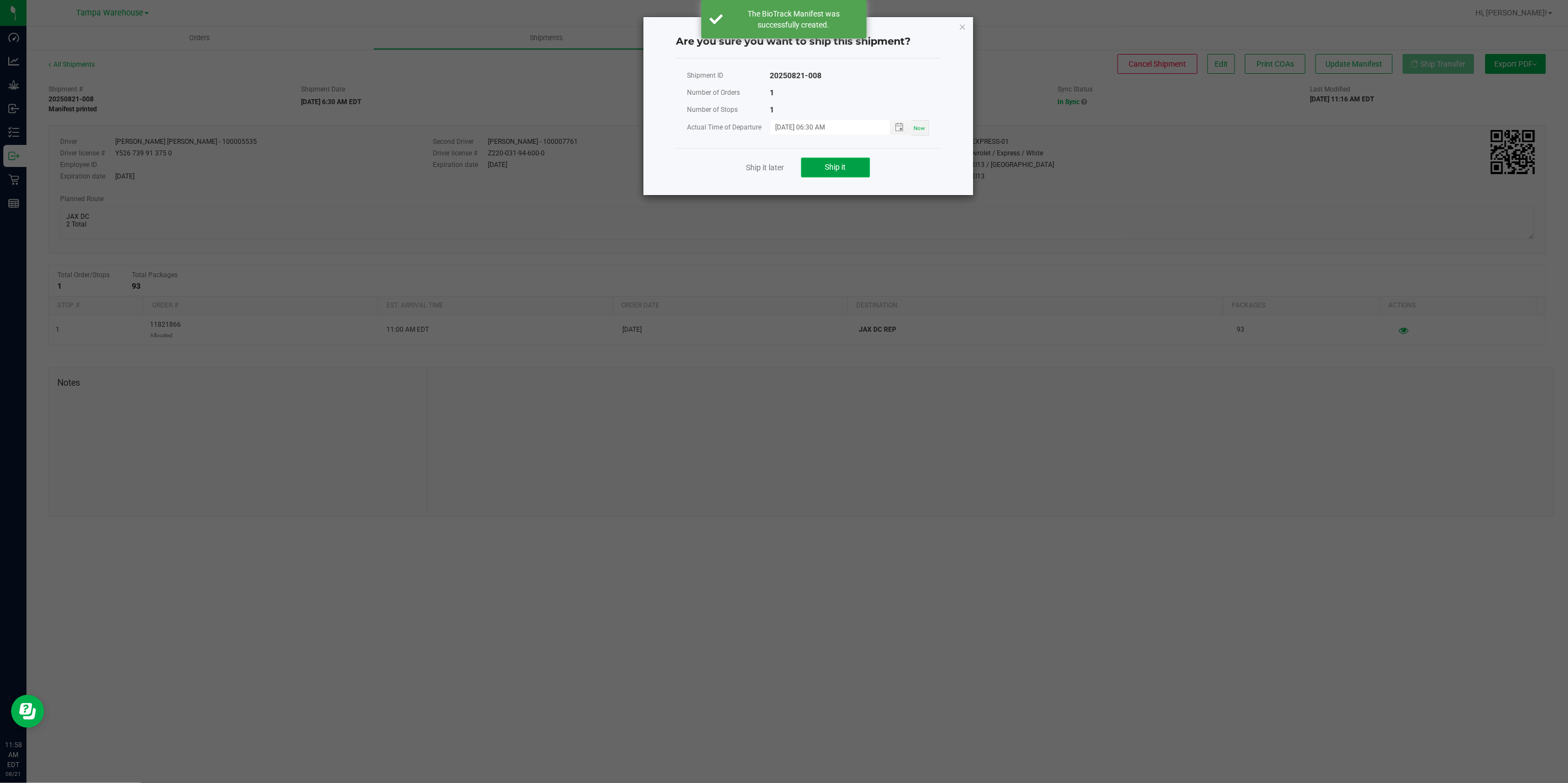
click at [842, 174] on button "Ship it" at bounding box center [835, 167] width 69 height 20
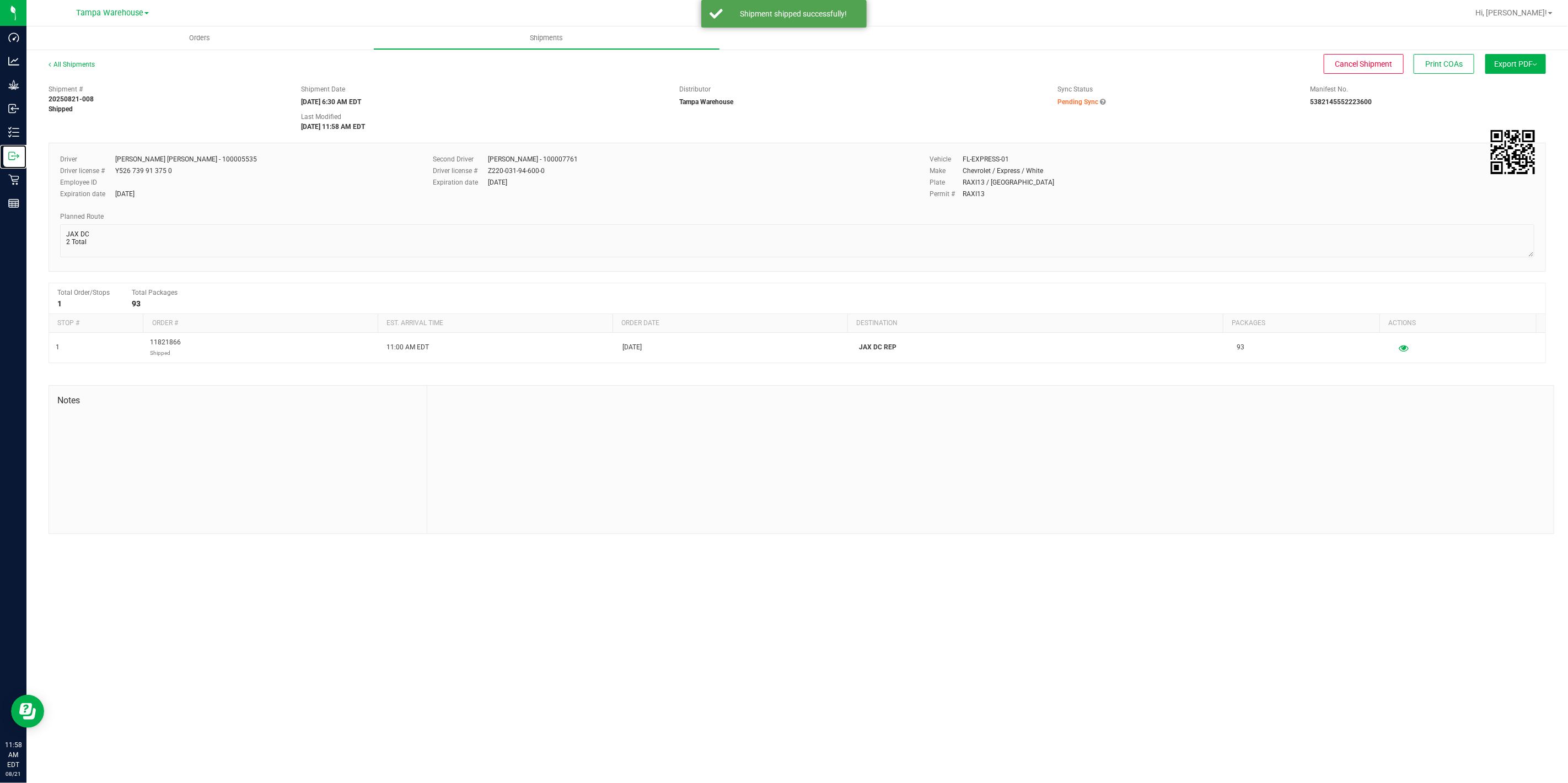
click at [15, 154] on icon at bounding box center [13, 156] width 11 height 11
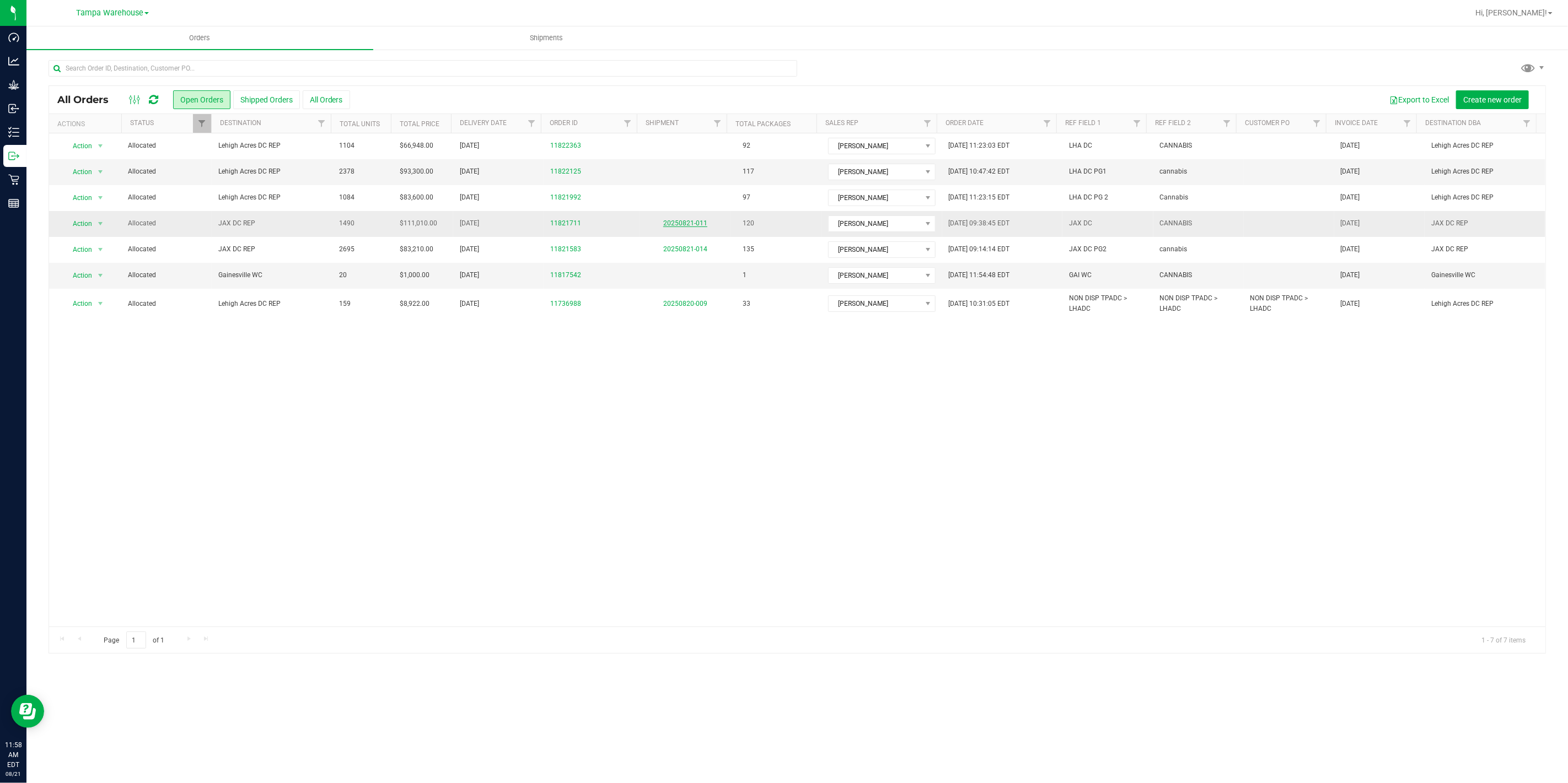
click at [690, 224] on link "20250821-011" at bounding box center [685, 223] width 44 height 8
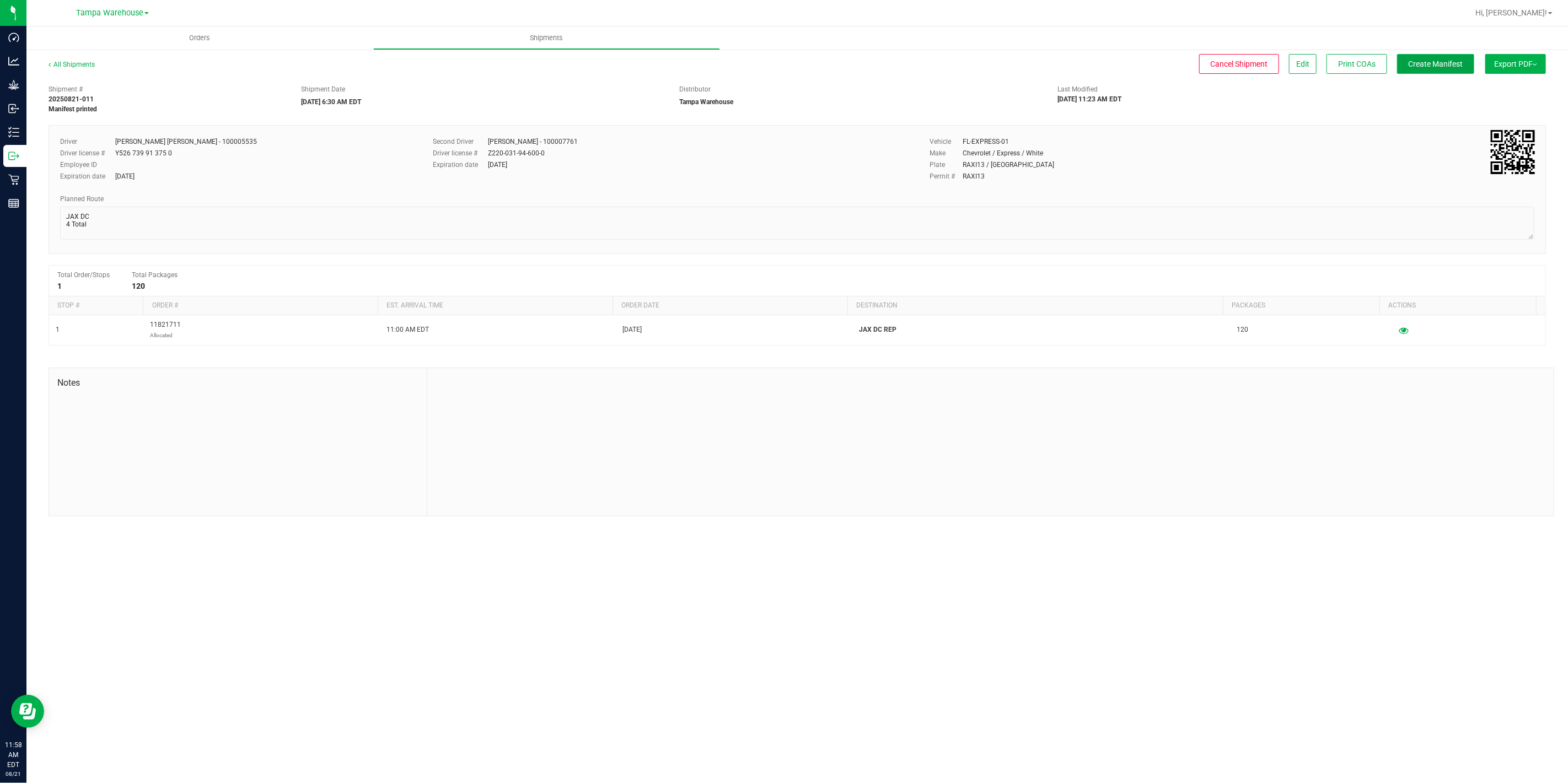
click at [1422, 62] on span "Create Manifest" at bounding box center [1435, 64] width 54 height 9
click at [1456, 65] on span "Create Manifest" at bounding box center [1435, 64] width 54 height 9
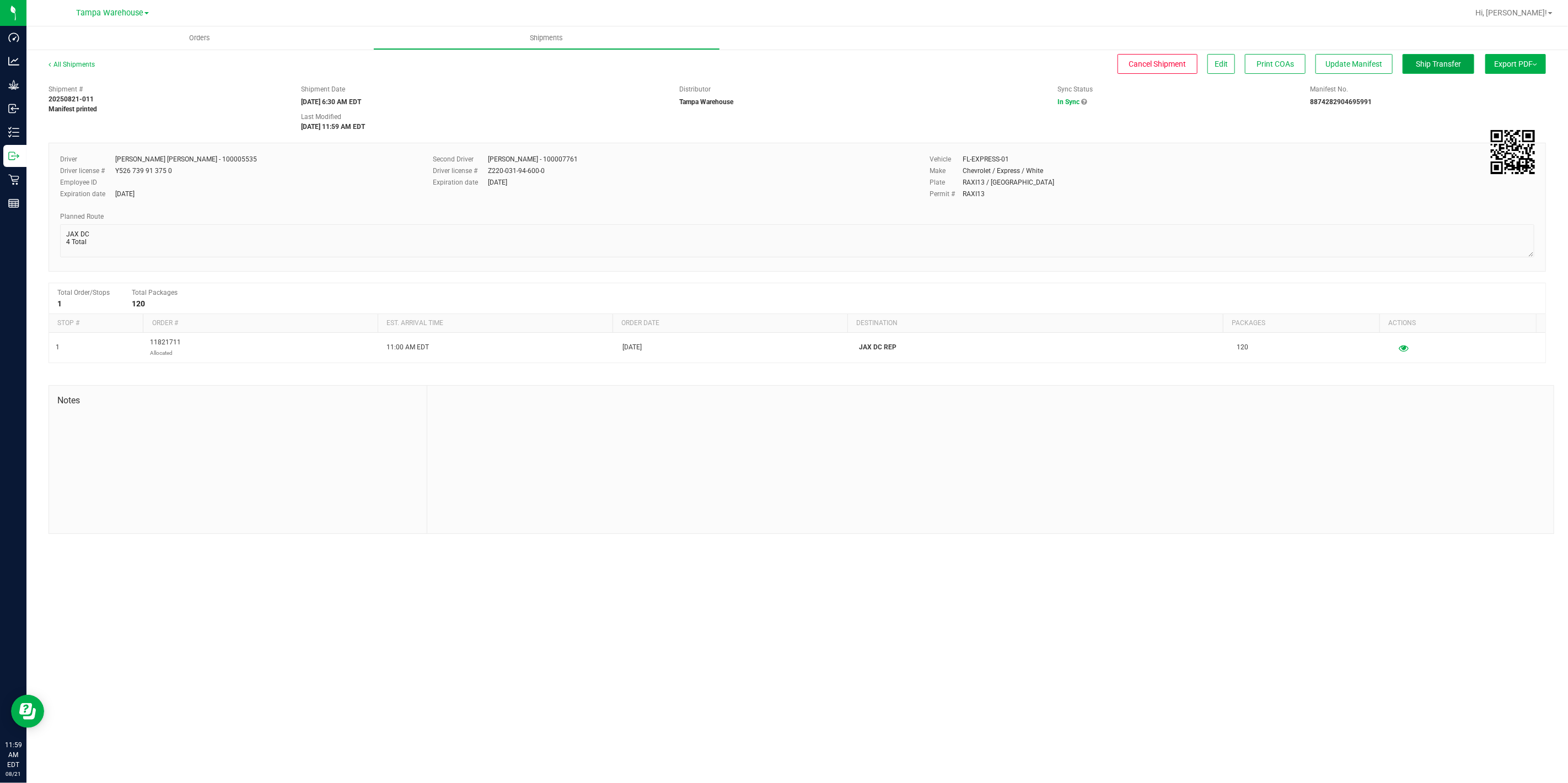
click at [1426, 67] on span "Ship Transfer" at bounding box center [1438, 64] width 46 height 9
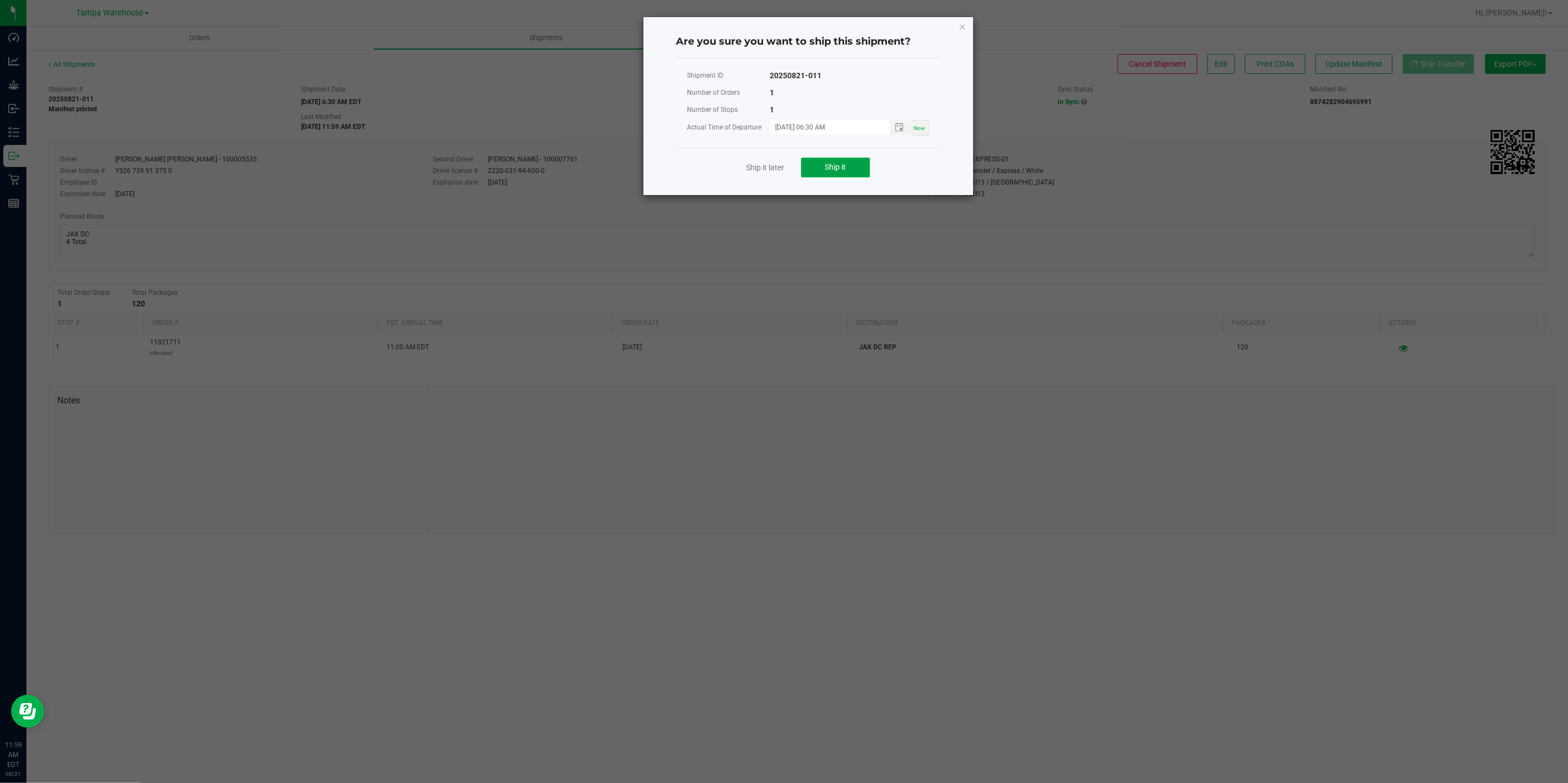
click at [834, 163] on span "Ship it" at bounding box center [835, 167] width 21 height 9
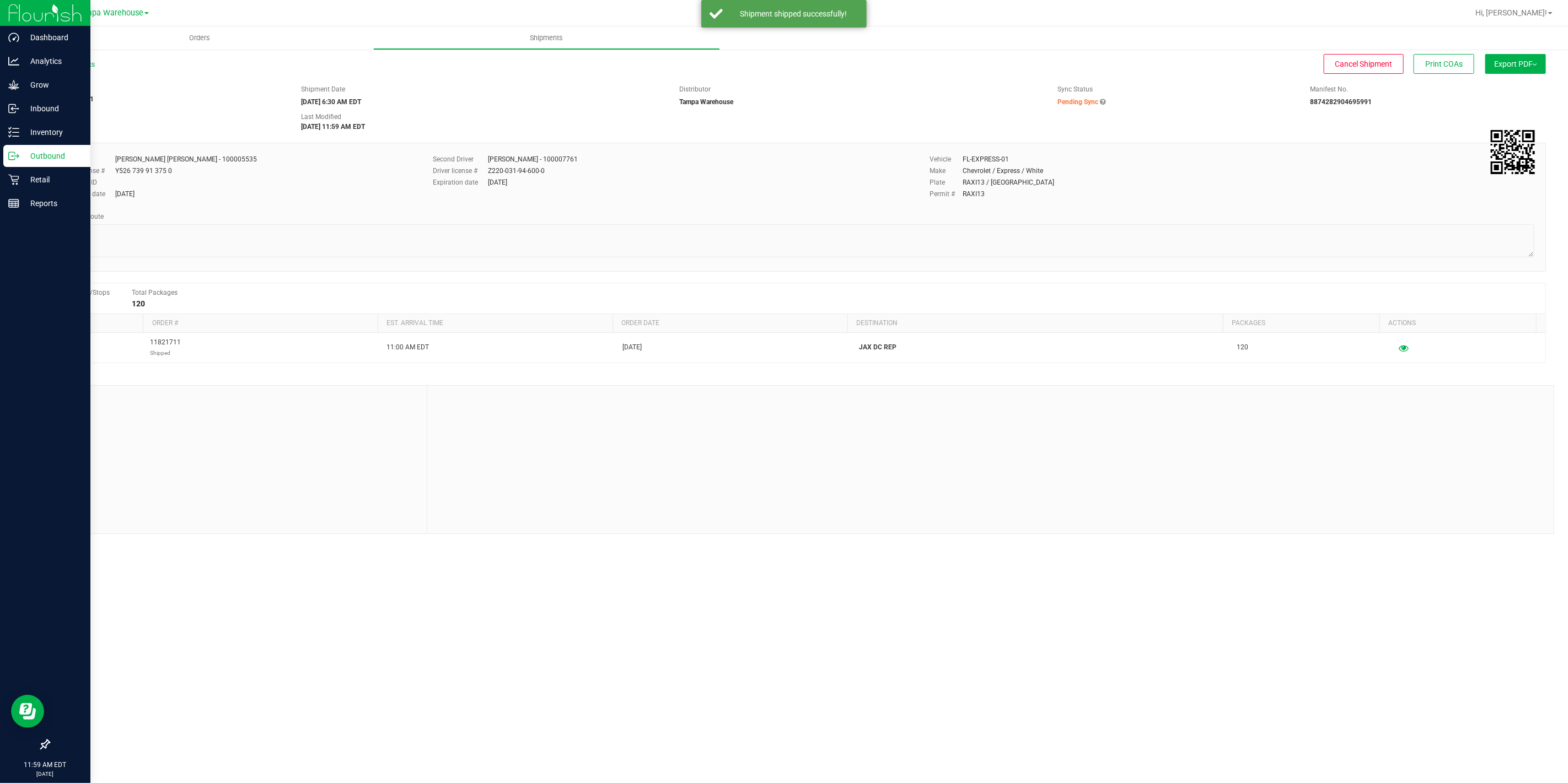
click at [18, 160] on icon at bounding box center [13, 156] width 11 height 11
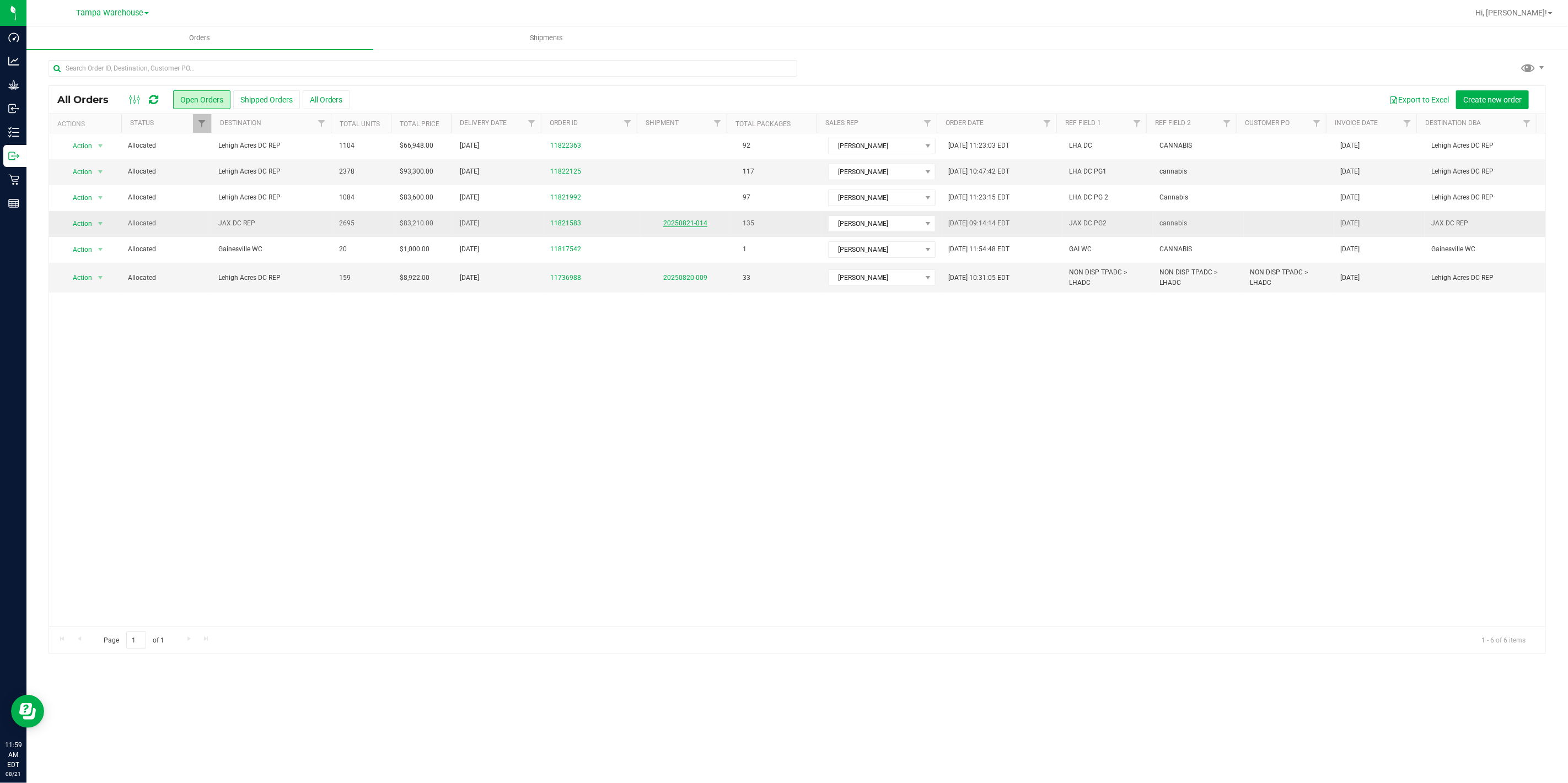
click at [679, 226] on link "20250821-014" at bounding box center [685, 223] width 44 height 8
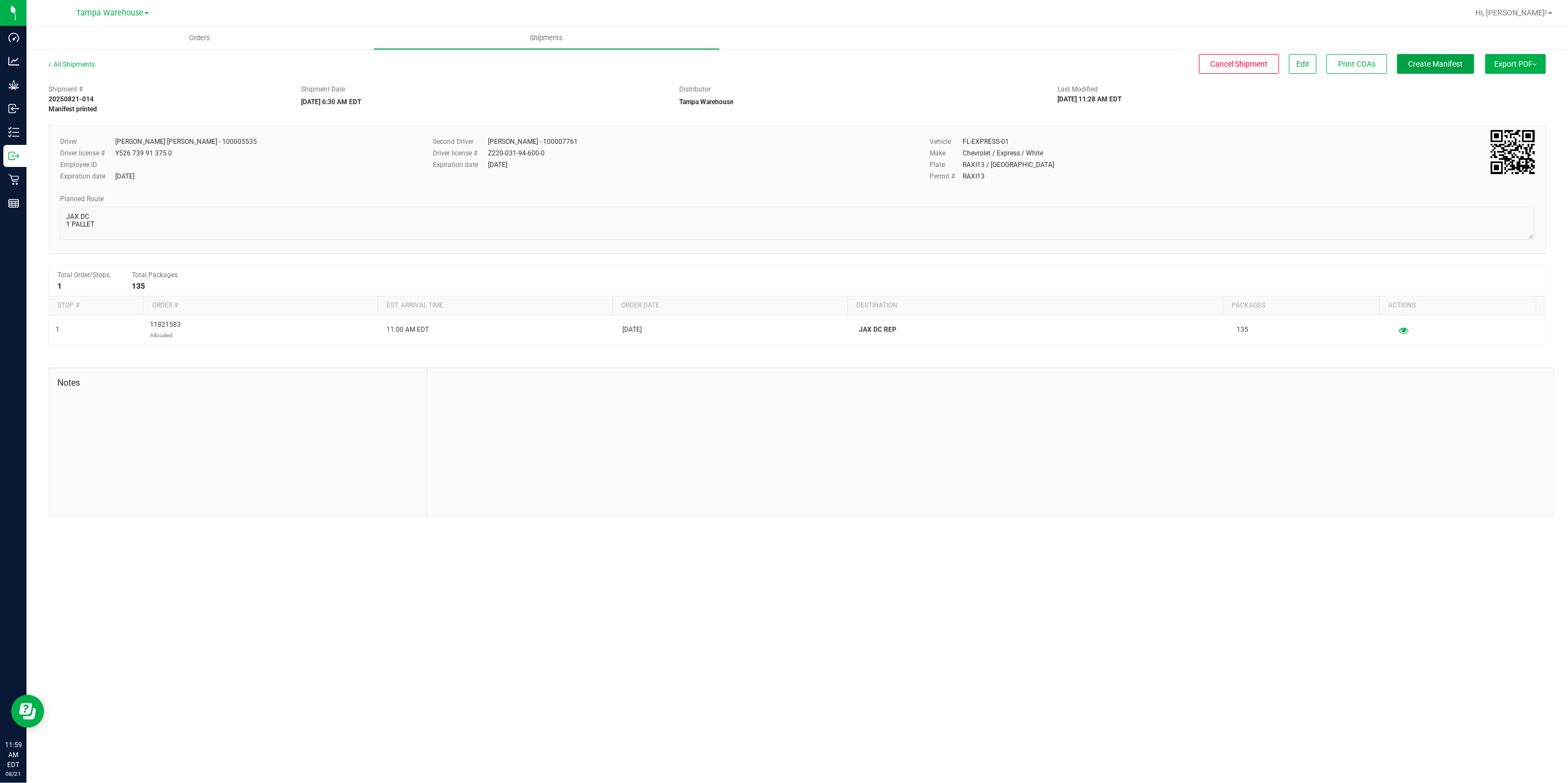
click at [1442, 68] on span "Create Manifest" at bounding box center [1435, 64] width 54 height 9
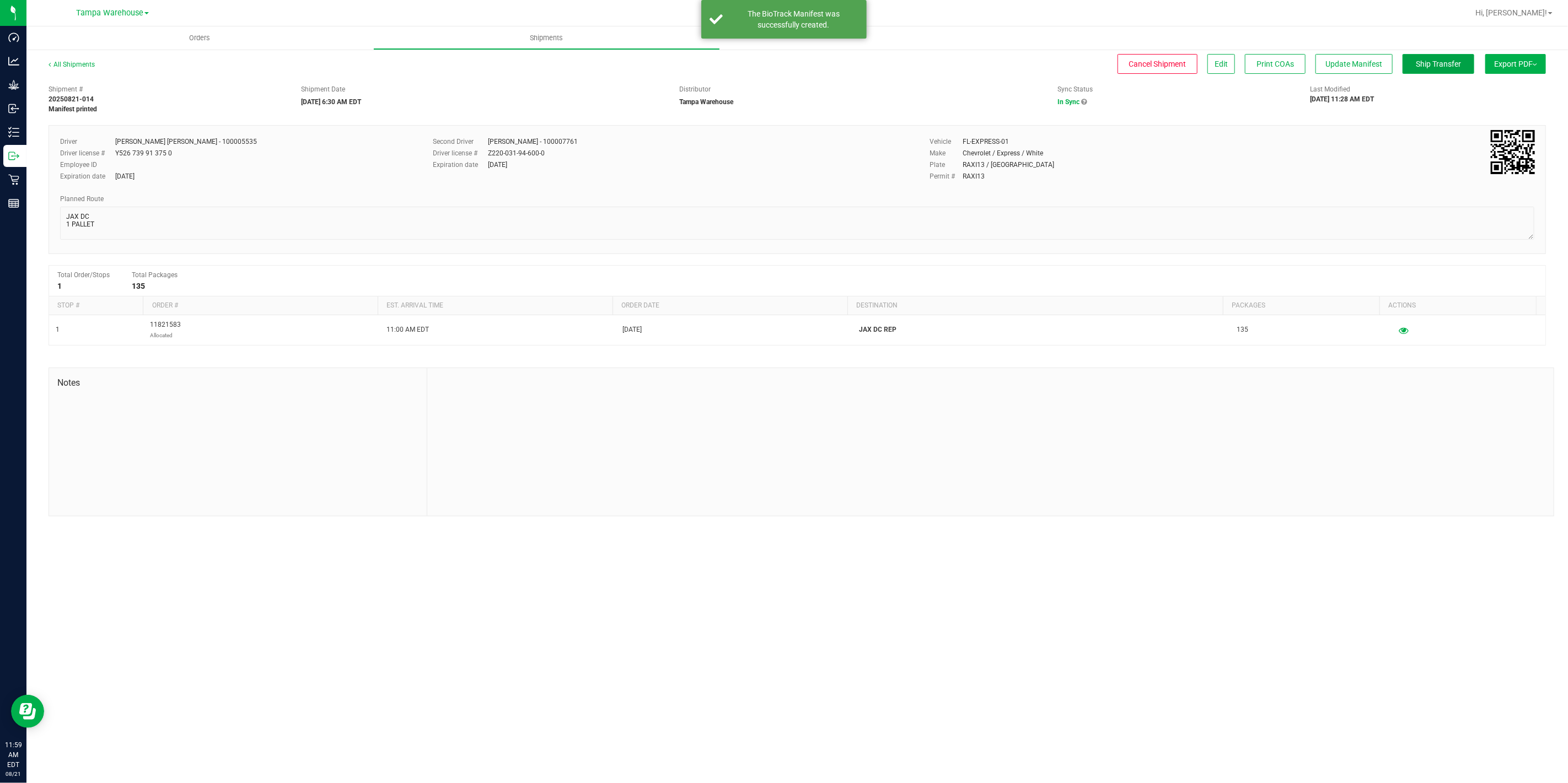
click at [1442, 68] on span "Ship Transfer" at bounding box center [1438, 64] width 46 height 9
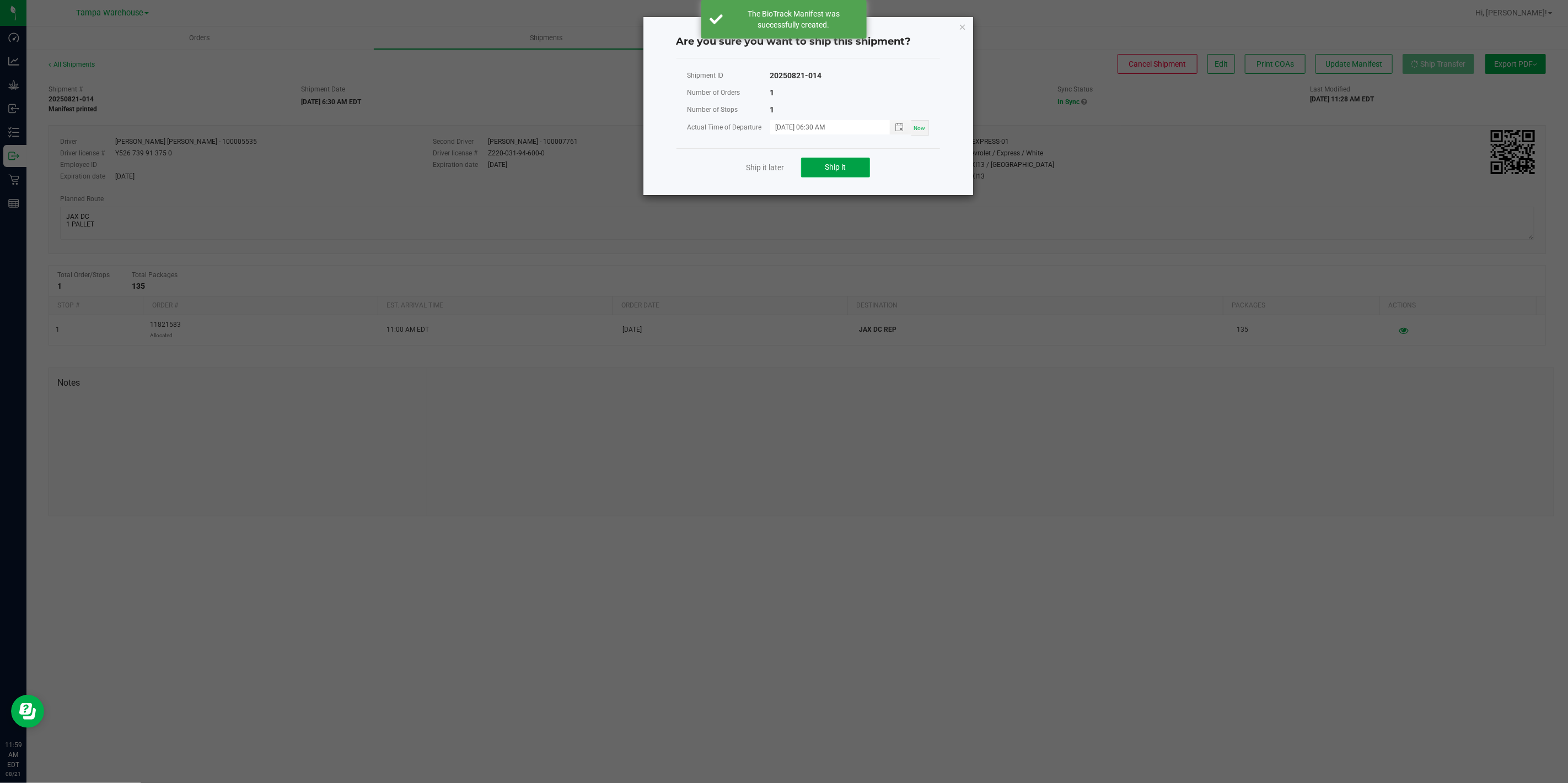
click at [824, 163] on button "Ship it" at bounding box center [835, 167] width 69 height 20
